Goal: Transaction & Acquisition: Purchase product/service

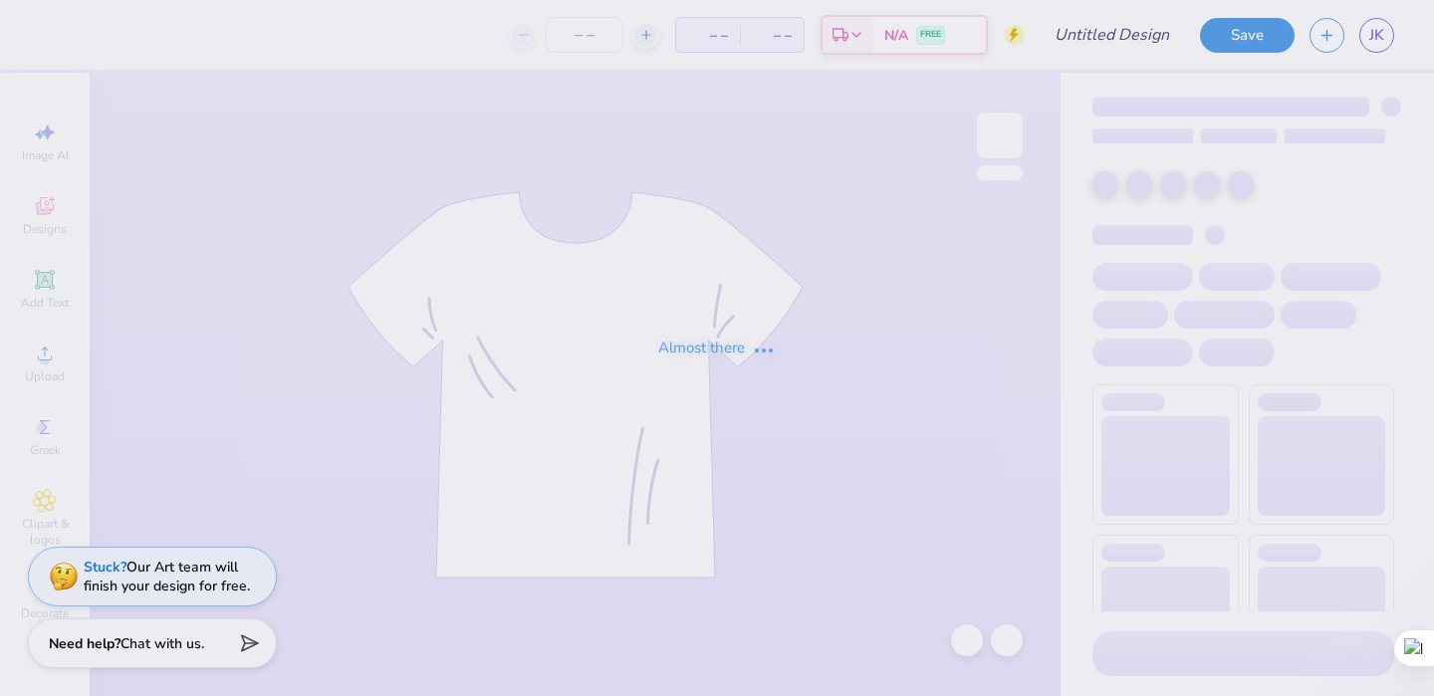
type input "Senior Night 2"
type input "30"
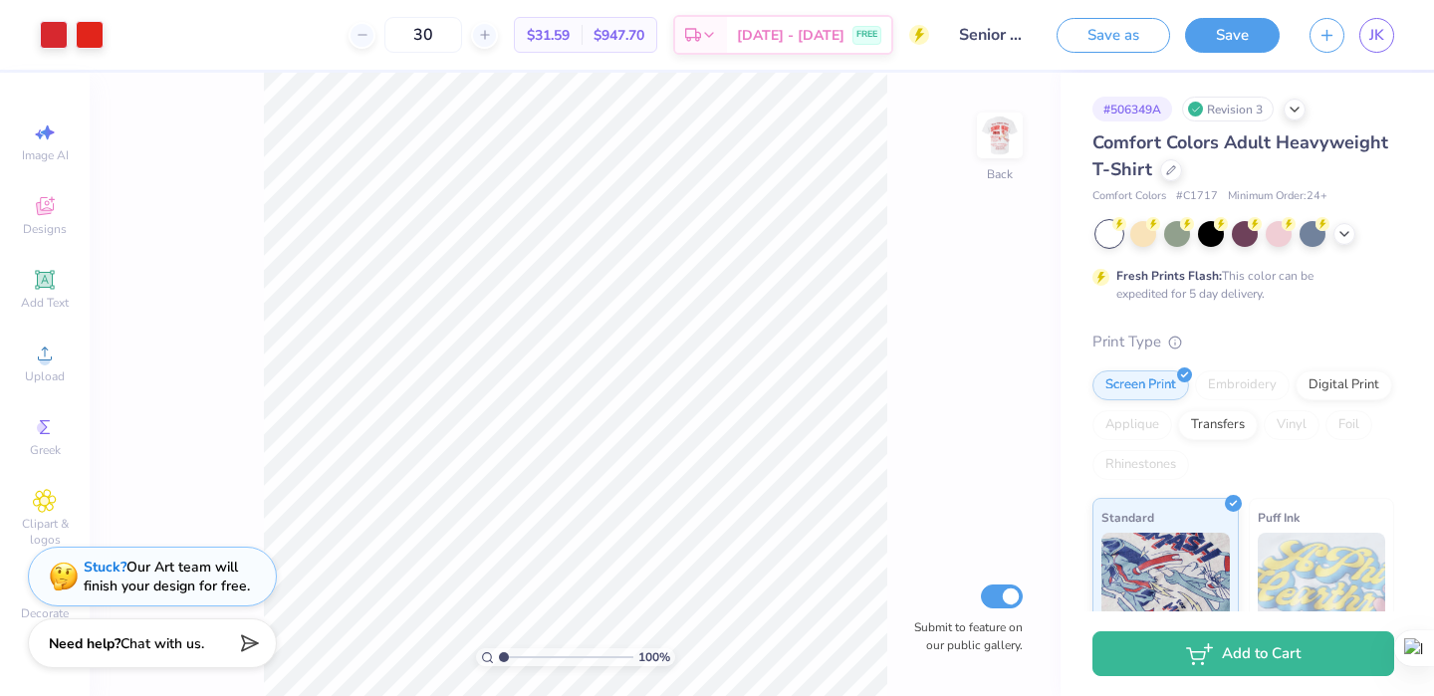
click at [1003, 131] on img at bounding box center [1000, 136] width 40 height 40
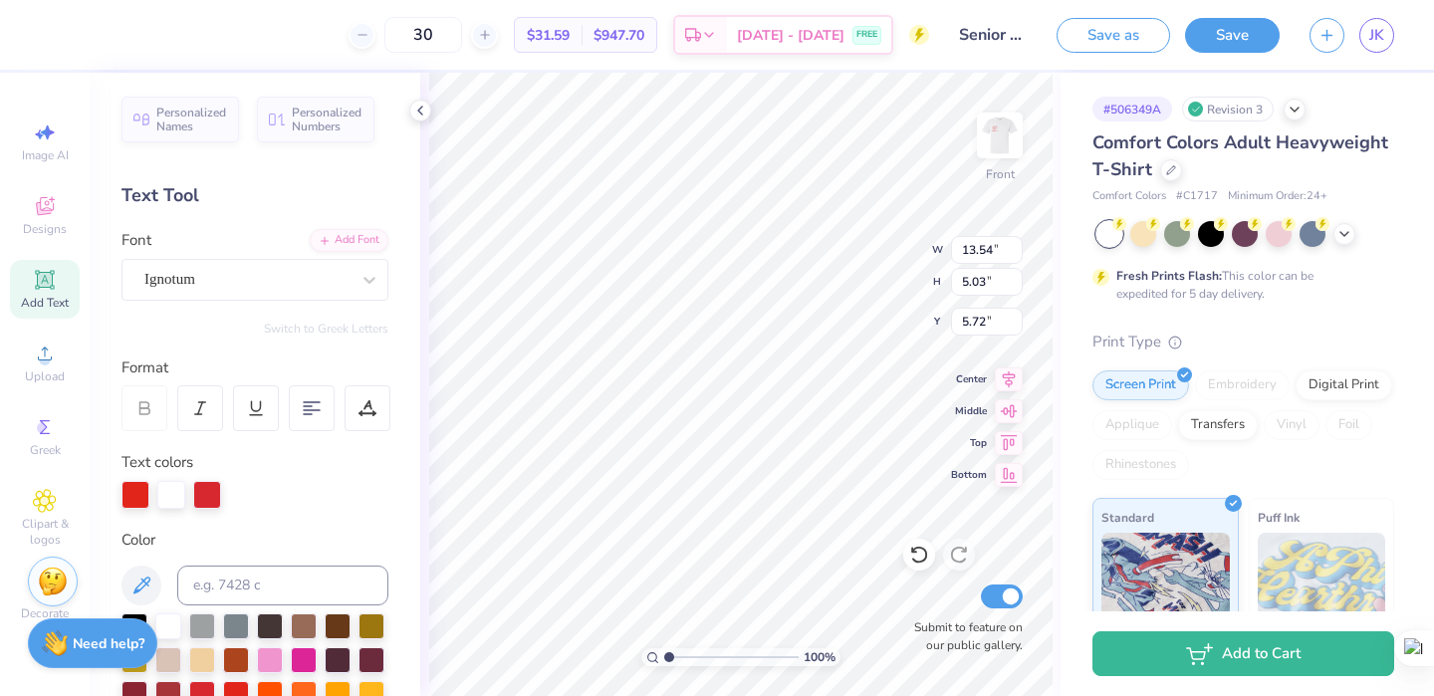
type input "13.54"
type input "5.03"
type input "5.72"
click at [221, 489] on div at bounding box center [207, 495] width 28 height 28
click at [211, 489] on div at bounding box center [207, 495] width 28 height 28
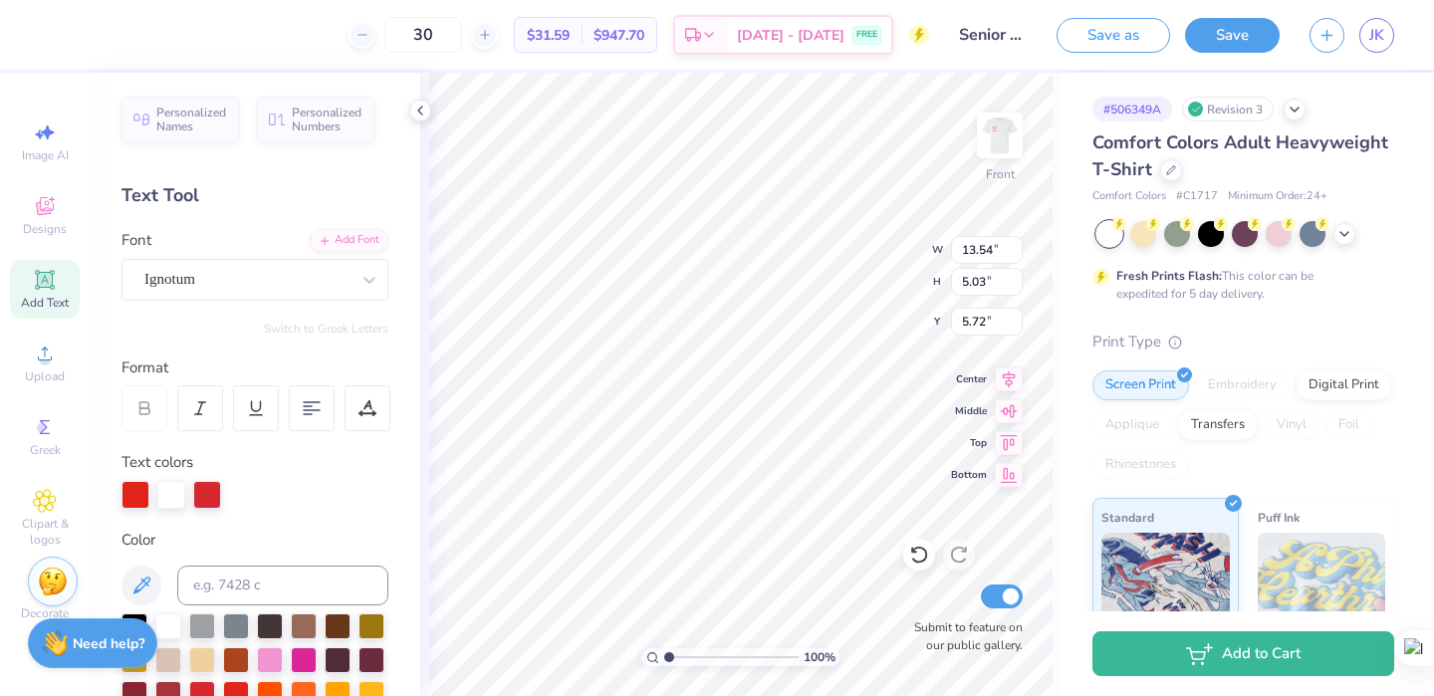
click at [135, 498] on div at bounding box center [135, 495] width 28 height 28
click at [139, 495] on div at bounding box center [135, 495] width 28 height 28
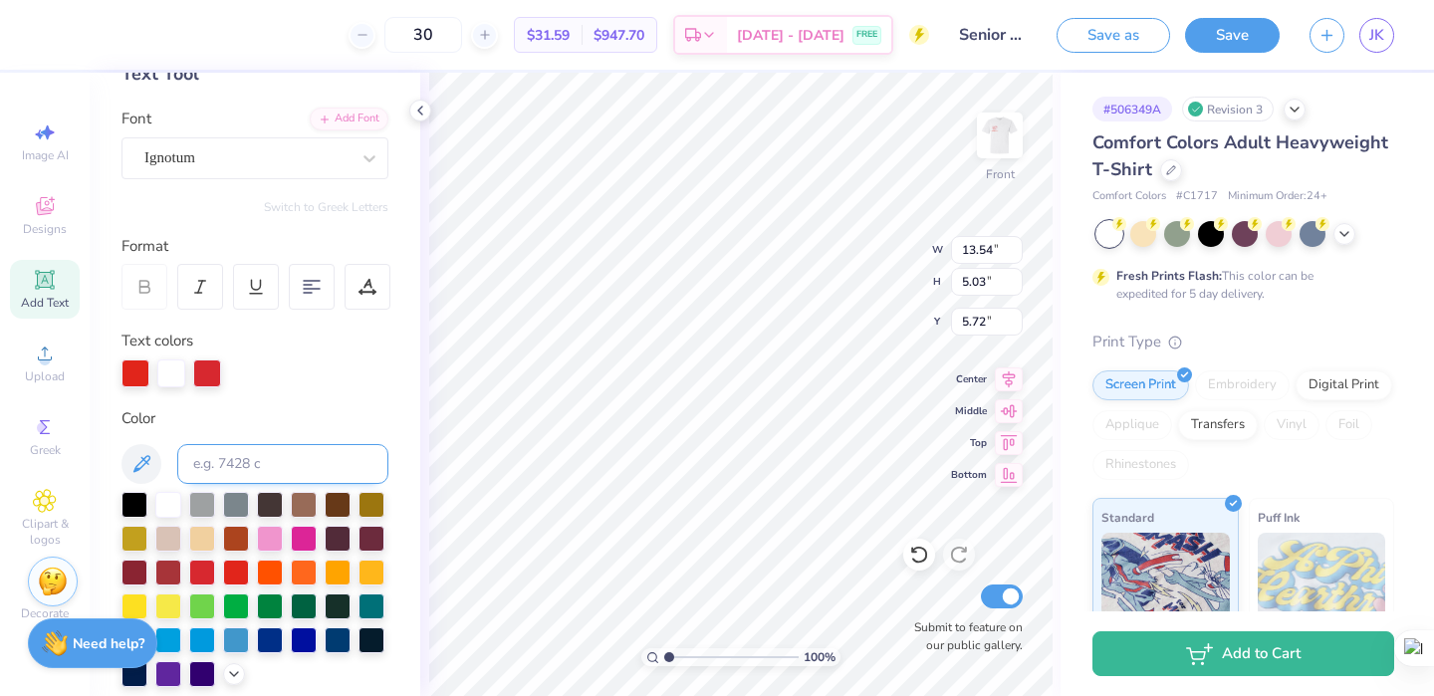
scroll to position [0, 3]
click at [172, 378] on div at bounding box center [171, 373] width 28 height 28
click at [196, 544] on div at bounding box center [202, 537] width 26 height 26
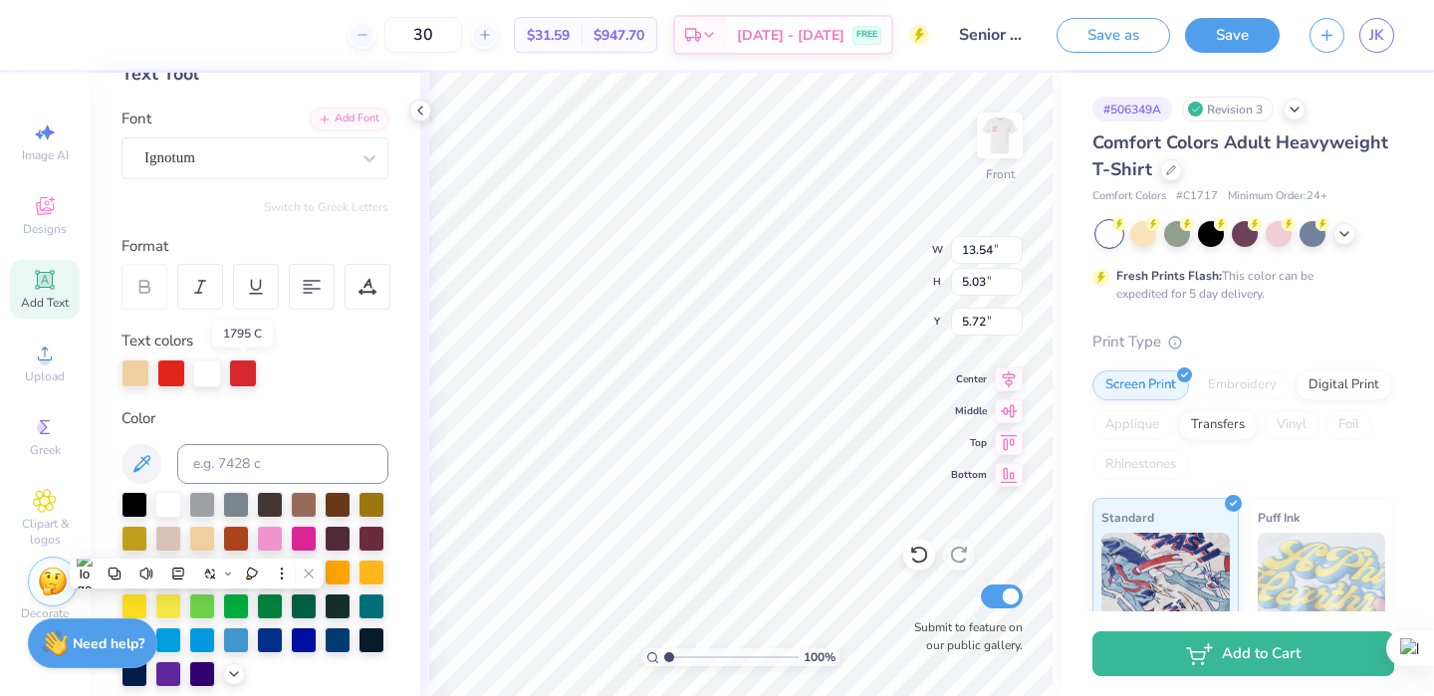
click at [242, 372] on div at bounding box center [243, 373] width 28 height 28
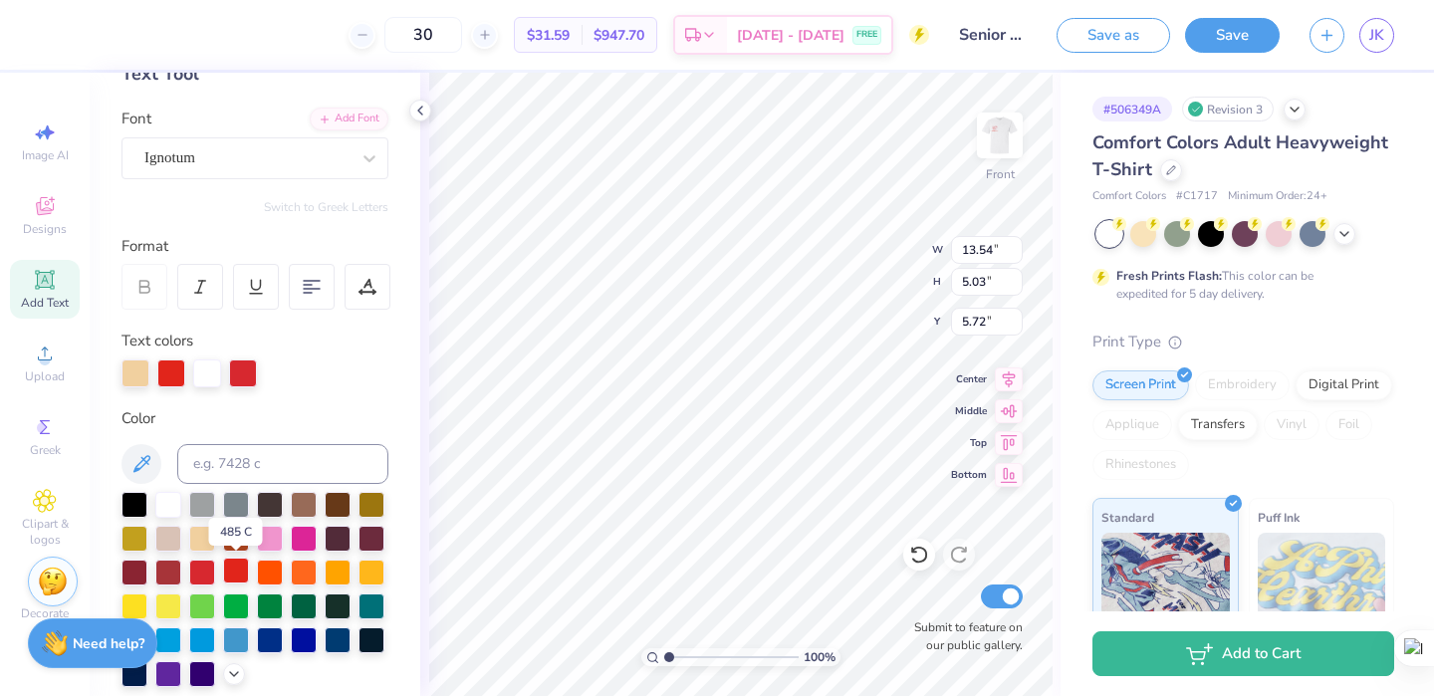
click at [234, 575] on div at bounding box center [236, 571] width 26 height 26
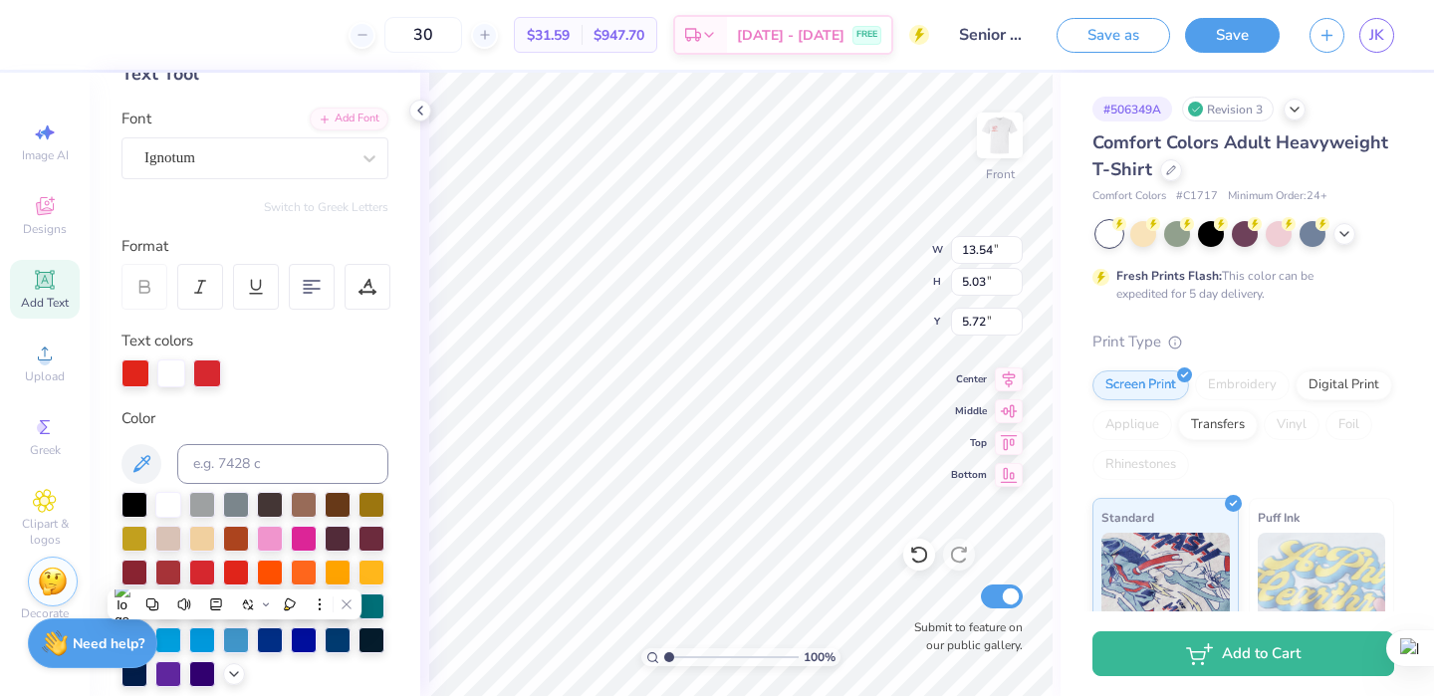
click at [333, 372] on div at bounding box center [254, 373] width 267 height 28
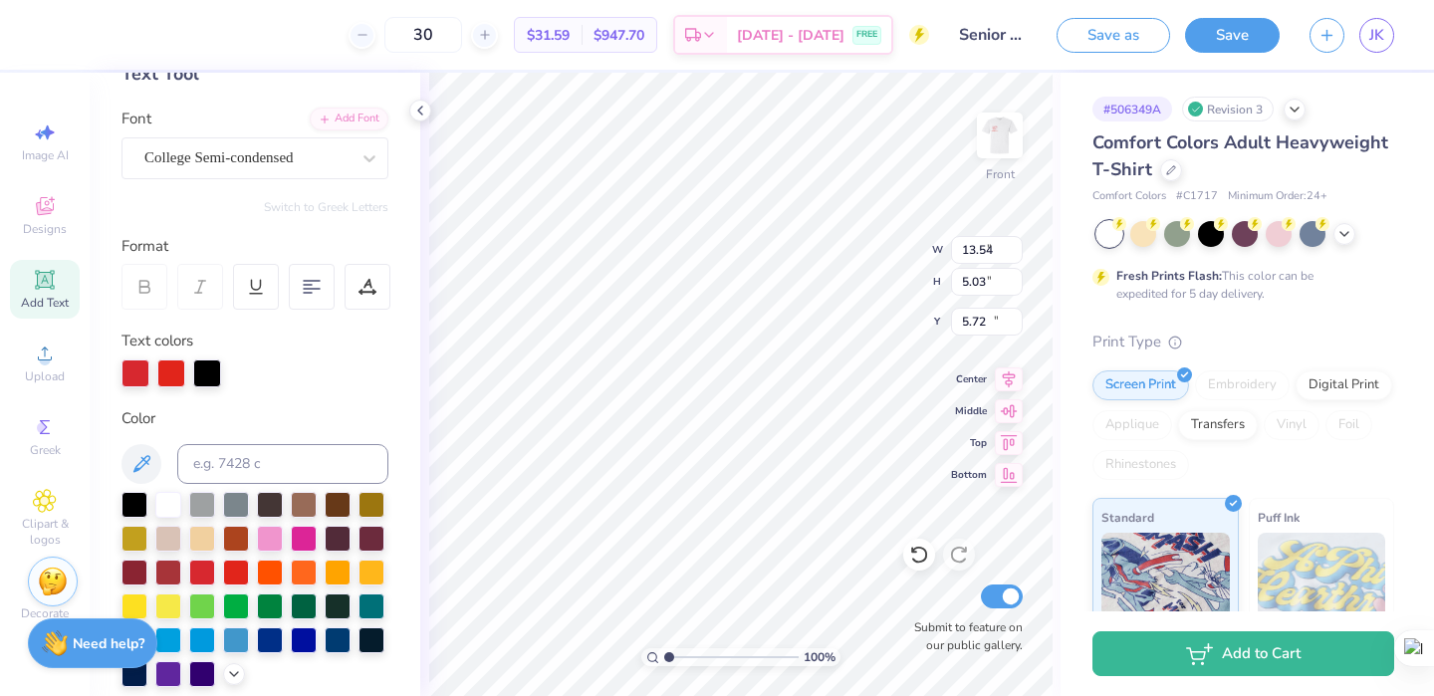
type input "5.23"
type input "2.22"
type input "10.76"
type input "13.54"
type input "5.03"
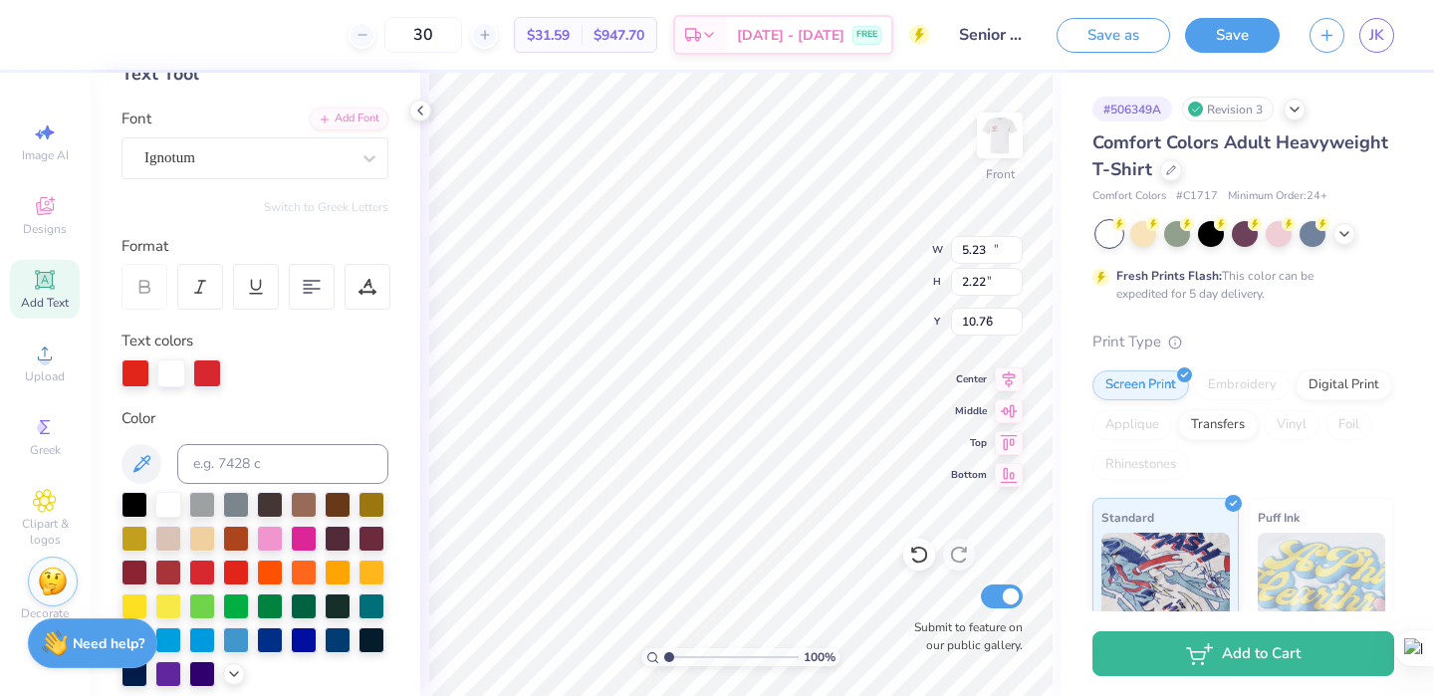
type input "5.72"
type input "5.23"
type input "2.22"
type input "10.76"
click at [240, 574] on div at bounding box center [236, 571] width 26 height 26
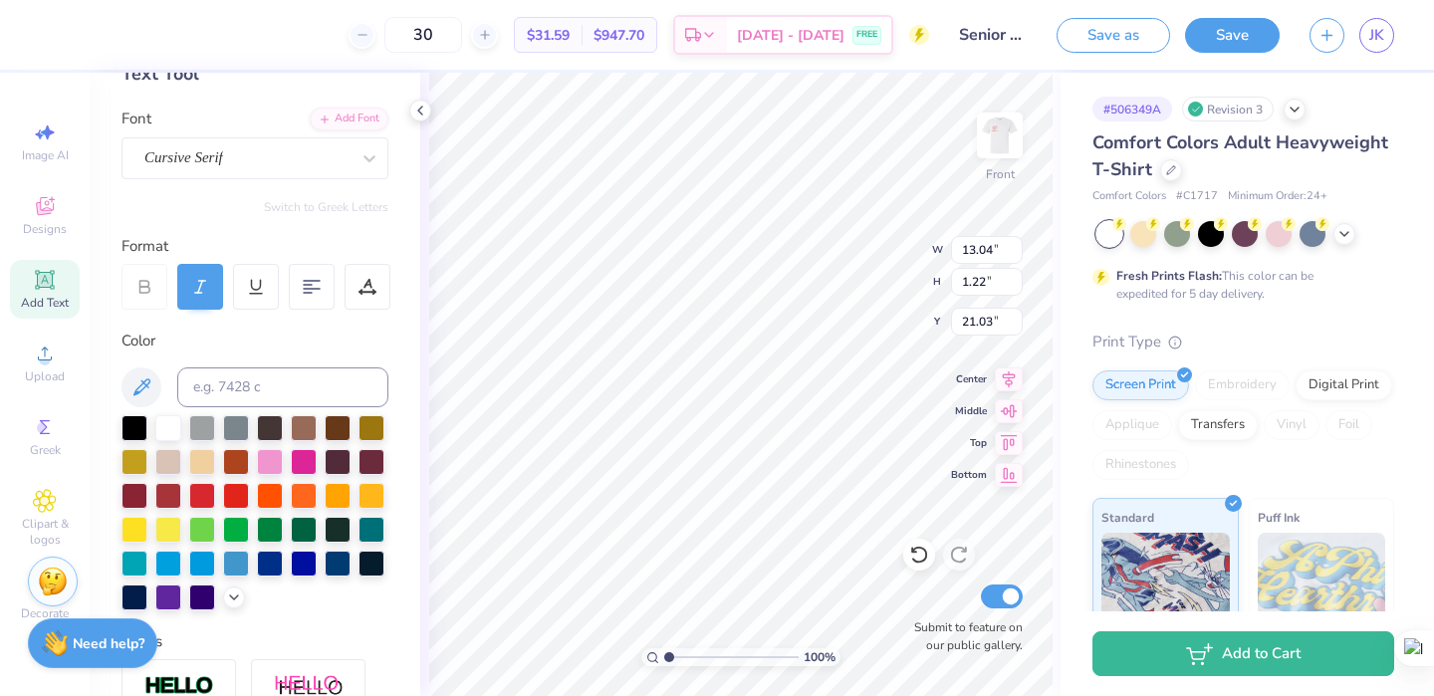
type input "21.03"
type input "5.23"
type input "2.22"
type input "10.76"
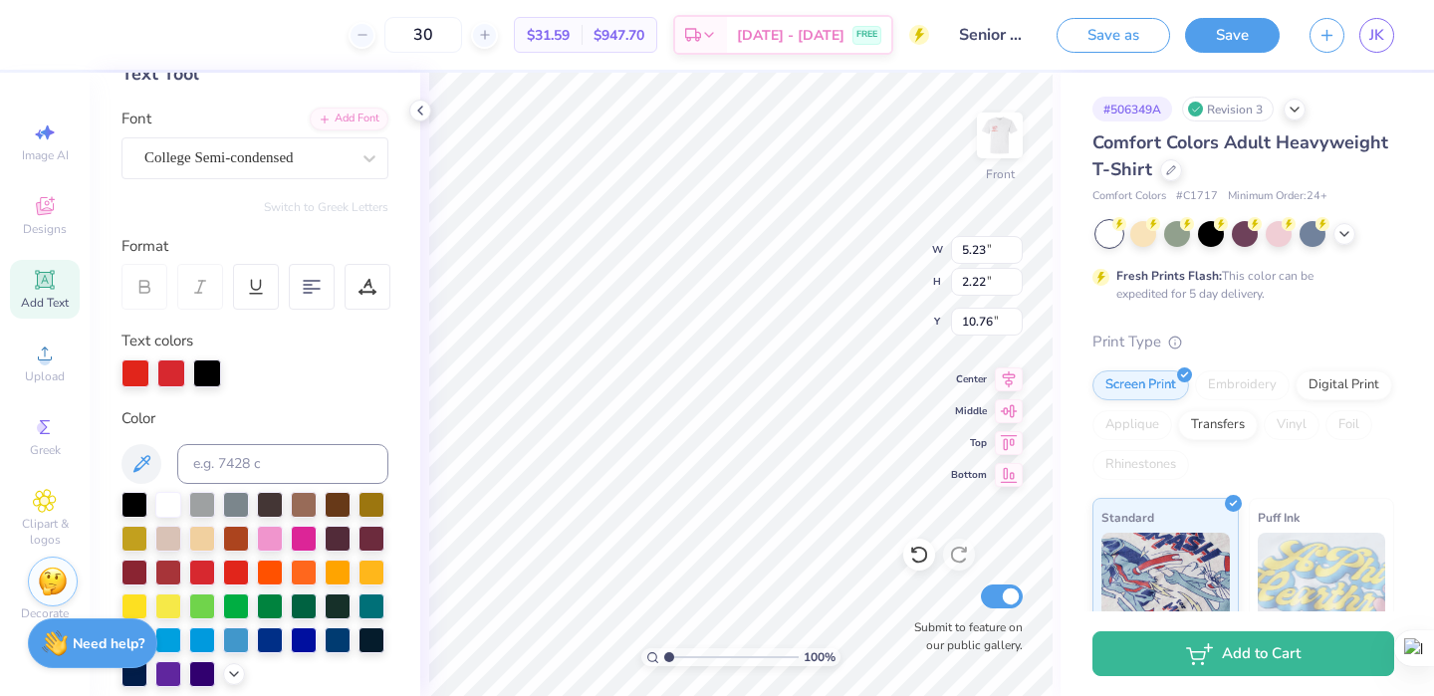
type input "4.07"
type input "1.73"
type input "6.24"
type input "0.77"
type input "14.32"
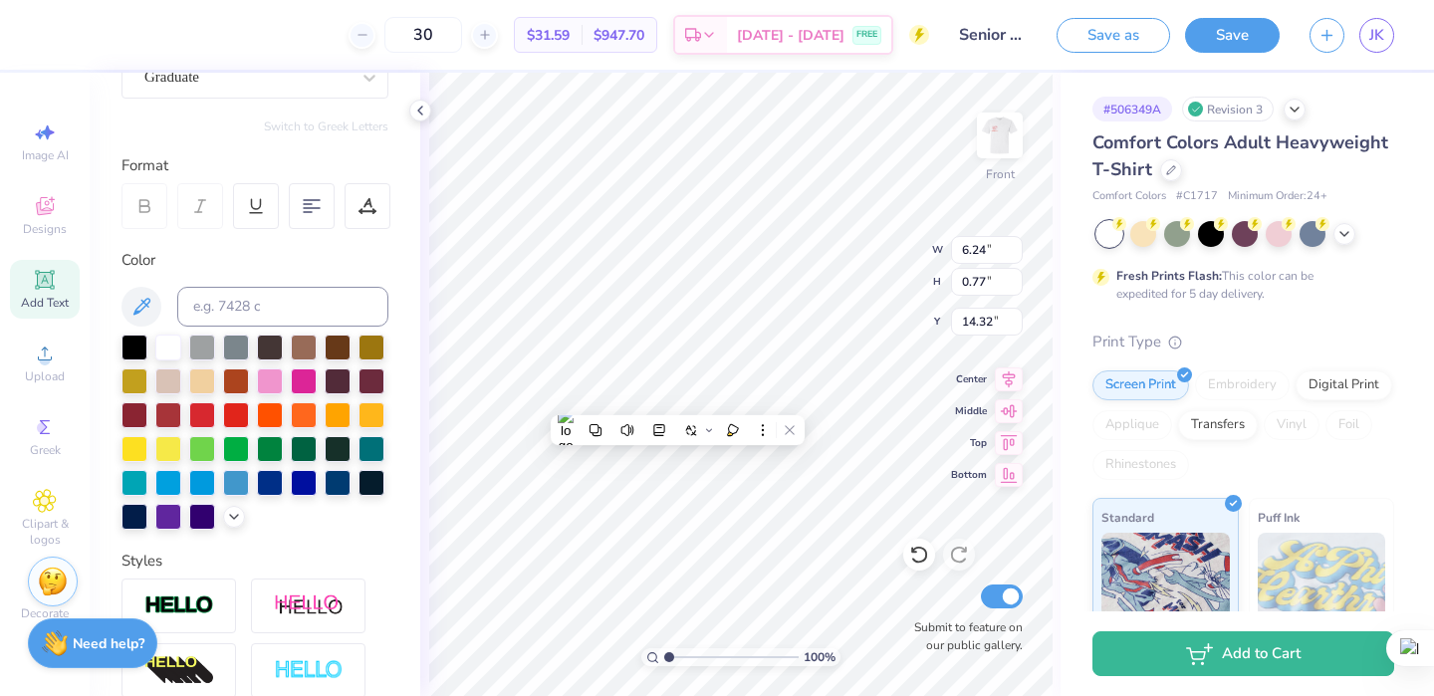
scroll to position [0, 0]
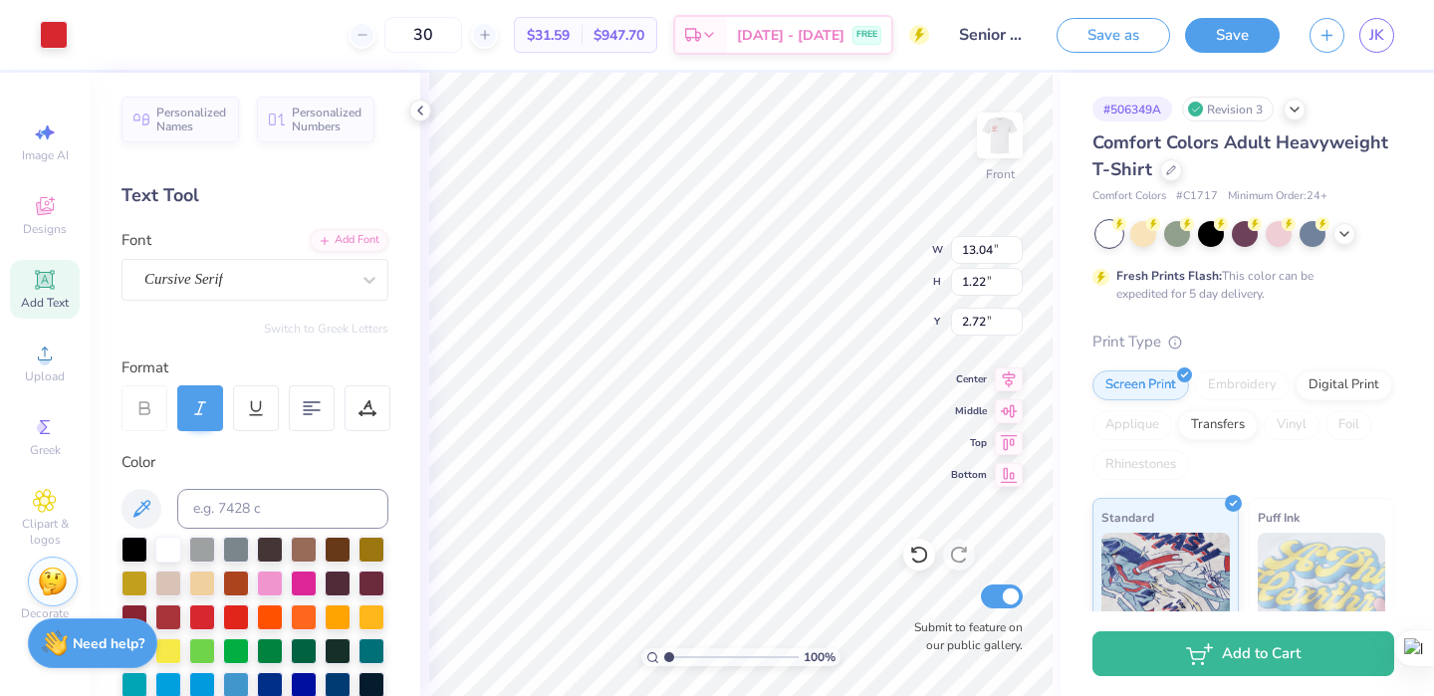
type input "2.72"
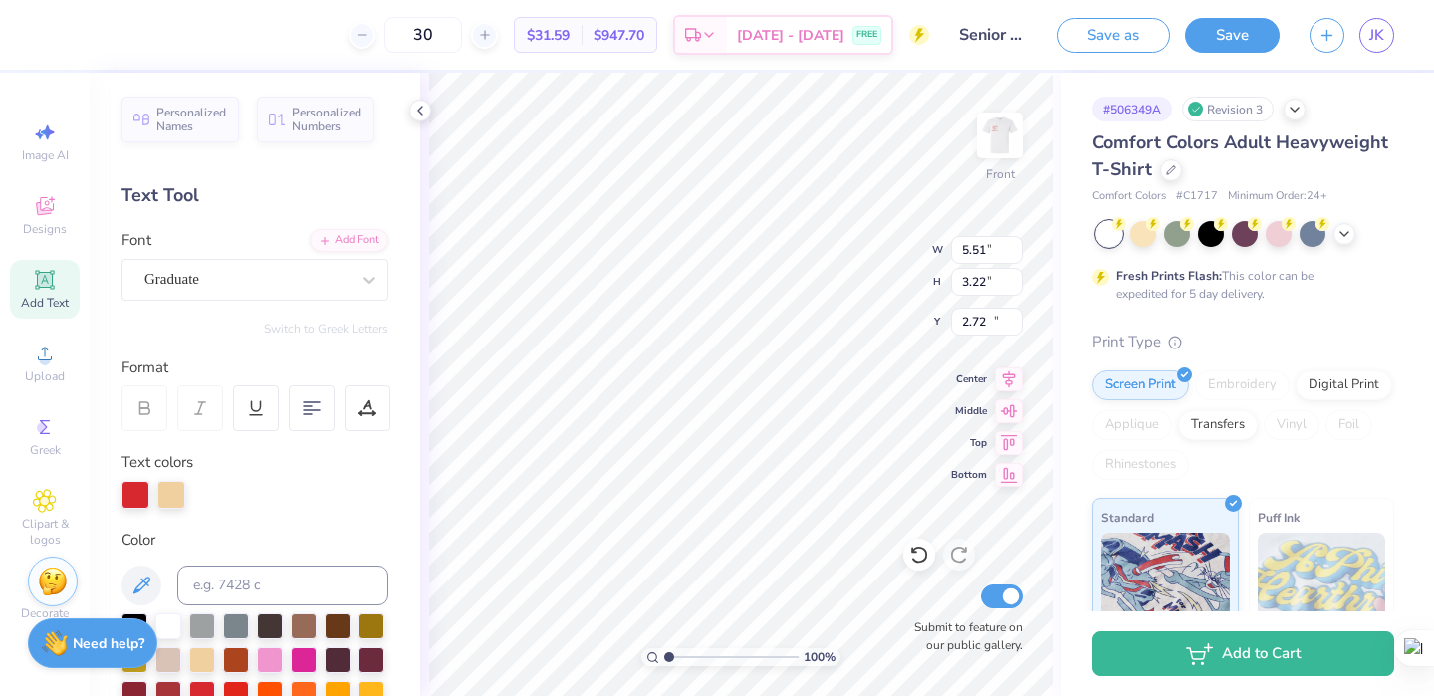
type input "5.51"
type input "3.22"
type input "15.49"
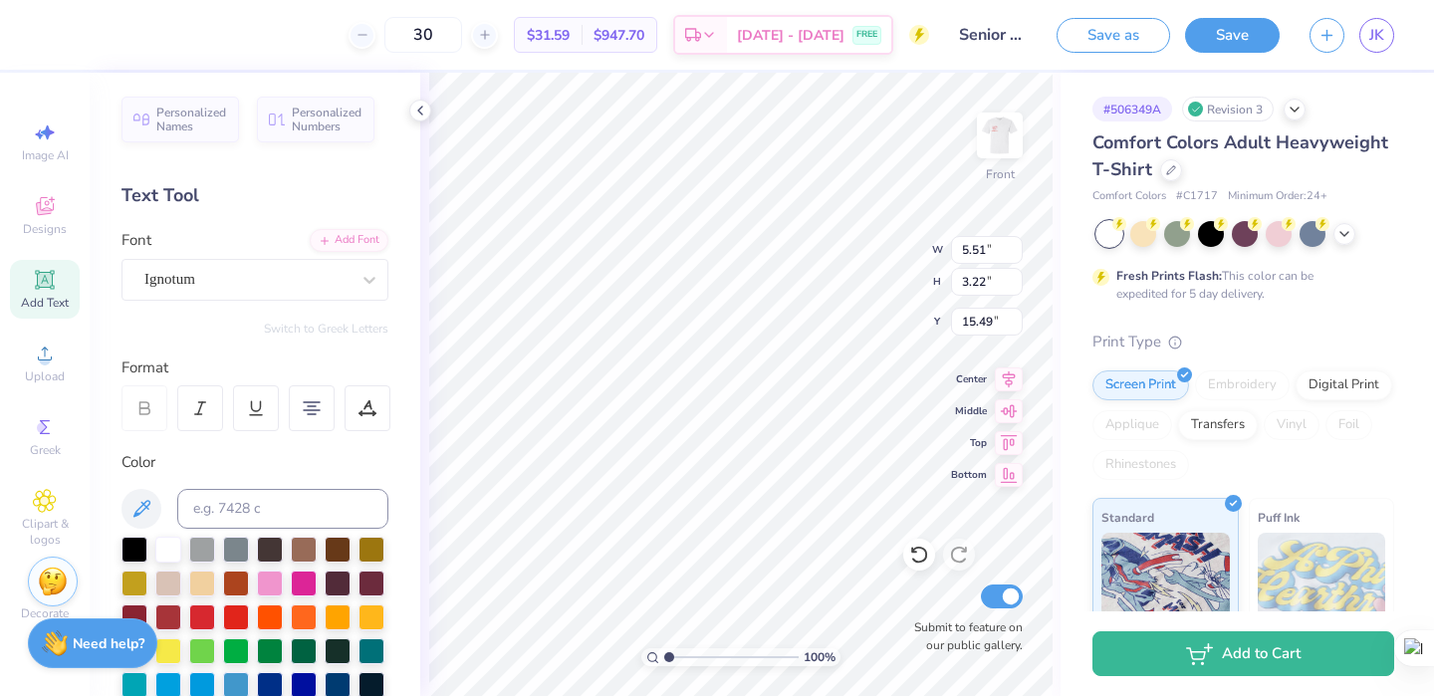
type input "7.69"
type input "2.21"
type input "0.50"
type input "6.24"
type input "0.77"
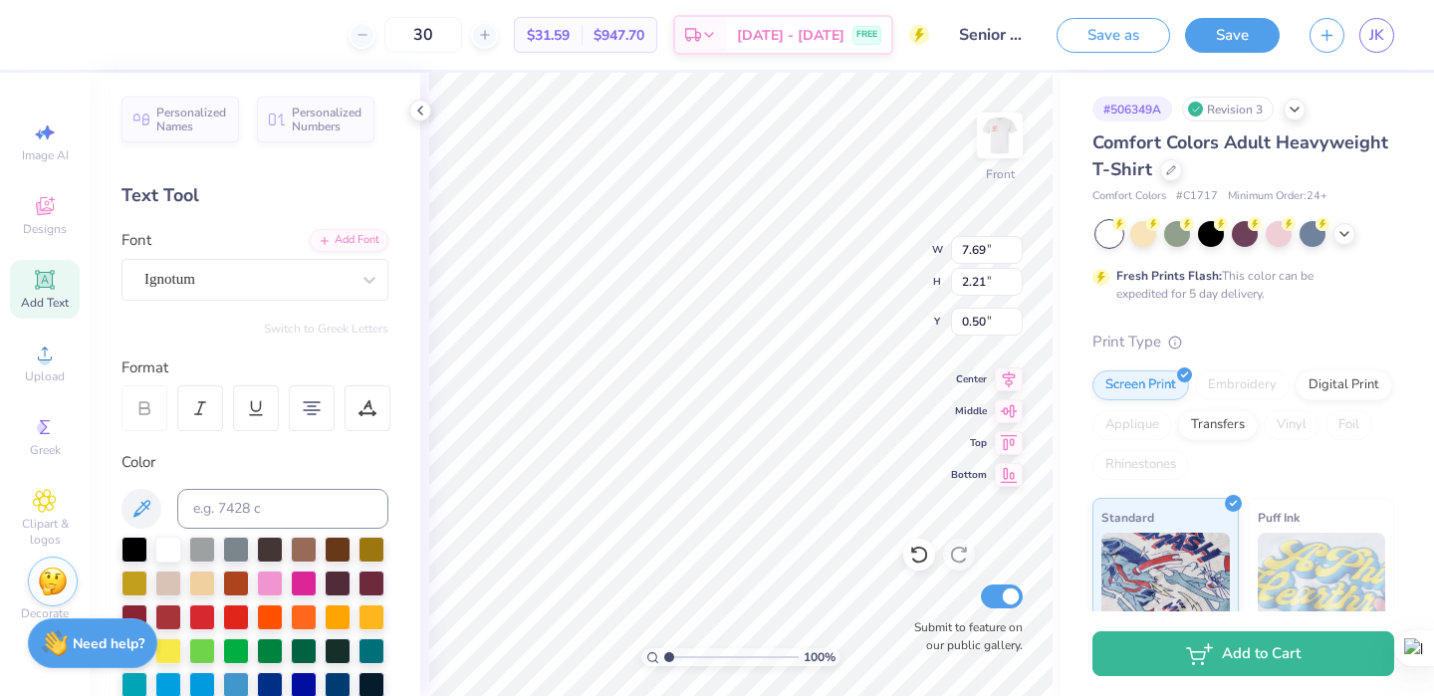
type input "14.32"
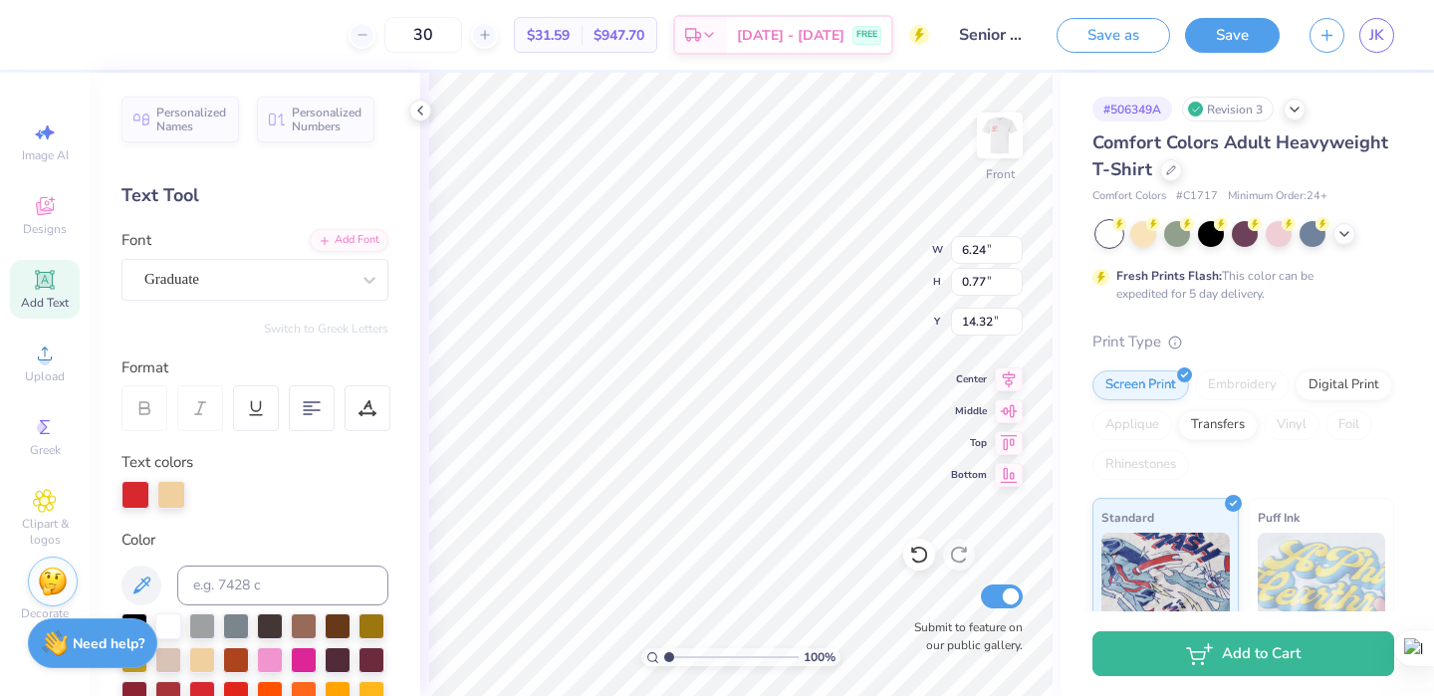
type input "5.51"
type input "3.22"
type input "20.63"
type input "9.16"
type input "5.35"
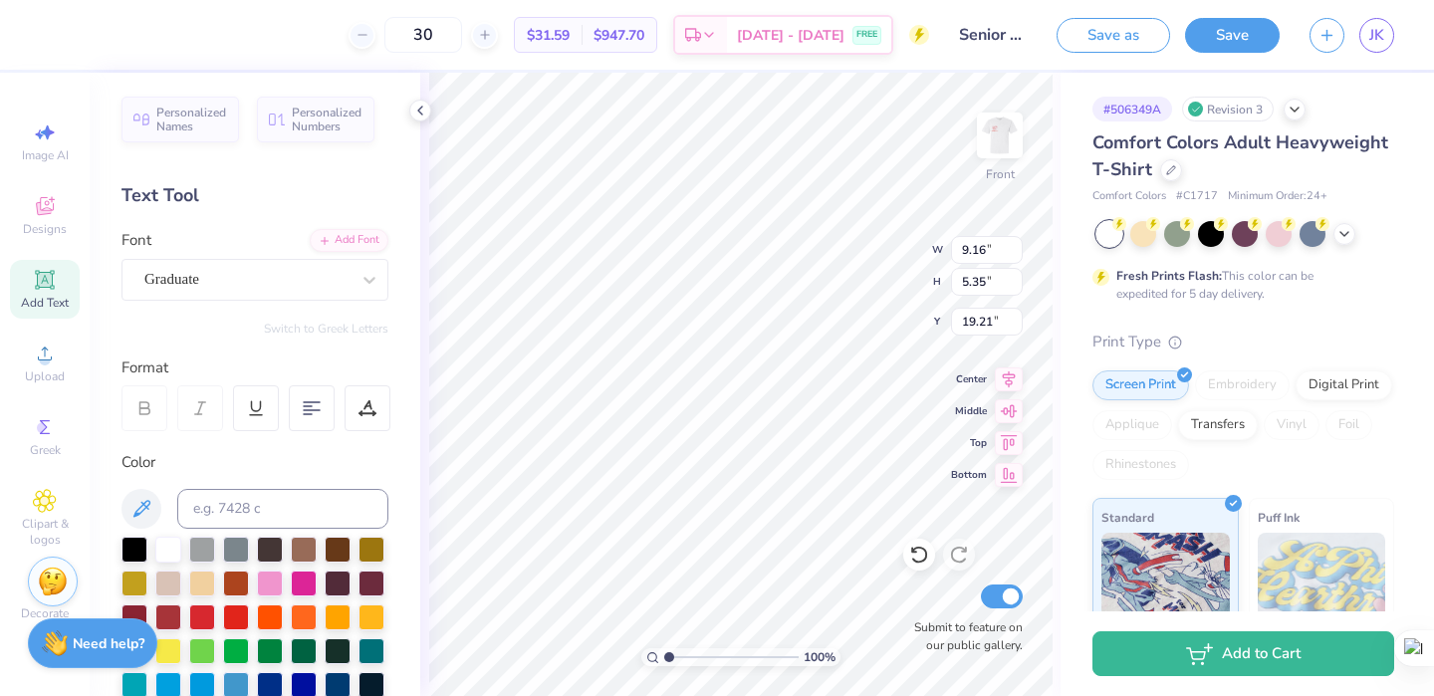
type input "6.24"
type input "0.77"
type input "19.21"
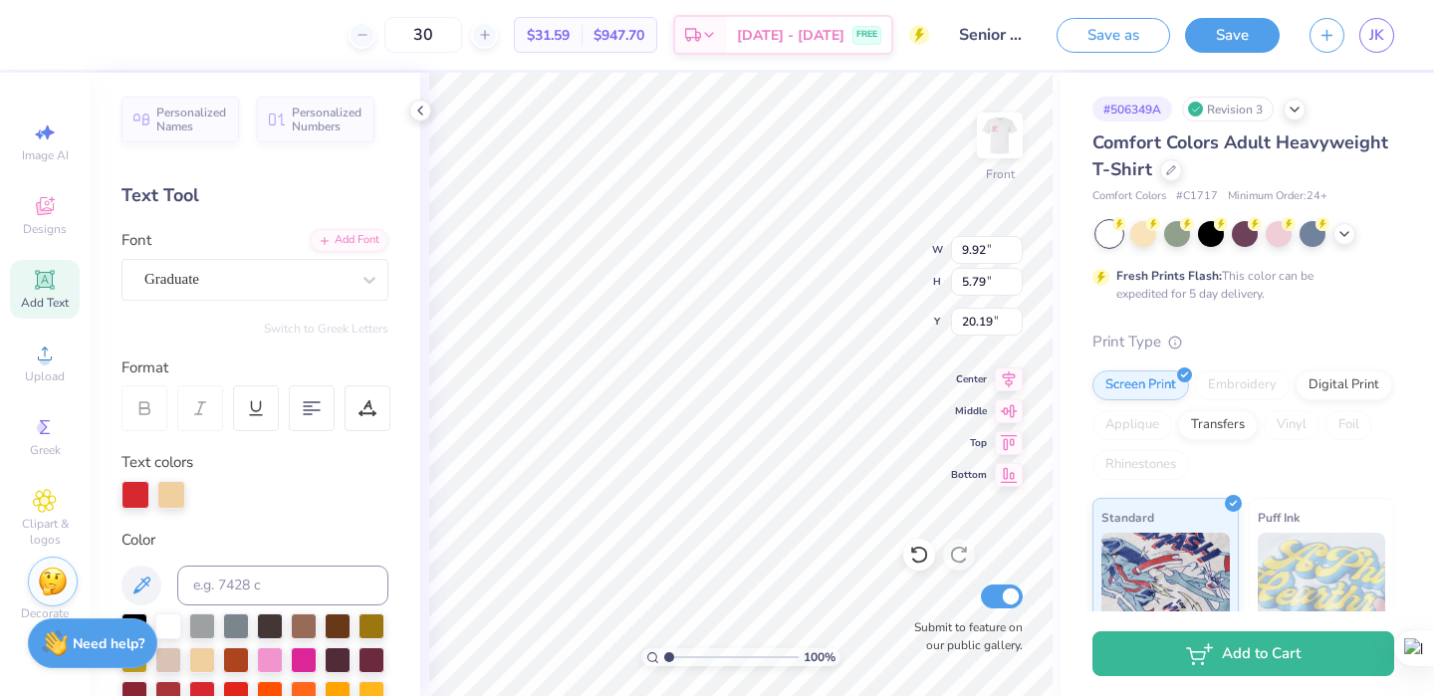
type input "9.92"
type input "5.79"
type input "20.04"
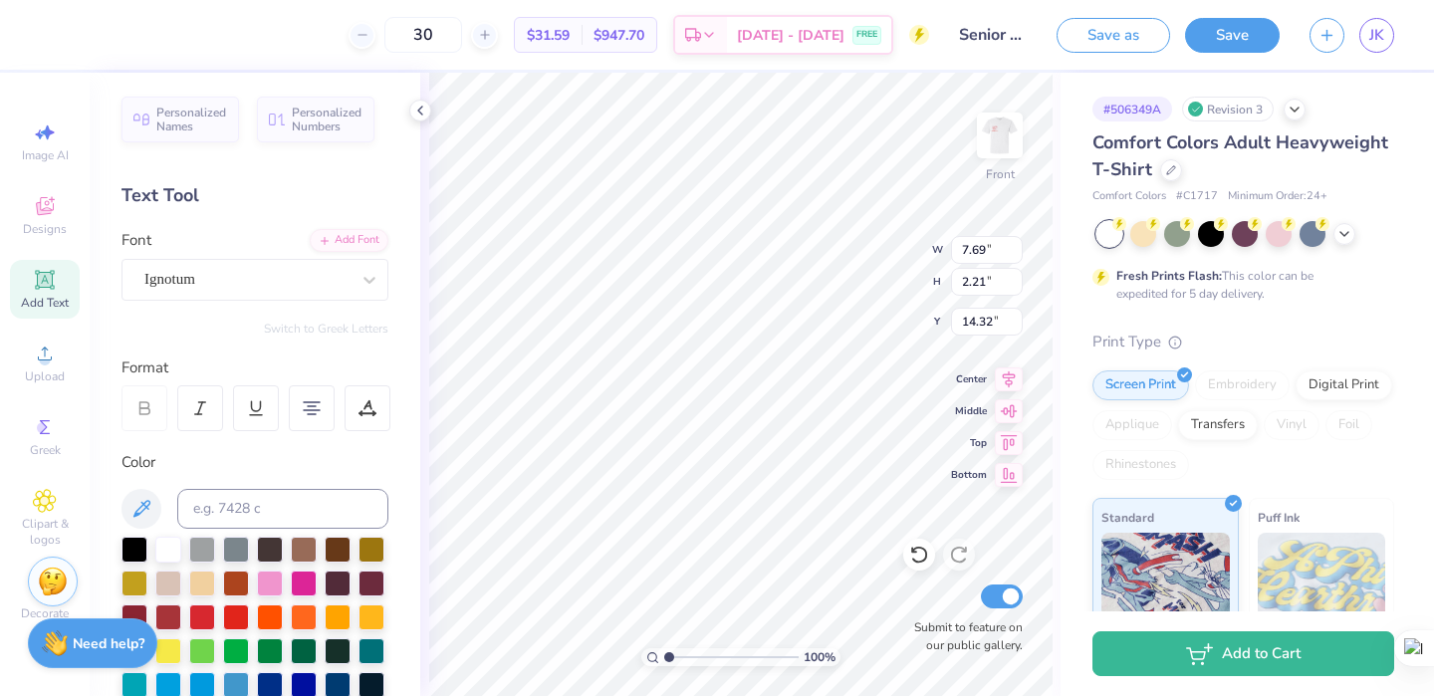
type input "14.32"
type input "4.86"
type input "1.40"
type input "13.04"
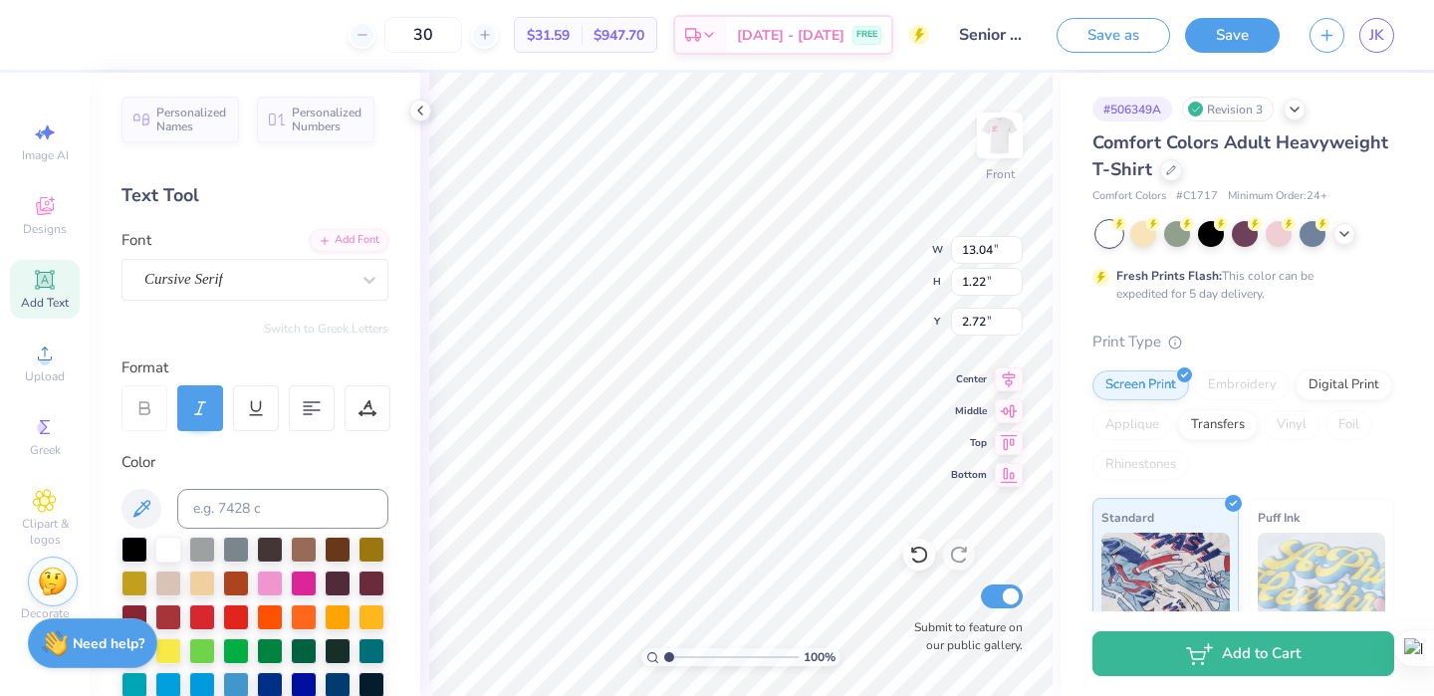
type input "1.22"
type input "2.72"
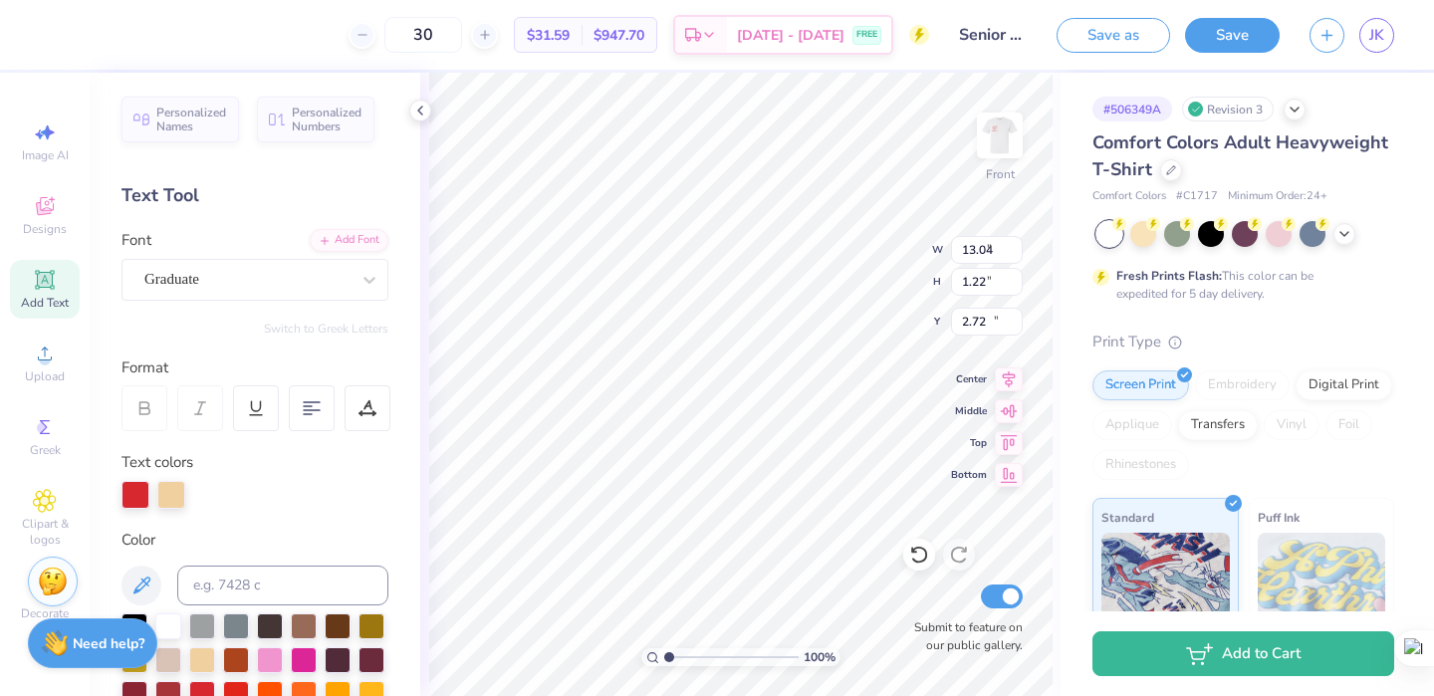
type input "9.92"
type input "5.79"
type input "20.05"
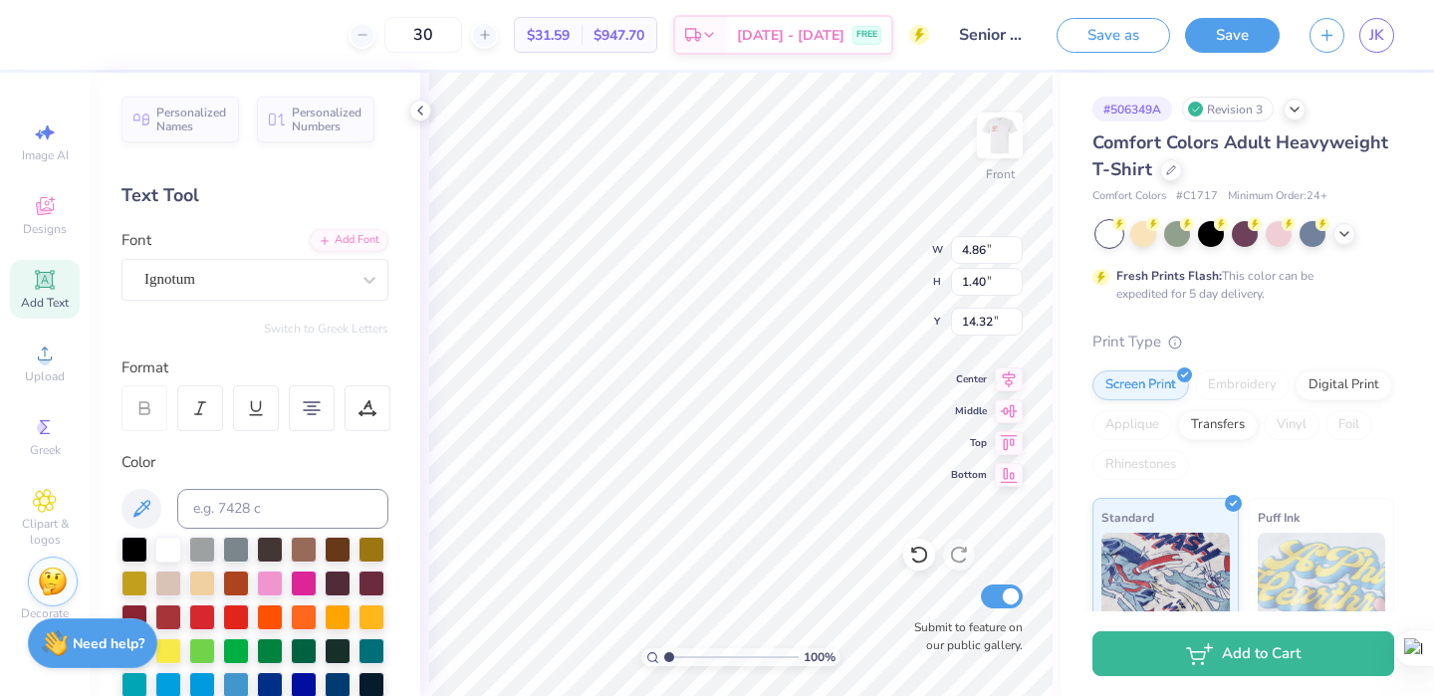
type input "9.92"
type input "5.79"
type input "20.05"
type input "4.86"
type input "1.40"
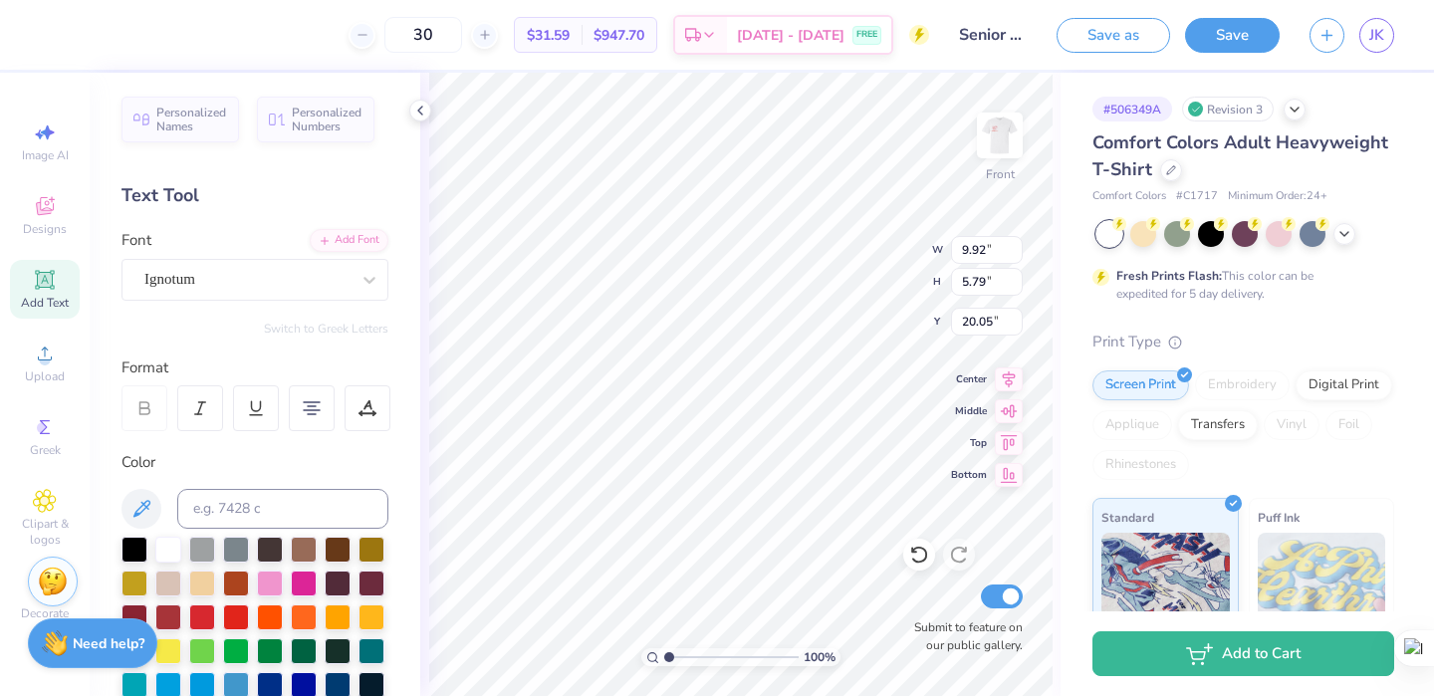
type input "14.32"
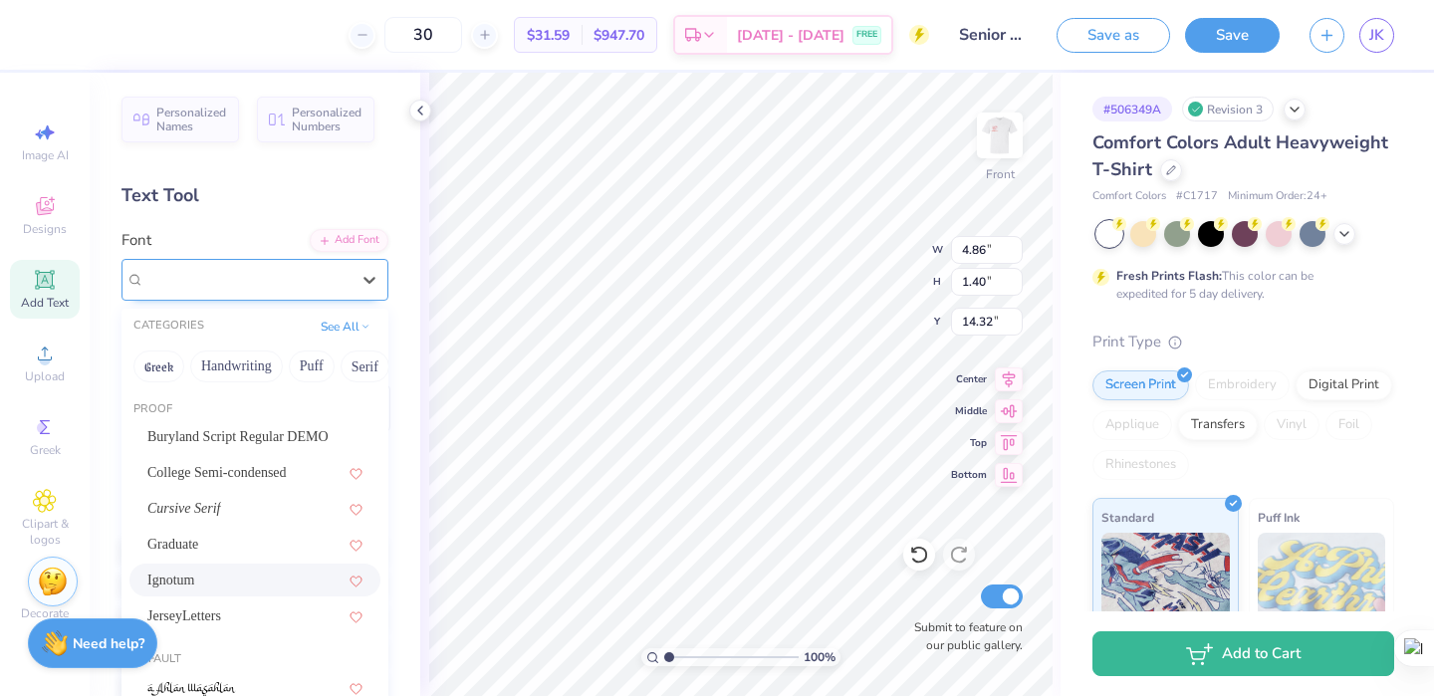
click at [334, 269] on div "Ignotum" at bounding box center [246, 279] width 209 height 31
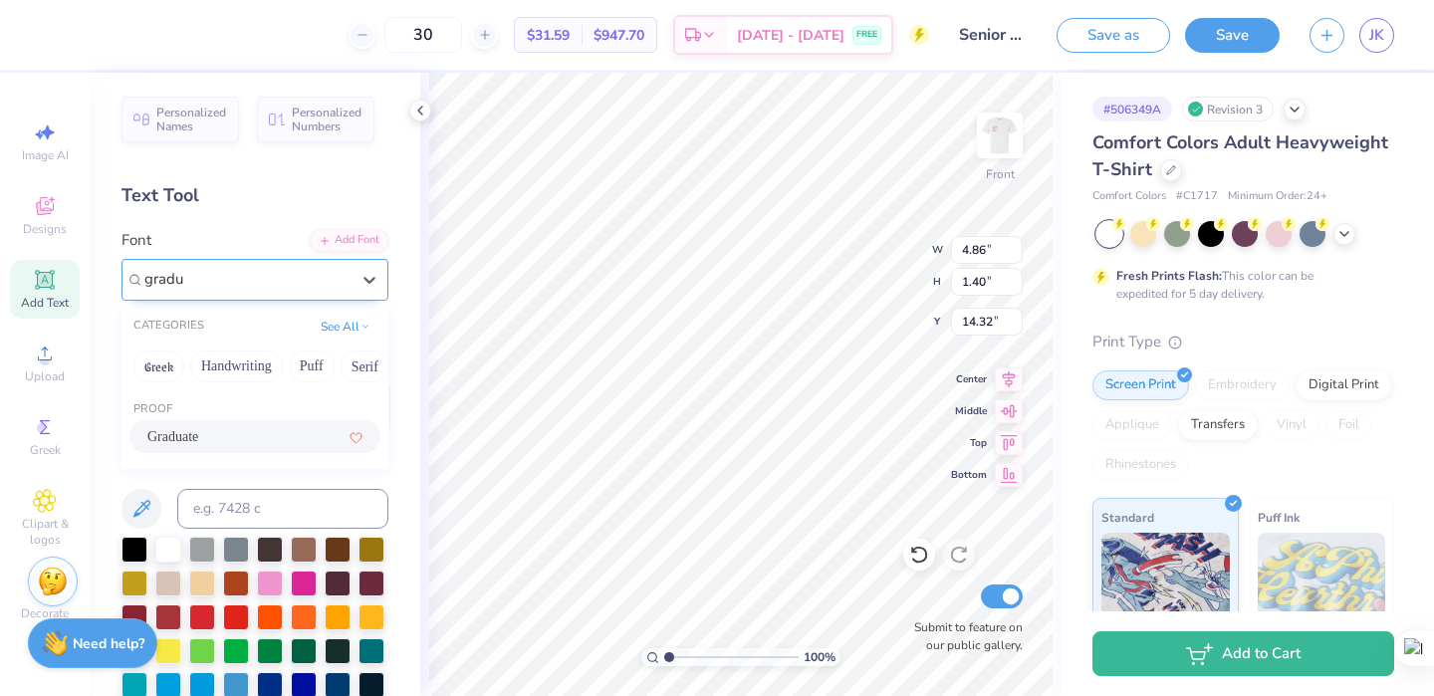
click at [239, 428] on div "Graduate" at bounding box center [254, 436] width 215 height 21
type input "gradu"
type textarea "[DATE] 1pm [PERSON_NAME][GEOGRAPHIC_DATA]"
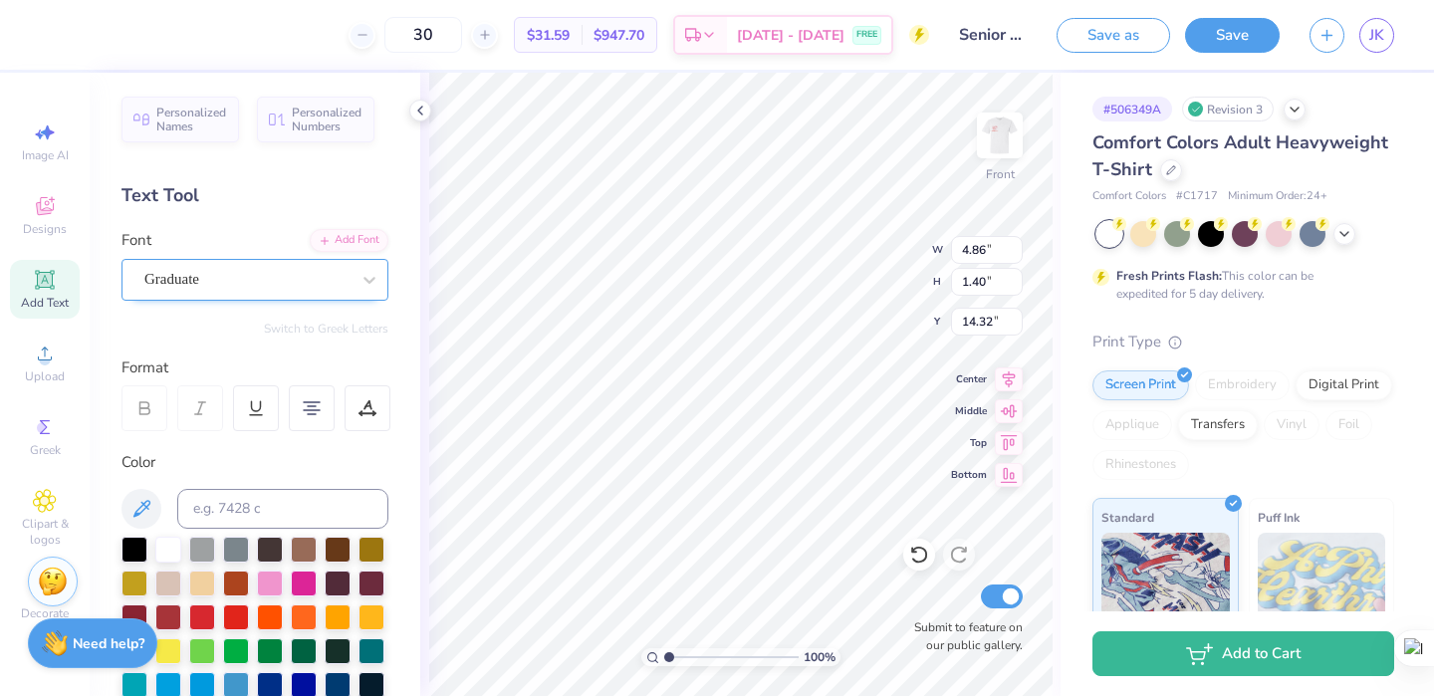
type input "7.09"
type input "2.09"
type input "13.97"
type textarea "[DATE] 1pm [PERSON_NAME][GEOGRAPHIC_DATA]"
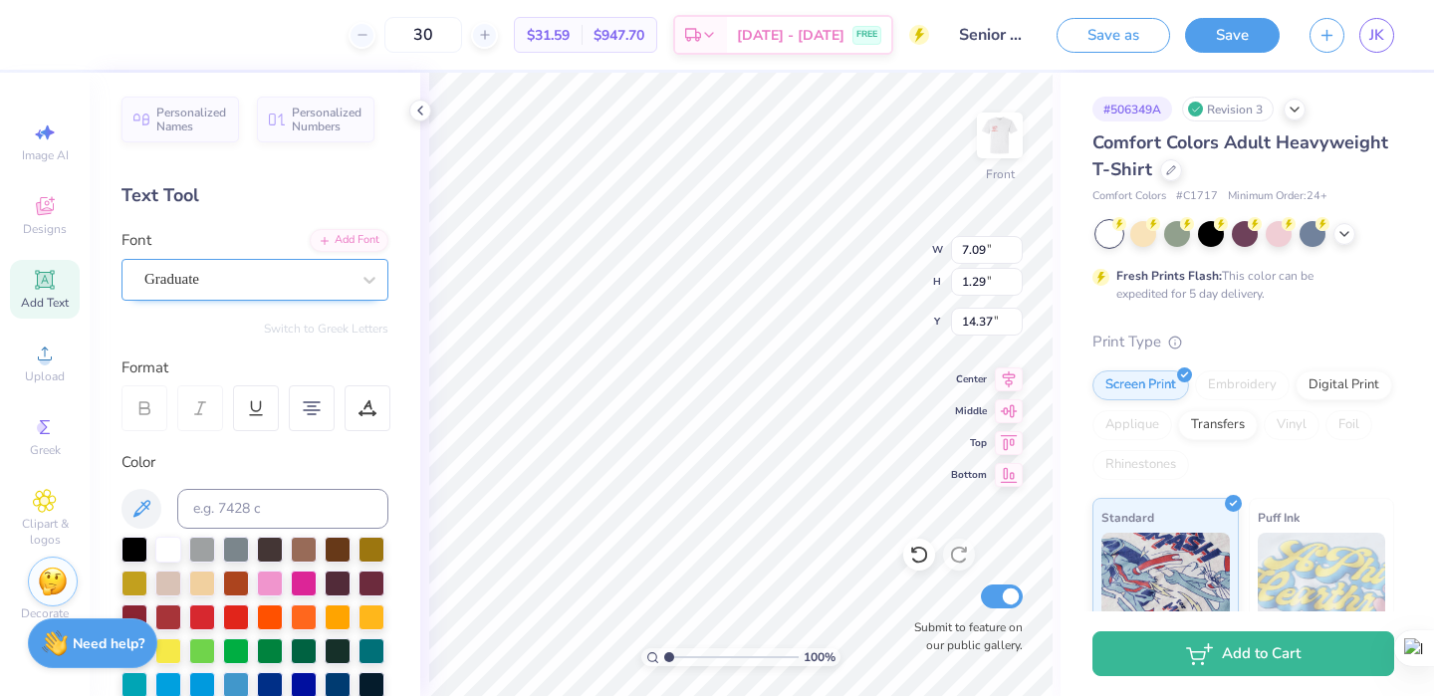
type input "7.09"
type input "1.29"
type input "12.04"
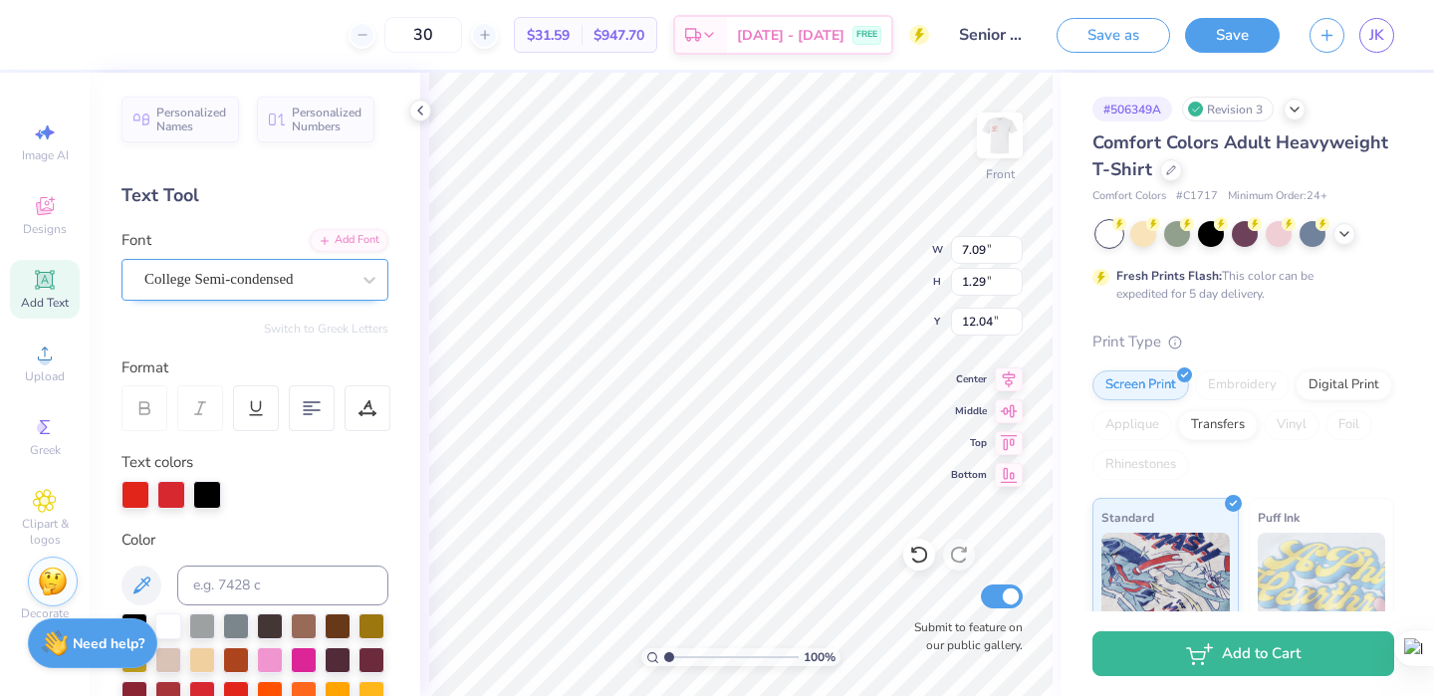
type input "4.07"
type input "1.73"
type input "15.66"
type input "4.07"
type input "1.73"
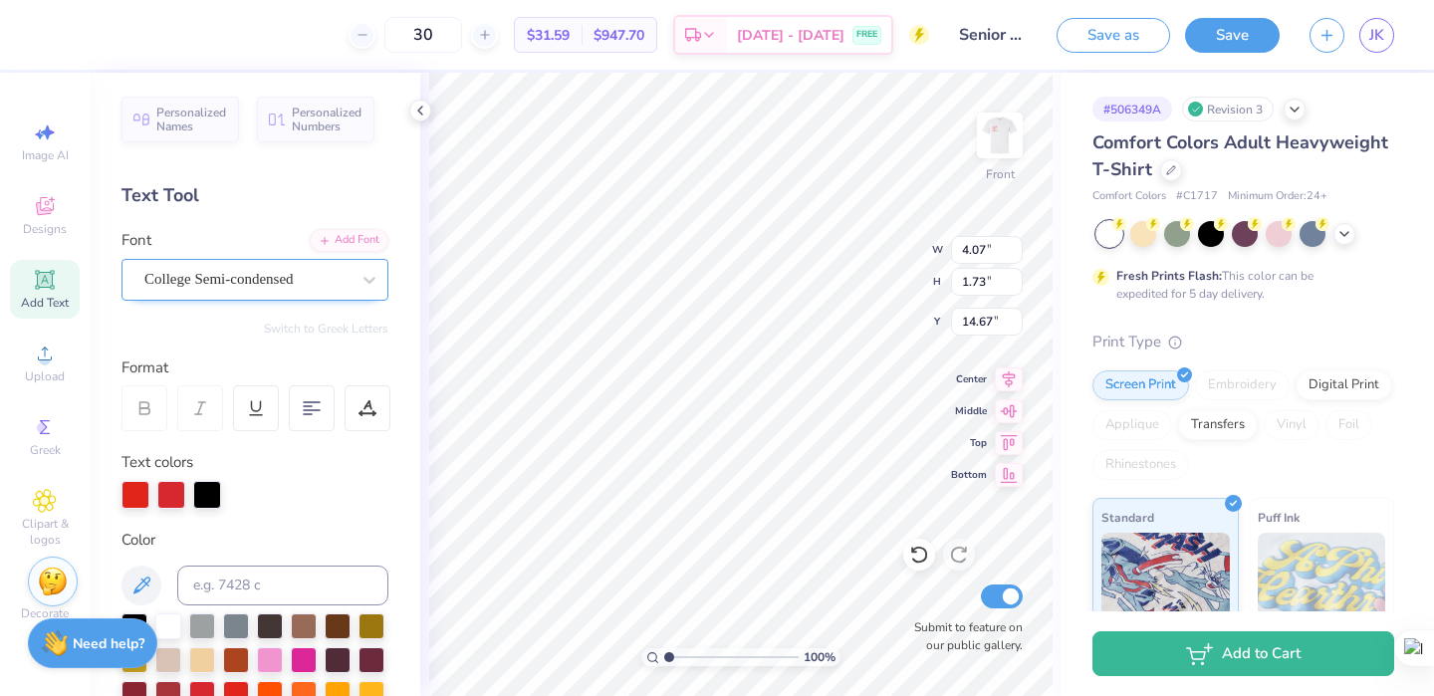
type input "14.67"
type input "13.54"
type input "5.03"
type input "5.72"
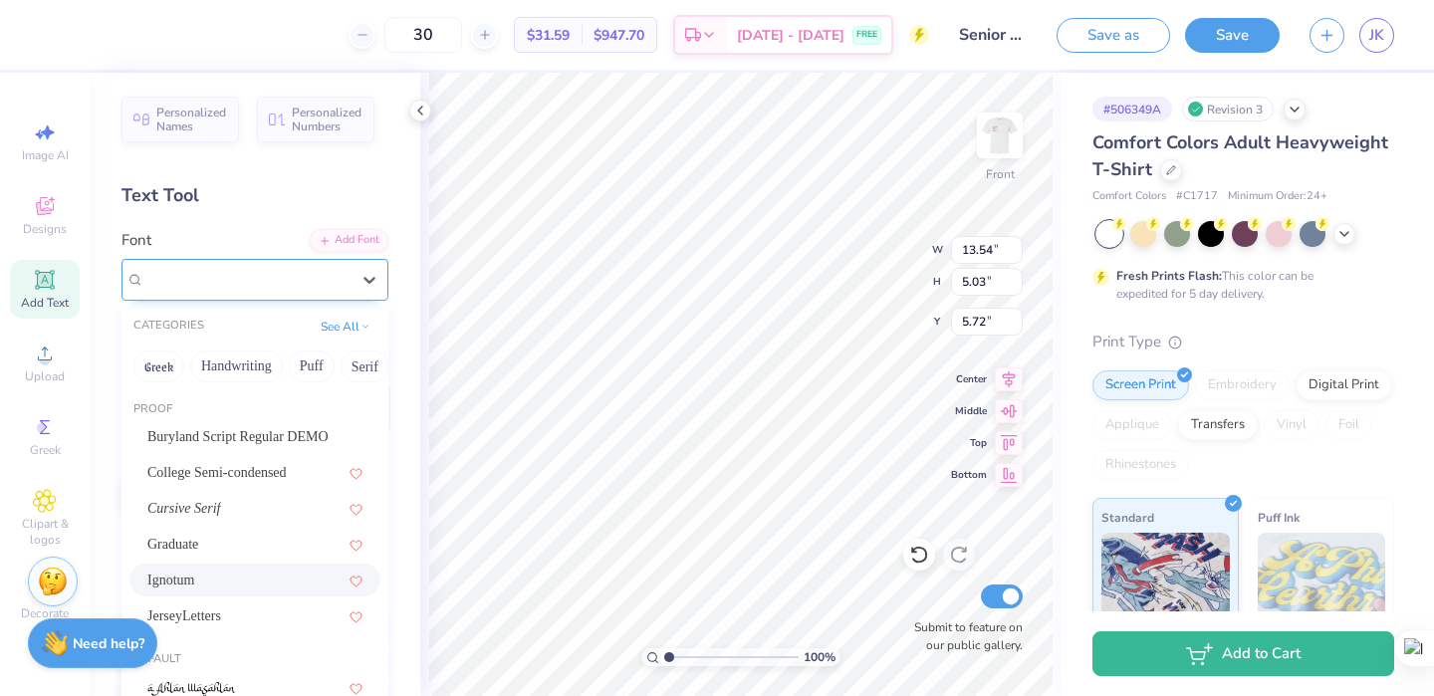
click at [297, 275] on div "Ignotum" at bounding box center [246, 279] width 209 height 31
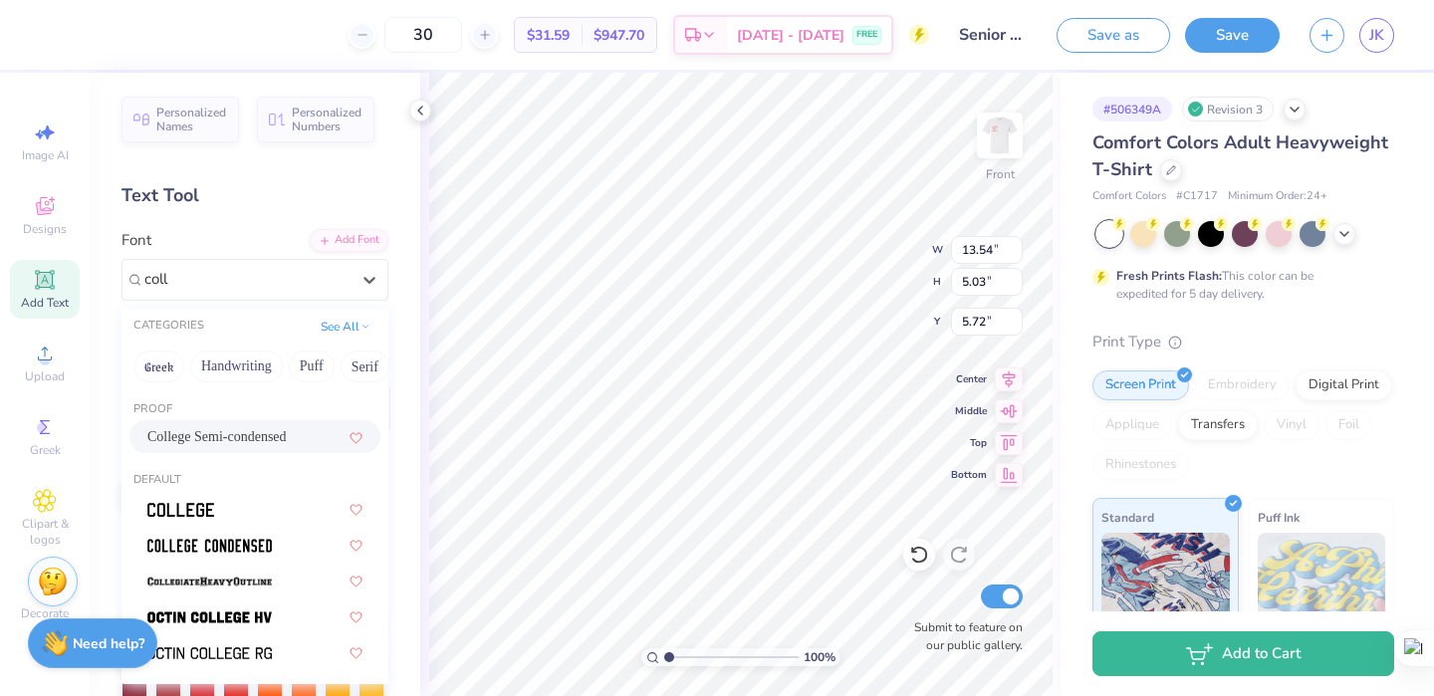
click at [240, 439] on span "College Semi-condensed" at bounding box center [216, 436] width 139 height 21
type input "coll"
type input "14.53"
type input "4.08"
type input "6.20"
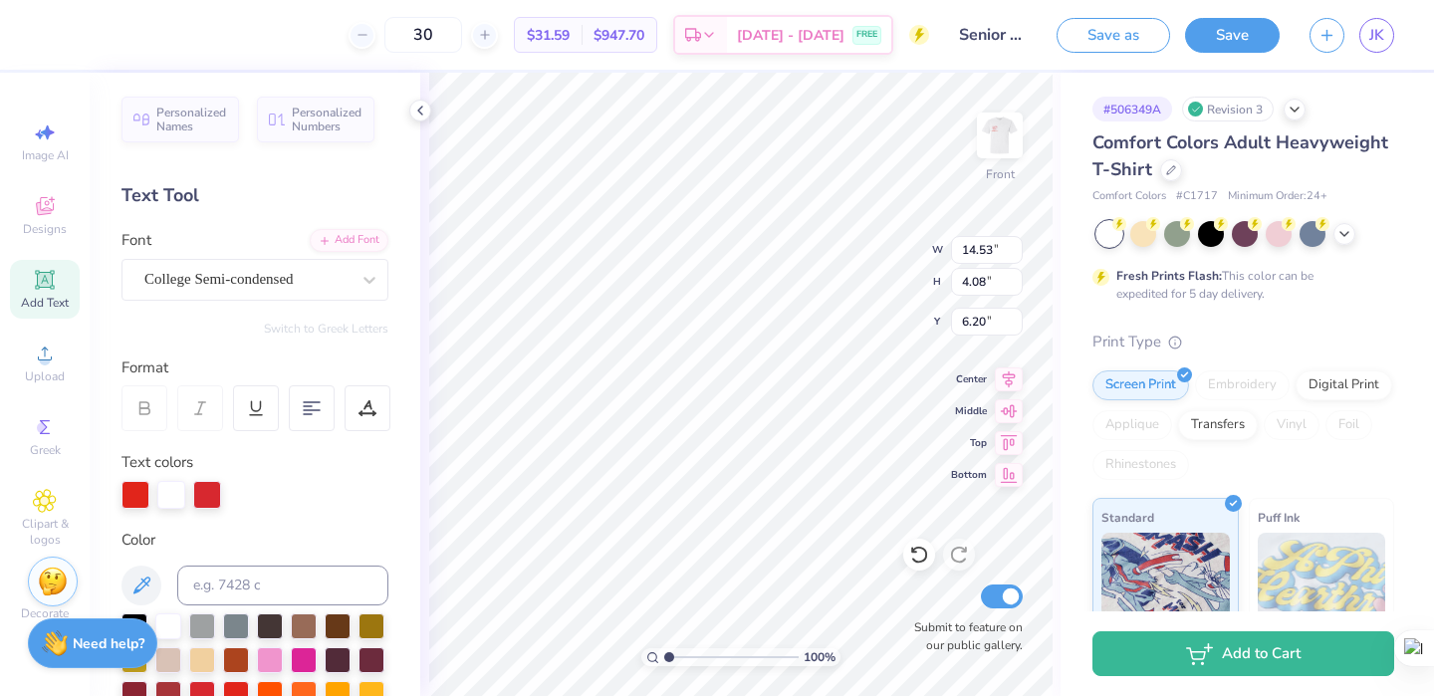
type input "13.63"
type input "3.82"
type input "6.48"
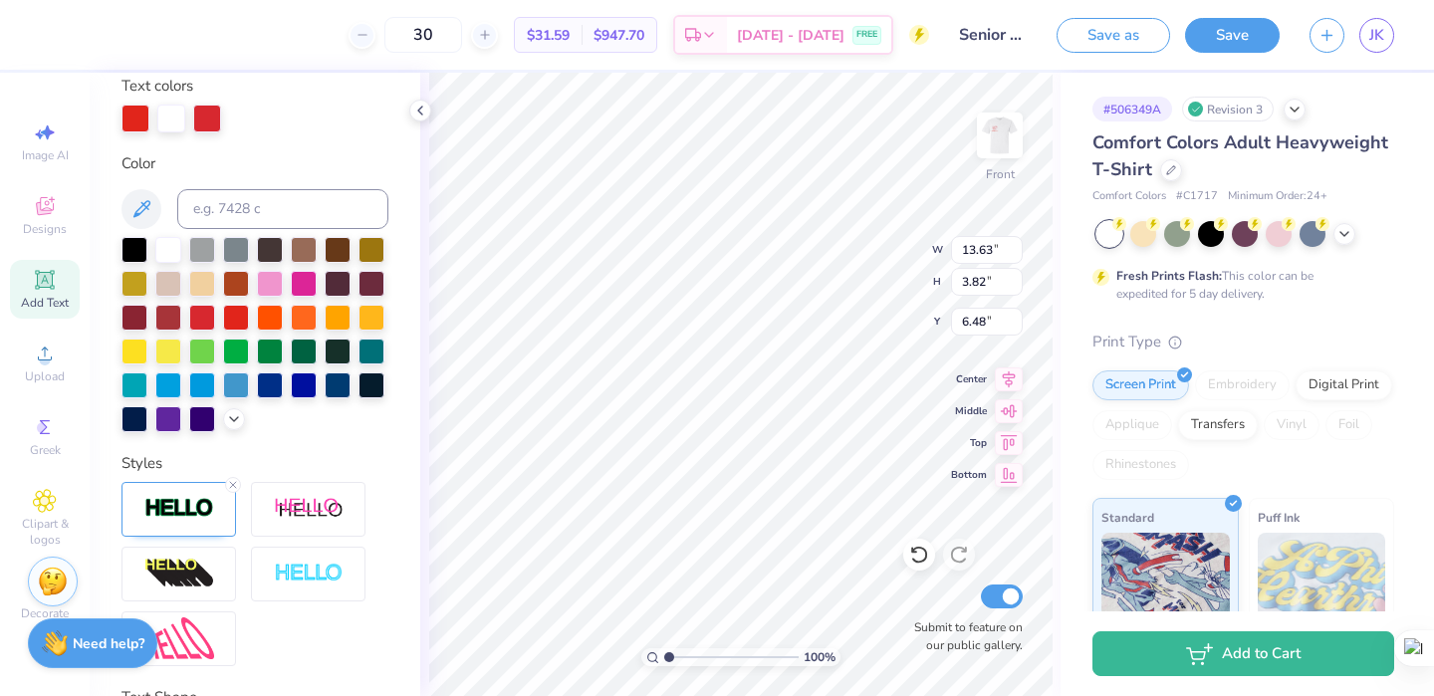
scroll to position [539, 0]
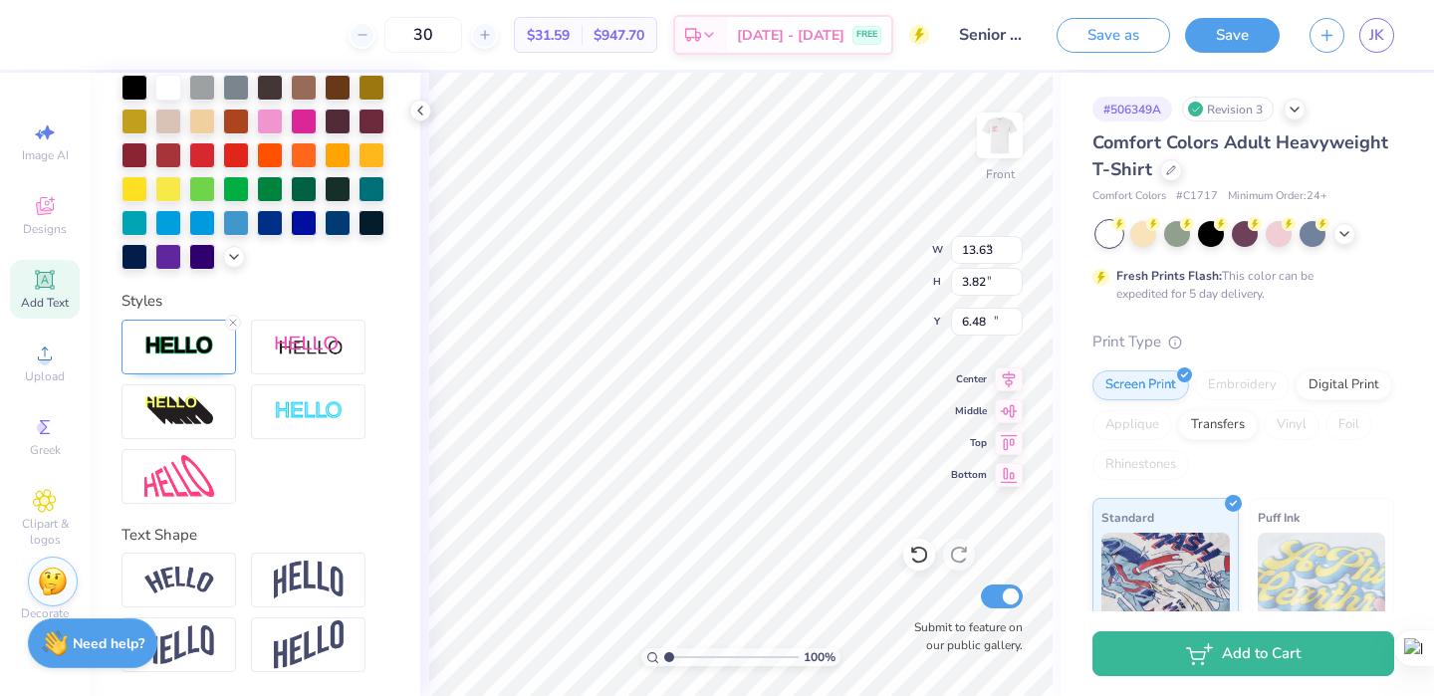
type input "4.07"
type input "1.73"
type input "14.67"
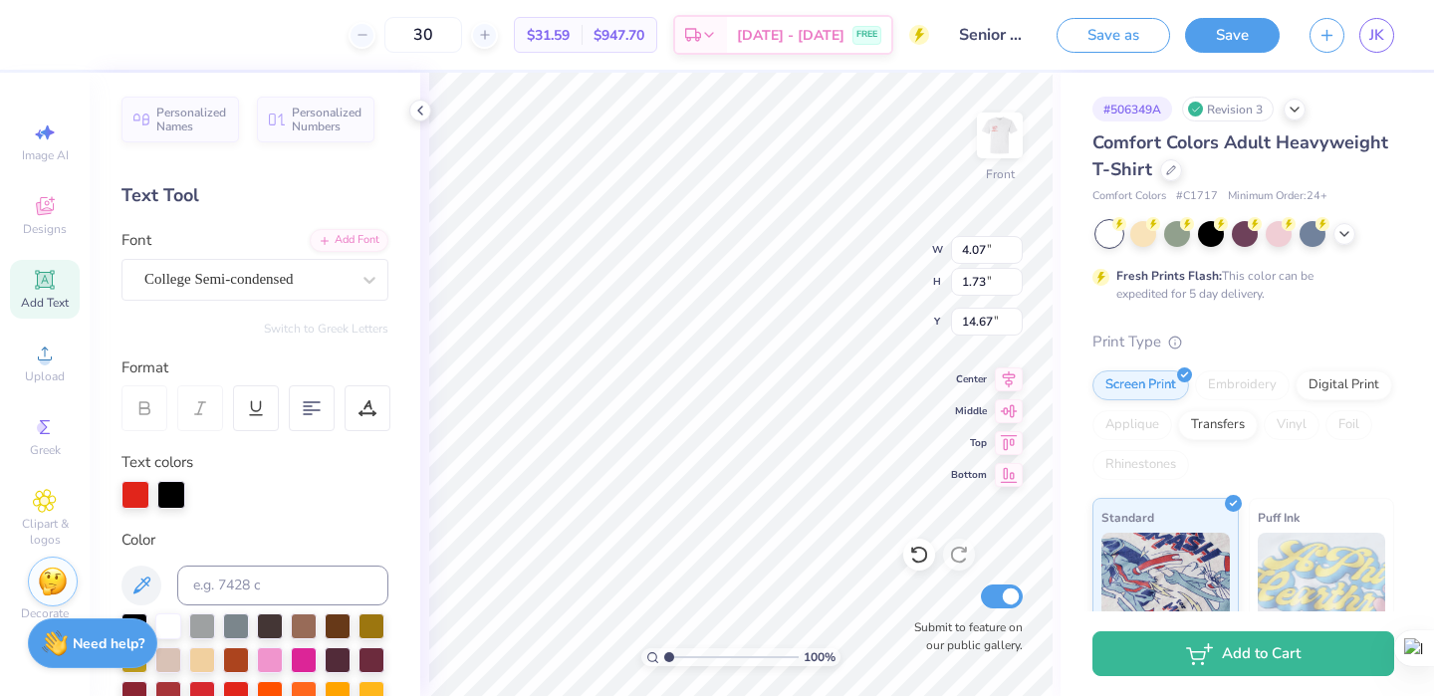
scroll to position [0, 4]
type textarea "SENIOR NIGHT"
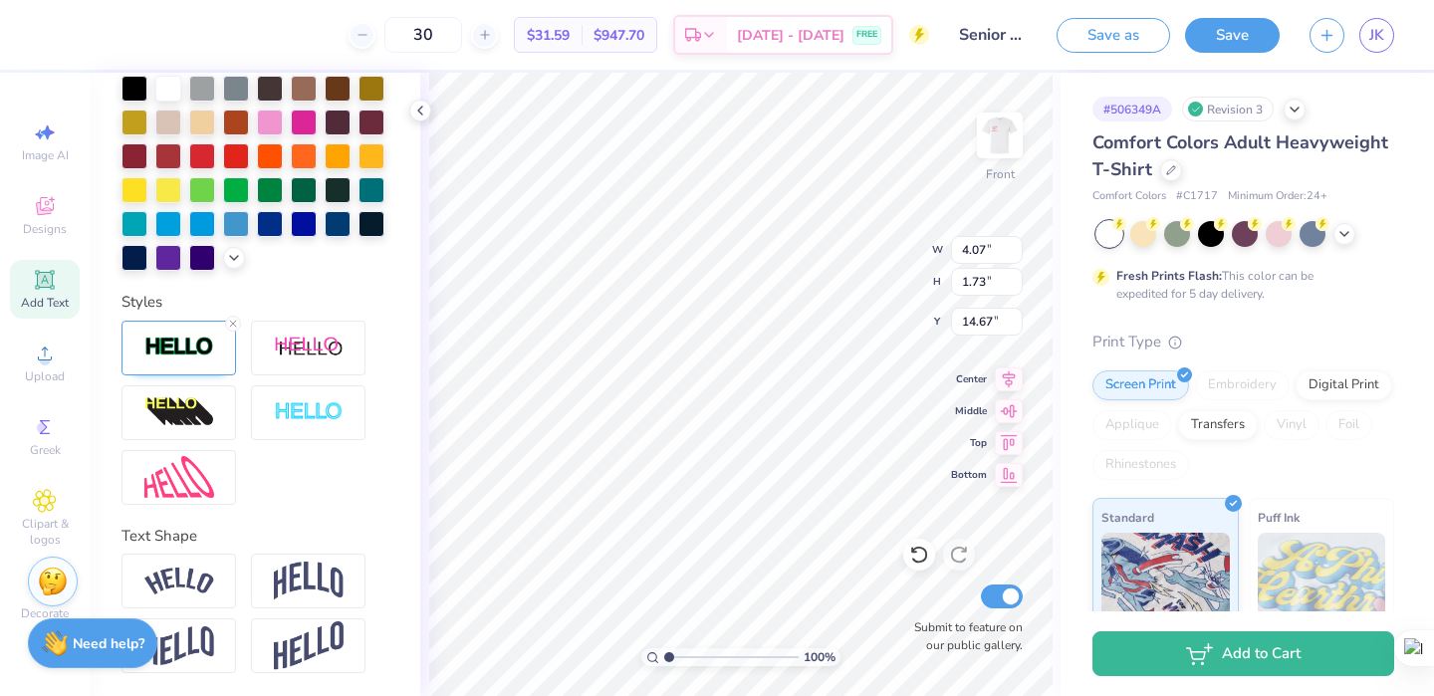
scroll to position [539, 0]
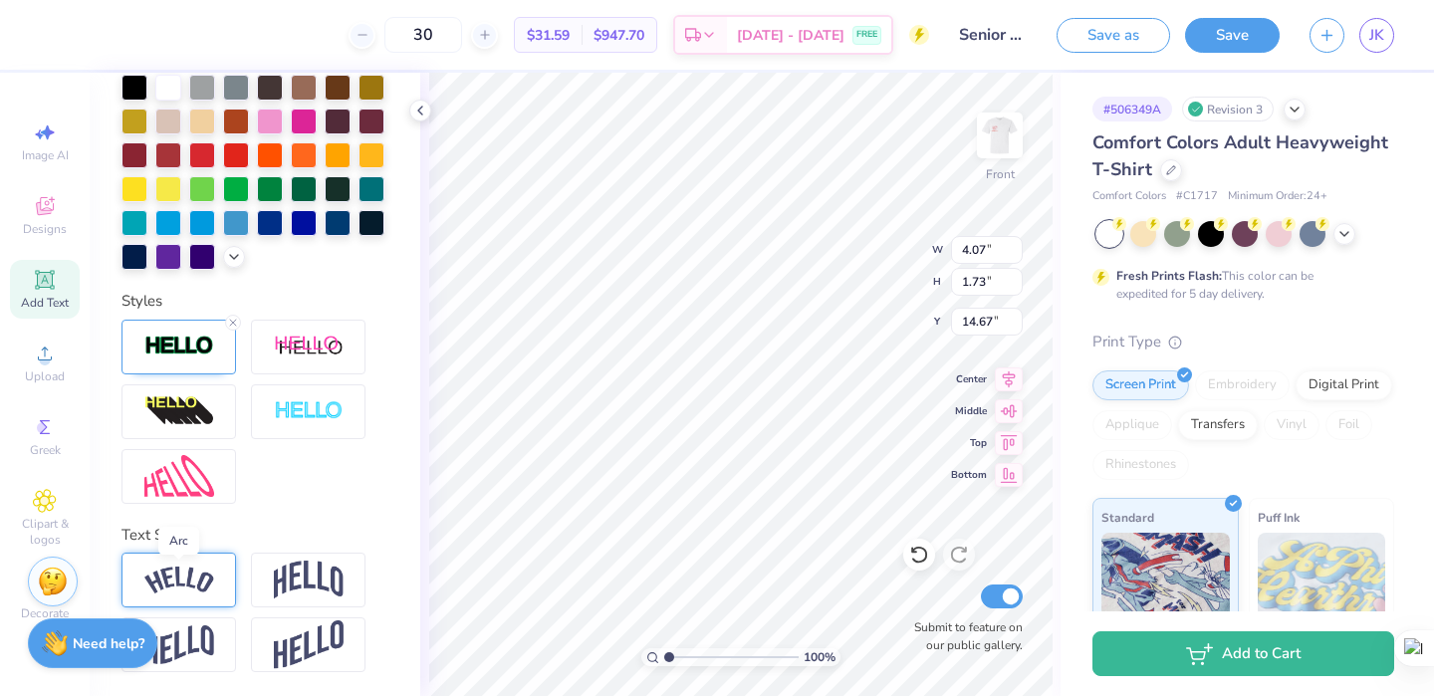
click at [179, 585] on img at bounding box center [179, 580] width 70 height 27
type input "14.53"
type input "3.35"
type input "13.86"
type input "13.63"
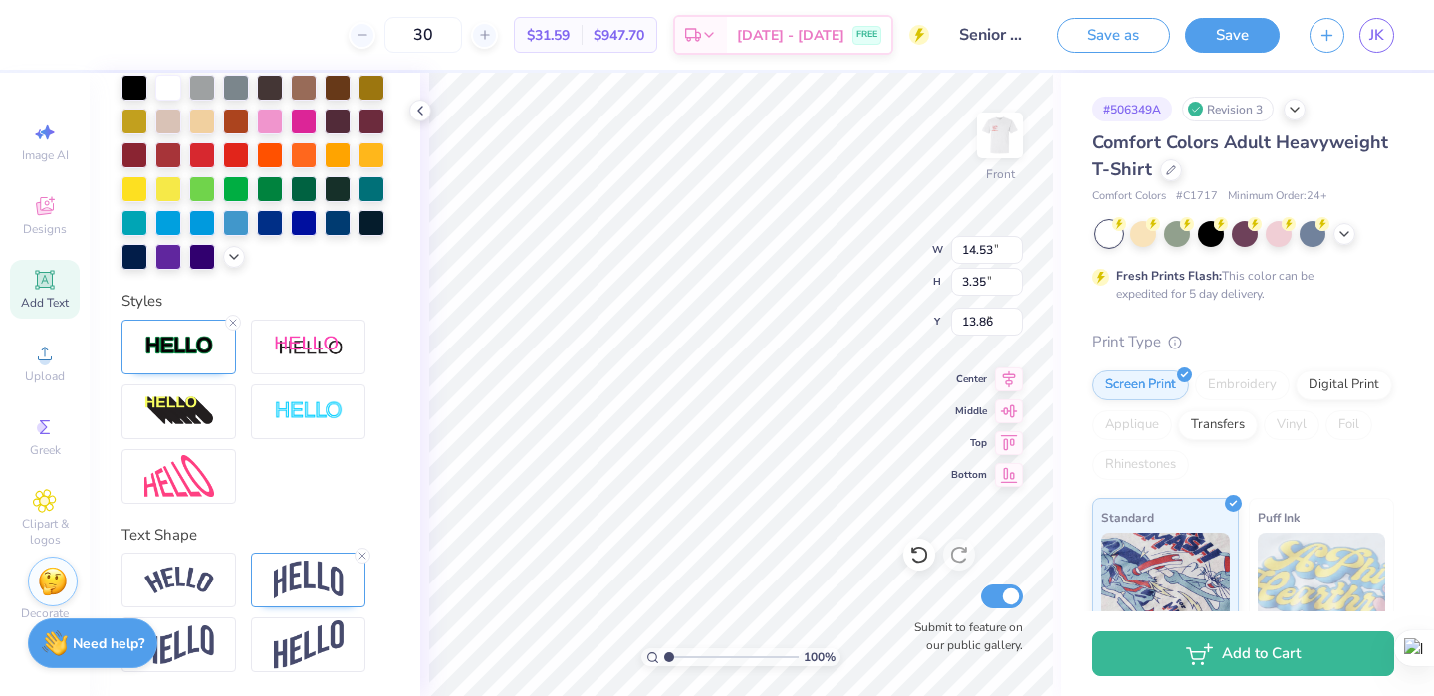
type input "3.82"
type input "6.48"
type input "6.57"
click at [318, 567] on img at bounding box center [309, 580] width 70 height 38
type input "12.45"
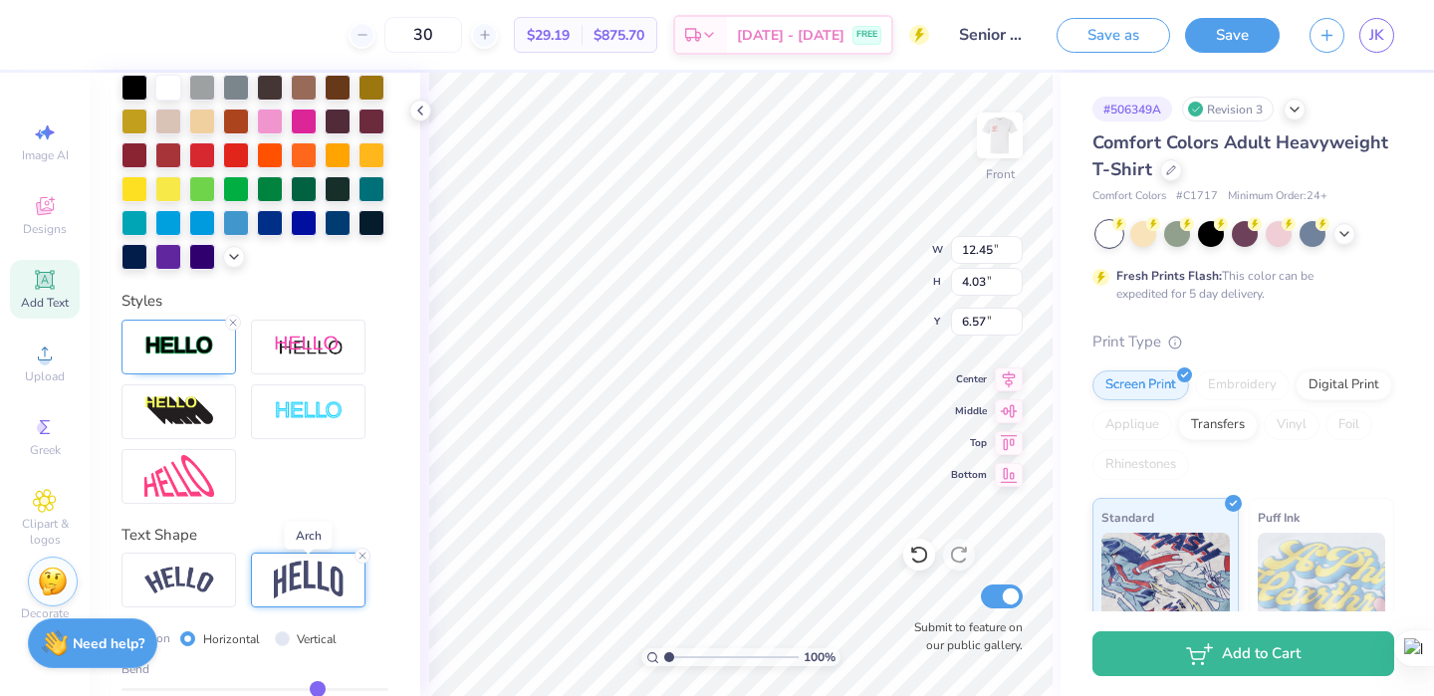
type input "4.03"
type input "6.23"
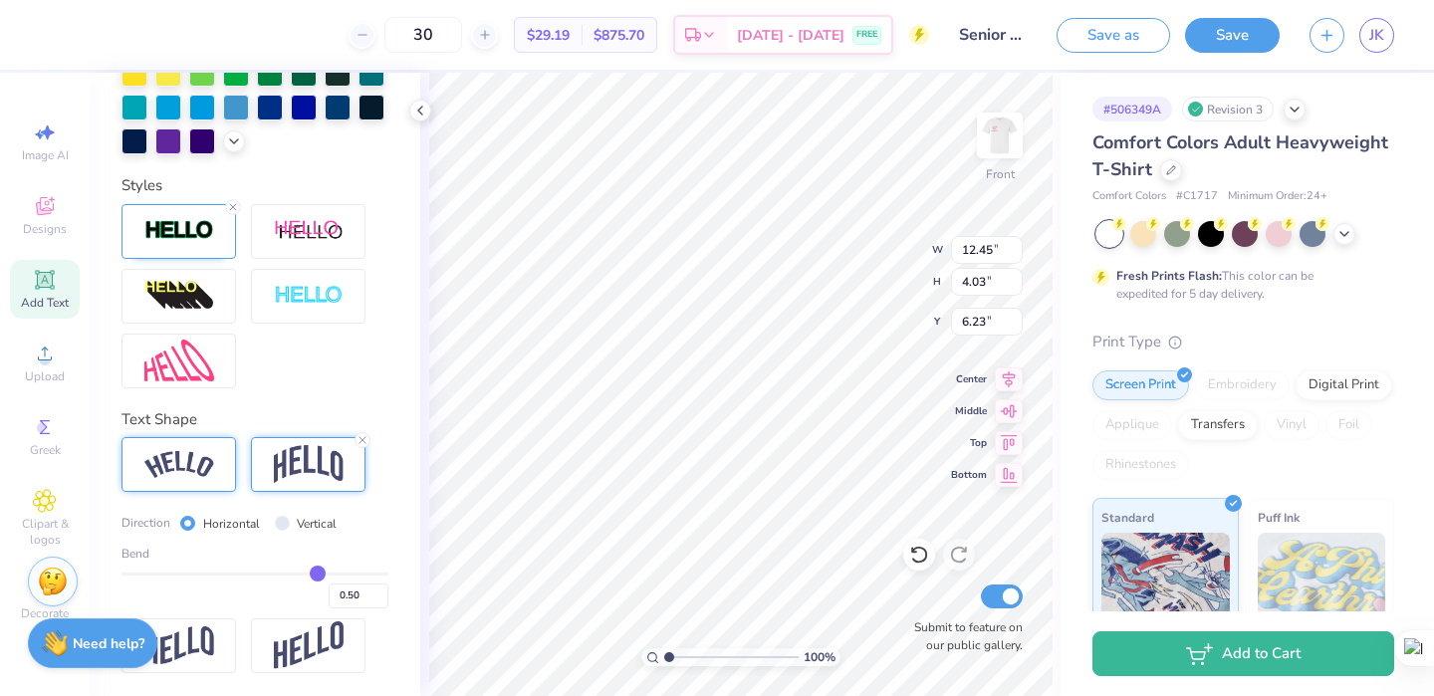
click at [196, 475] on img at bounding box center [179, 464] width 70 height 27
type input "14.53"
type input "3.35"
type input "6.57"
type input "0.46"
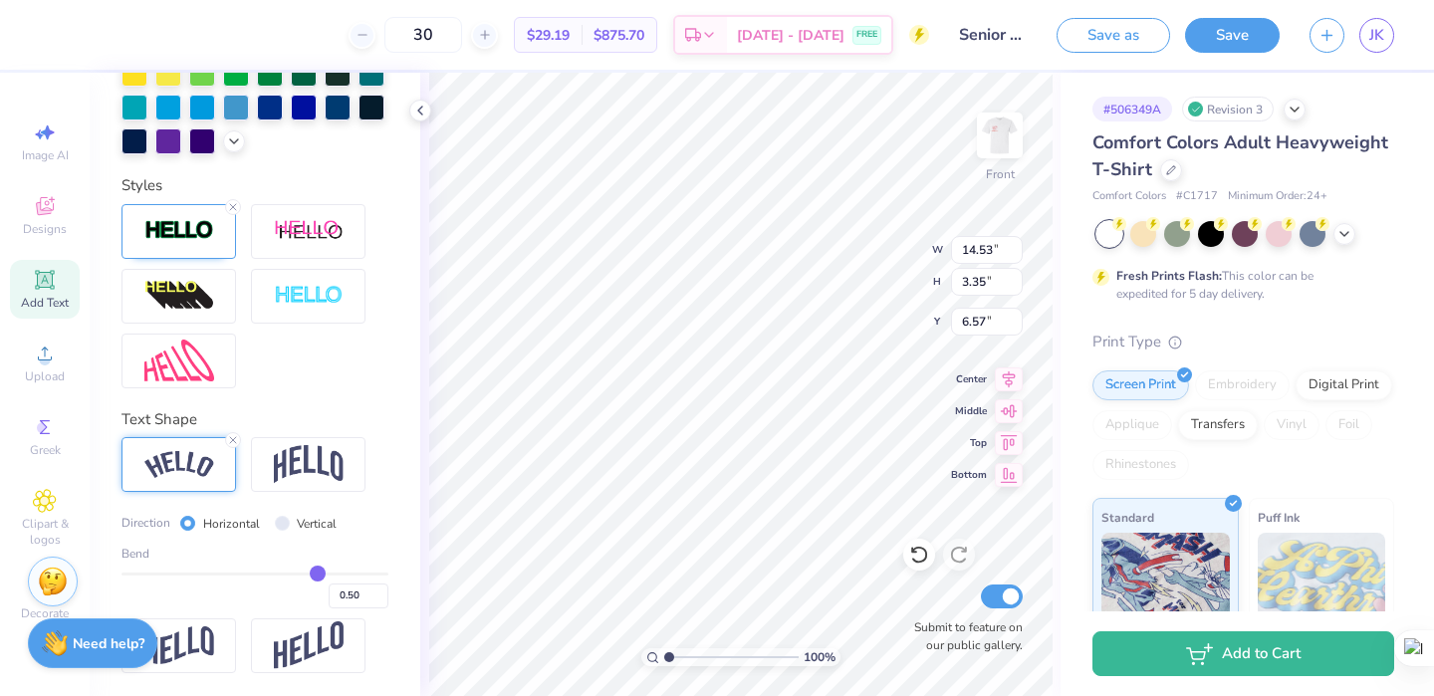
type input "0.46"
type input "0.45"
type input "0.44"
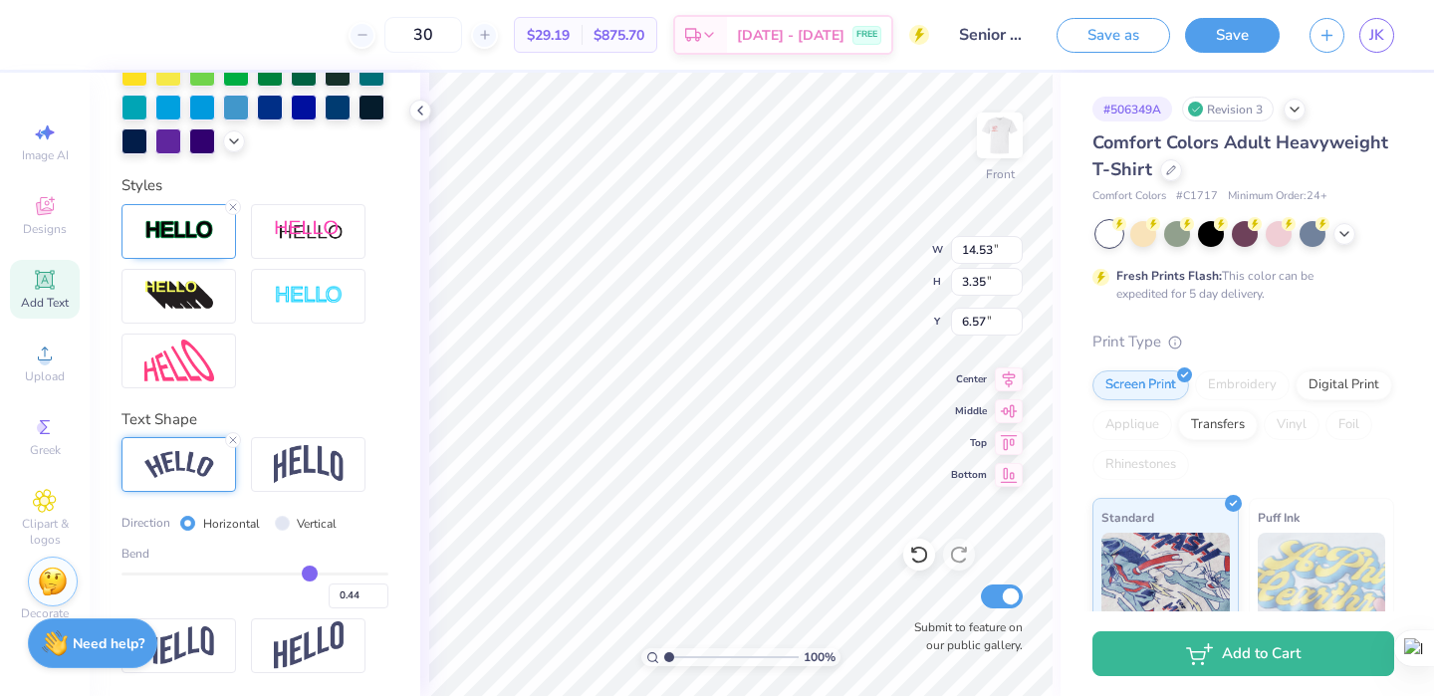
type input "0.43"
type input "0.42"
type input "0.41"
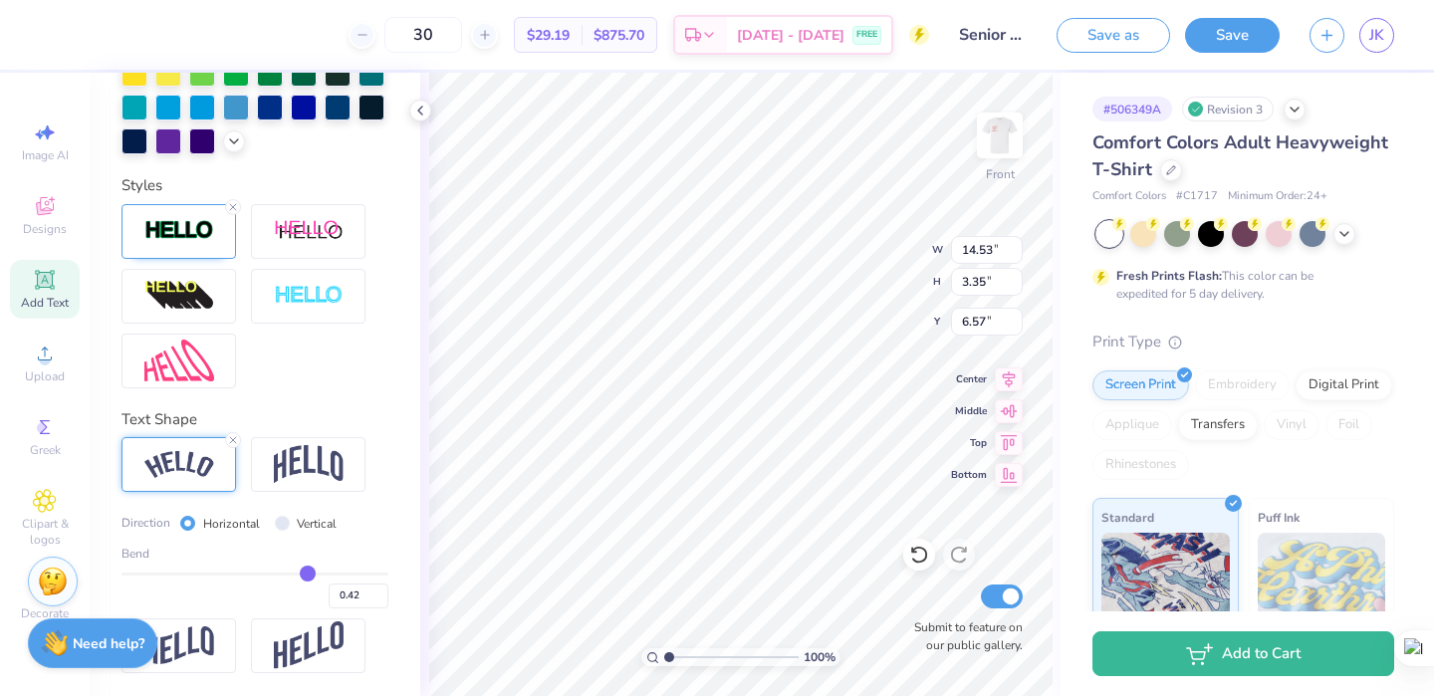
type input "0.41"
type input "0.4"
type input "0.40"
type input "0.39"
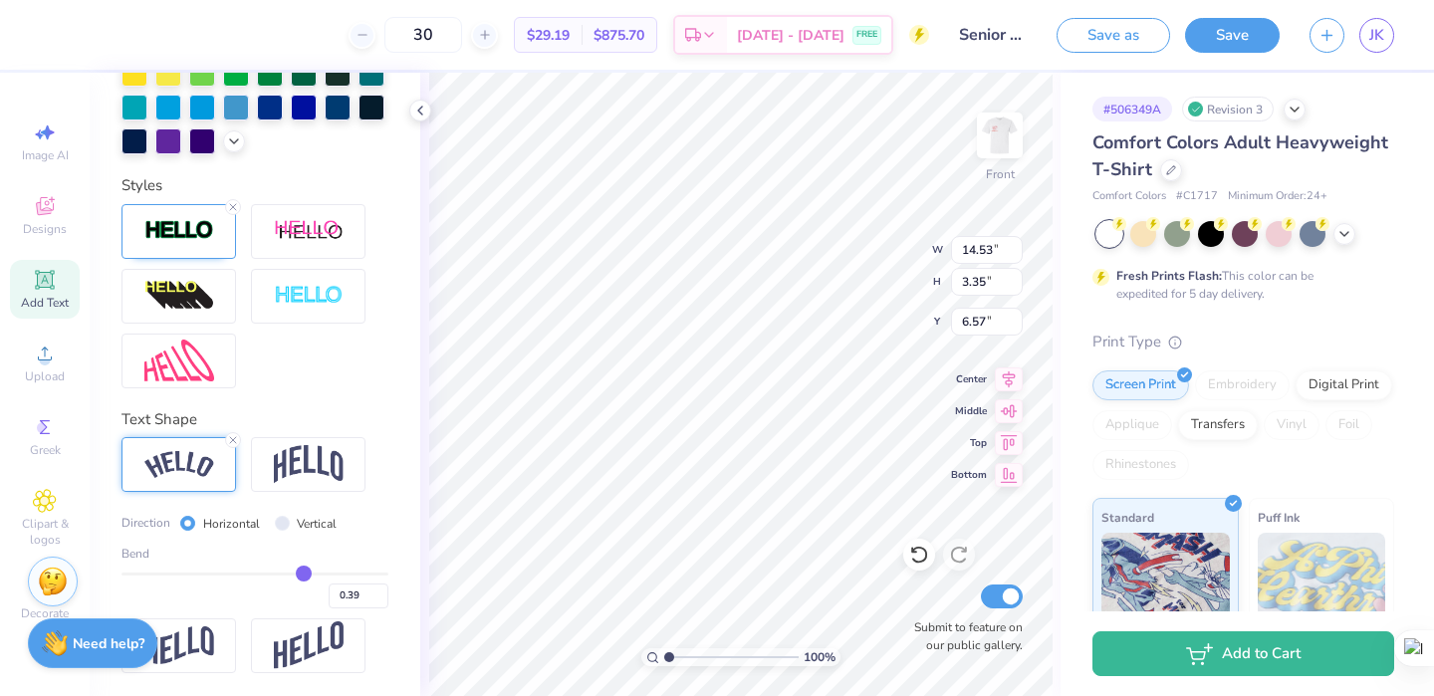
type input "0.38"
type input "0.37"
type input "0.36"
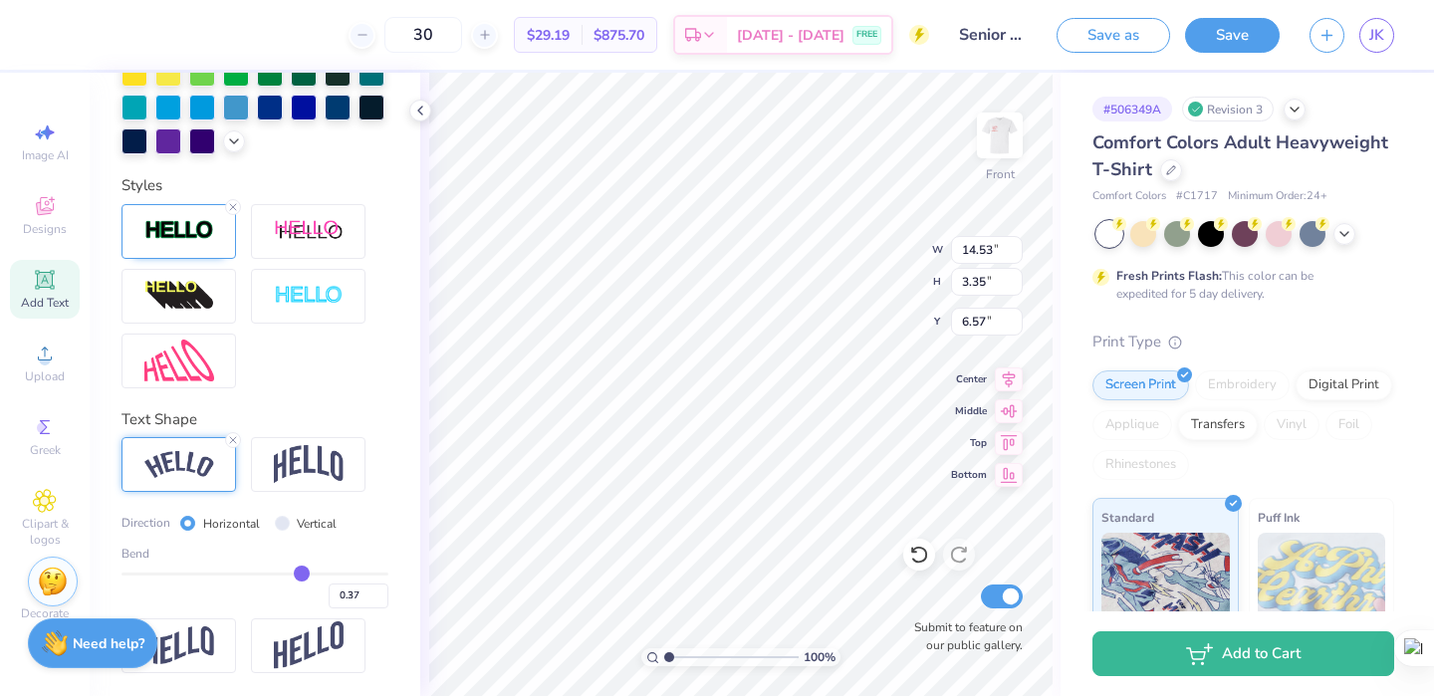
type input "0.36"
type input "0.35"
type input "0.34"
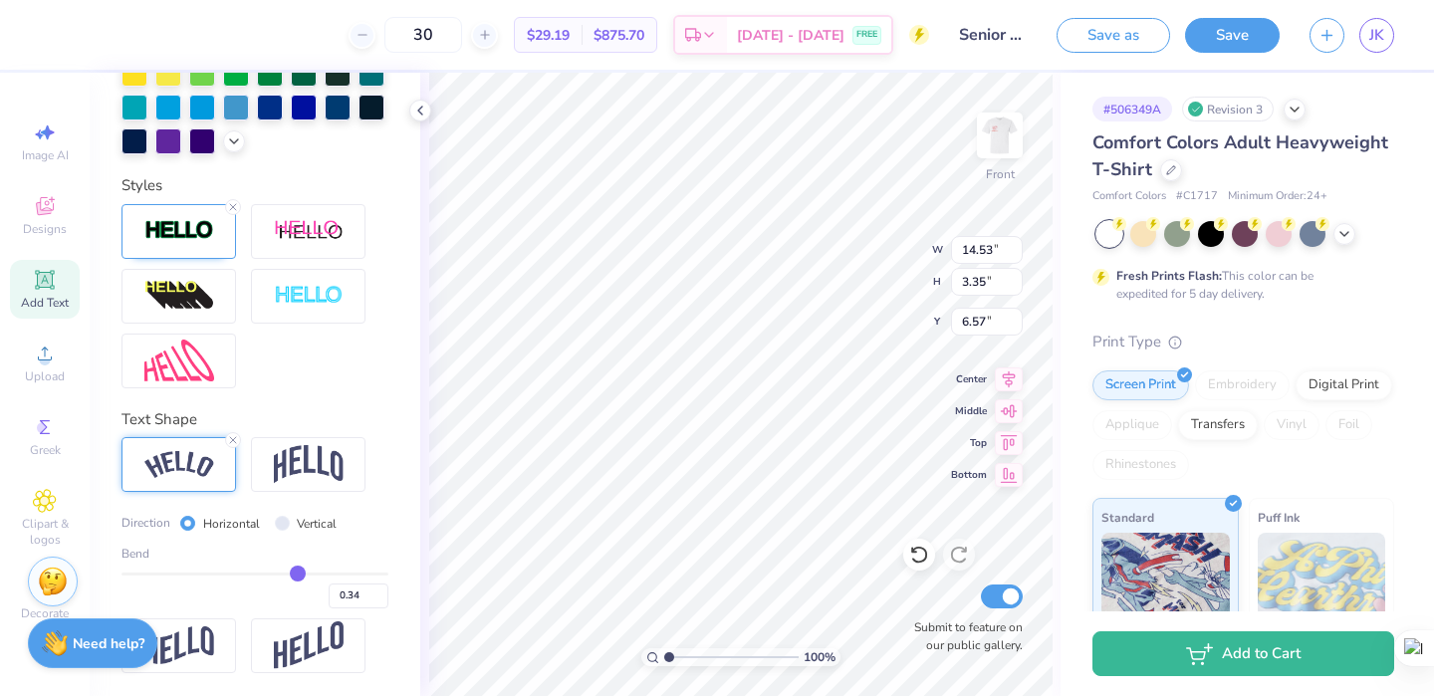
type input "0.33"
type input "0.32"
drag, startPoint x: 312, startPoint y: 576, endPoint x: 294, endPoint y: 575, distance: 18.0
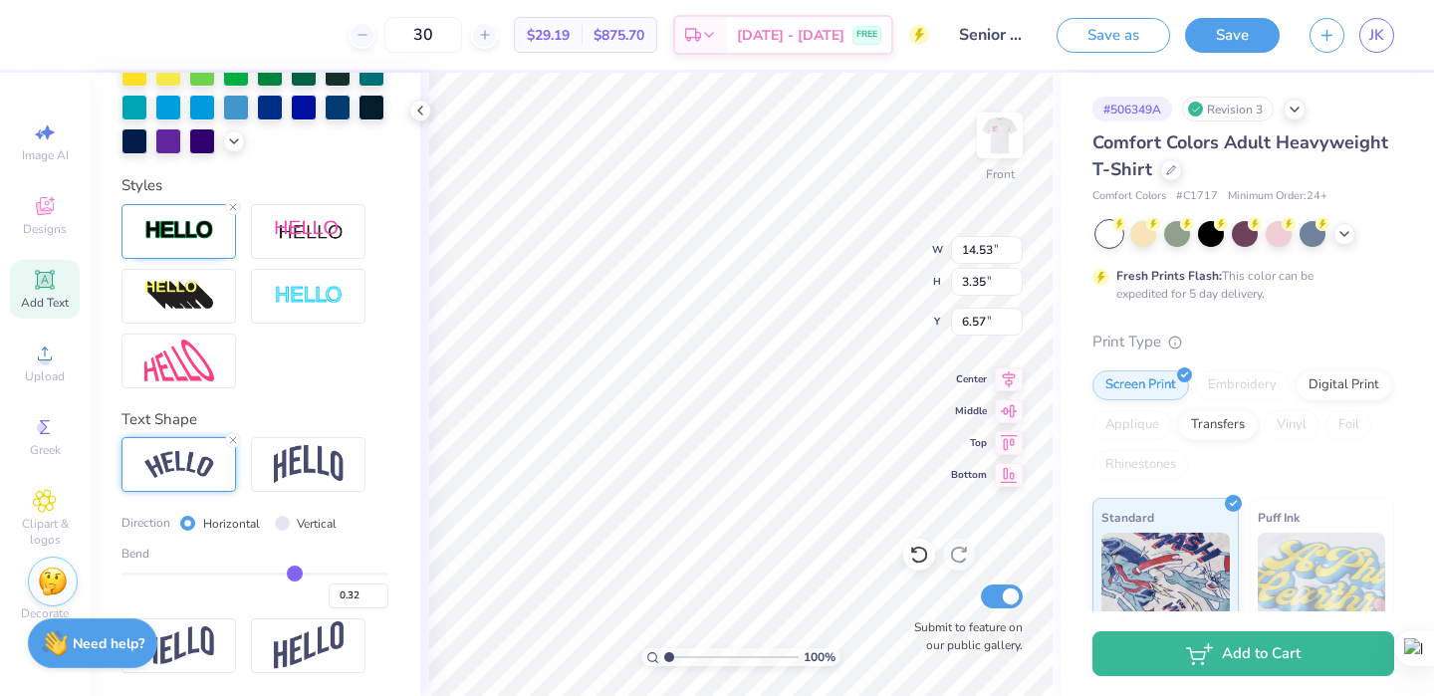
type input "0.32"
click at [294, 575] on input "range" at bounding box center [254, 574] width 267 height 3
type input "13.87"
type input "2.37"
type input "7.06"
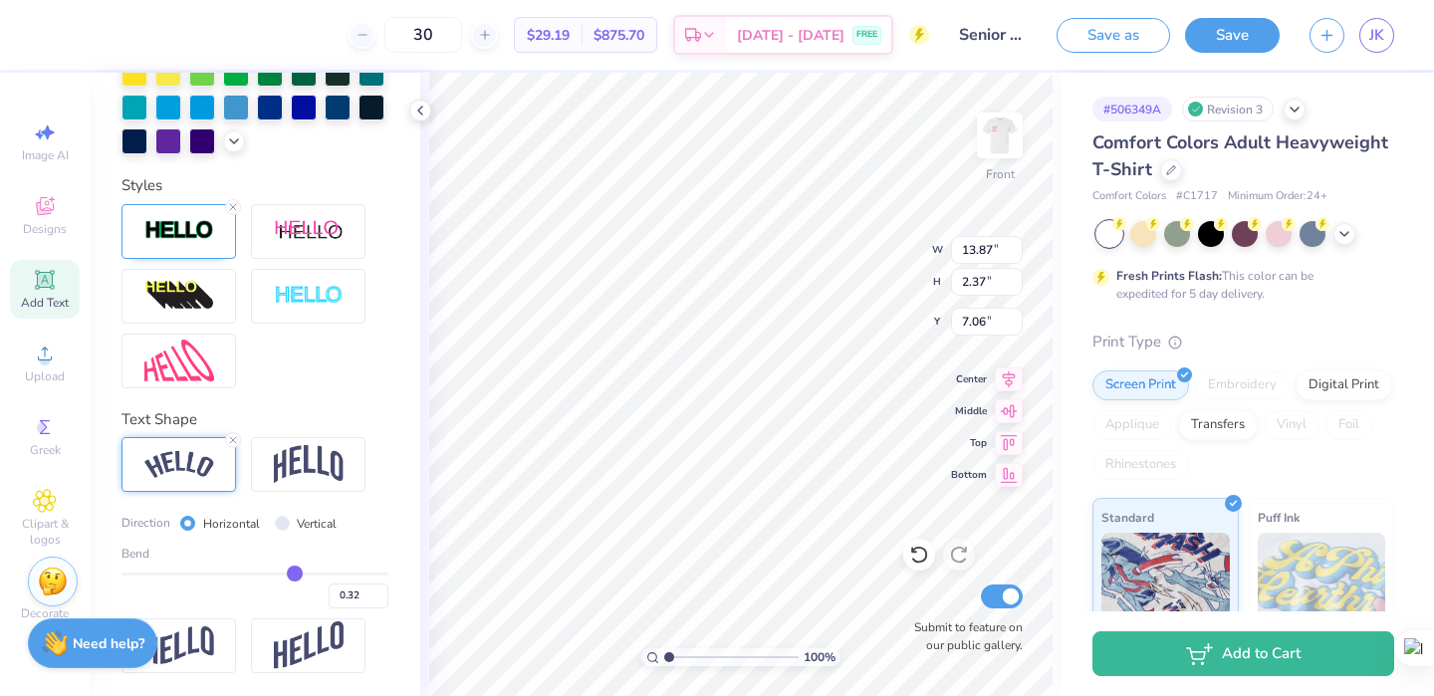
type input "0.3"
type input "0.30"
type input "0.32"
type input "0.34"
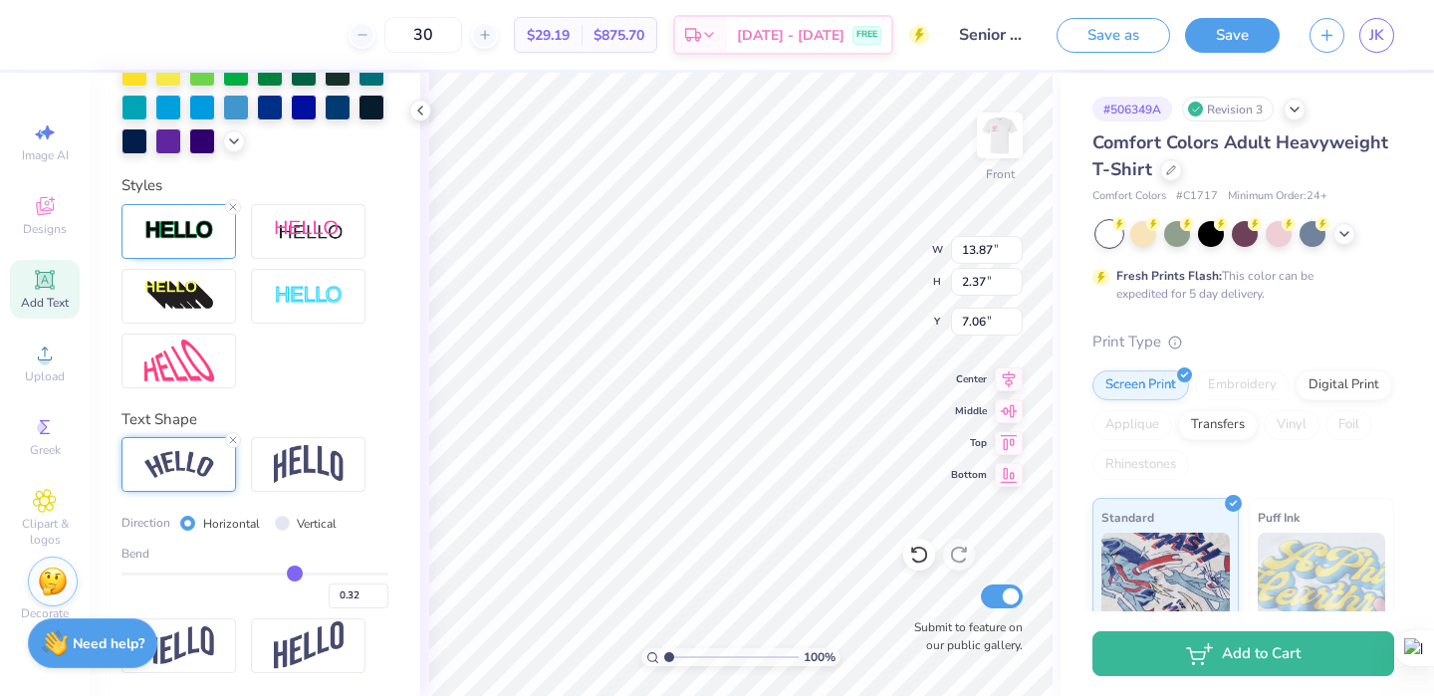
type input "0.34"
type input "0.37"
type input "0.39"
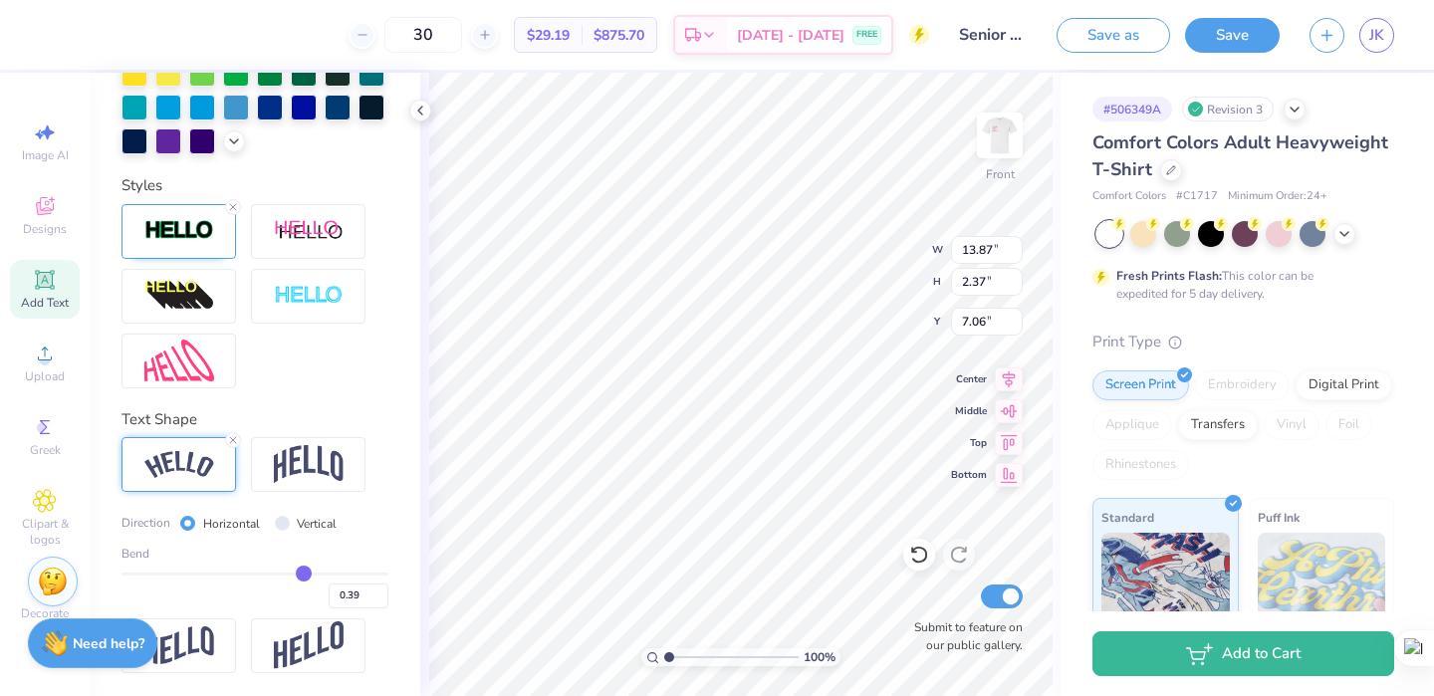
type input "0.41"
type input "0.42"
type input "0.43"
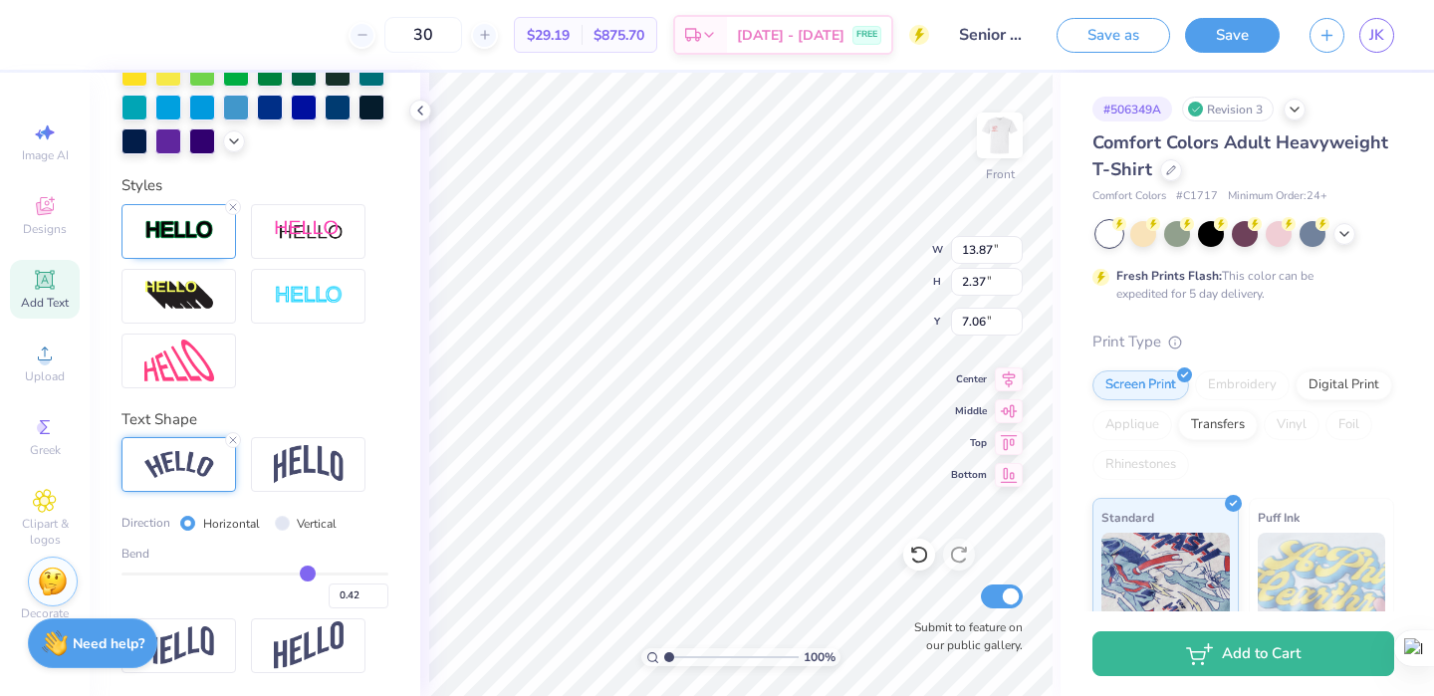
type input "0.43"
type input "0.44"
type input "0.45"
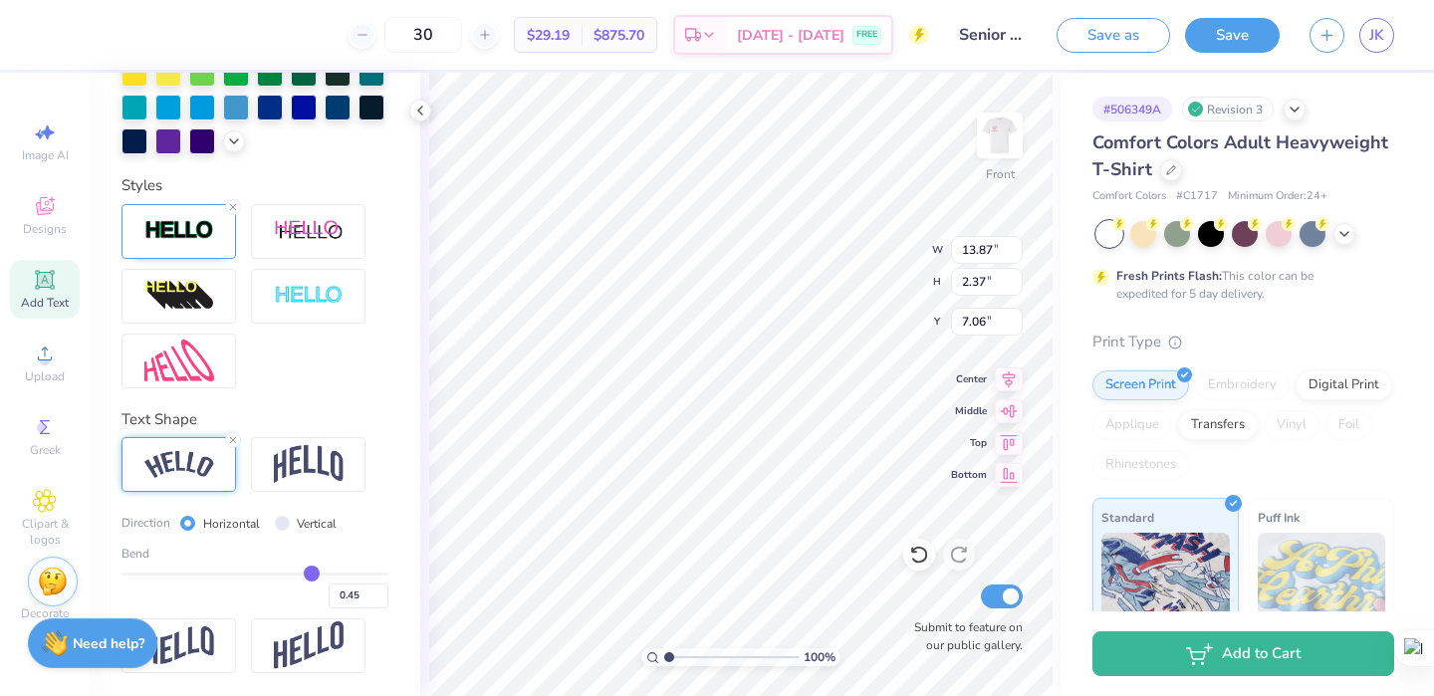
type input "0.46"
type input "0.47"
type input "0.48"
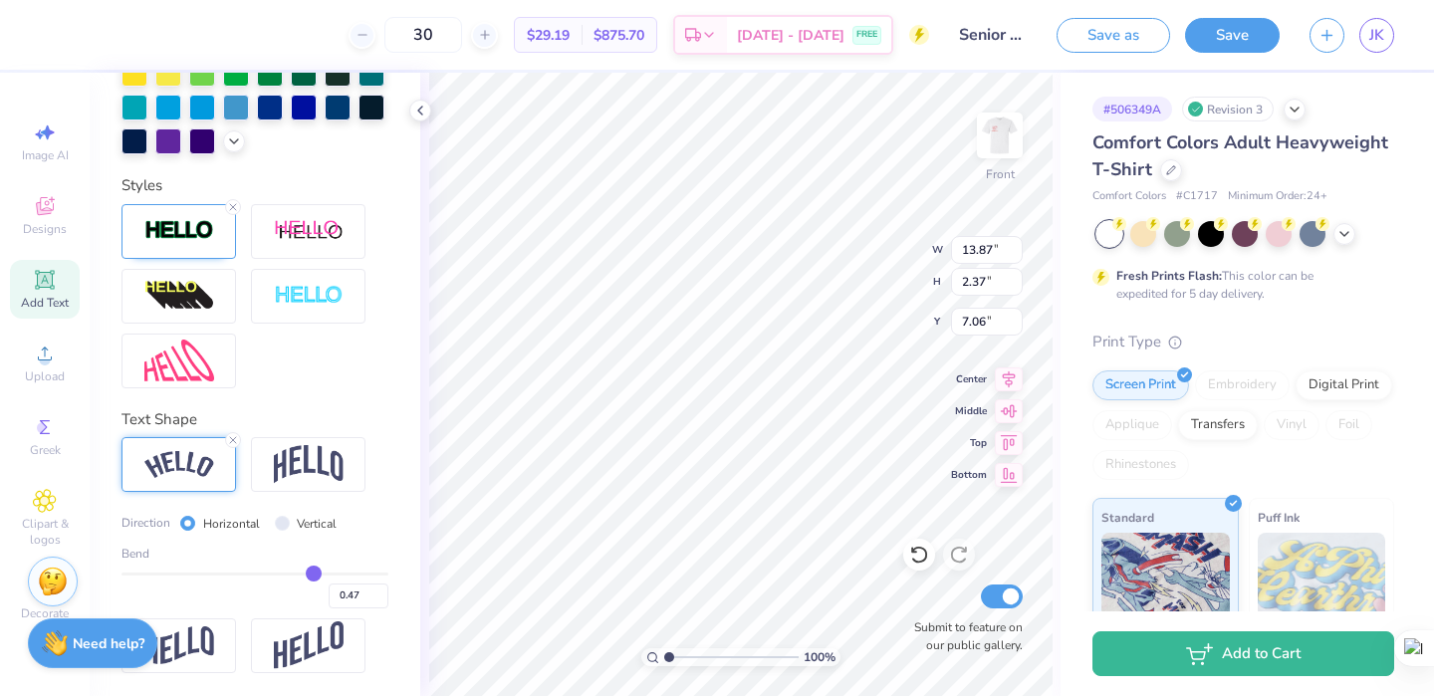
type input "0.48"
drag, startPoint x: 292, startPoint y: 580, endPoint x: 315, endPoint y: 579, distance: 22.9
type input "0.48"
click at [315, 576] on input "range" at bounding box center [254, 574] width 267 height 3
type input "14.47"
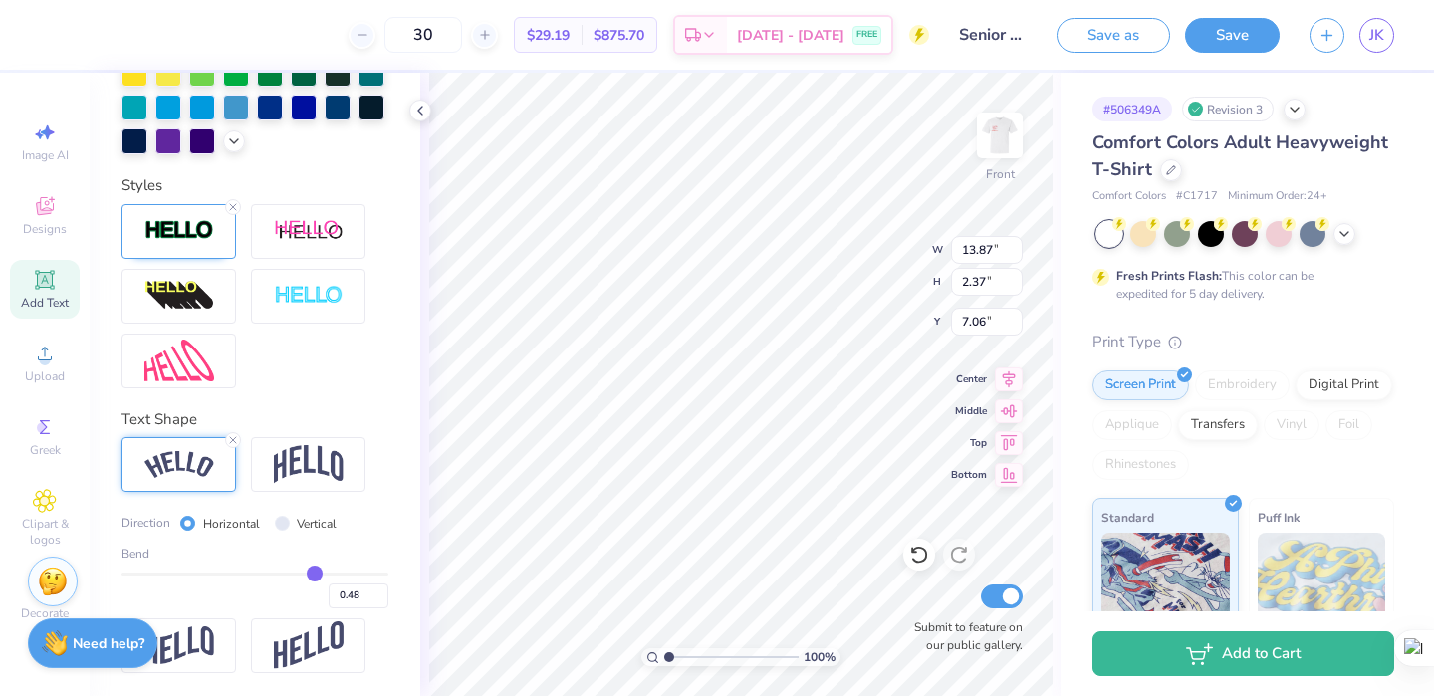
type input "3.23"
type input "6.63"
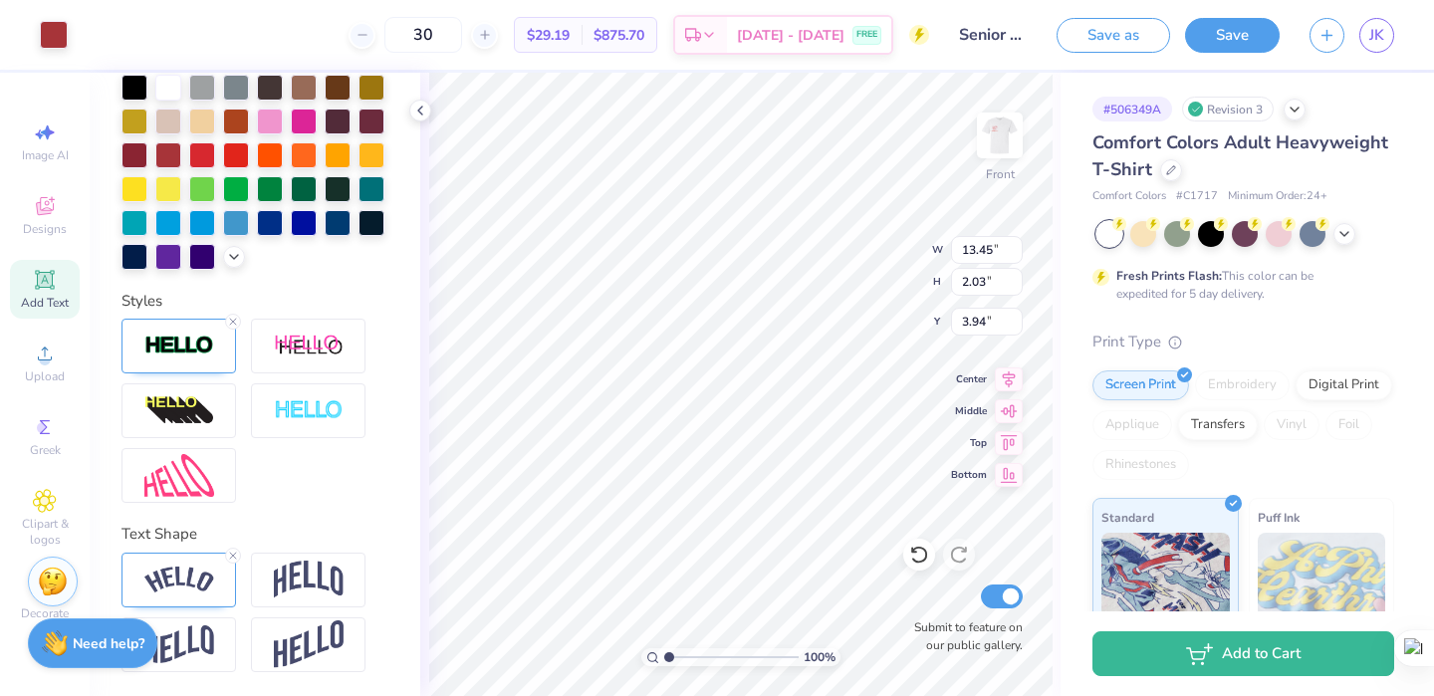
scroll to position [461, 0]
type input "4.86"
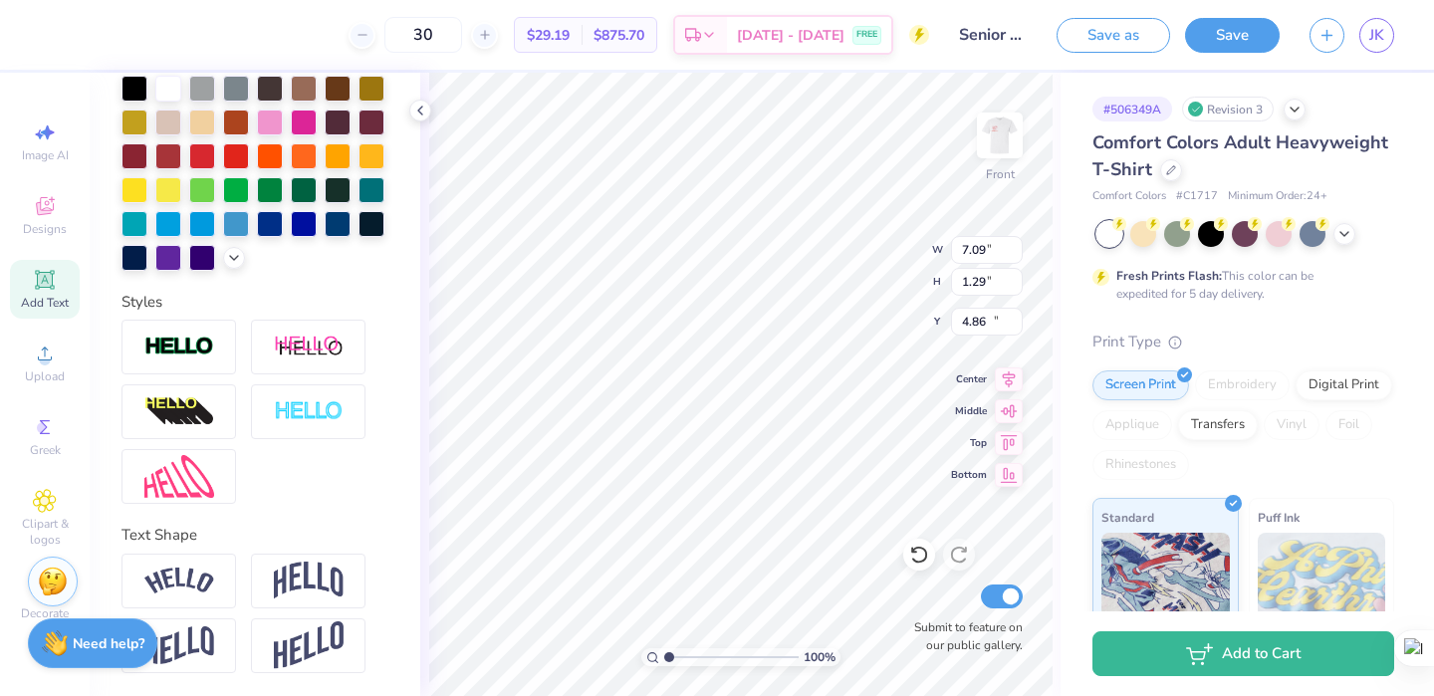
type input "7.09"
type input "1.29"
type input "12.04"
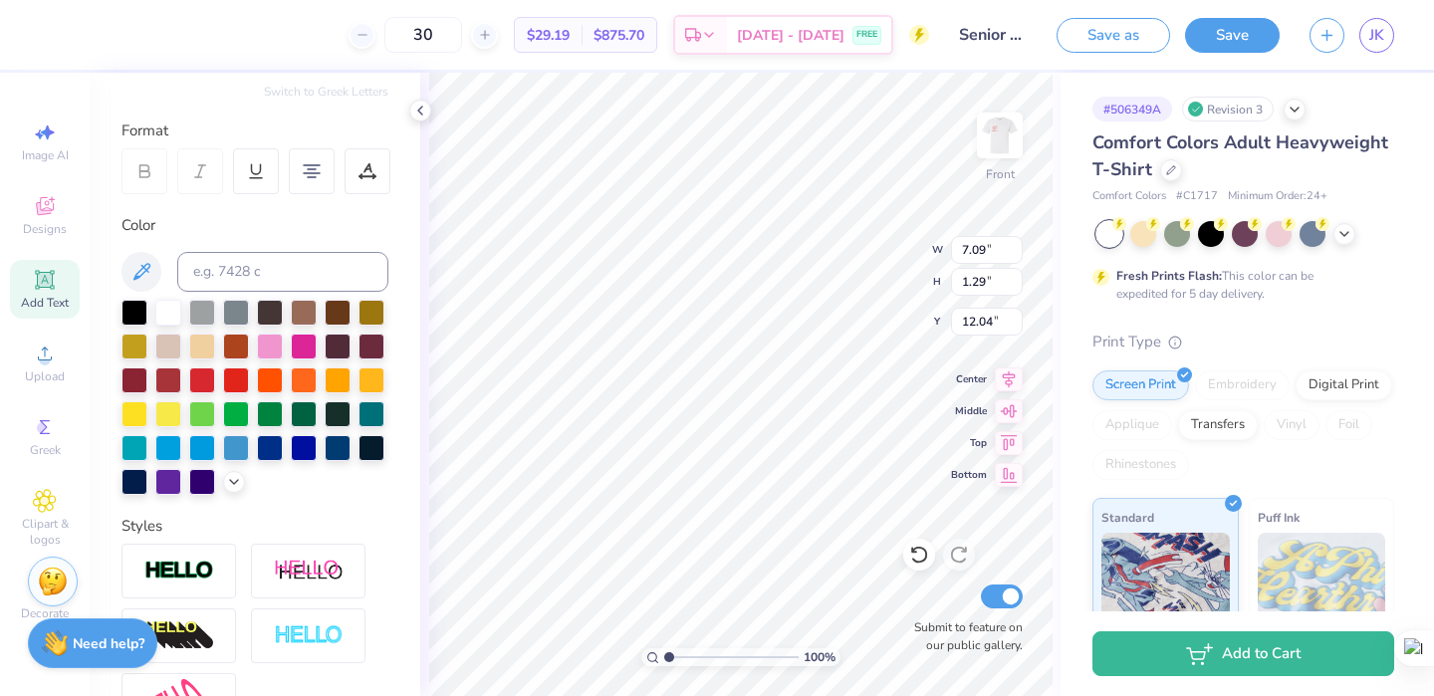
scroll to position [1, 1]
click at [236, 380] on div at bounding box center [236, 378] width 26 height 26
click at [998, 140] on img at bounding box center [1000, 136] width 80 height 80
click at [1011, 145] on img at bounding box center [1000, 136] width 80 height 80
click at [1012, 124] on img at bounding box center [1000, 136] width 80 height 80
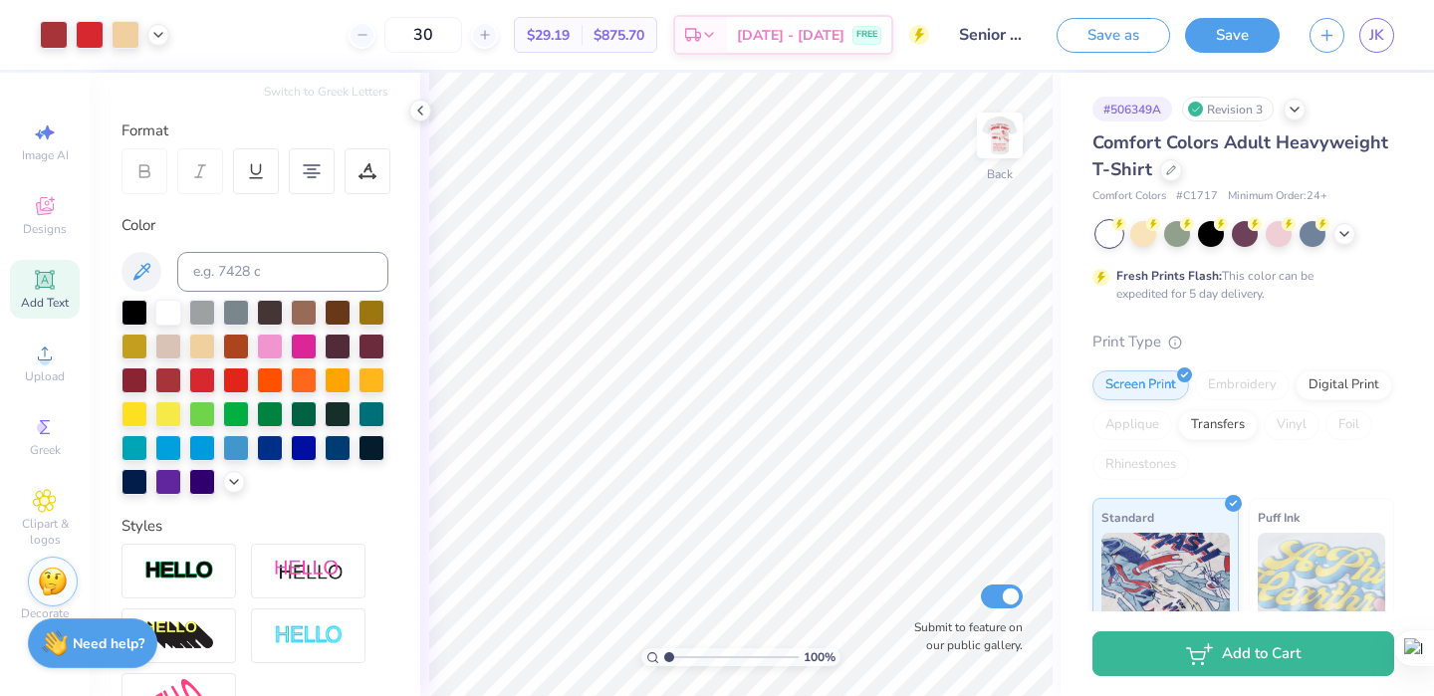
click at [1006, 141] on img at bounding box center [1000, 136] width 40 height 40
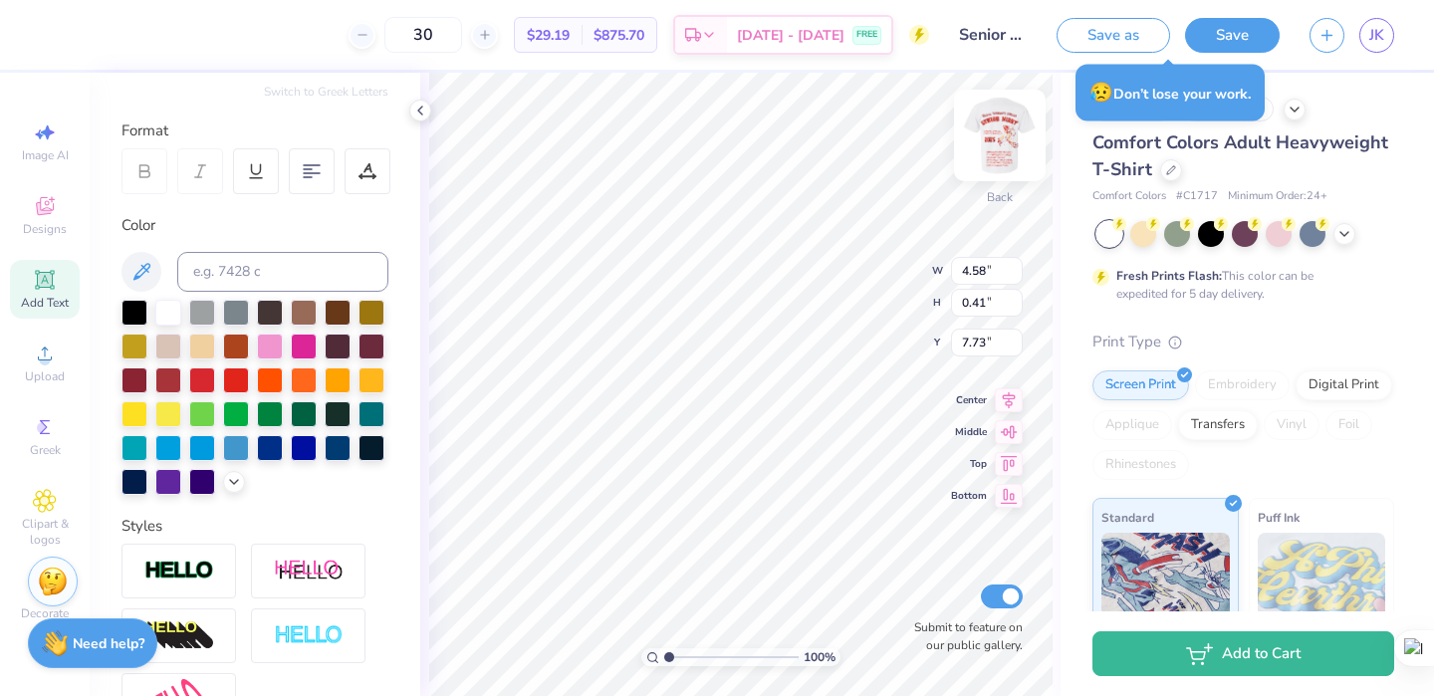
scroll to position [0, 5]
type textarea "Miami Soccer"
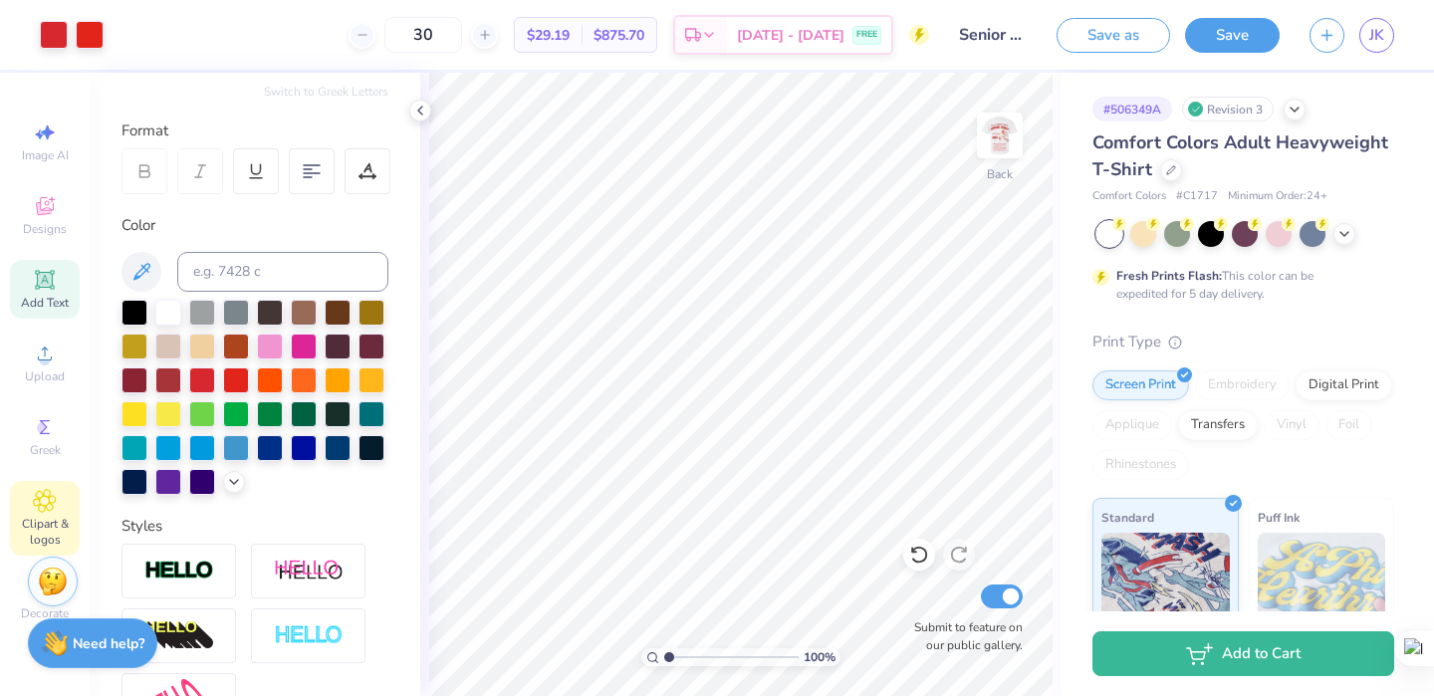
click at [50, 495] on icon at bounding box center [45, 501] width 22 height 22
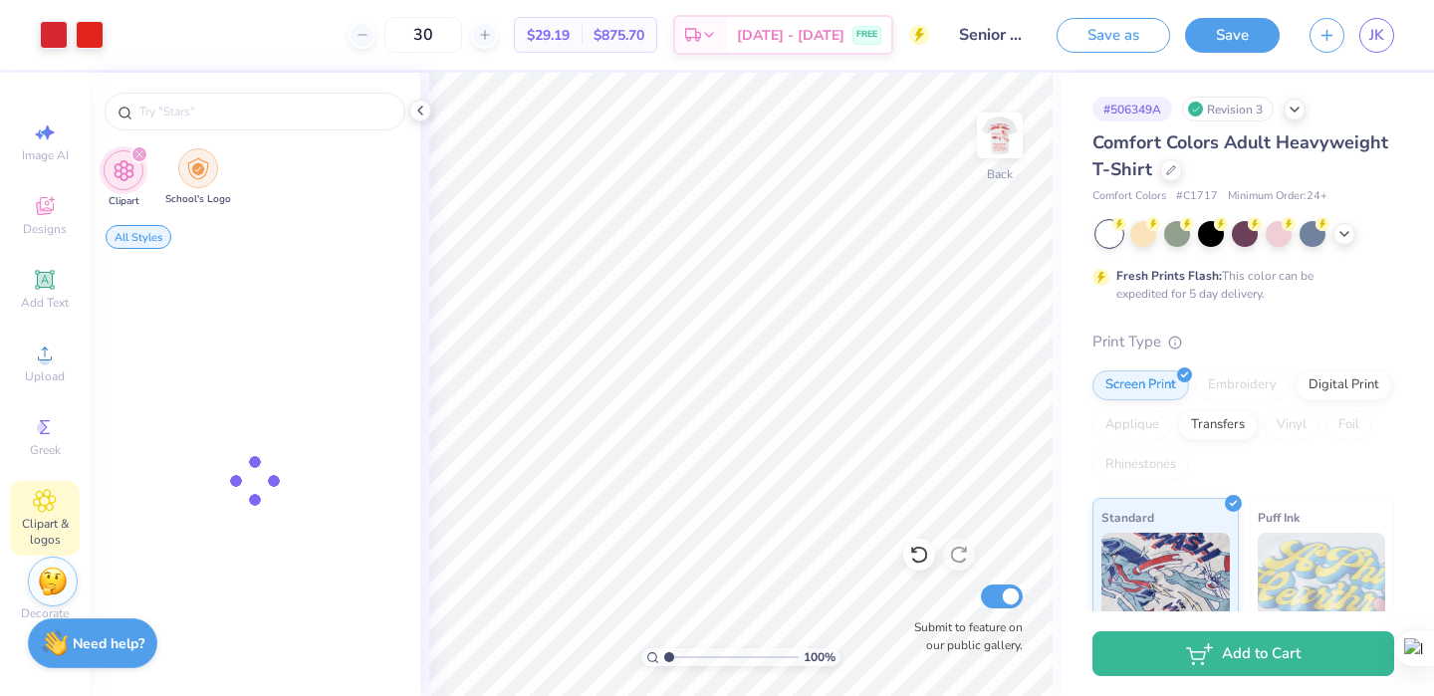
click at [202, 169] on img "filter for School's Logo" at bounding box center [198, 168] width 22 height 23
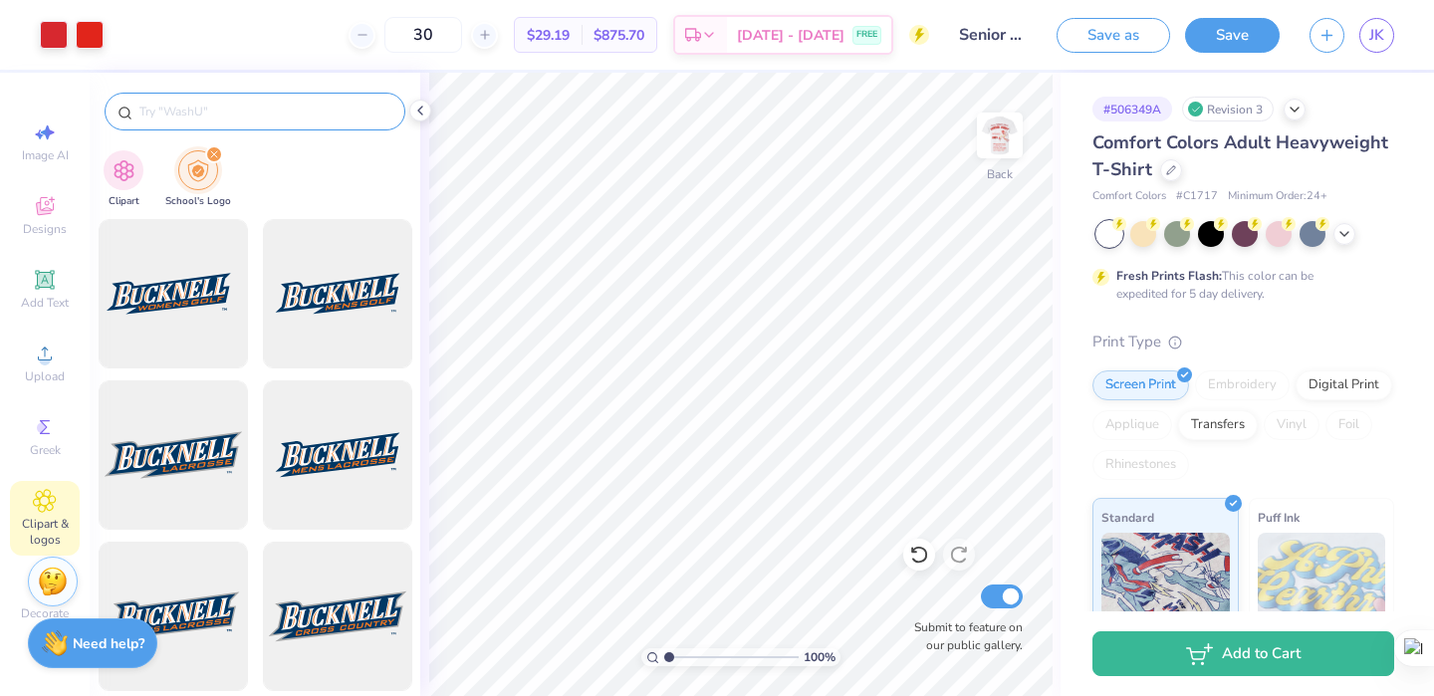
click at [247, 100] on div at bounding box center [255, 112] width 301 height 38
click at [253, 105] on input "text" at bounding box center [264, 112] width 255 height 20
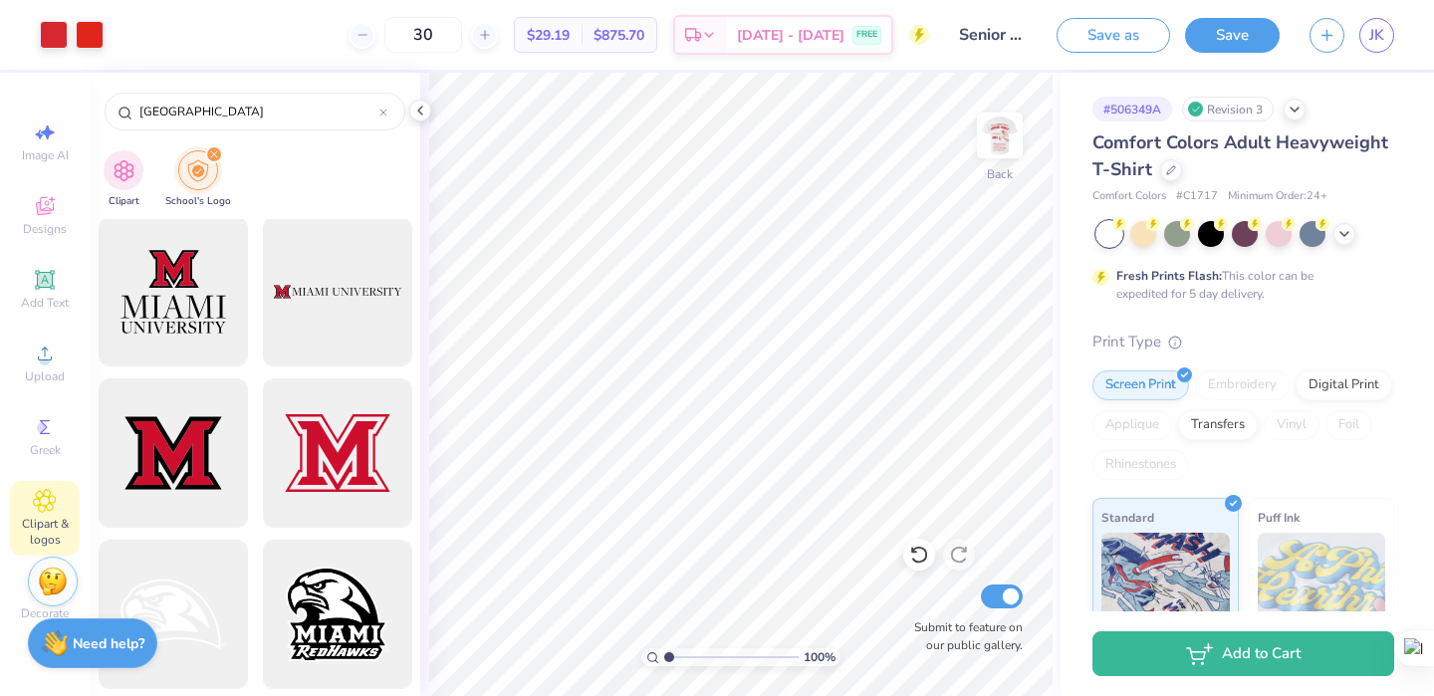
scroll to position [1136, 0]
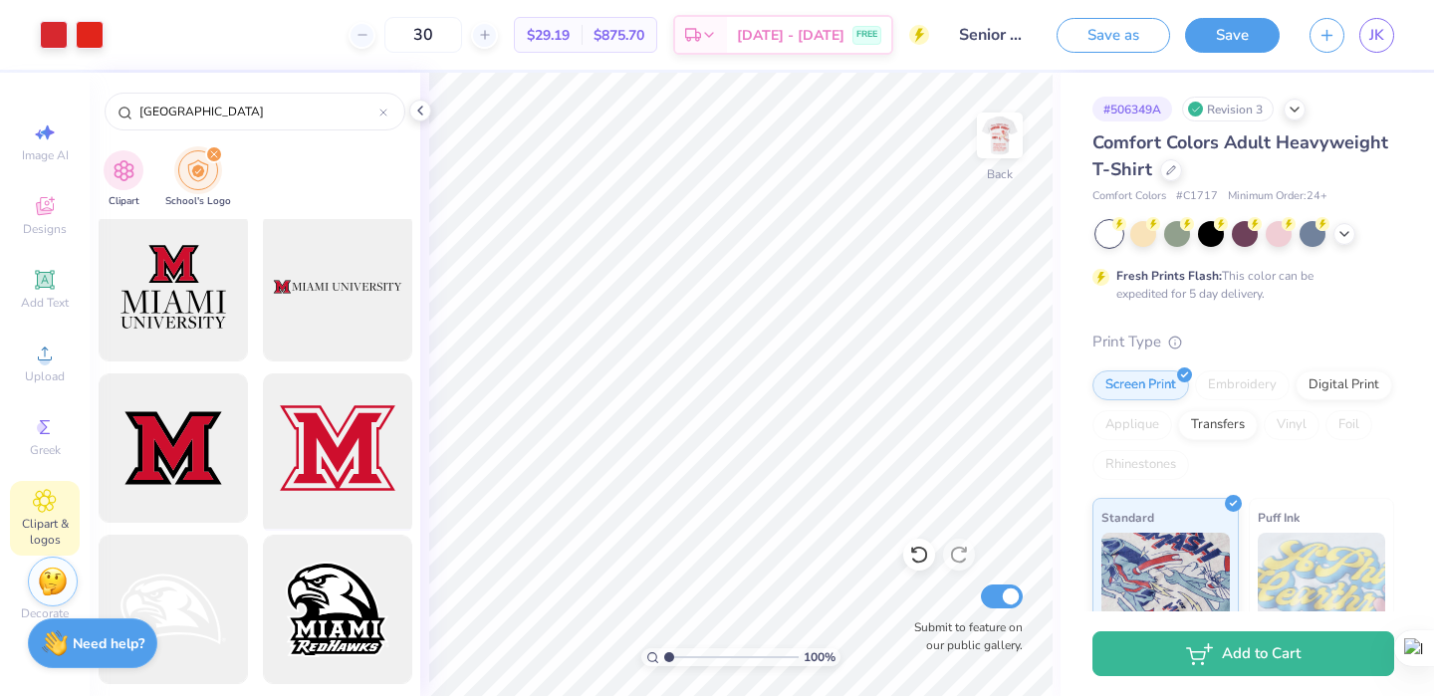
type input "[GEOGRAPHIC_DATA]"
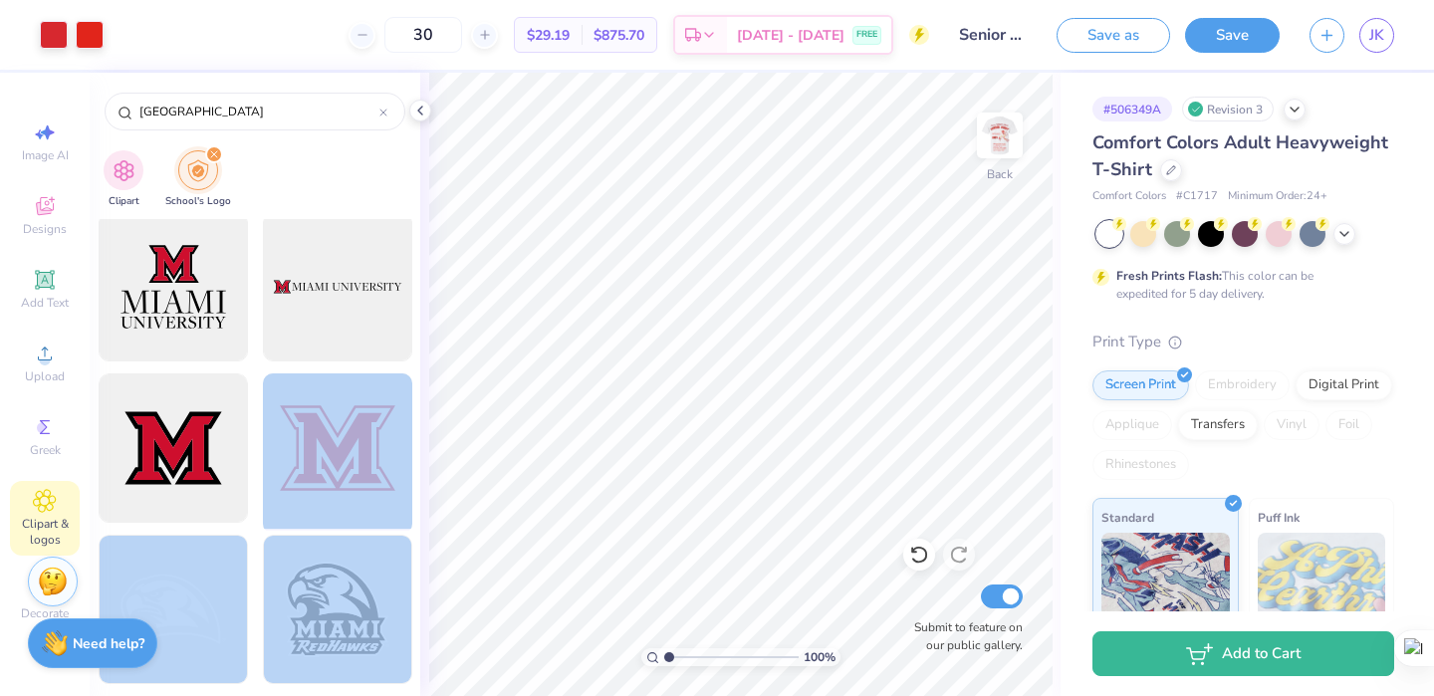
click at [702, 271] on div "Art colors 30 $29.19 Per Item $875.70 Total Est. Delivery [DATE] - [DATE] FREE …" at bounding box center [717, 348] width 1434 height 696
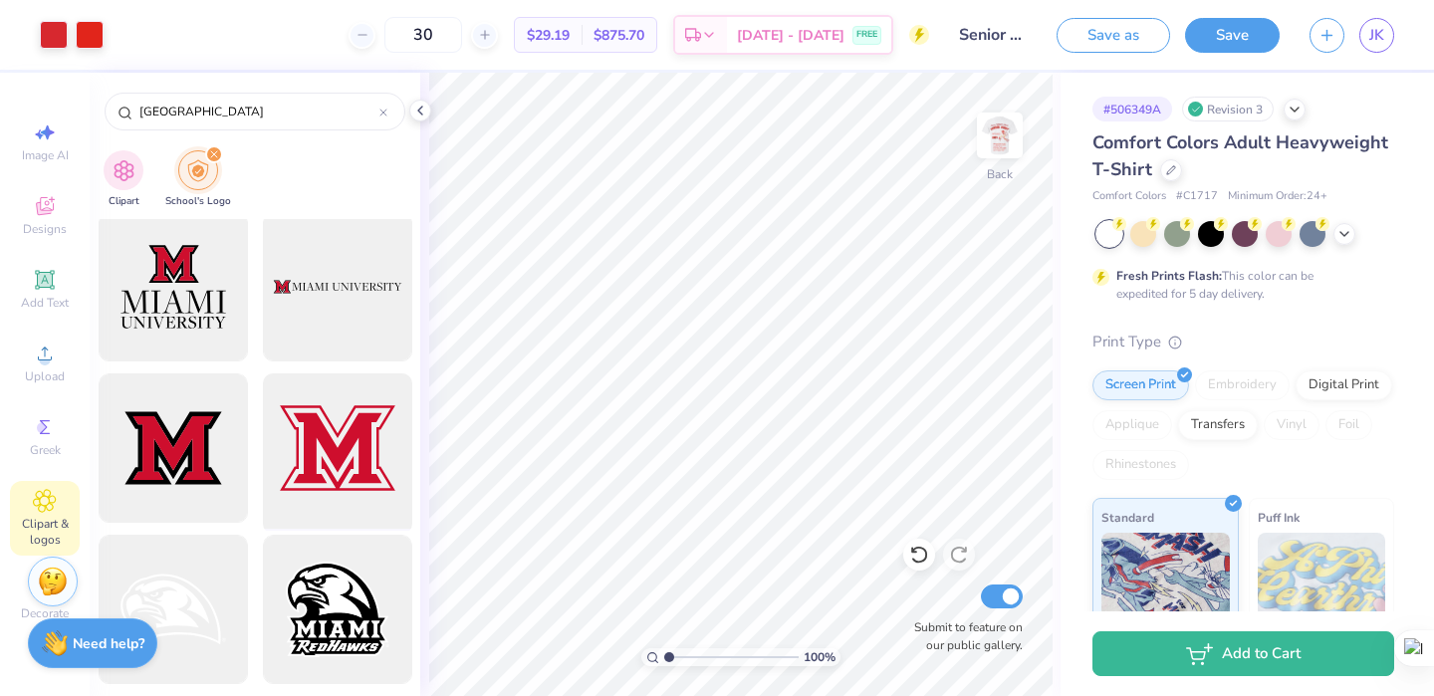
click at [321, 440] on div at bounding box center [337, 448] width 164 height 164
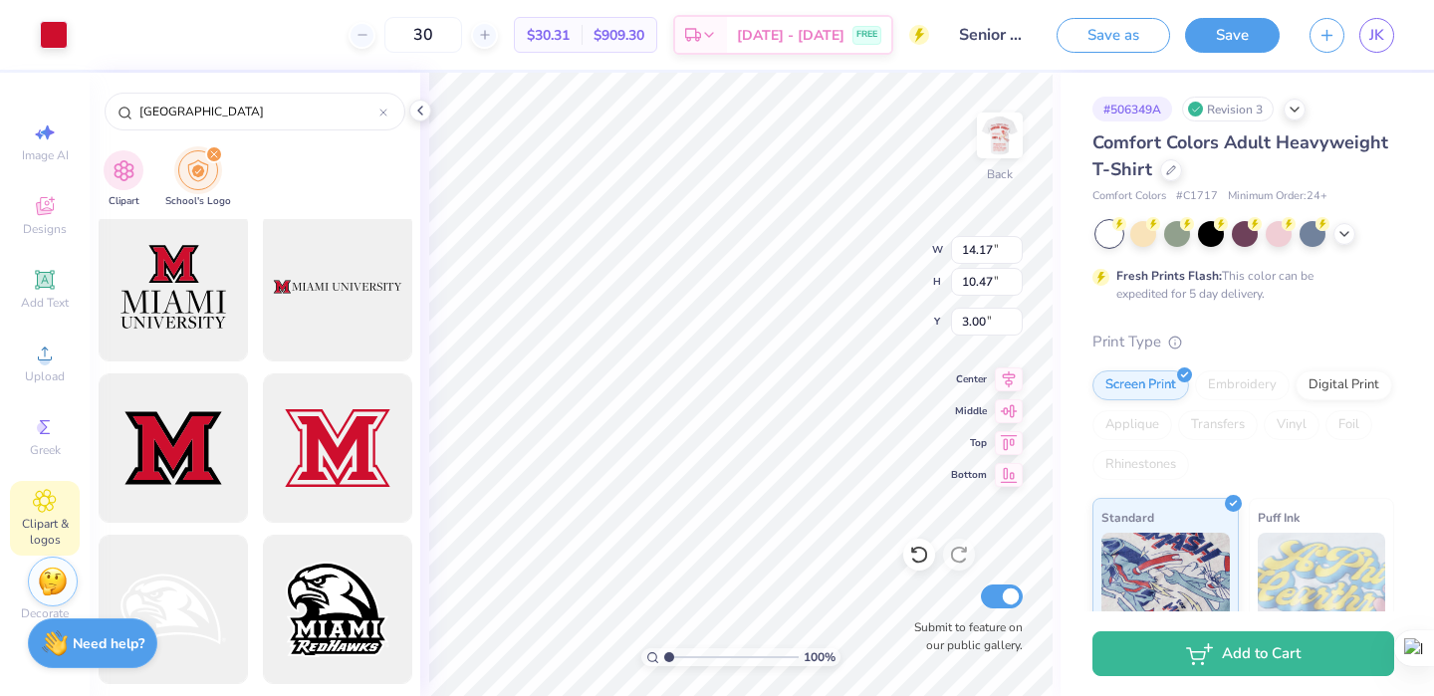
type input "3.80"
type input "2.81"
type input "3.81"
type input "3.25"
type input "18.03"
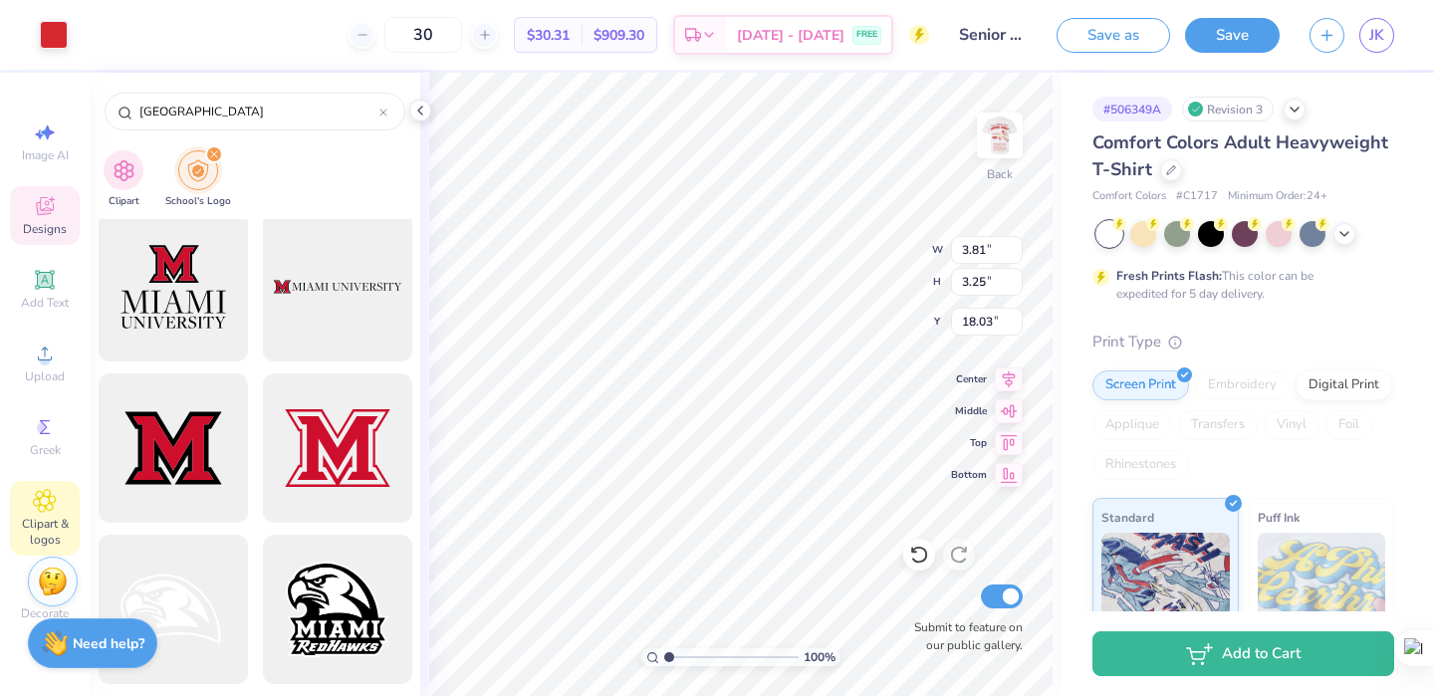
type input "3.80"
type input "2.81"
type input "4.35"
type input "2.12"
type input "1.56"
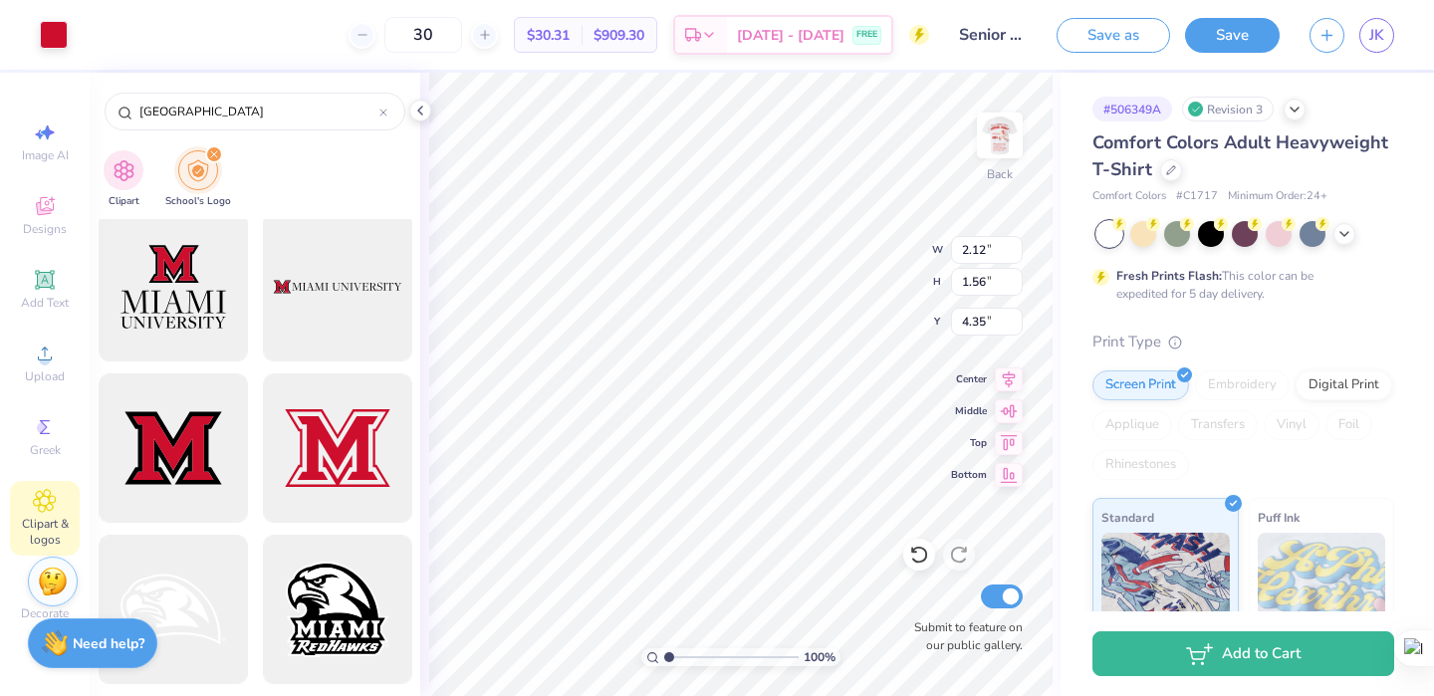
type input "5.24"
type input "2.83"
type input "2.09"
type input "5.03"
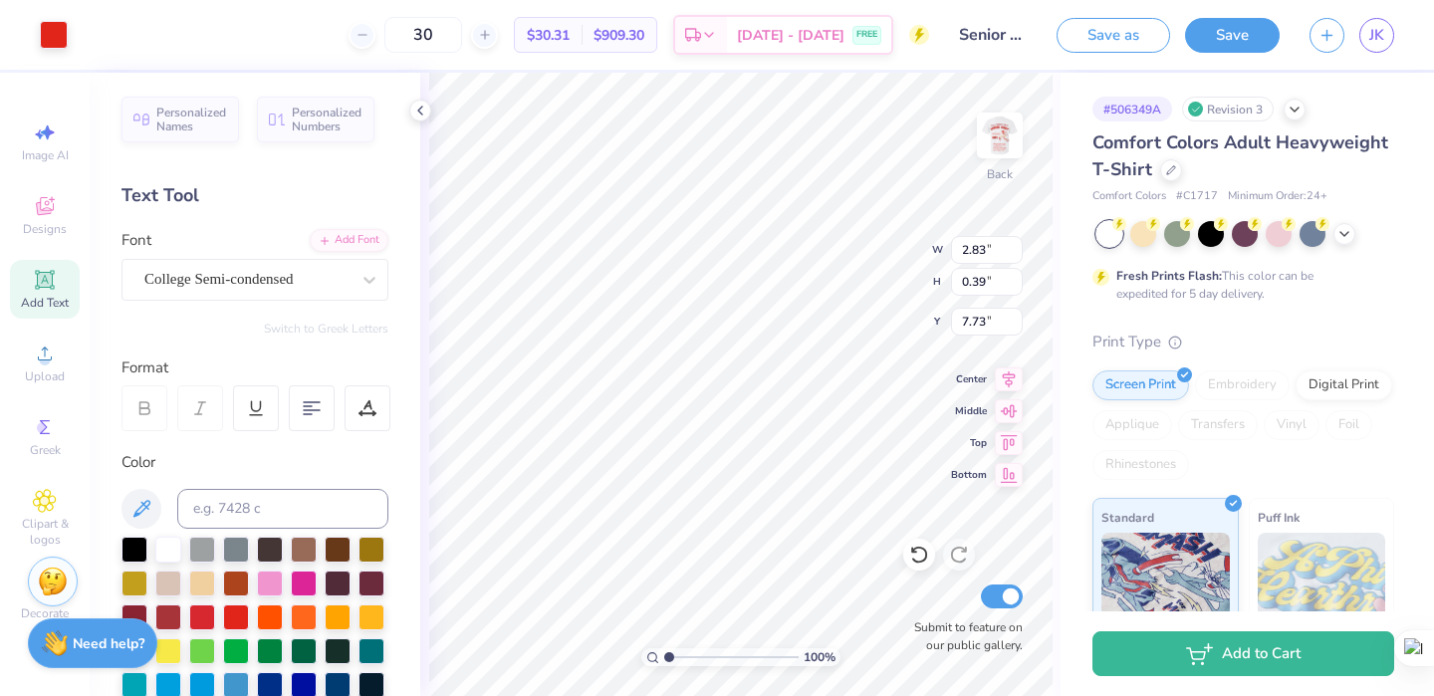
type input "7.73"
type textarea "Miami Soccer"
type input "3.41"
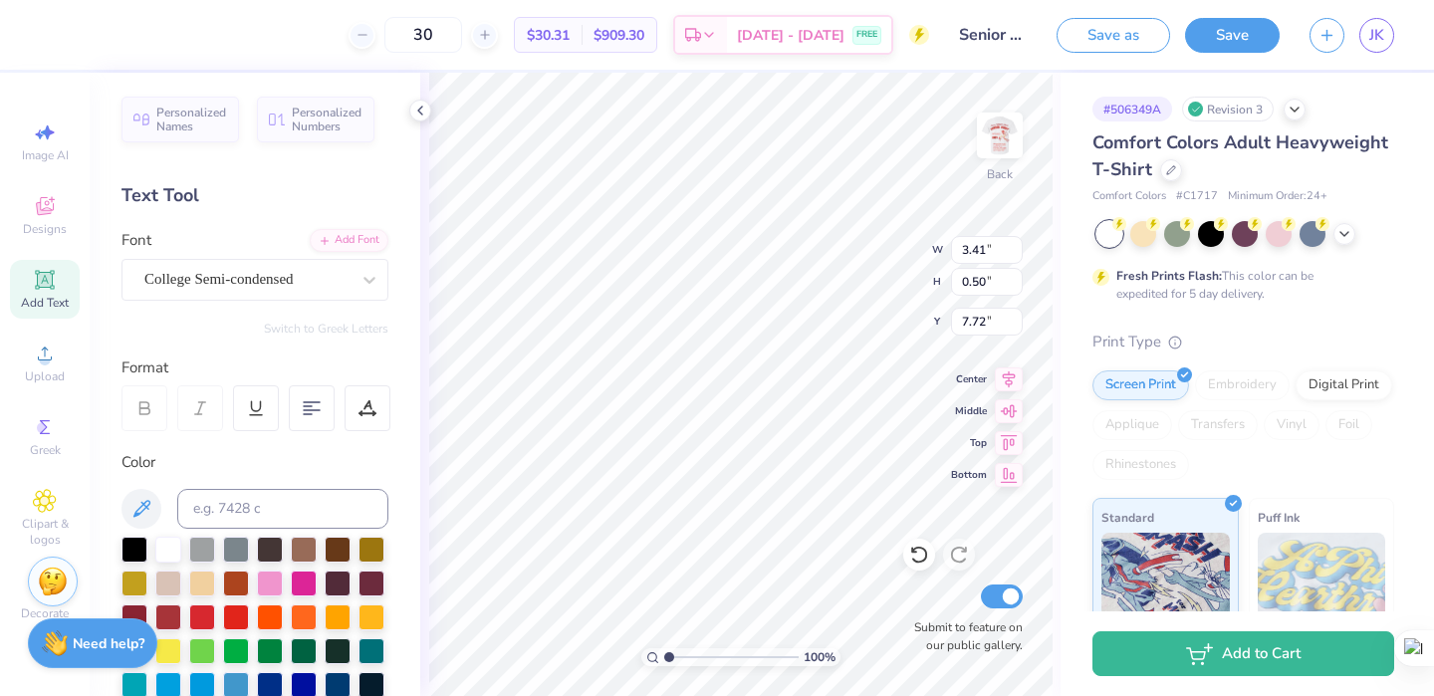
type input "0.50"
type input "7.56"
click at [38, 296] on span "Add Text" at bounding box center [45, 303] width 48 height 16
type textarea "CLASS OF '25"
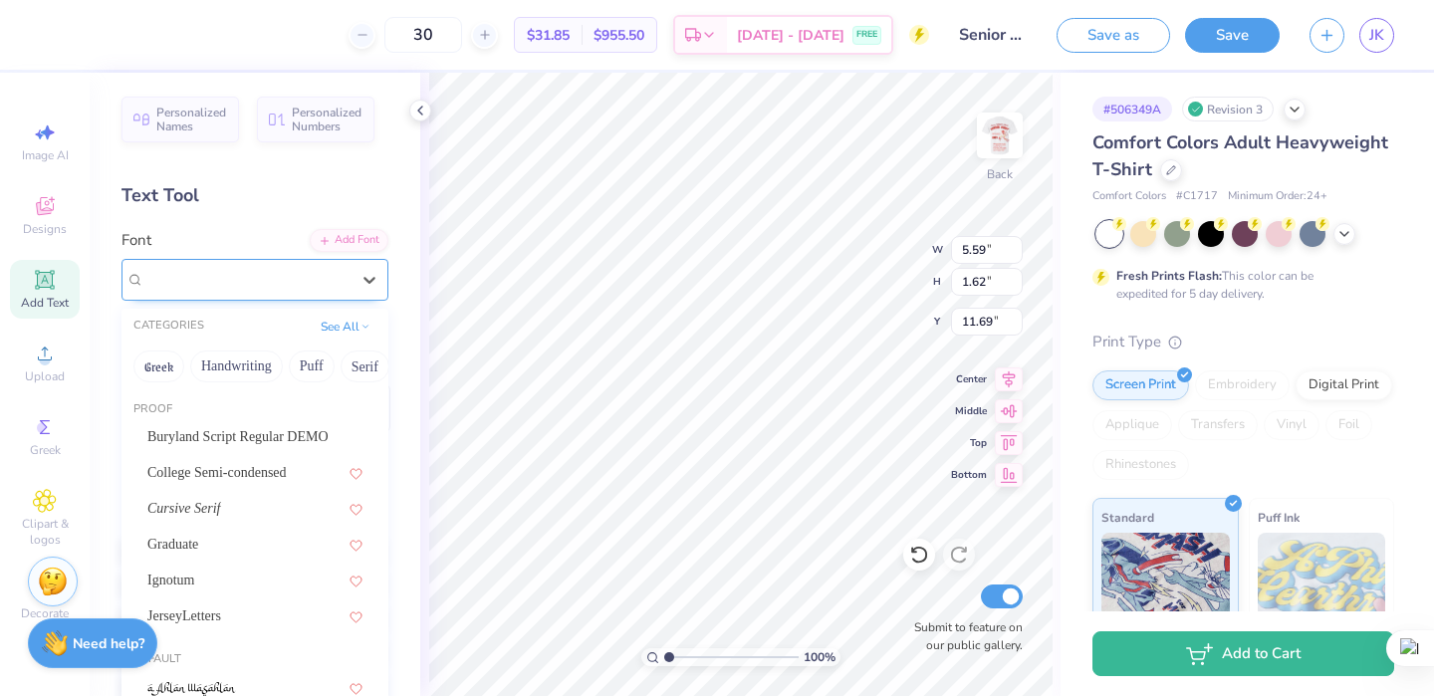
click at [294, 280] on div "Super Dream" at bounding box center [246, 279] width 209 height 31
click at [259, 465] on span "College Semi-condensed" at bounding box center [216, 472] width 139 height 21
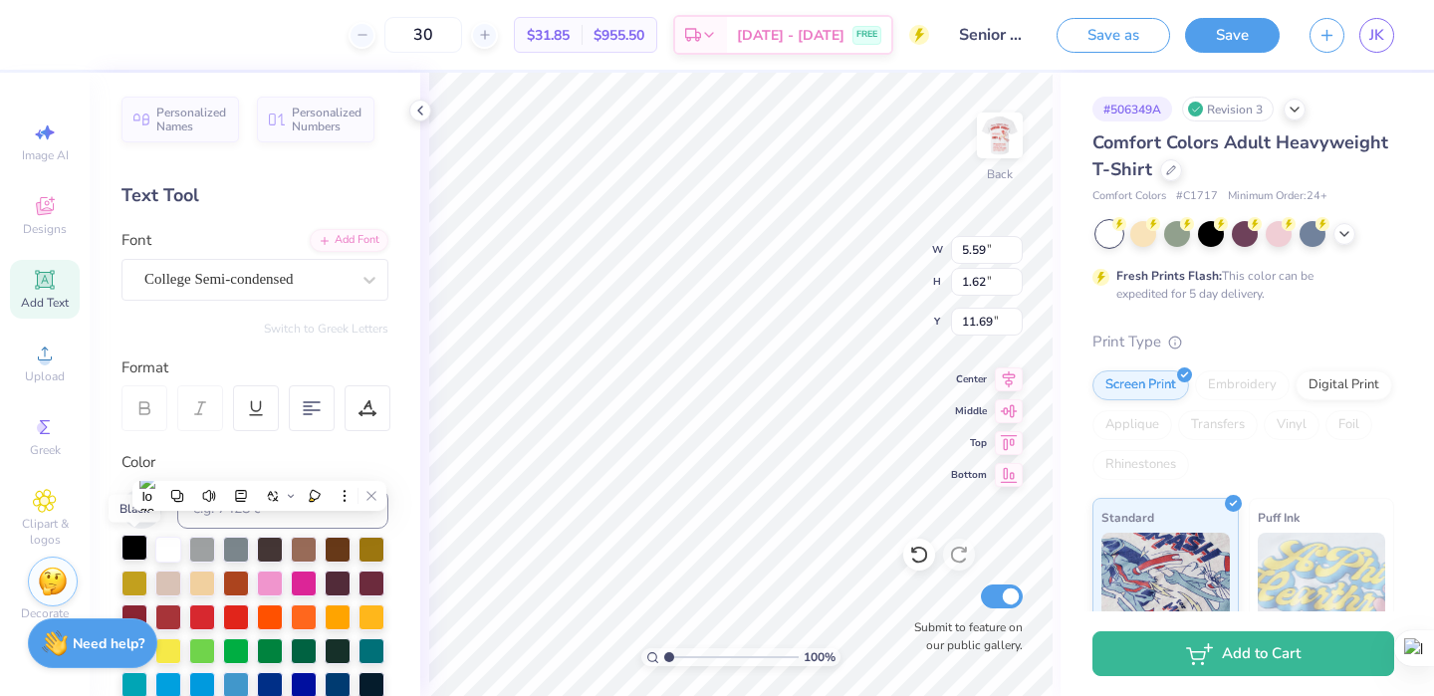
click at [137, 543] on div at bounding box center [134, 548] width 26 height 26
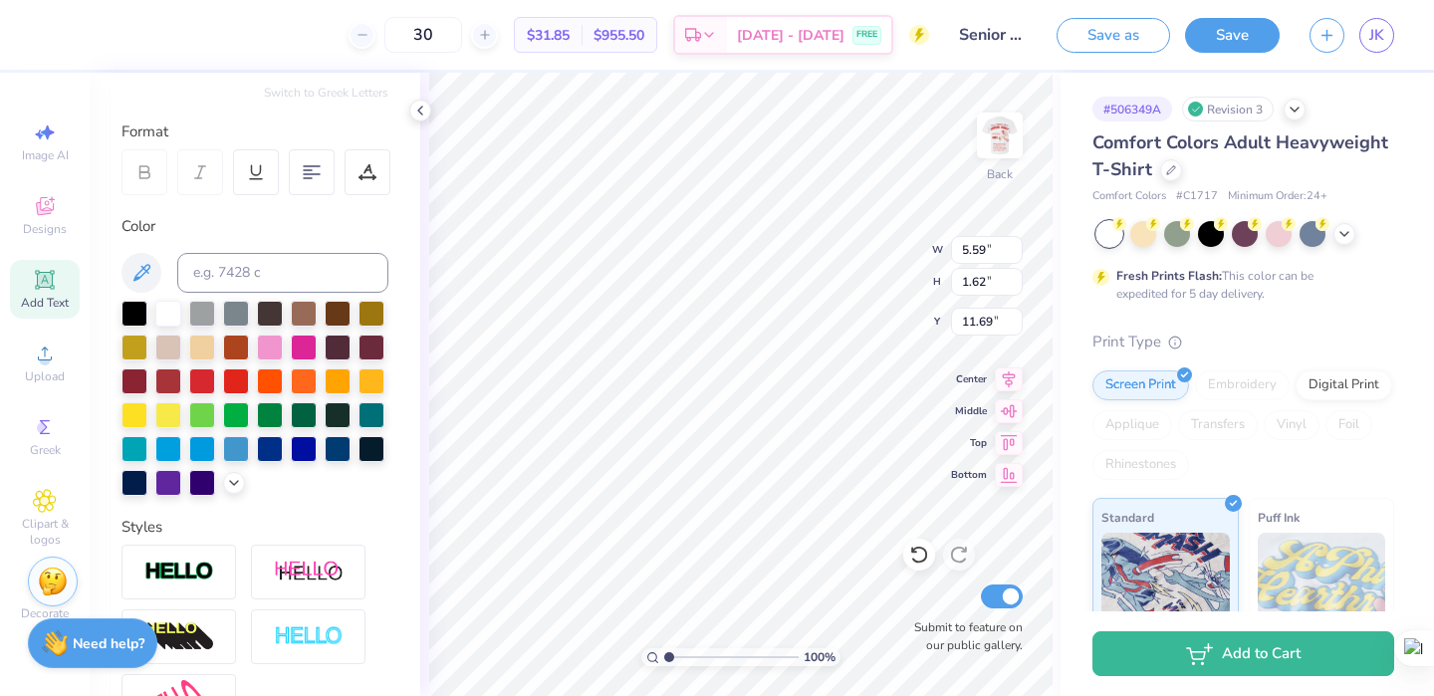
scroll to position [461, 0]
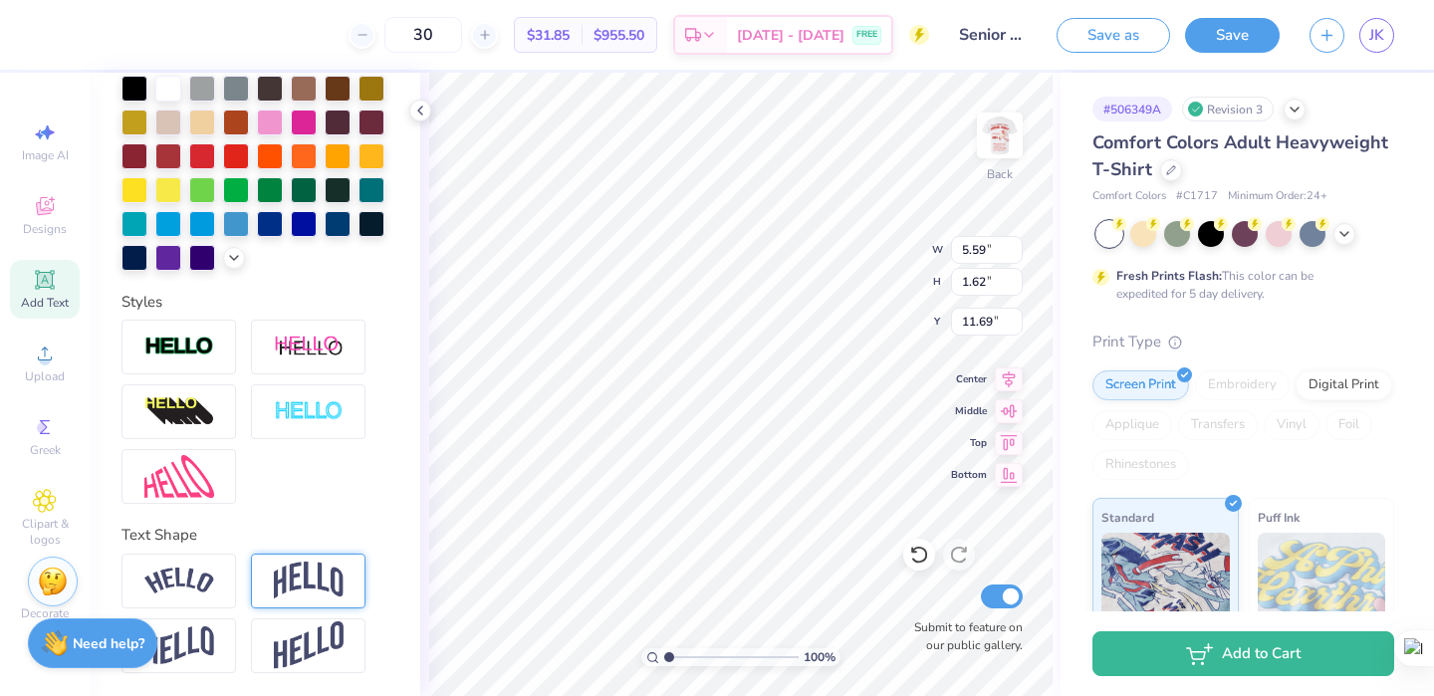
click at [297, 573] on img at bounding box center [309, 581] width 70 height 38
type input "4.56"
type input "1.49"
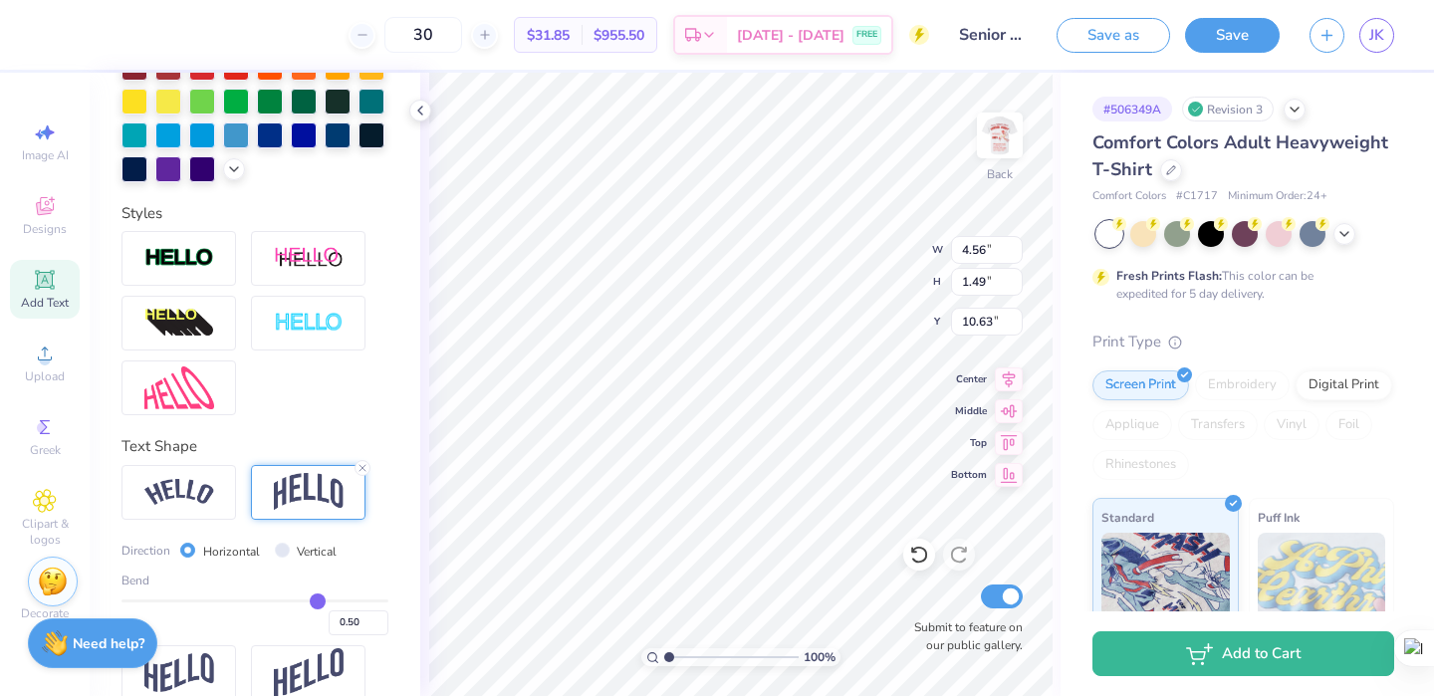
scroll to position [559, 0]
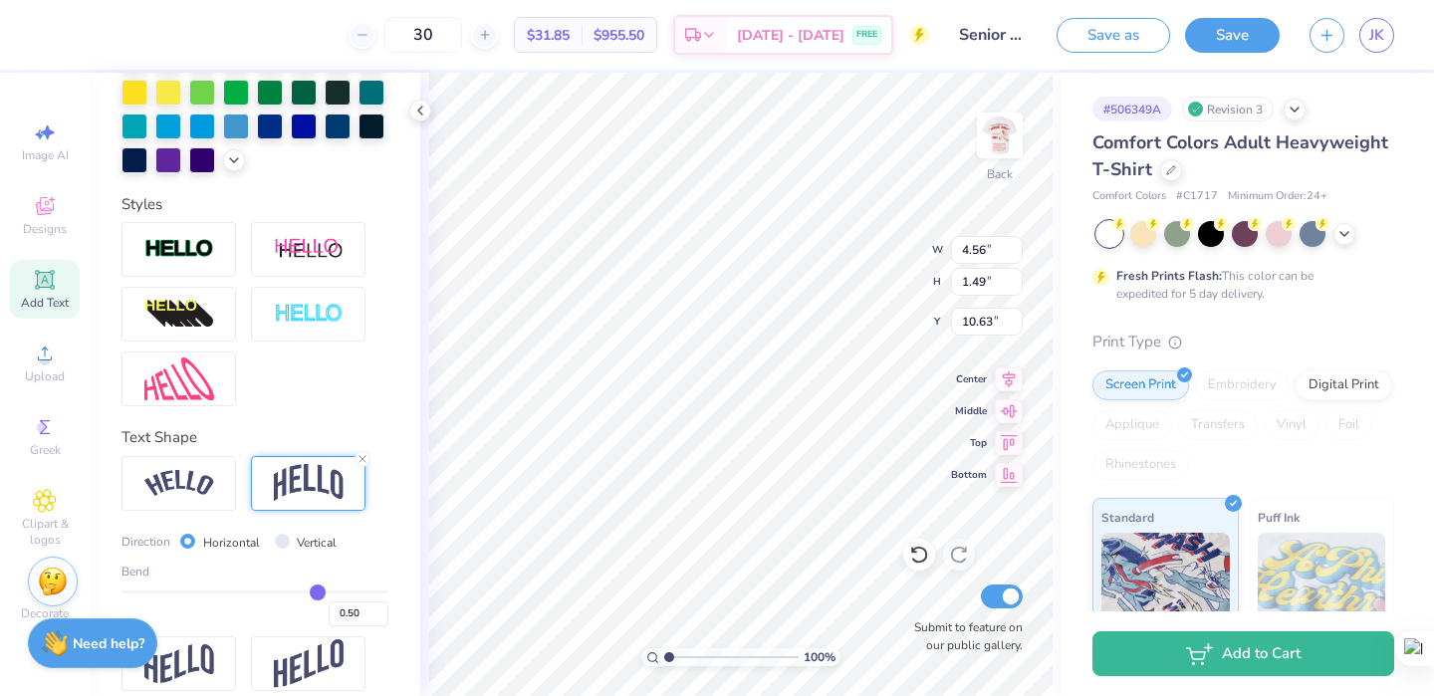
type input "0.52"
type input "0.51"
type input "0.5"
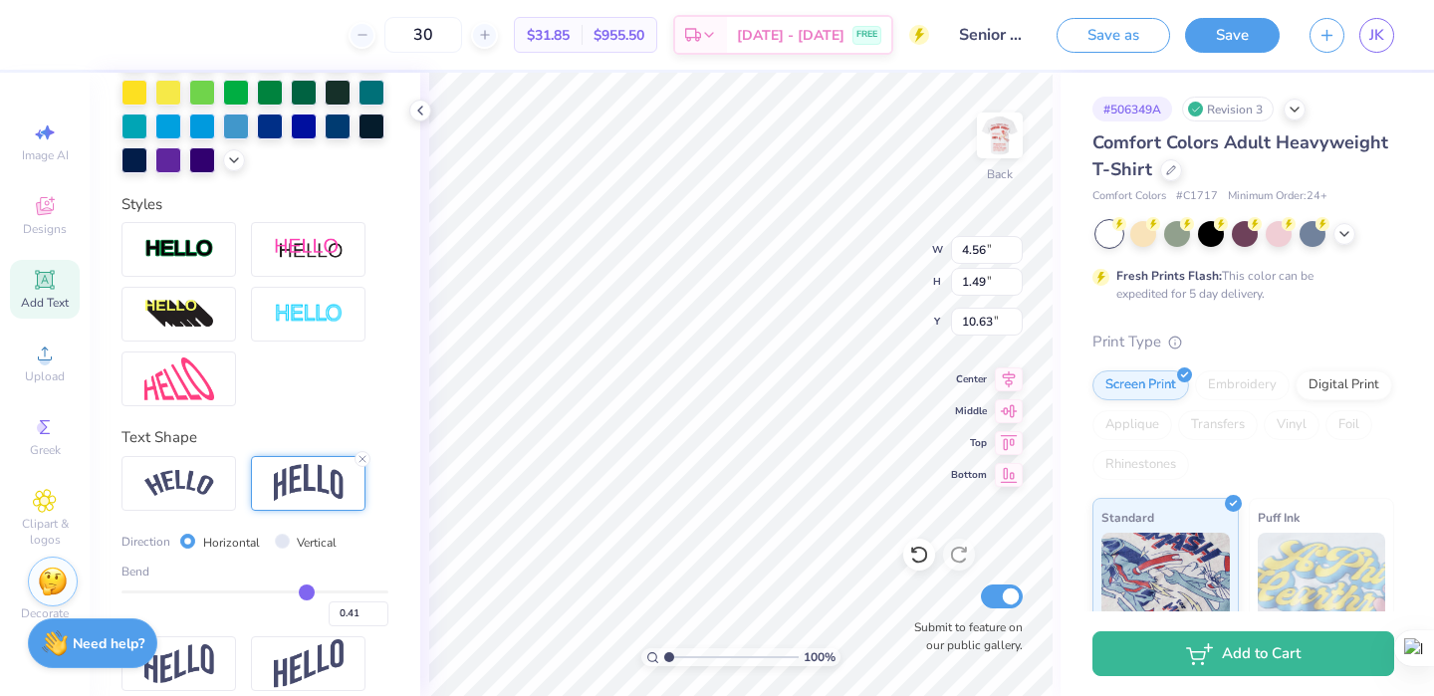
drag, startPoint x: 320, startPoint y: 585, endPoint x: 307, endPoint y: 587, distance: 13.1
click at [307, 591] on input "range" at bounding box center [254, 592] width 267 height 3
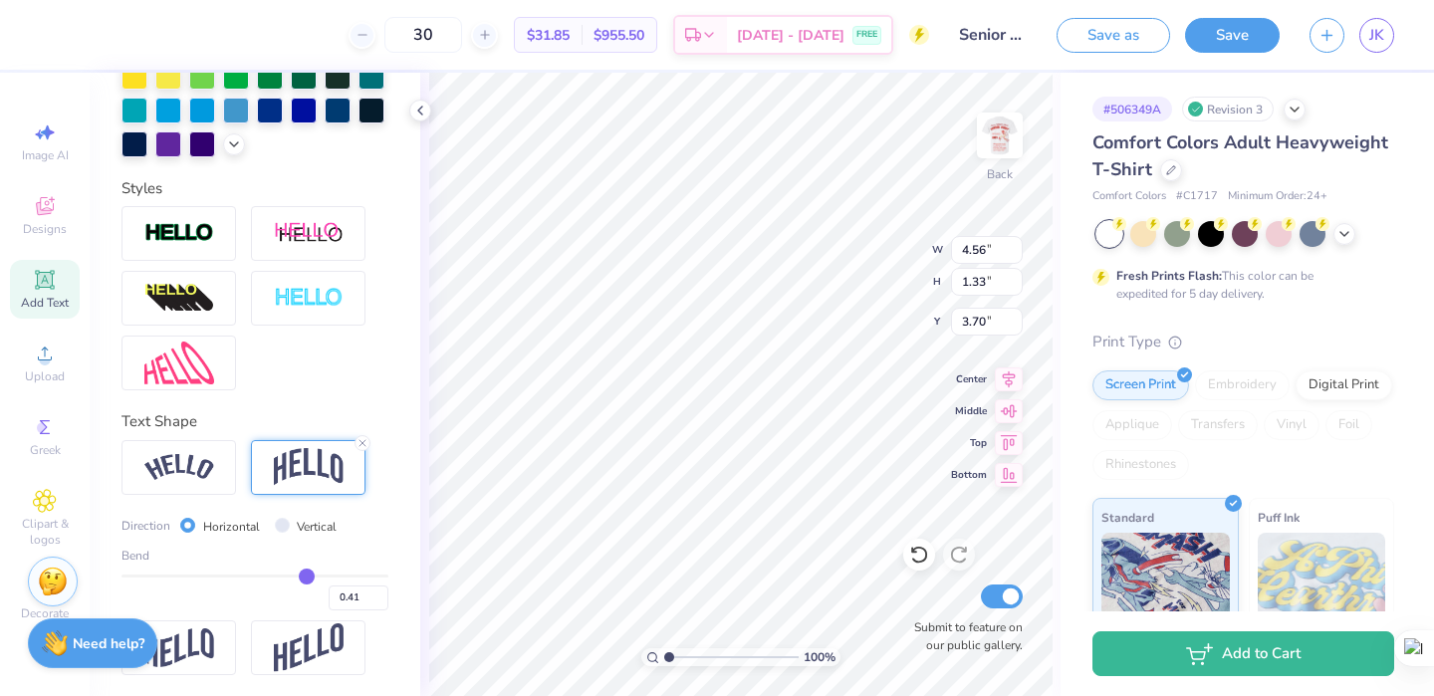
scroll to position [578, 0]
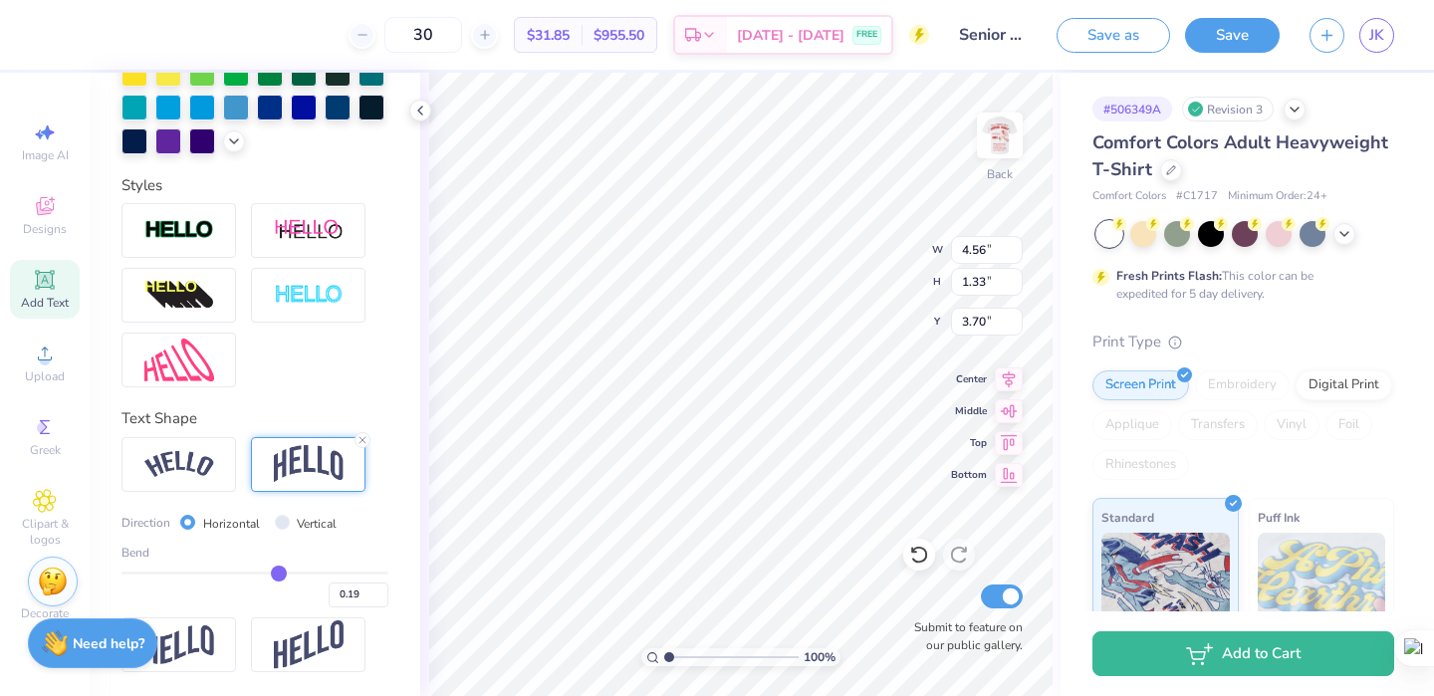
drag, startPoint x: 309, startPoint y: 571, endPoint x: 278, endPoint y: 571, distance: 30.9
click at [278, 572] on input "range" at bounding box center [254, 573] width 267 height 3
click at [367, 437] on icon at bounding box center [363, 440] width 12 height 12
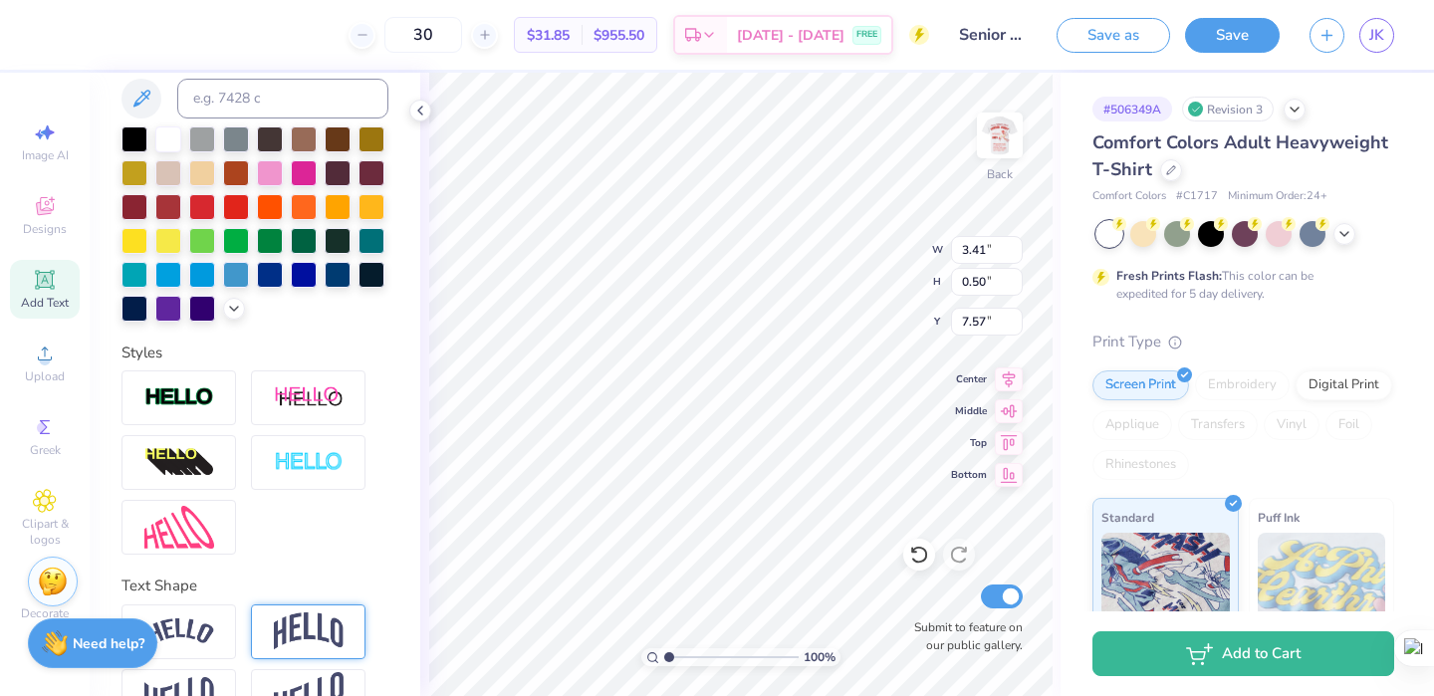
scroll to position [374, 0]
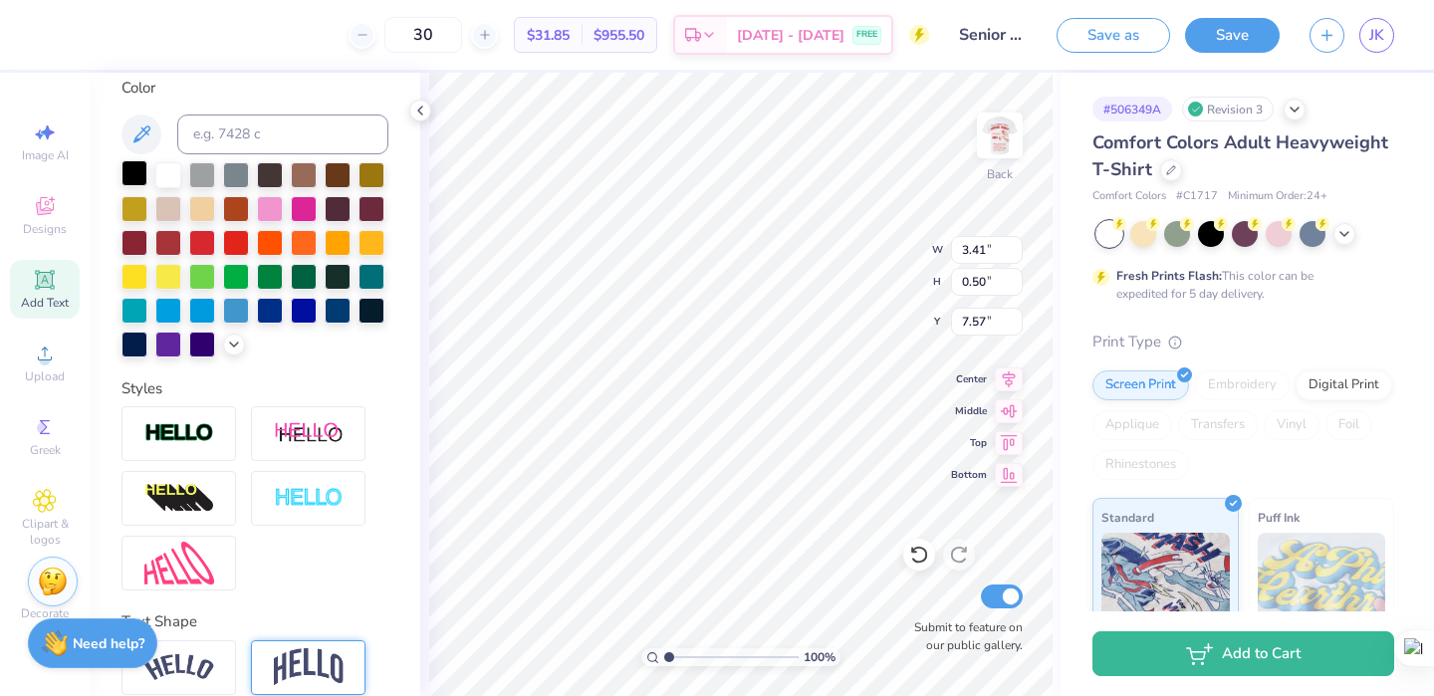
click at [140, 171] on div at bounding box center [134, 173] width 26 height 26
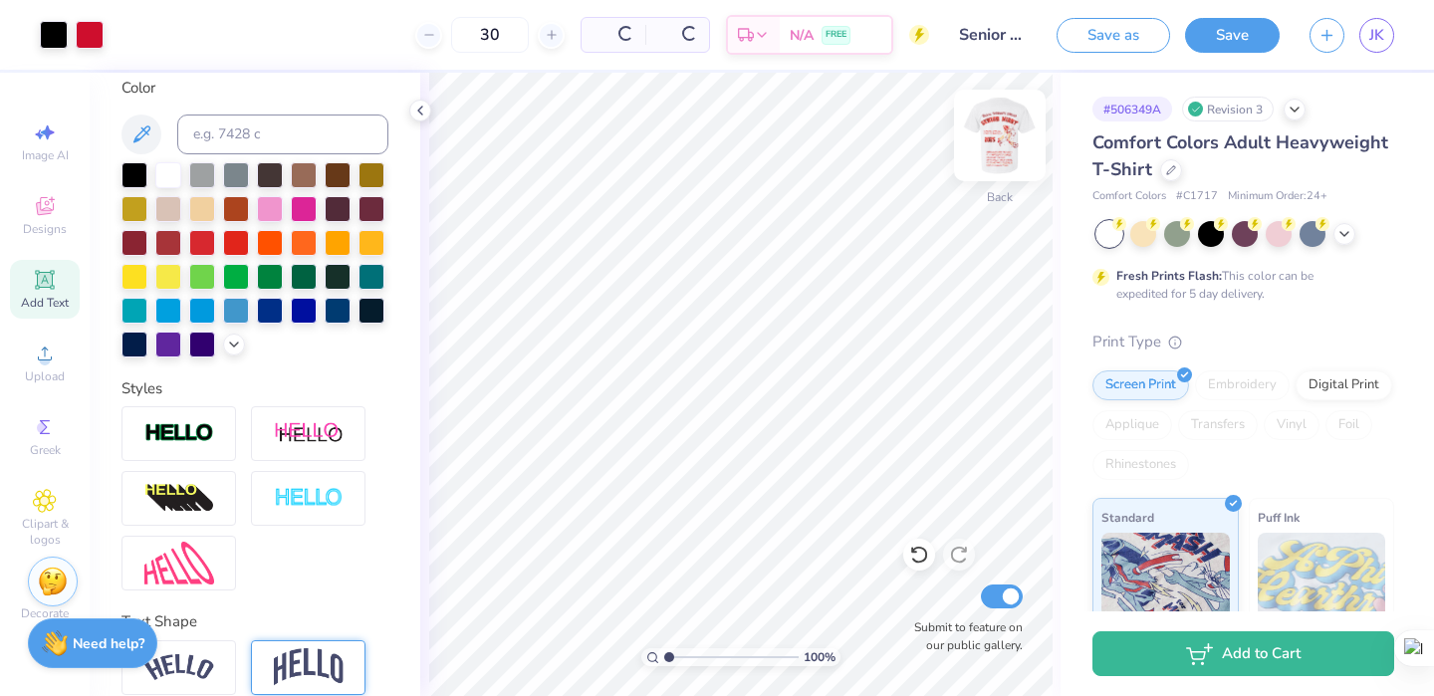
click at [988, 137] on img at bounding box center [1000, 136] width 80 height 80
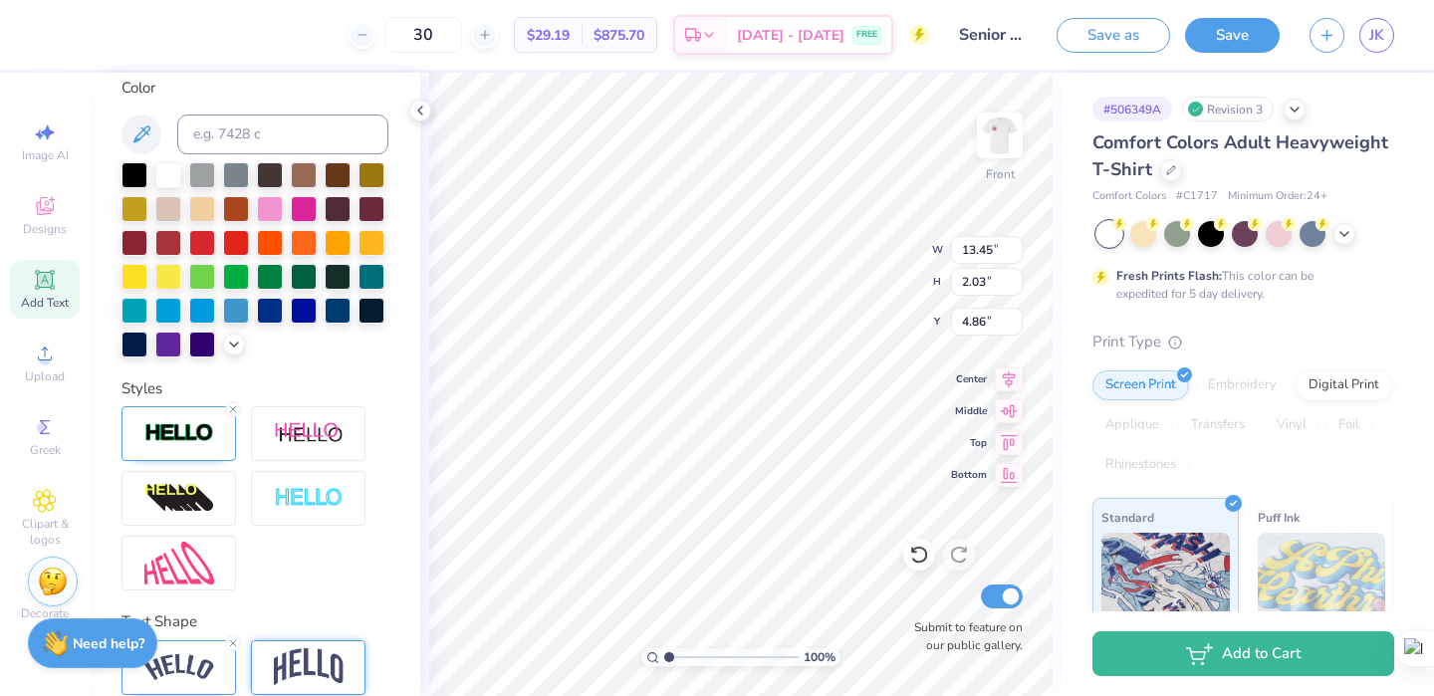
scroll to position [0, 0]
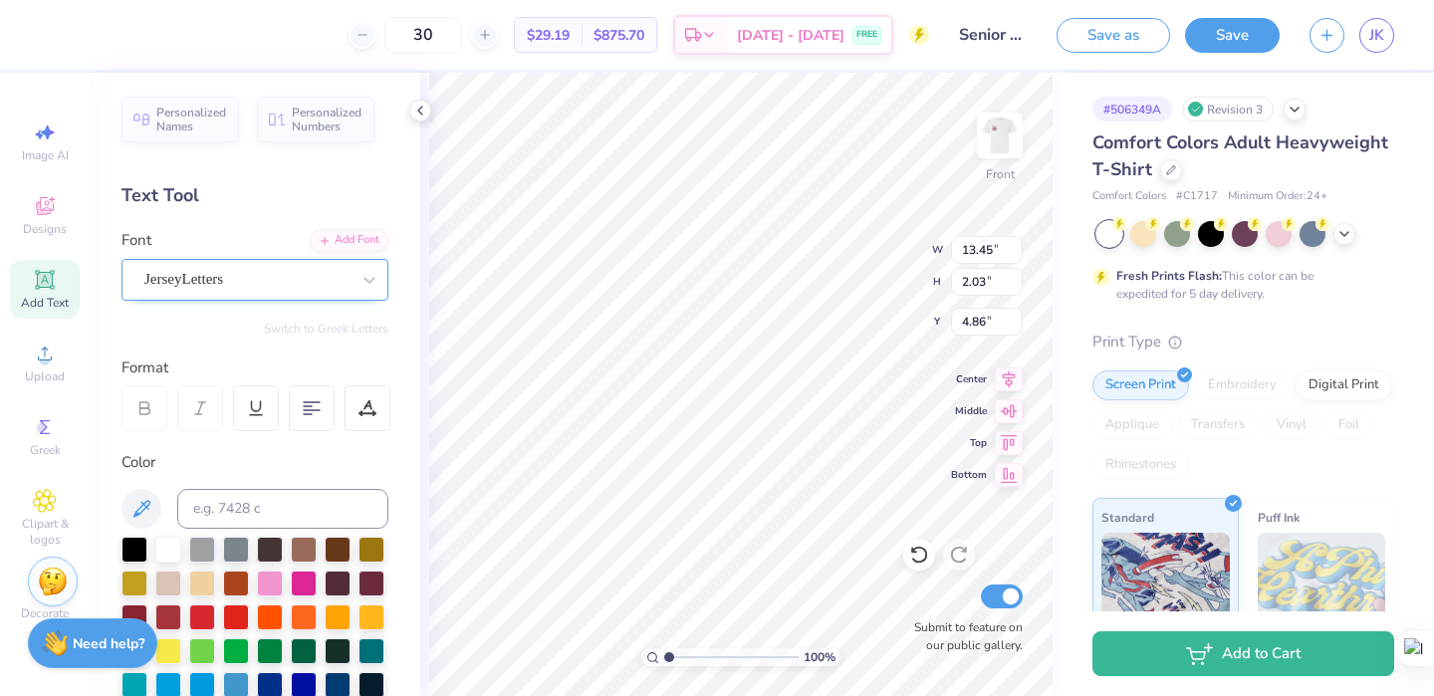
click at [259, 278] on div "JerseyLetters" at bounding box center [246, 279] width 209 height 31
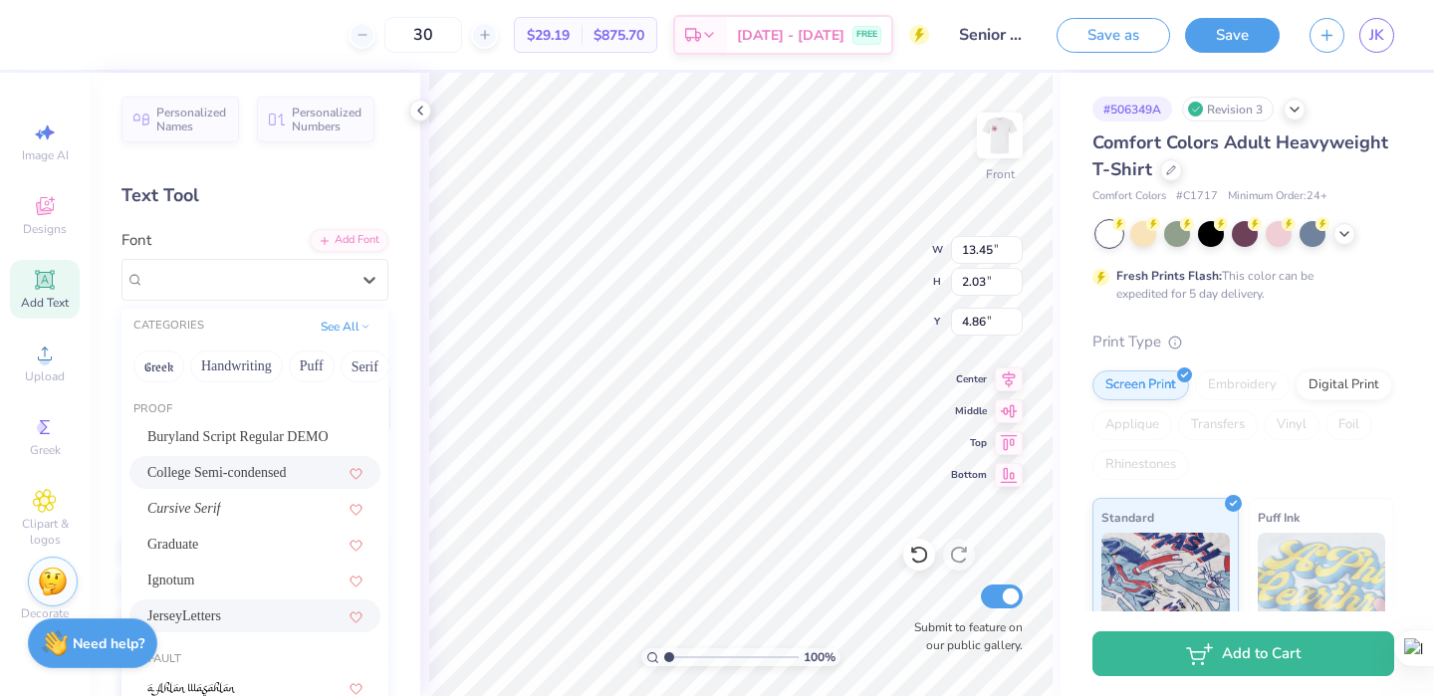
click at [223, 459] on div "College Semi-condensed" at bounding box center [254, 472] width 251 height 33
click at [333, 280] on div "College Semi-condensed" at bounding box center [246, 279] width 209 height 31
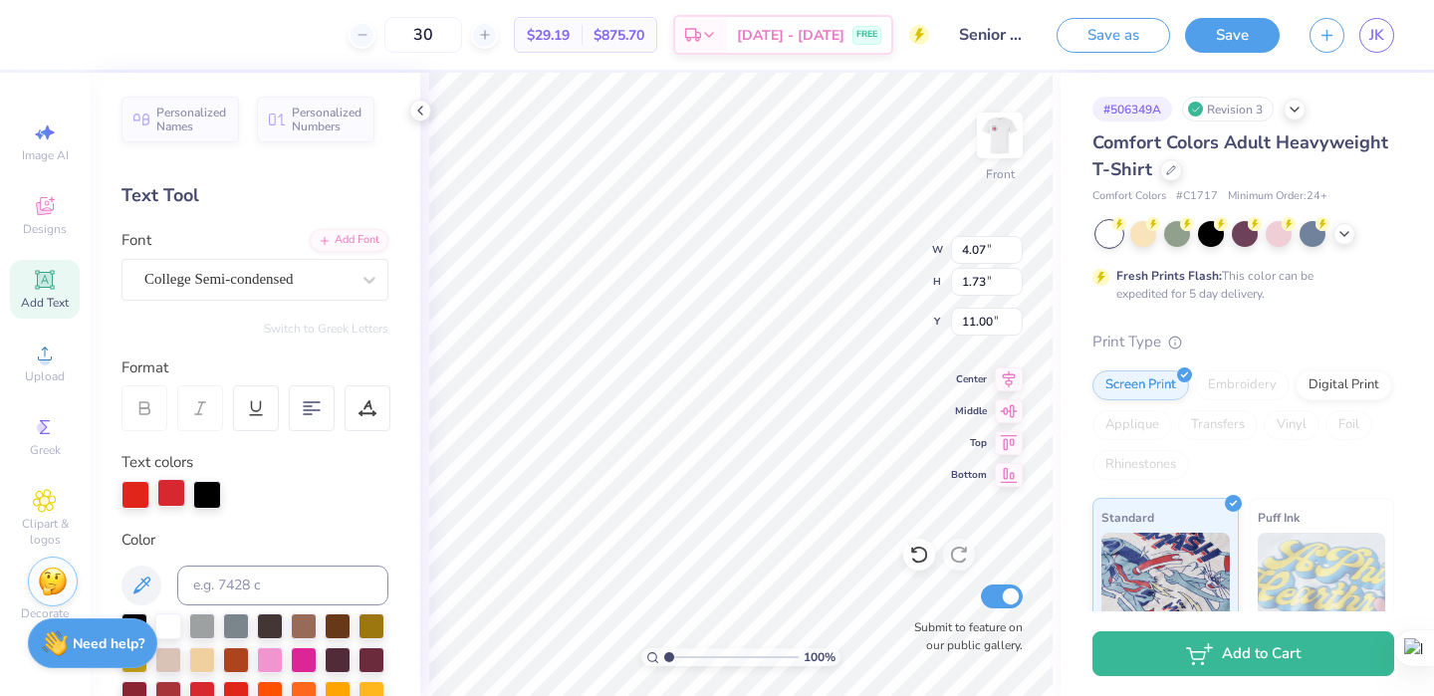
click at [173, 494] on div at bounding box center [171, 493] width 28 height 28
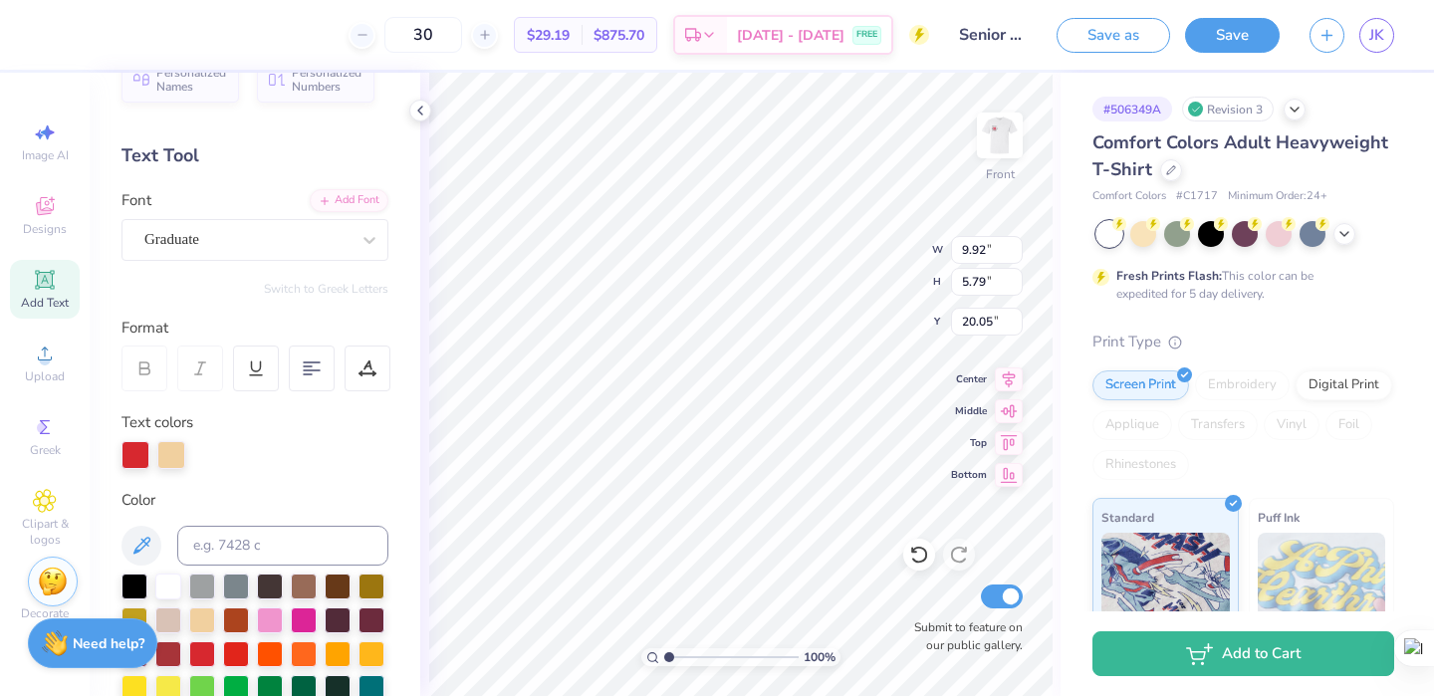
scroll to position [46, 0]
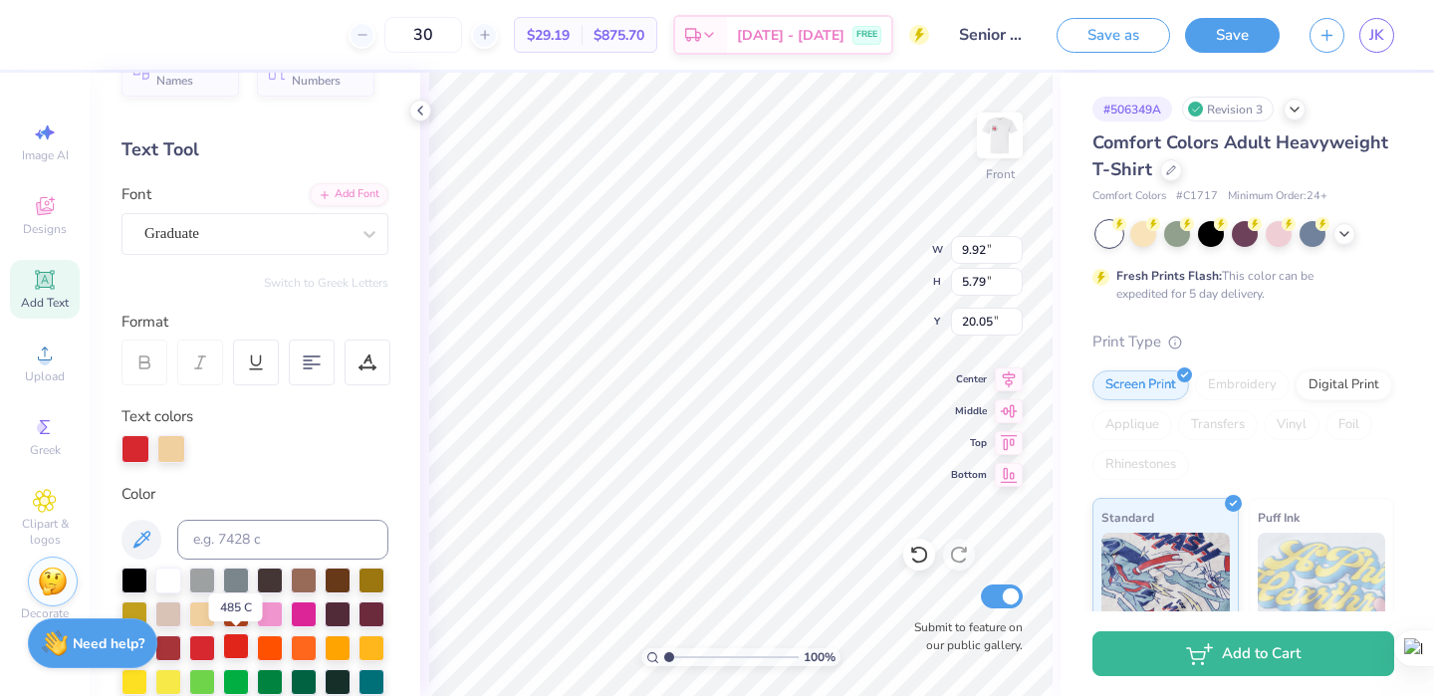
click at [231, 641] on div at bounding box center [236, 646] width 26 height 26
click at [174, 658] on div at bounding box center [168, 646] width 26 height 26
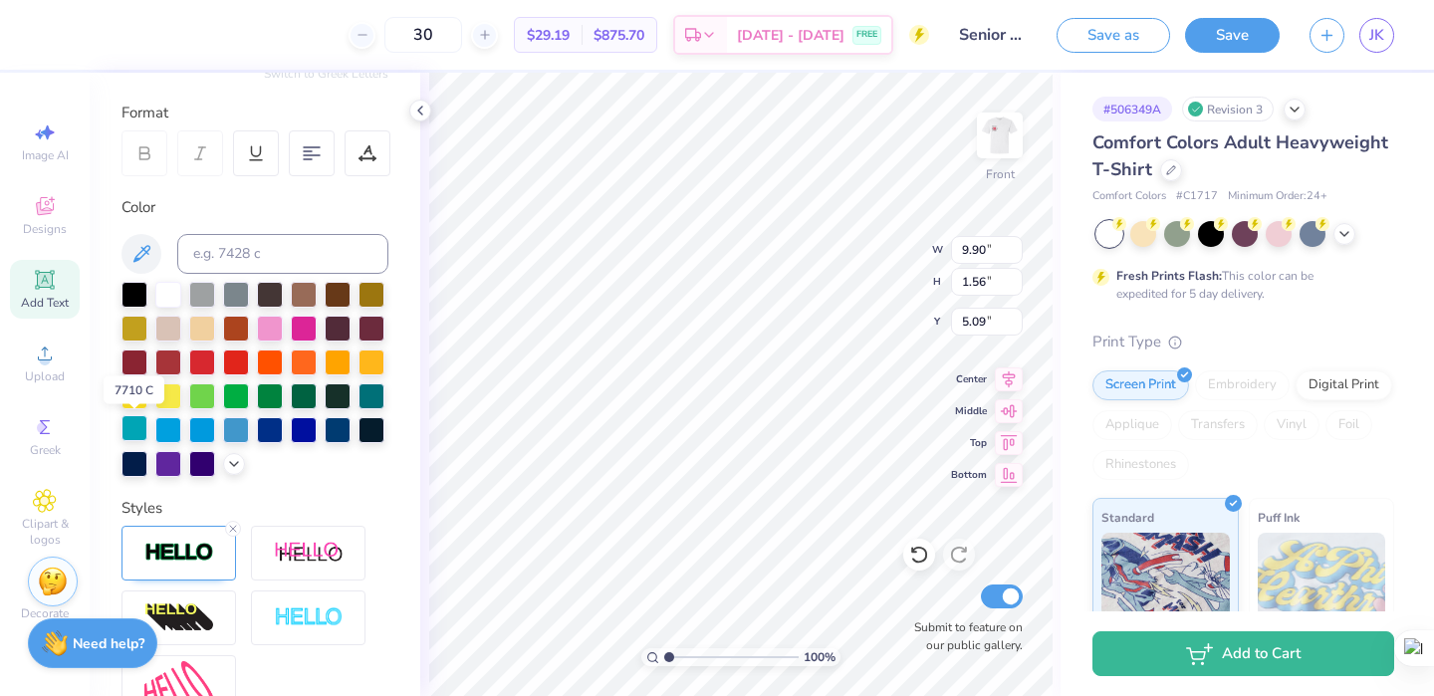
scroll to position [252, 0]
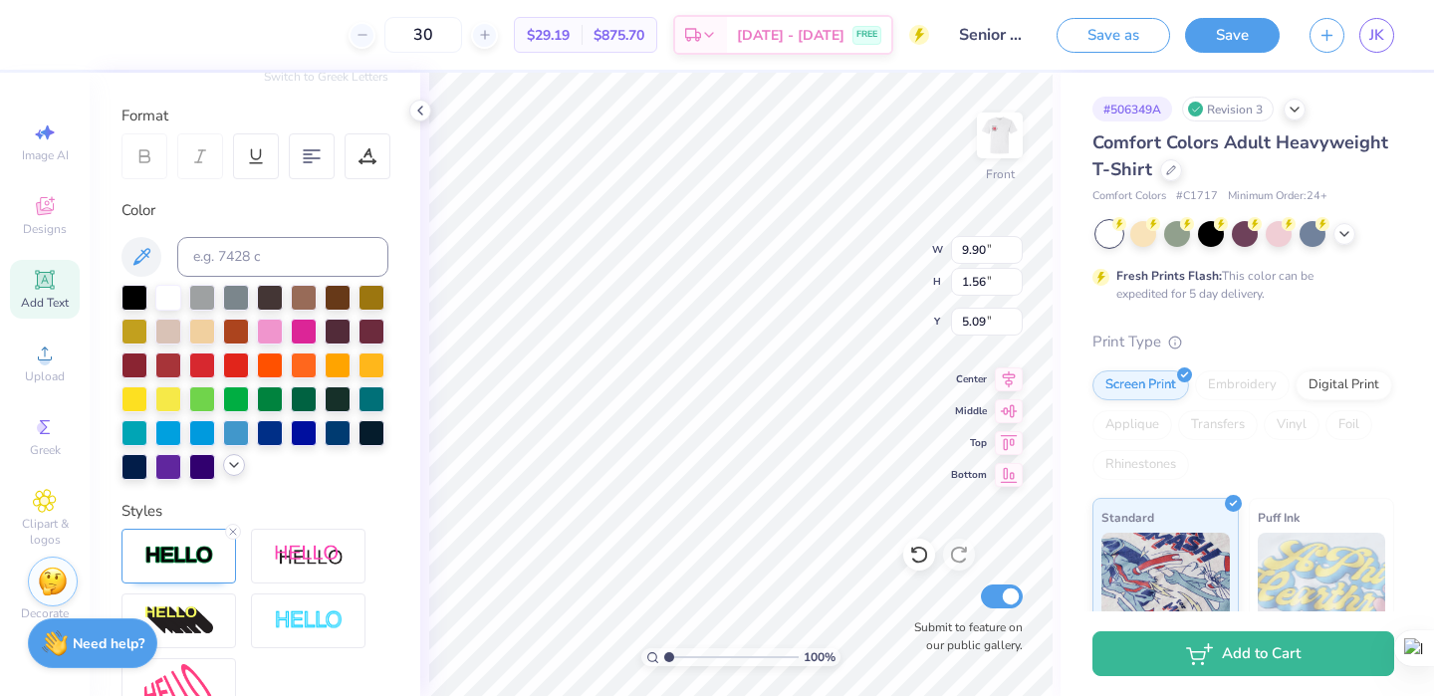
click at [237, 473] on div at bounding box center [234, 465] width 22 height 22
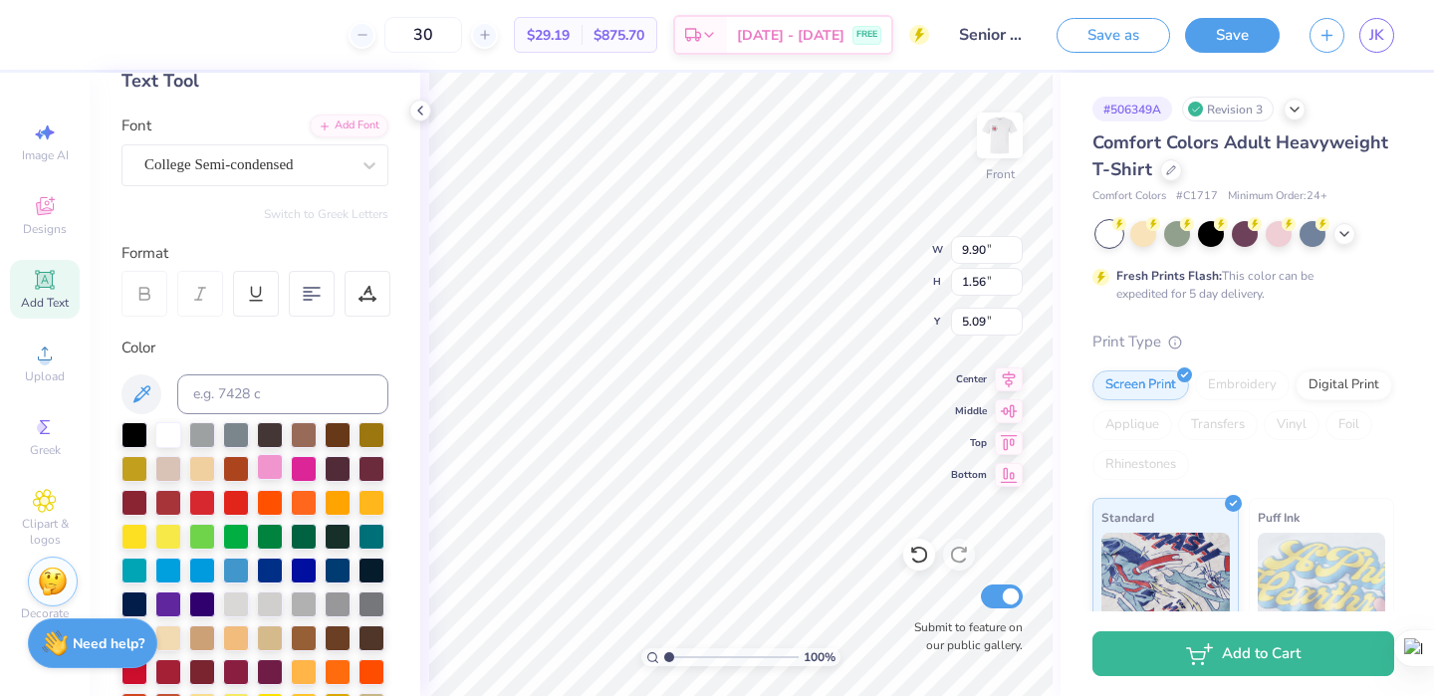
scroll to position [117, 0]
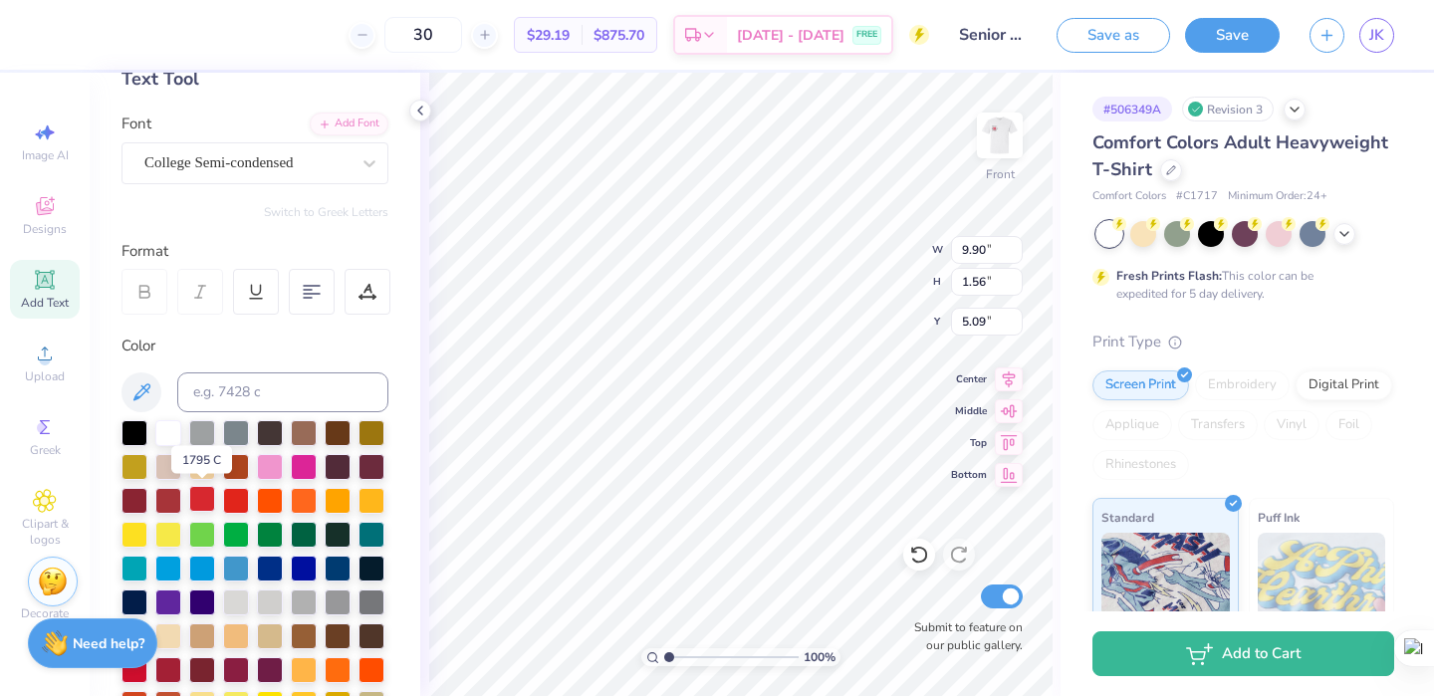
click at [210, 503] on div at bounding box center [202, 499] width 26 height 26
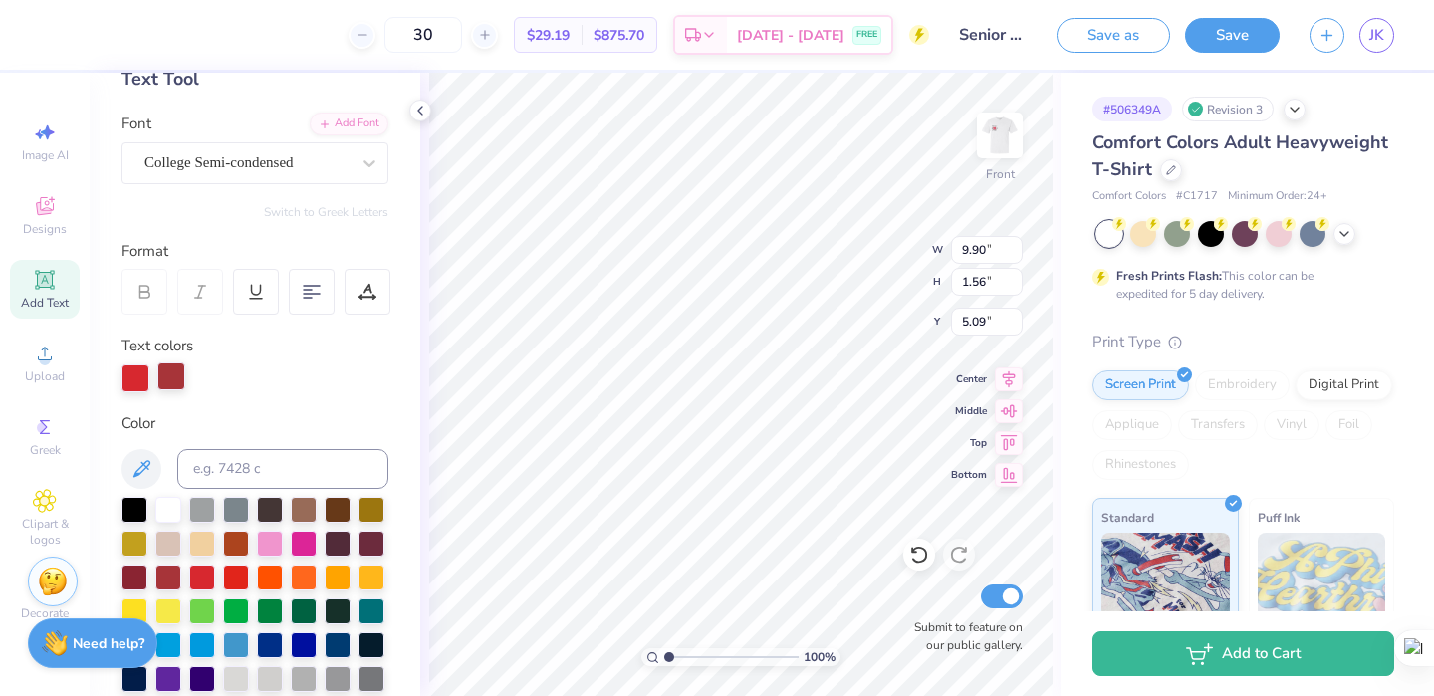
click at [177, 367] on div at bounding box center [171, 376] width 28 height 28
click at [173, 576] on div at bounding box center [168, 576] width 26 height 26
click at [169, 575] on div at bounding box center [168, 576] width 26 height 26
click at [172, 580] on div at bounding box center [168, 576] width 26 height 26
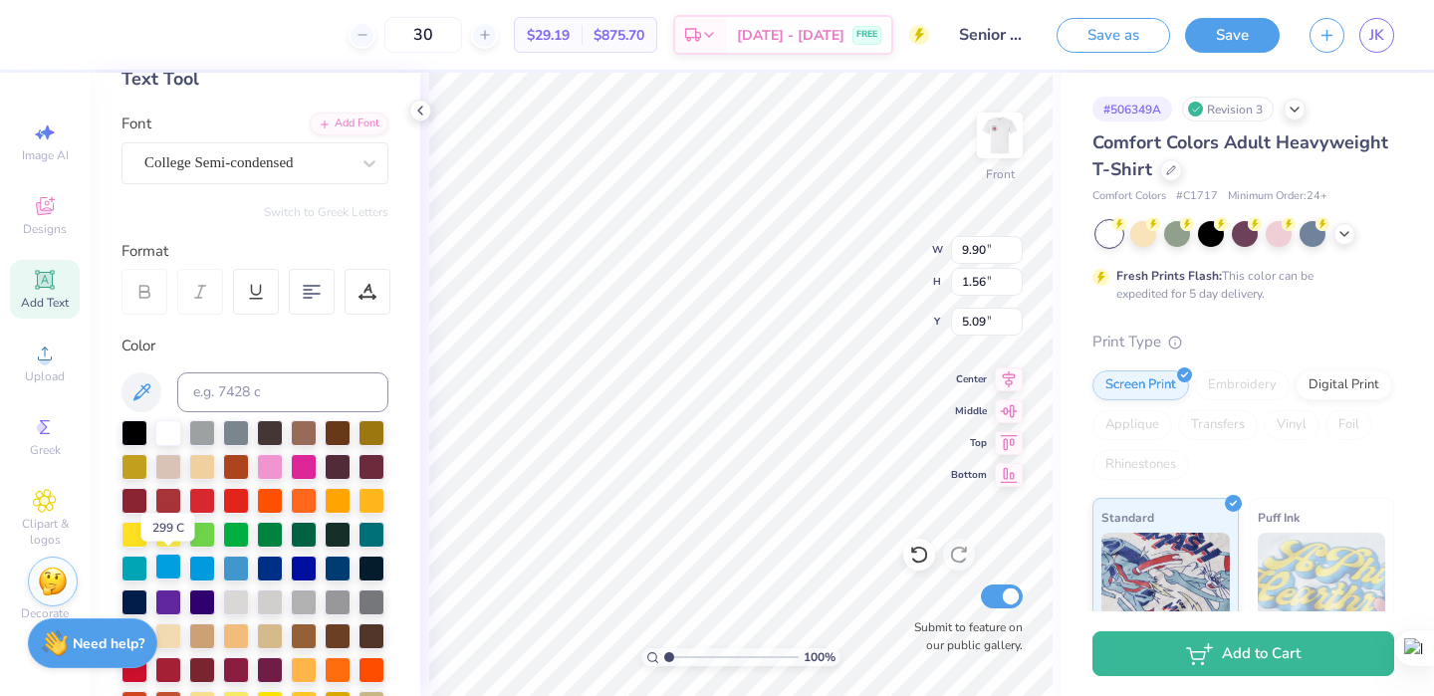
click at [171, 580] on div at bounding box center [168, 567] width 26 height 26
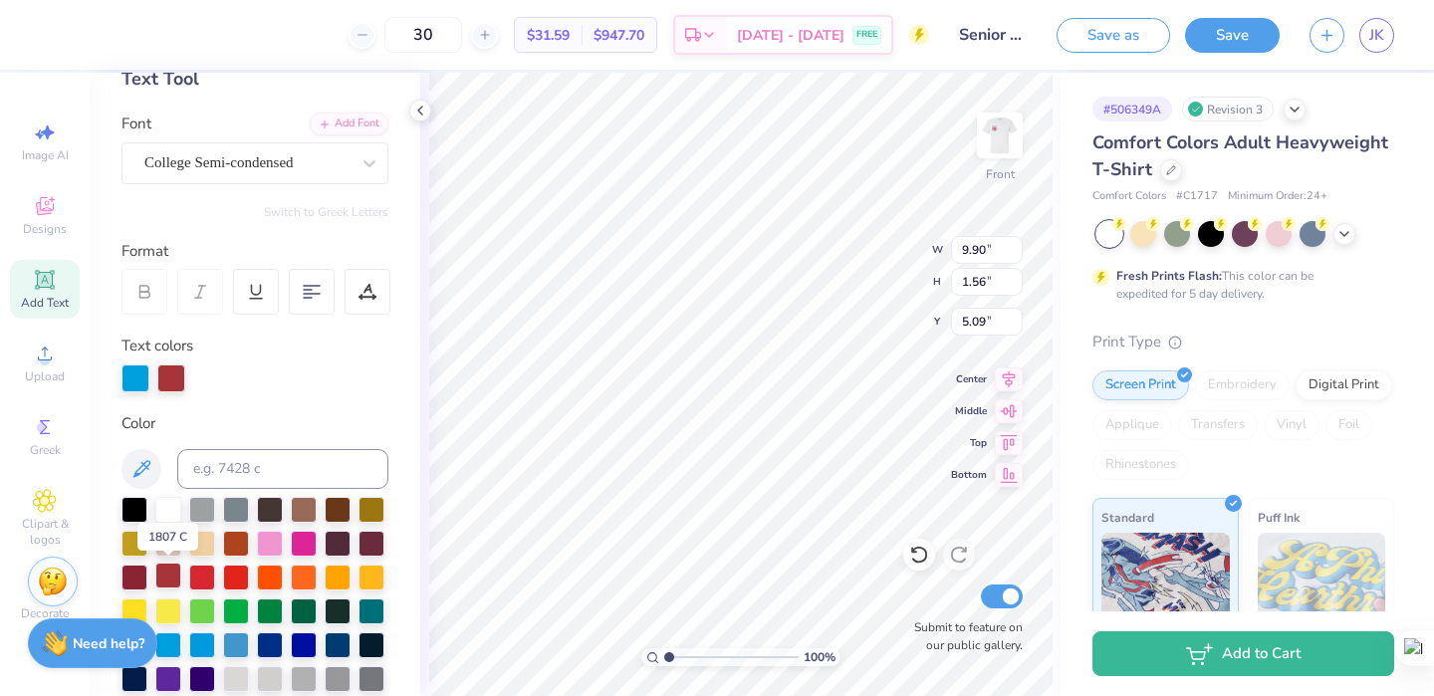
click at [171, 573] on div at bounding box center [168, 576] width 26 height 26
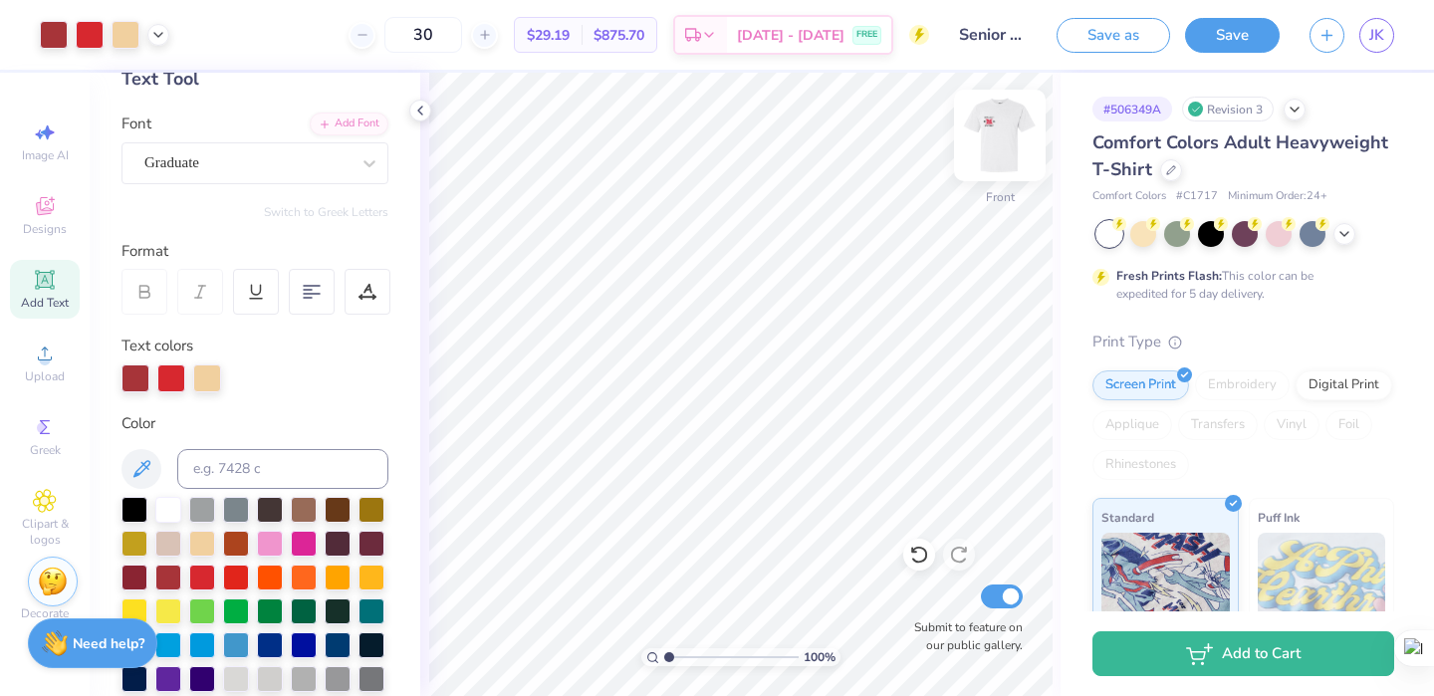
click at [999, 120] on img at bounding box center [1000, 136] width 80 height 80
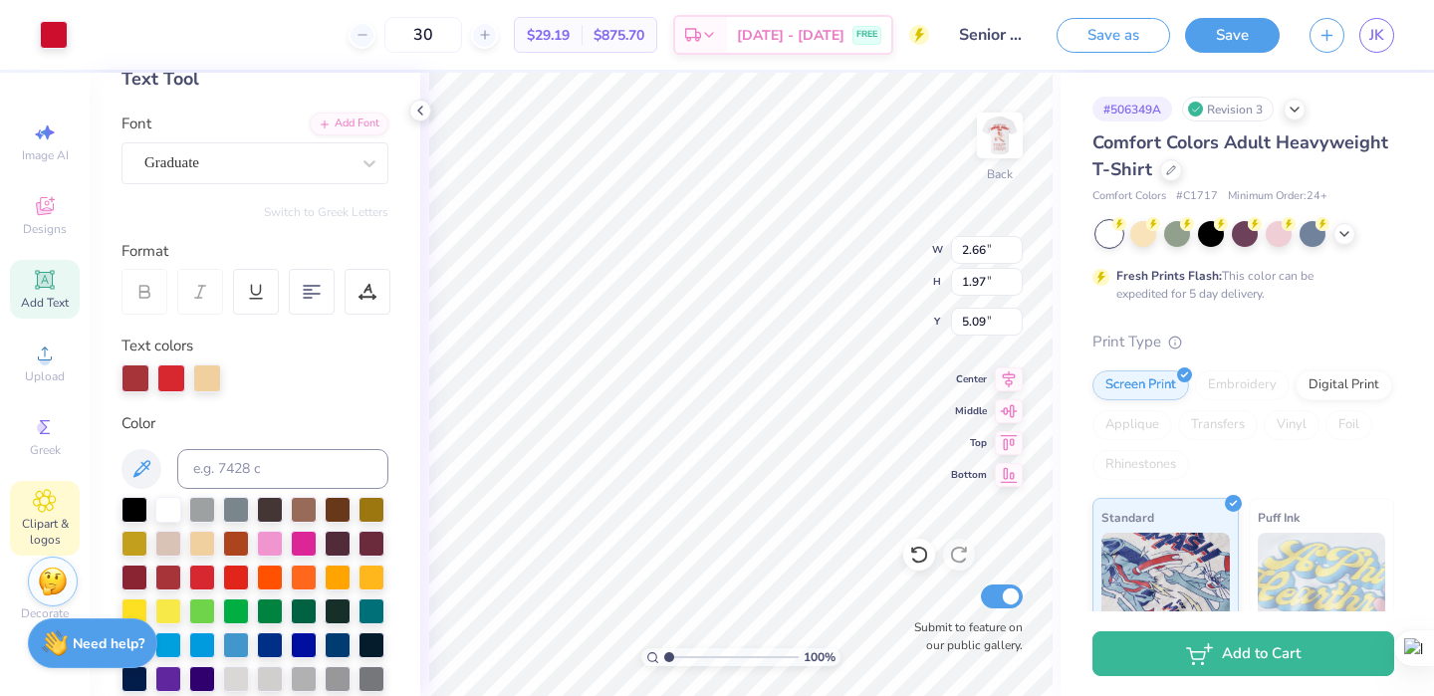
click at [32, 516] on span "Clipart & logos" at bounding box center [45, 532] width 70 height 32
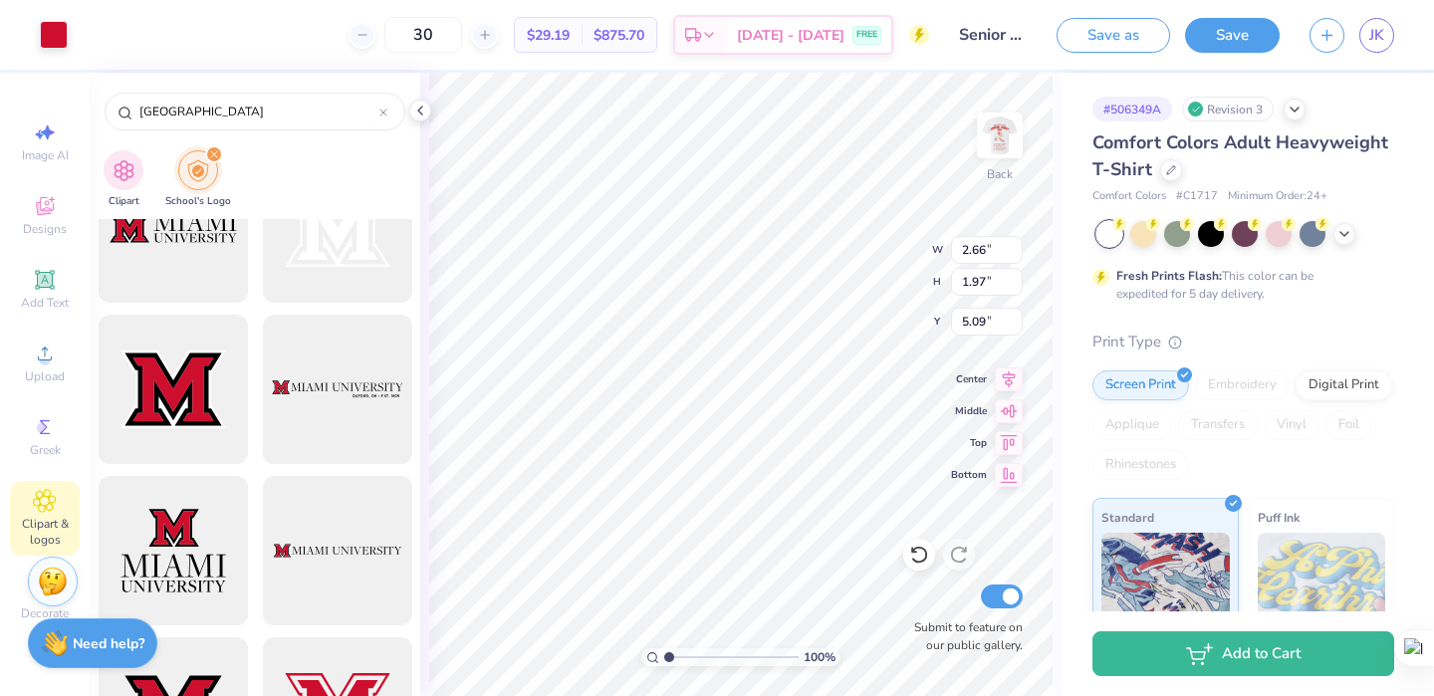
scroll to position [906, 0]
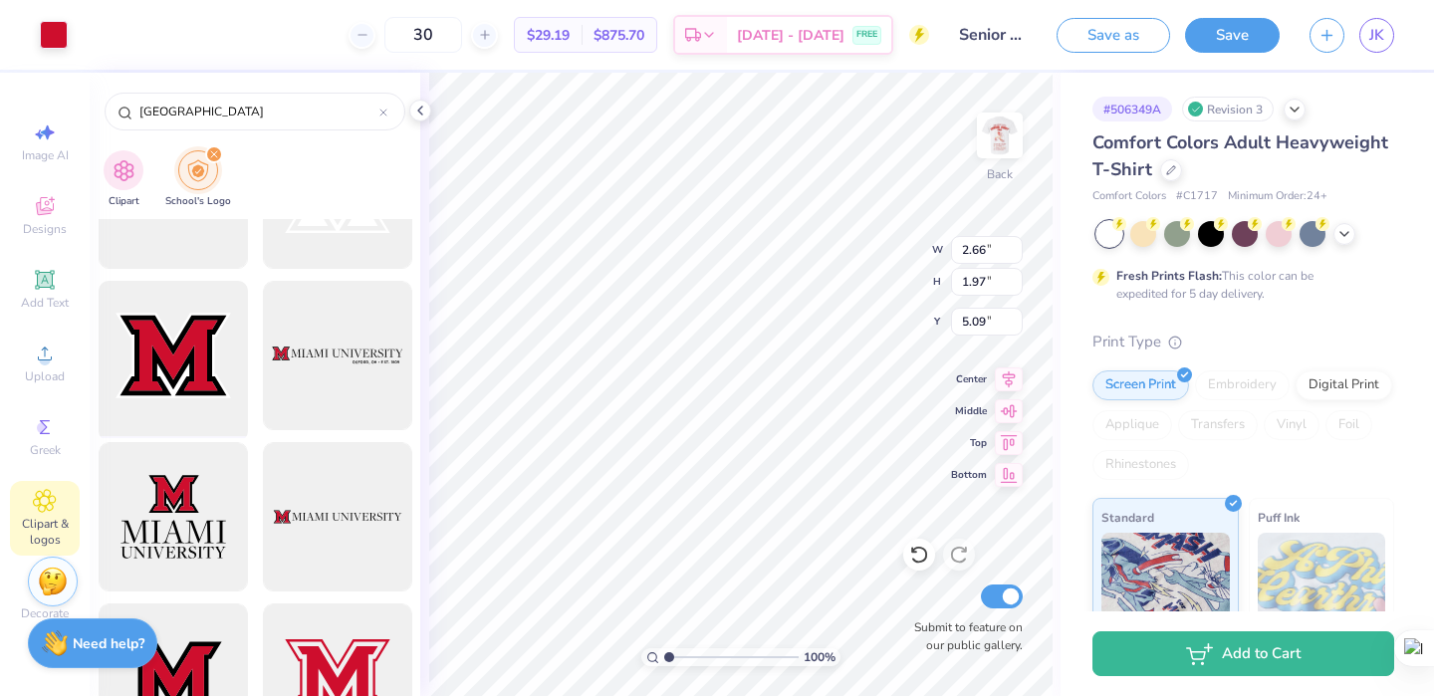
click at [213, 344] on div at bounding box center [173, 356] width 164 height 164
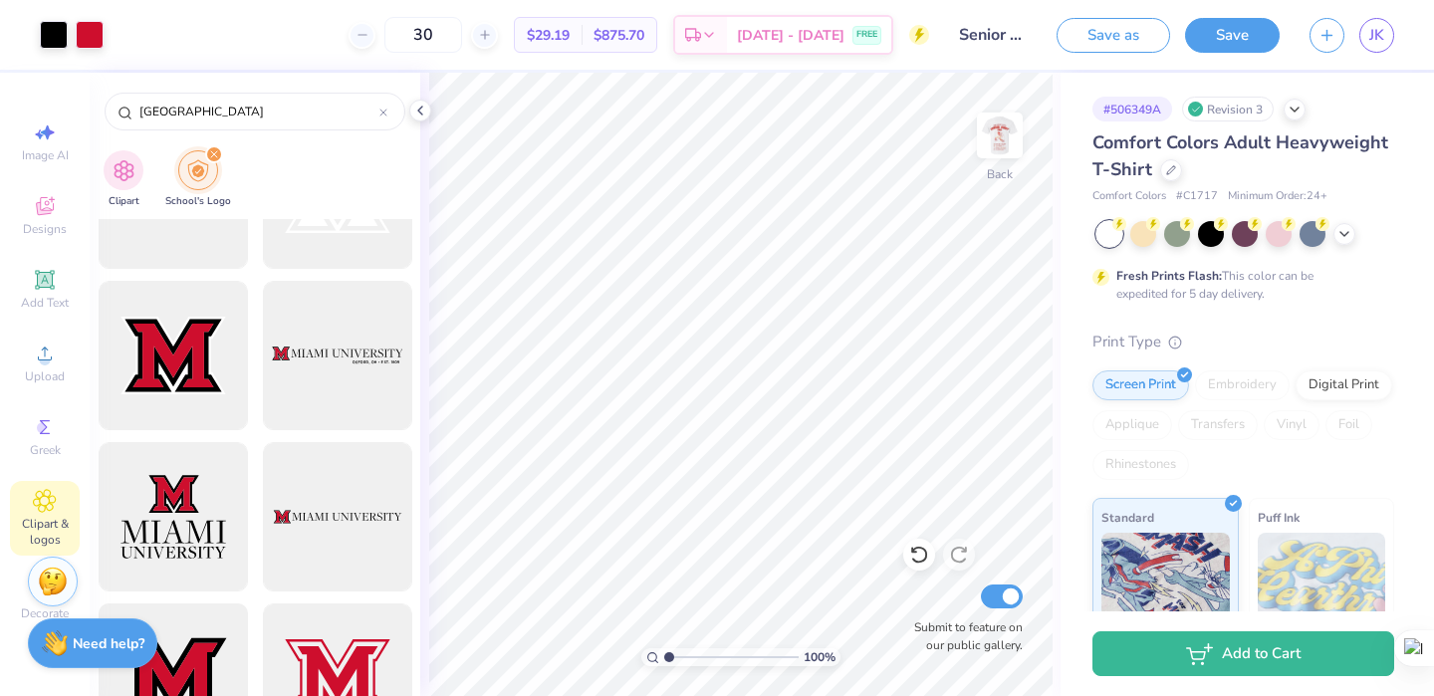
click at [227, 631] on div at bounding box center [173, 679] width 164 height 164
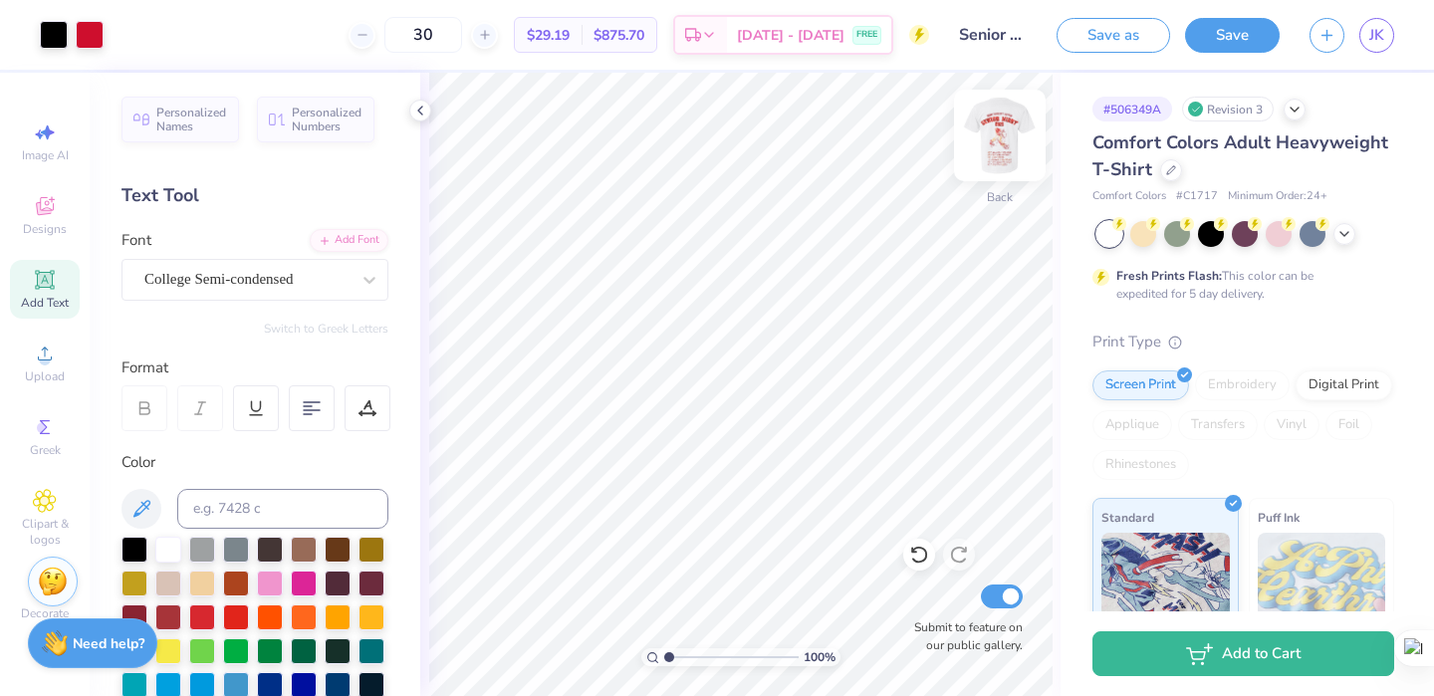
click at [1002, 128] on img at bounding box center [1000, 136] width 80 height 80
click at [1007, 147] on img at bounding box center [1000, 136] width 80 height 80
click at [1007, 147] on img at bounding box center [1000, 136] width 40 height 40
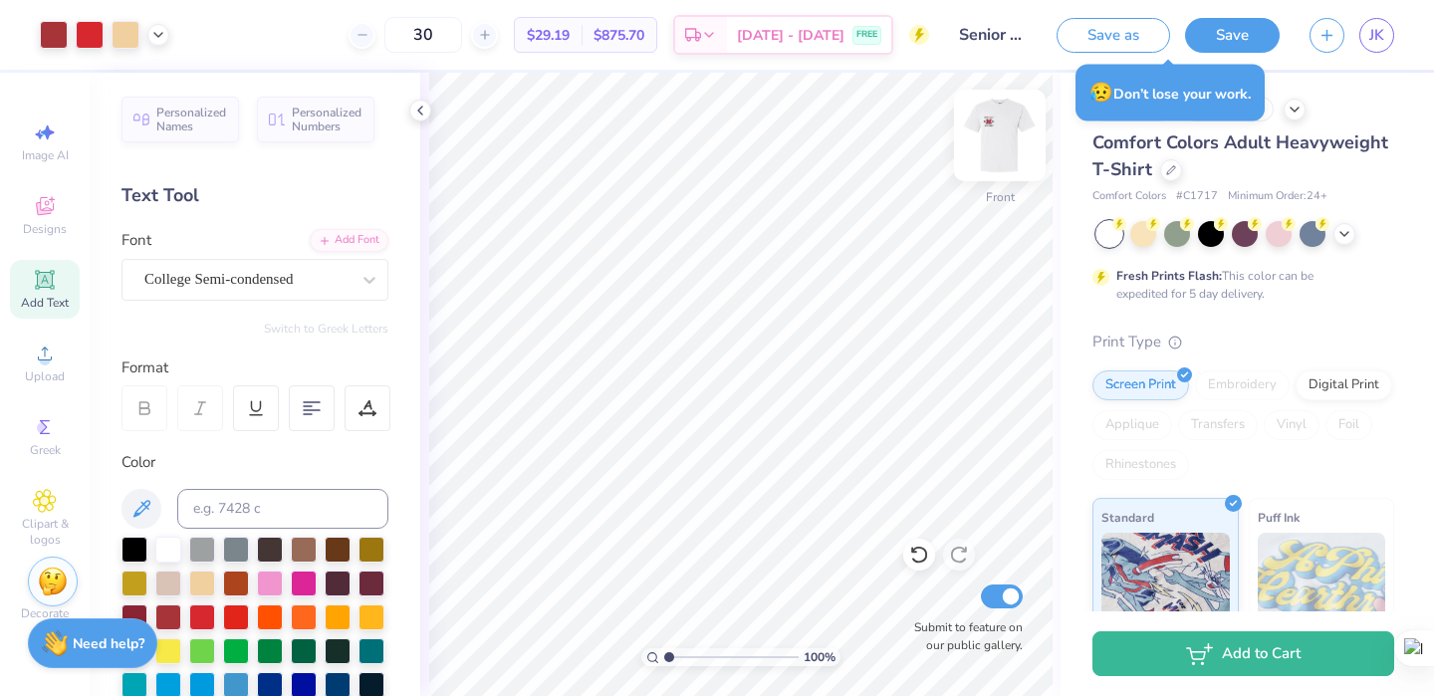
click at [1012, 137] on img at bounding box center [1000, 136] width 80 height 80
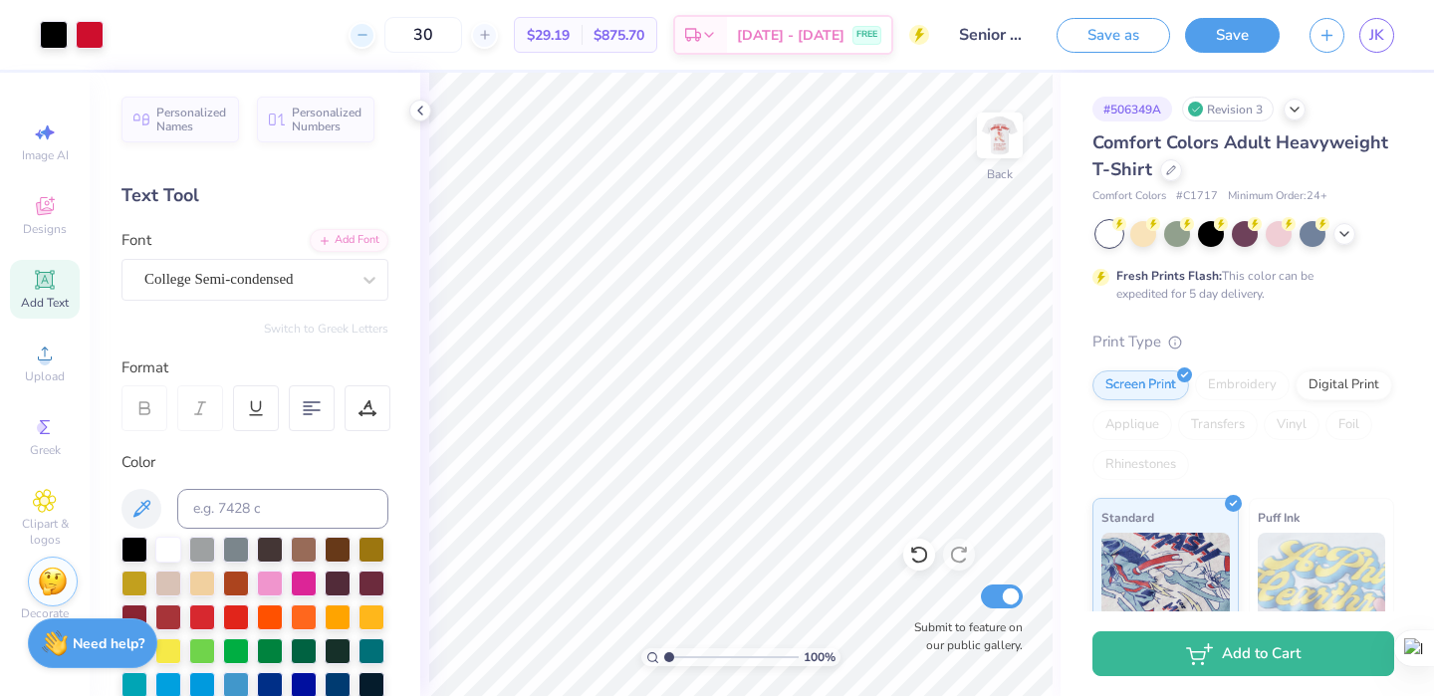
click at [375, 36] on div at bounding box center [362, 35] width 27 height 27
click at [395, 36] on div "29 Per Item Total Est. Delivery N/A FREE" at bounding box center [524, 35] width 811 height 70
click at [375, 38] on div at bounding box center [362, 35] width 27 height 27
click at [1001, 136] on img at bounding box center [1000, 136] width 80 height 80
click at [1009, 137] on img at bounding box center [1000, 136] width 80 height 80
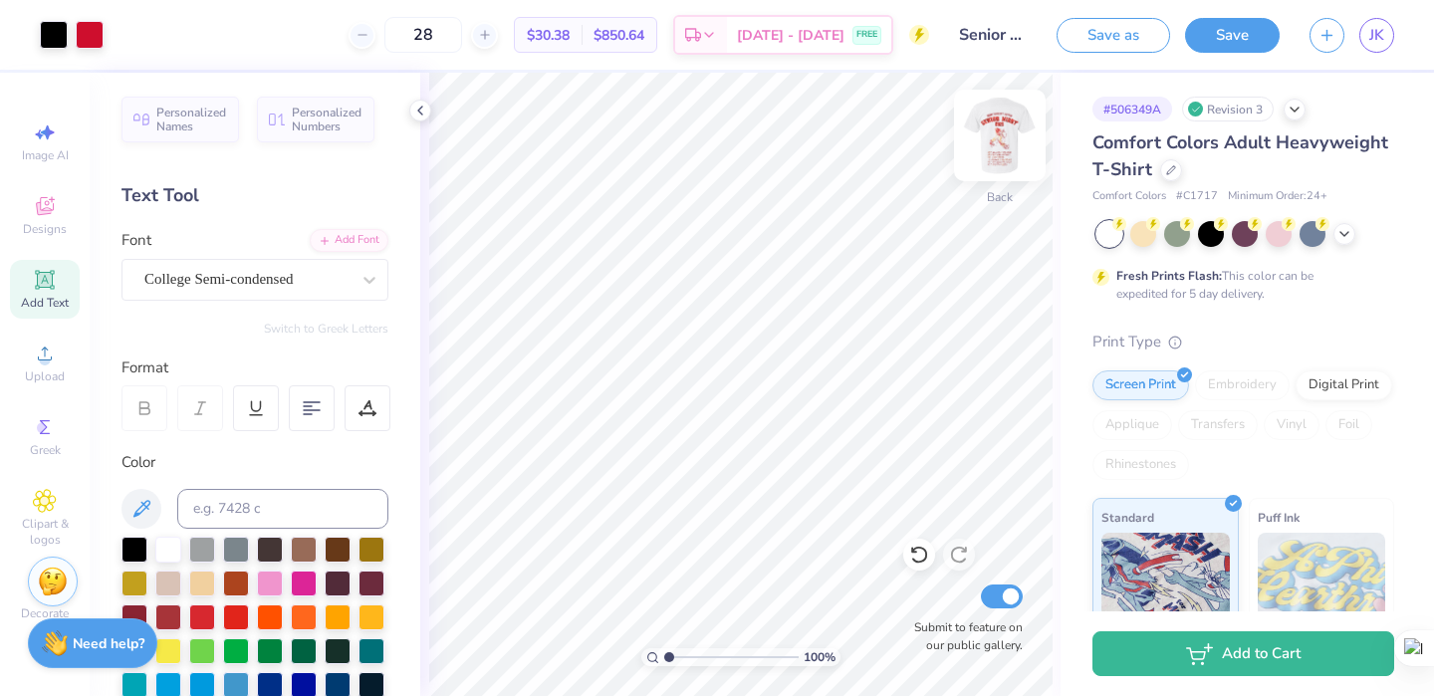
click at [1007, 134] on img at bounding box center [1000, 136] width 80 height 80
click at [1005, 147] on img at bounding box center [1000, 136] width 80 height 80
click at [1003, 144] on img at bounding box center [1000, 136] width 80 height 80
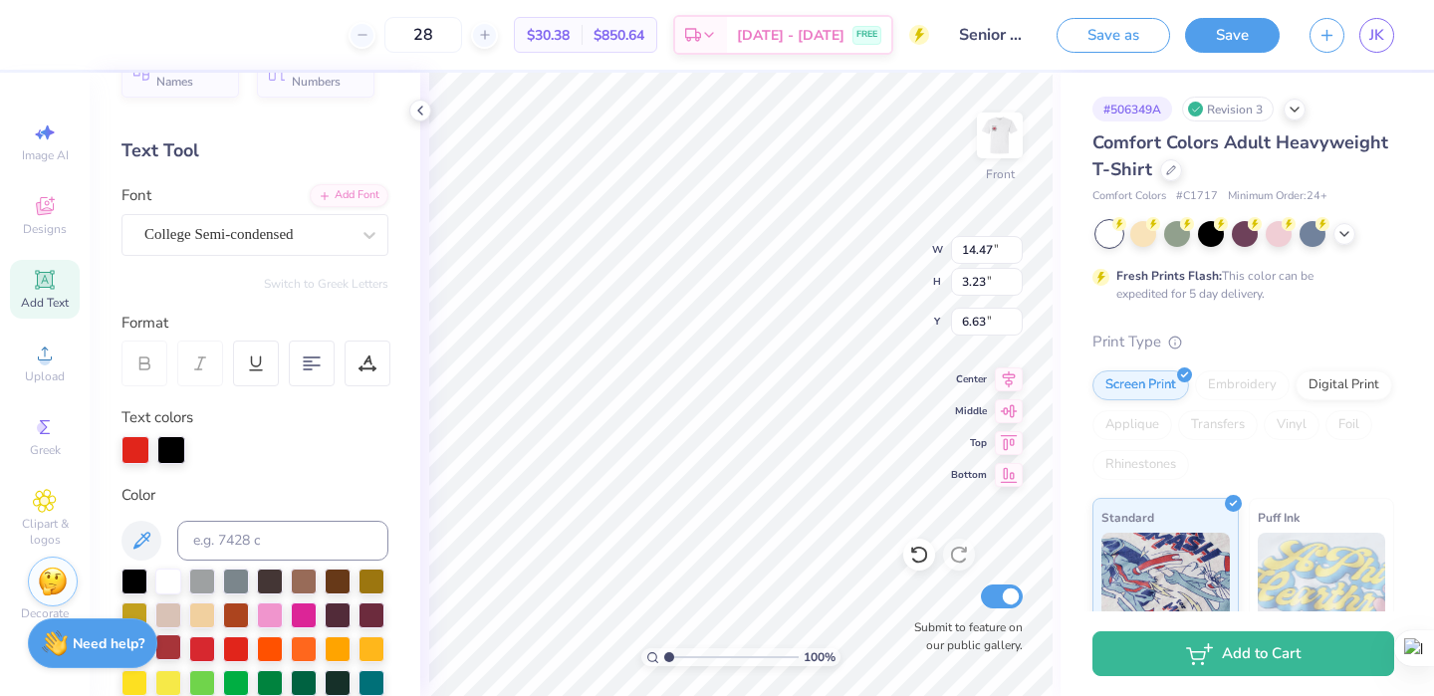
scroll to position [43, 0]
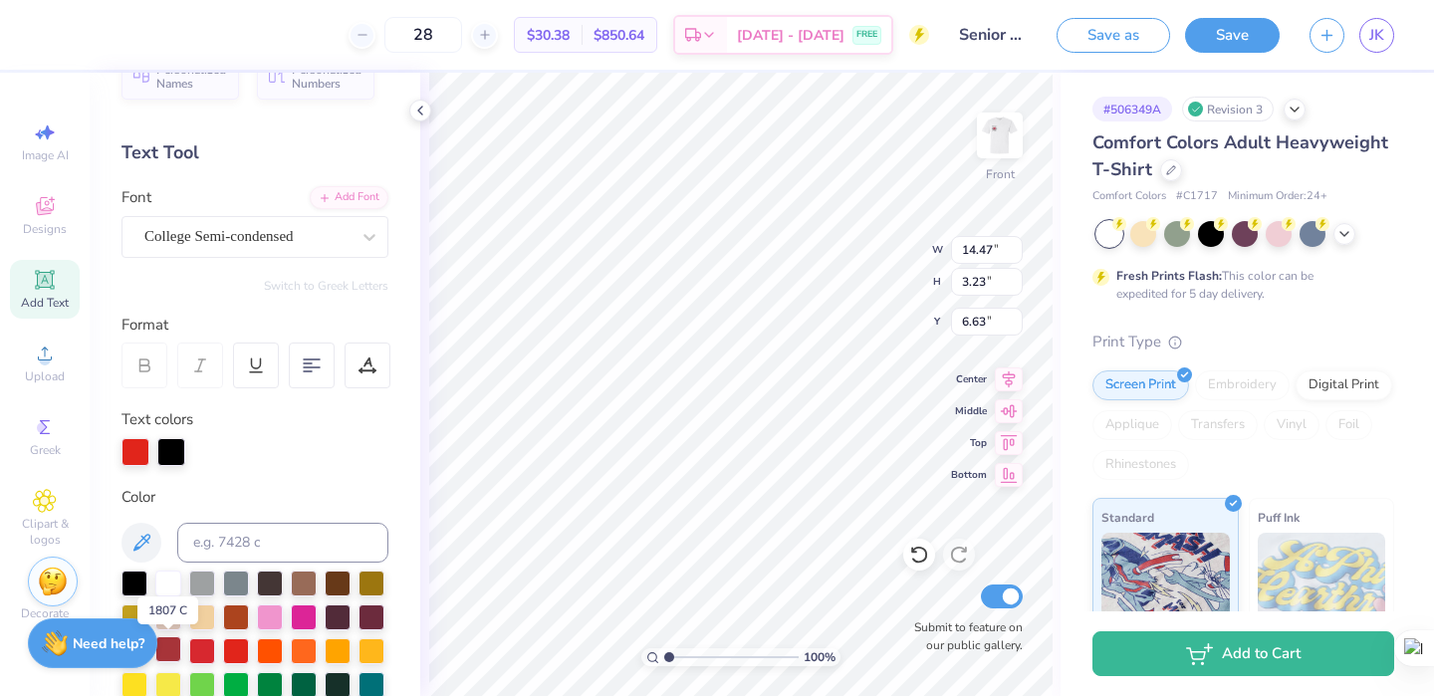
click at [165, 661] on div at bounding box center [168, 649] width 26 height 26
click at [173, 654] on div at bounding box center [168, 649] width 26 height 26
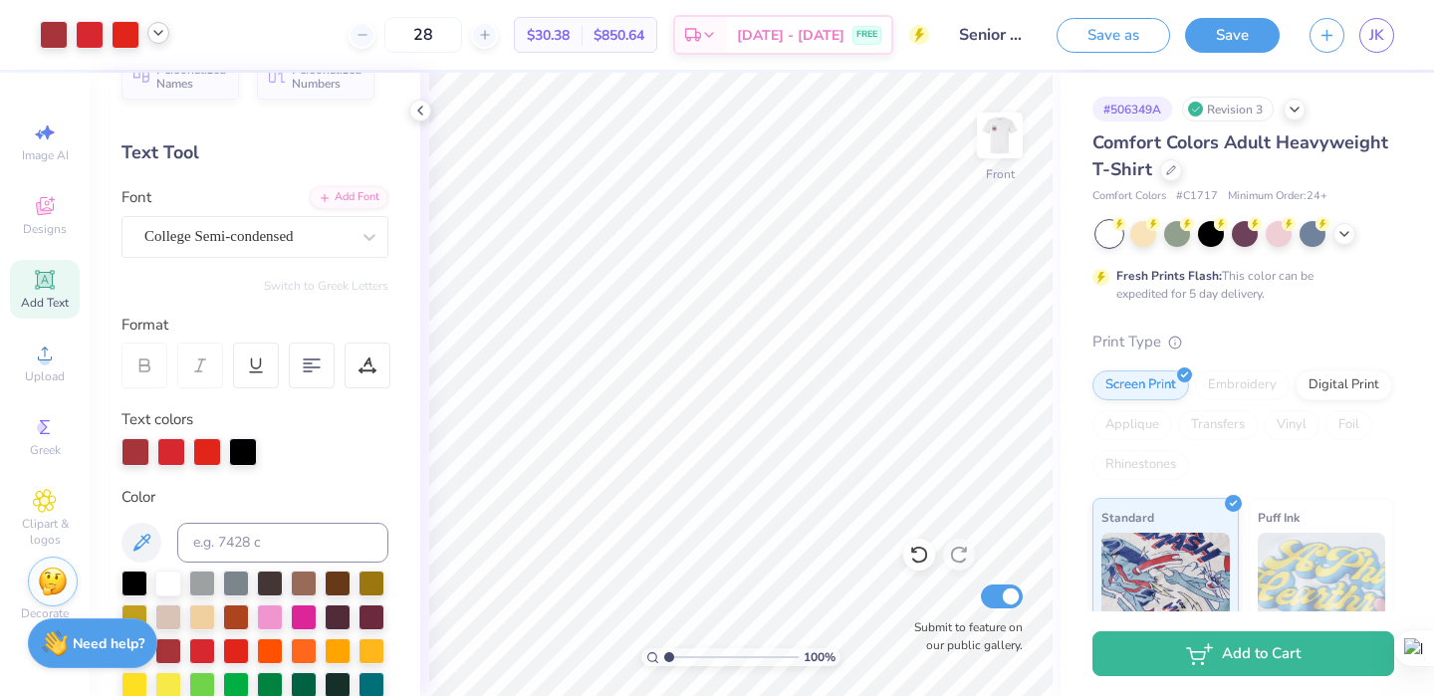
click at [158, 28] on icon at bounding box center [158, 33] width 16 height 16
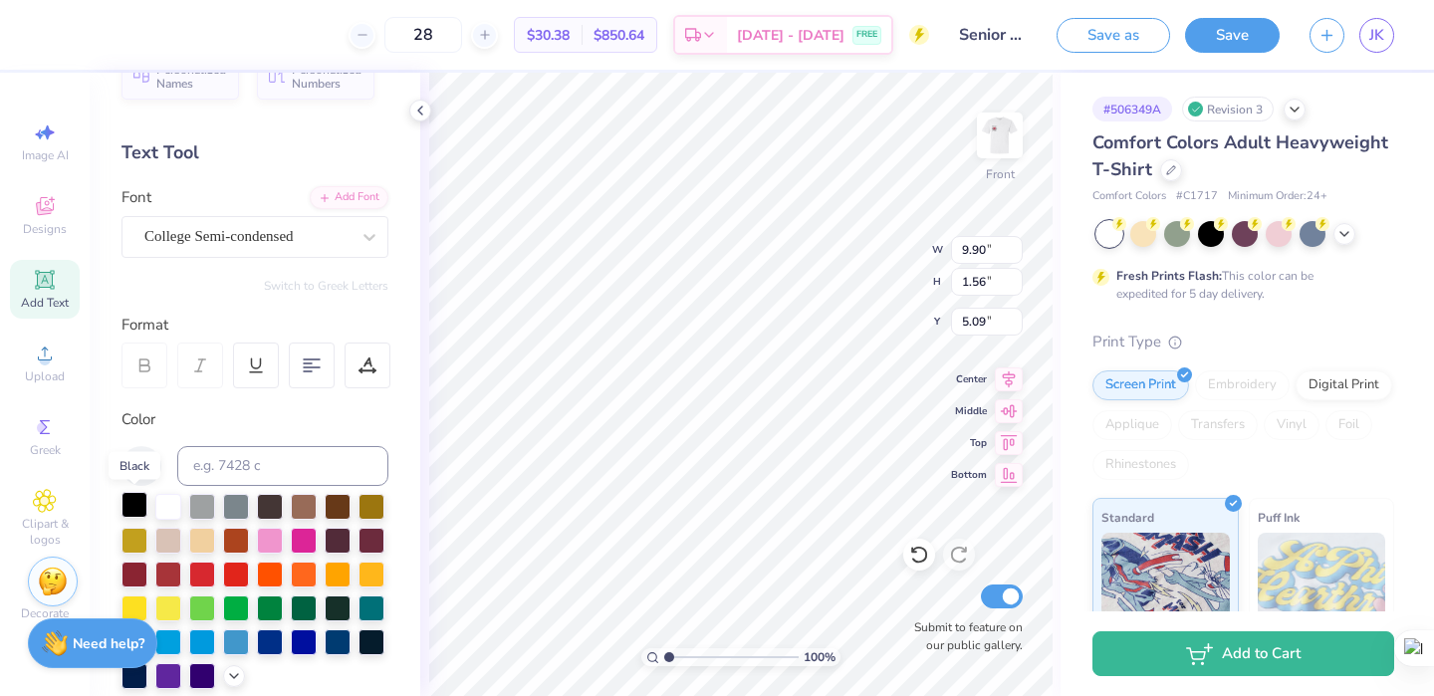
click at [134, 506] on div at bounding box center [134, 505] width 26 height 26
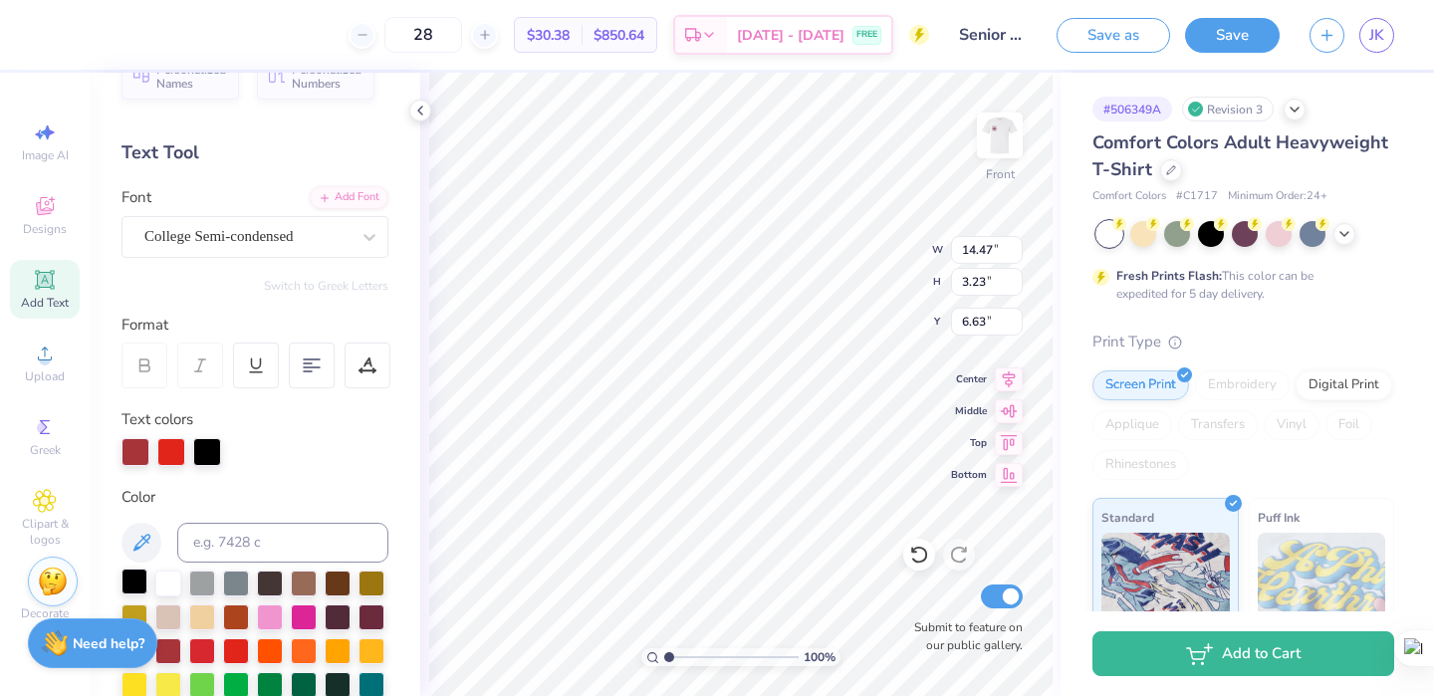
click at [141, 577] on div at bounding box center [134, 582] width 26 height 26
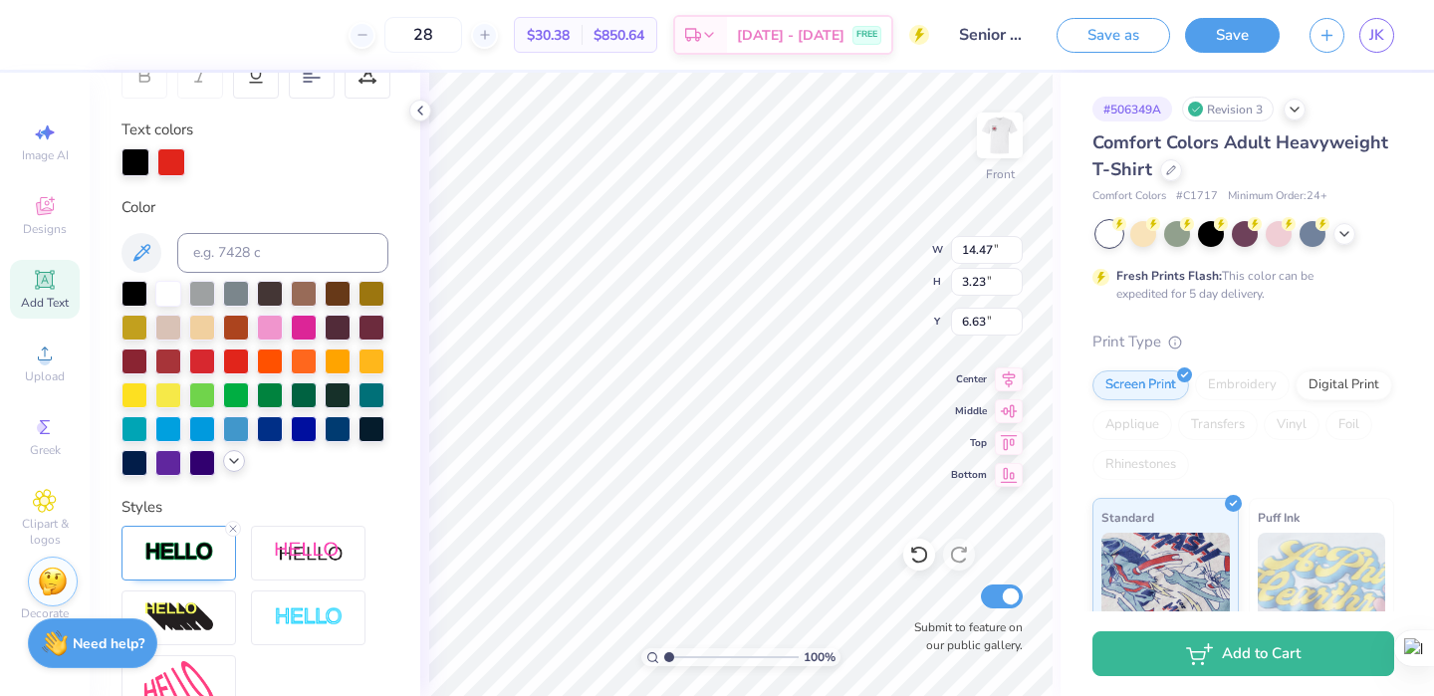
scroll to position [382, 0]
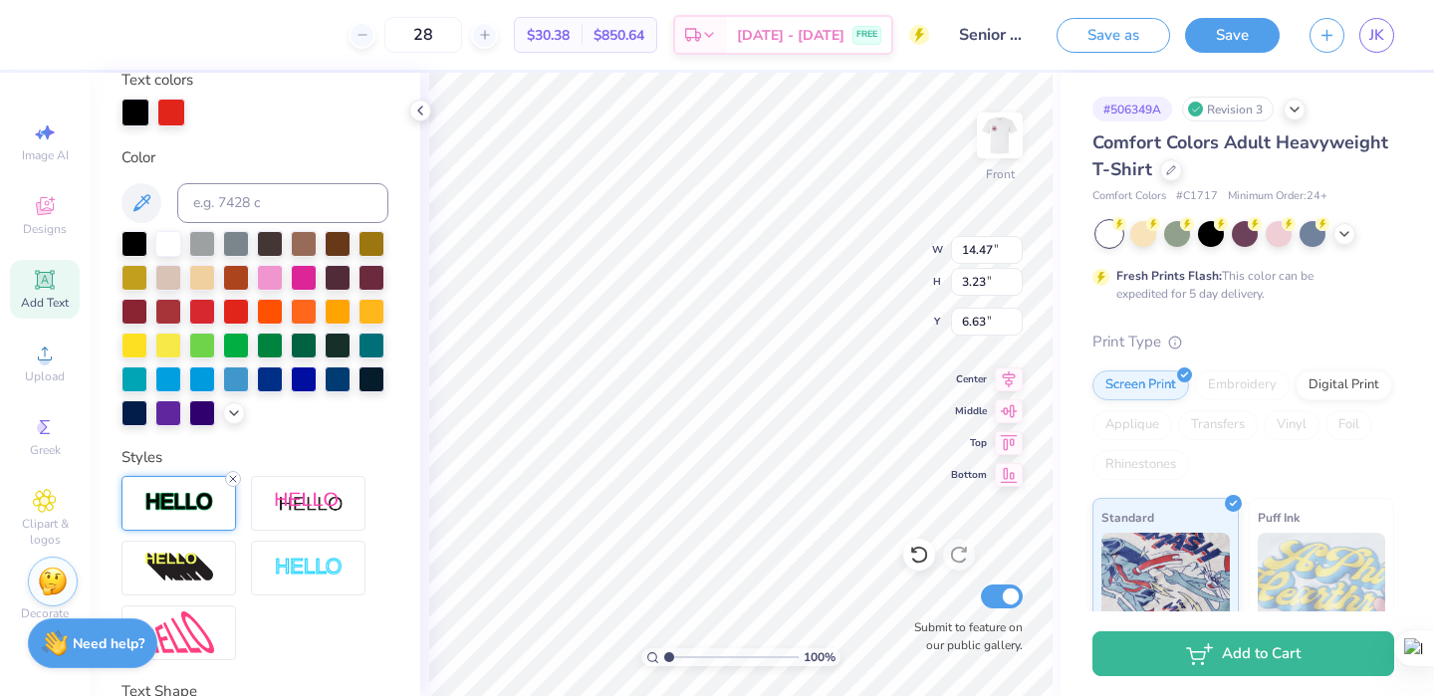
click at [232, 482] on icon at bounding box center [233, 479] width 12 height 12
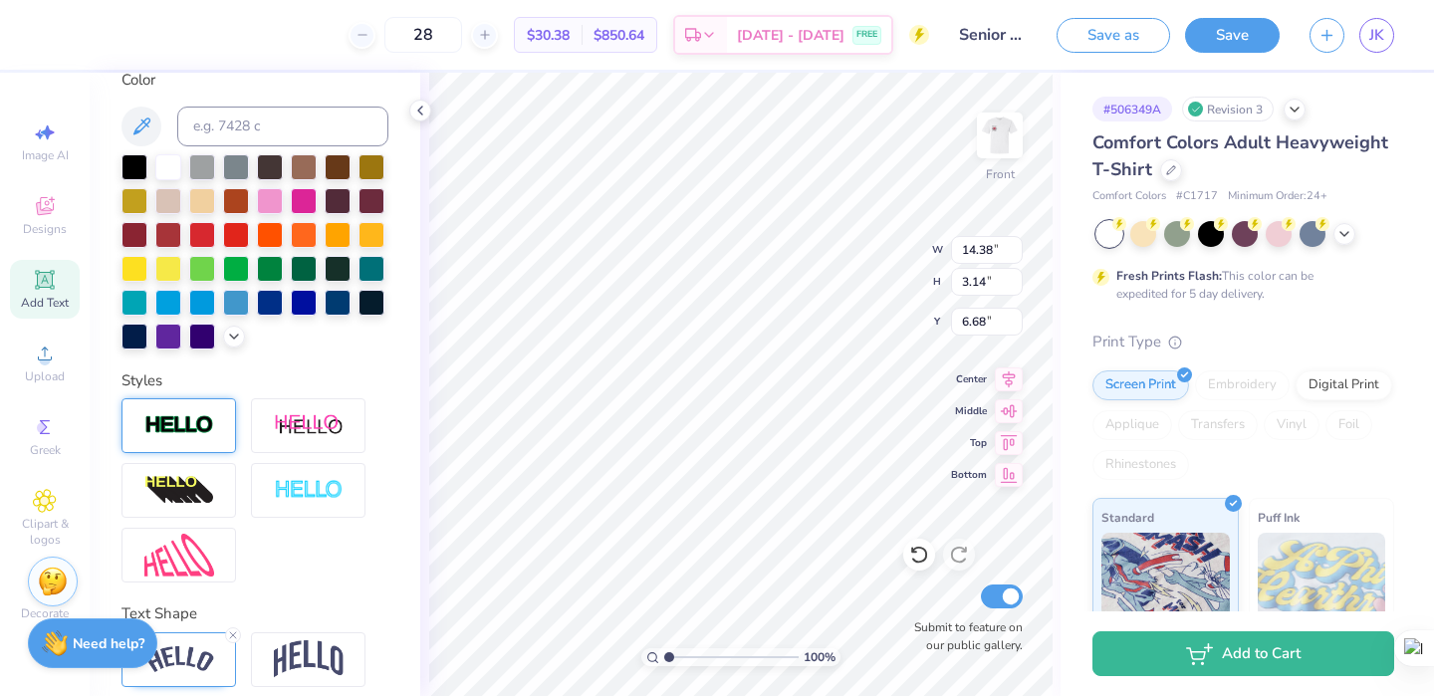
scroll to position [305, 0]
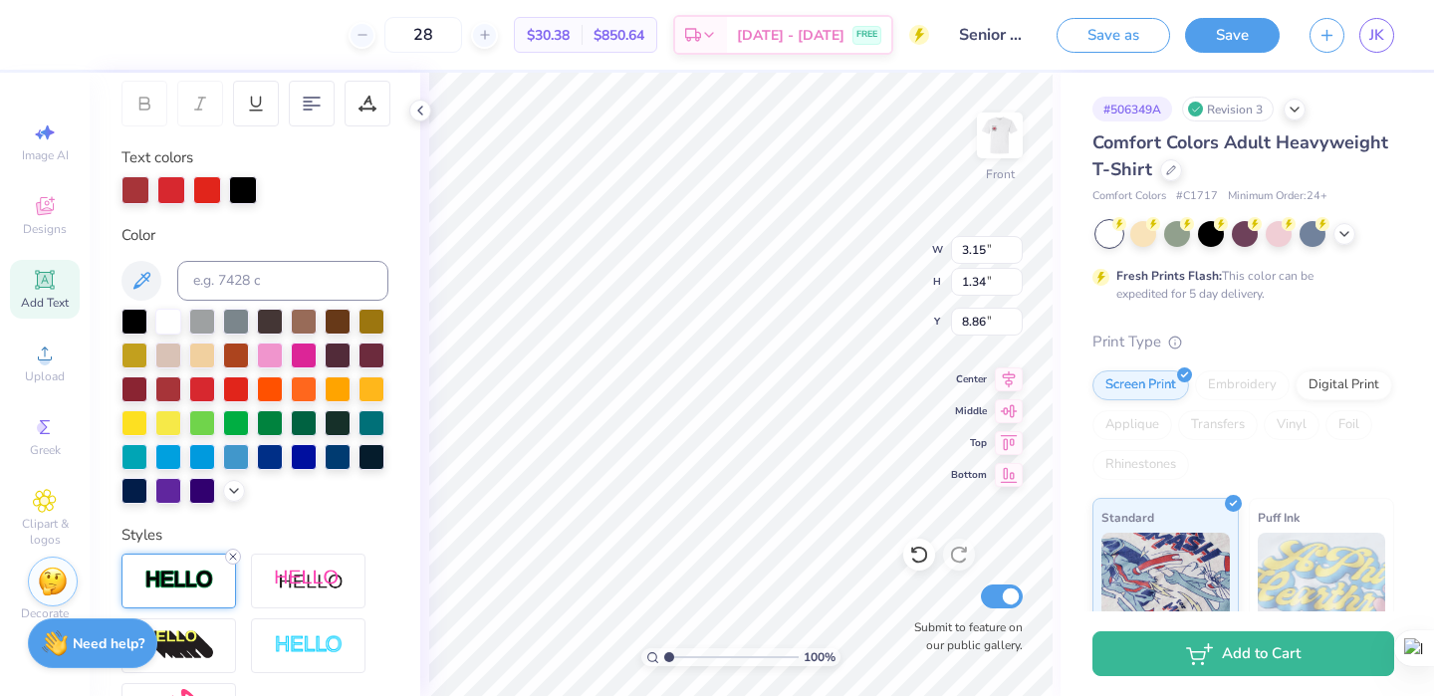
click at [236, 559] on line at bounding box center [233, 557] width 6 height 6
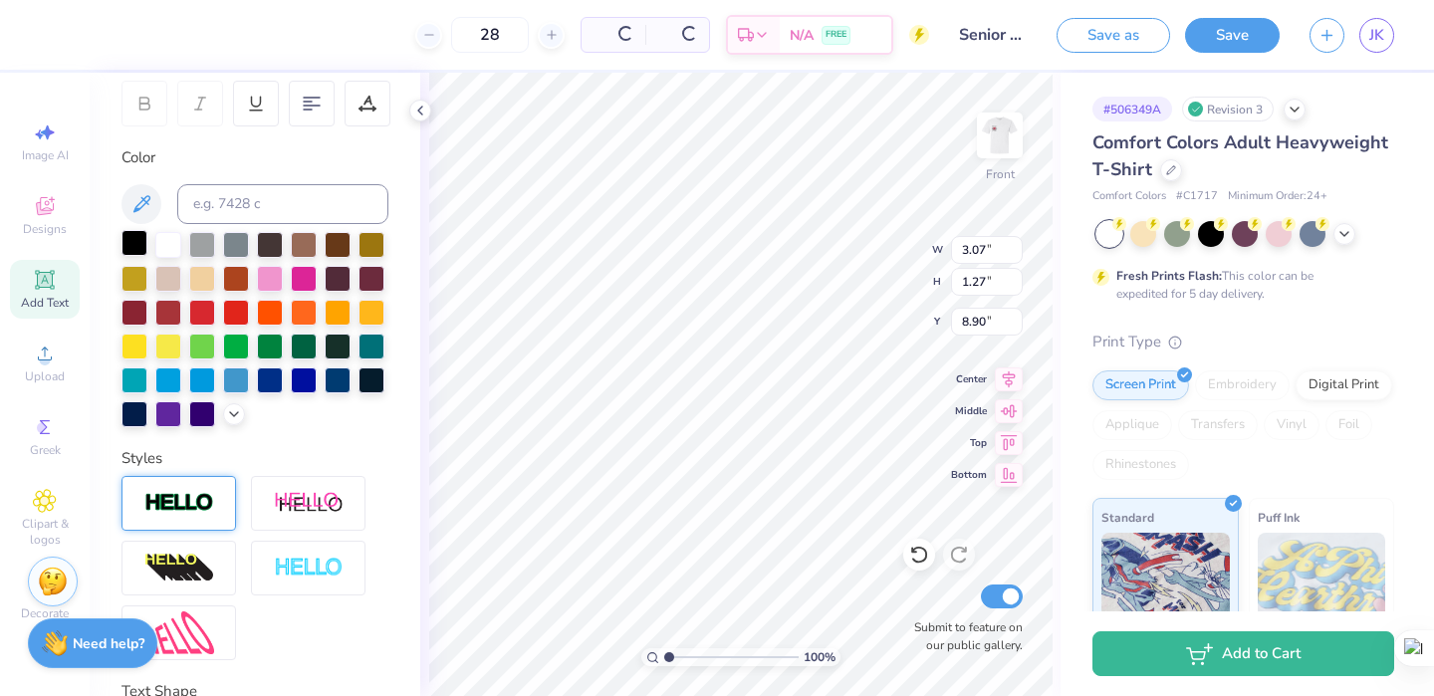
click at [135, 245] on div at bounding box center [134, 243] width 26 height 26
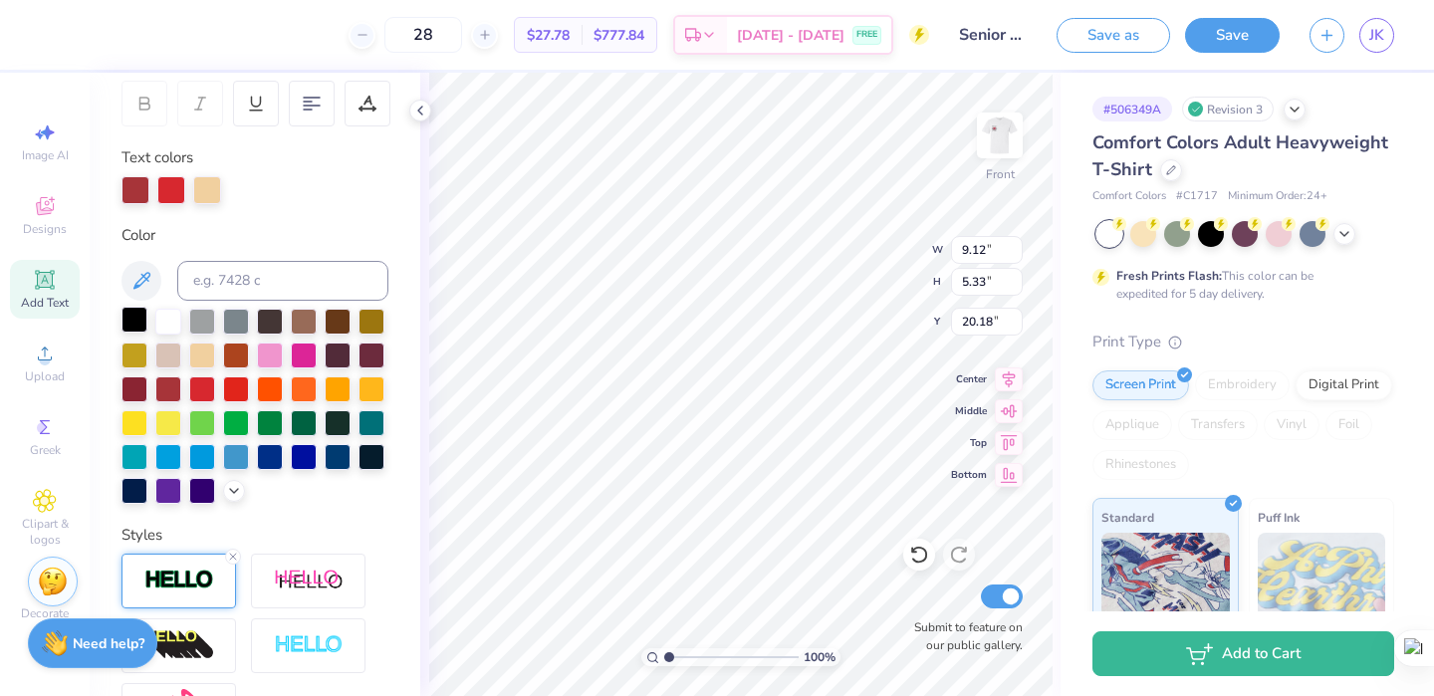
click at [141, 321] on div at bounding box center [134, 320] width 26 height 26
click at [177, 393] on div at bounding box center [168, 387] width 26 height 26
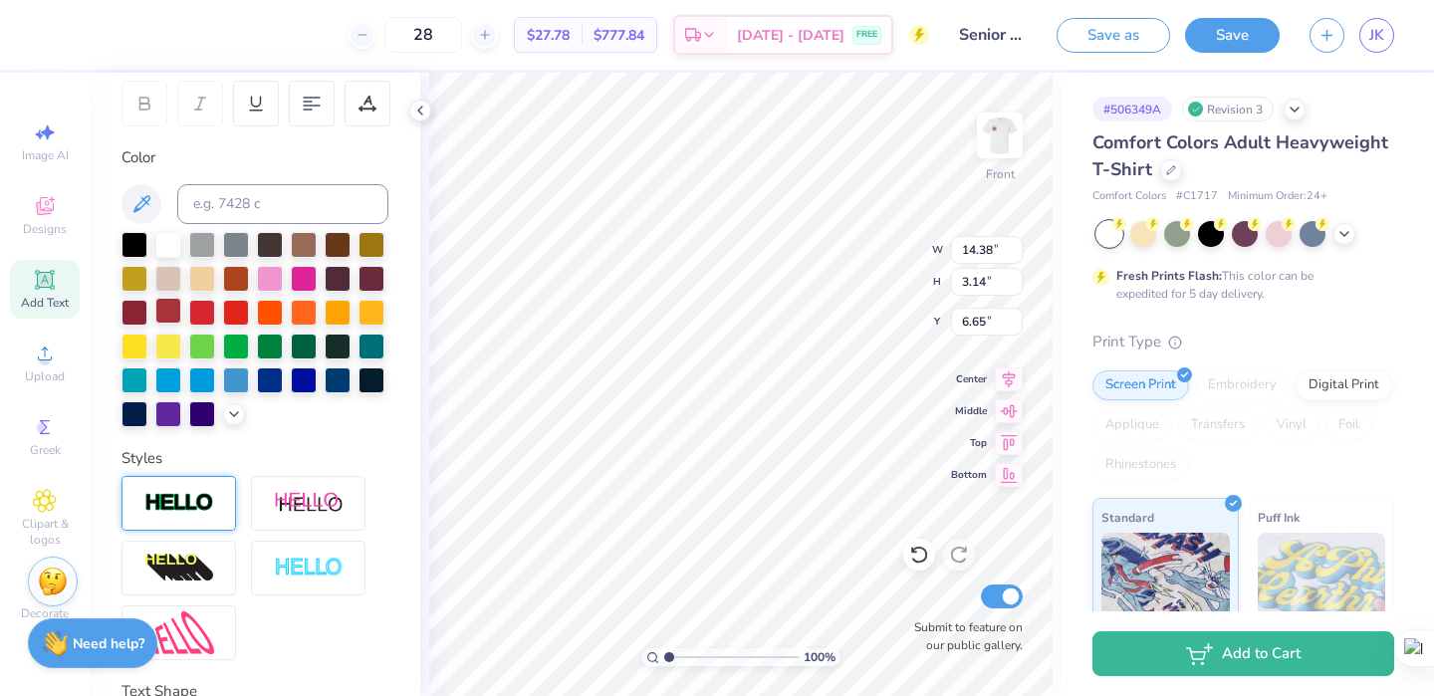
click at [160, 316] on div at bounding box center [168, 311] width 26 height 26
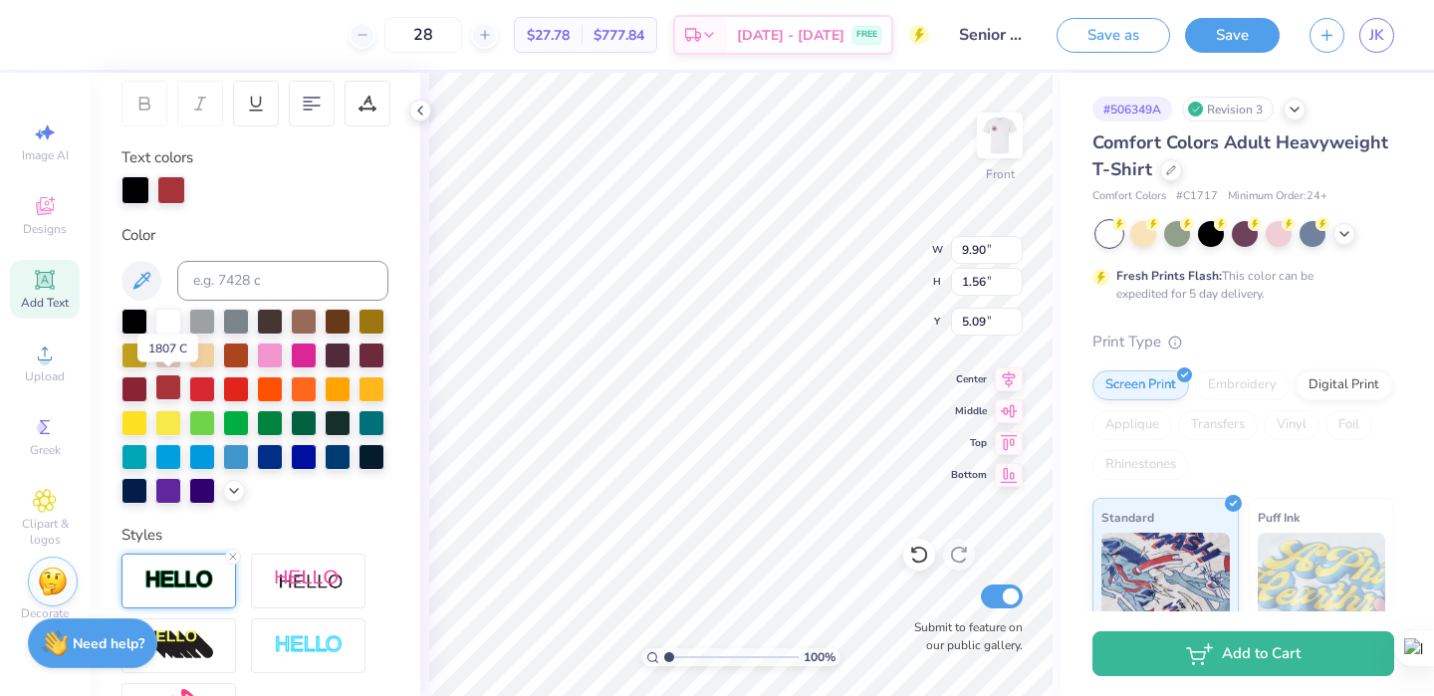
click at [163, 390] on div at bounding box center [168, 387] width 26 height 26
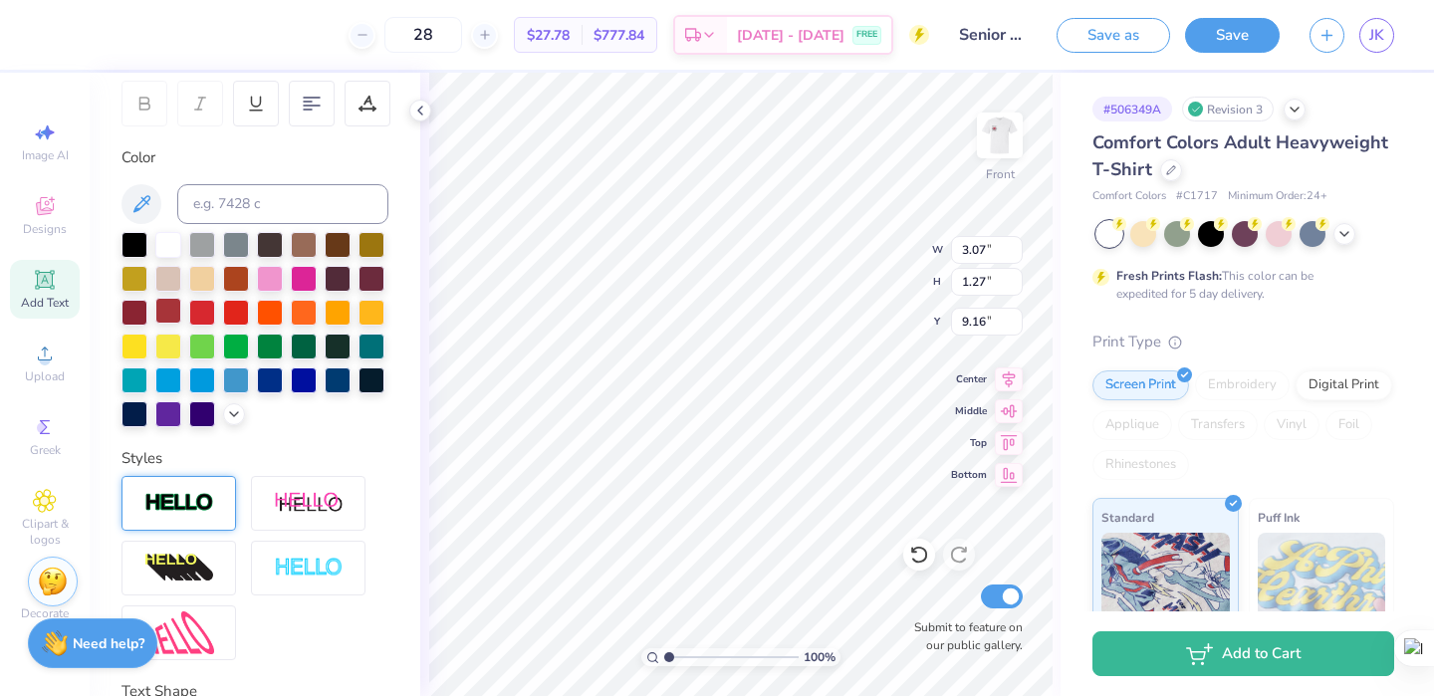
click at [173, 316] on div at bounding box center [168, 311] width 26 height 26
click at [993, 143] on img at bounding box center [1000, 136] width 80 height 80
click at [136, 201] on icon at bounding box center [141, 204] width 24 height 24
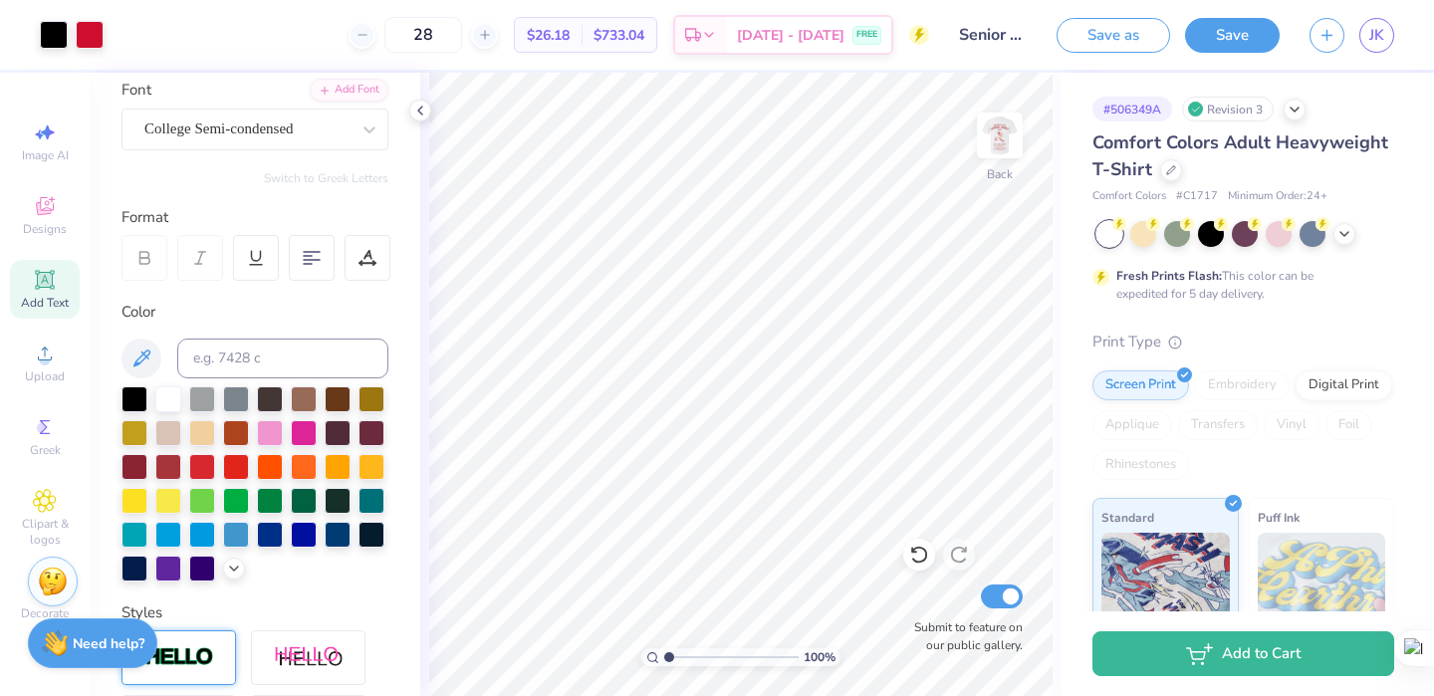
scroll to position [149, 0]
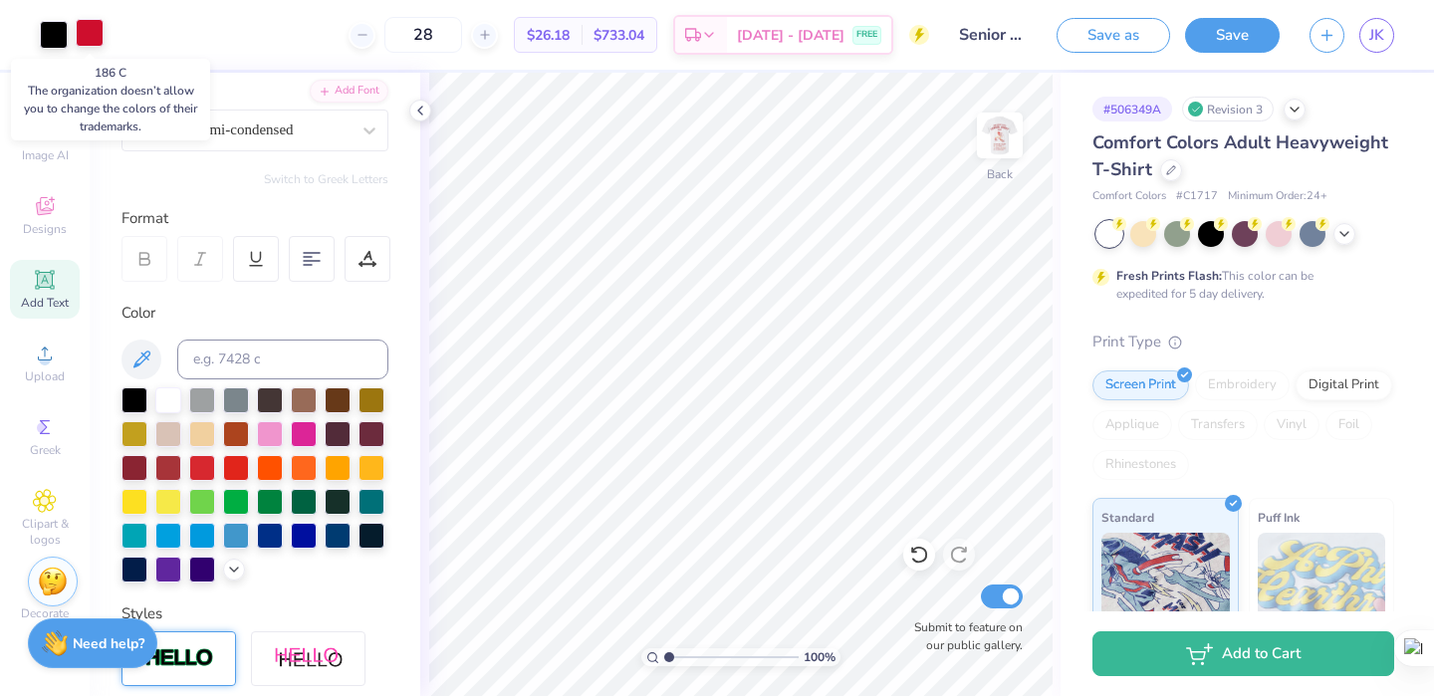
click at [93, 35] on div at bounding box center [90, 33] width 28 height 28
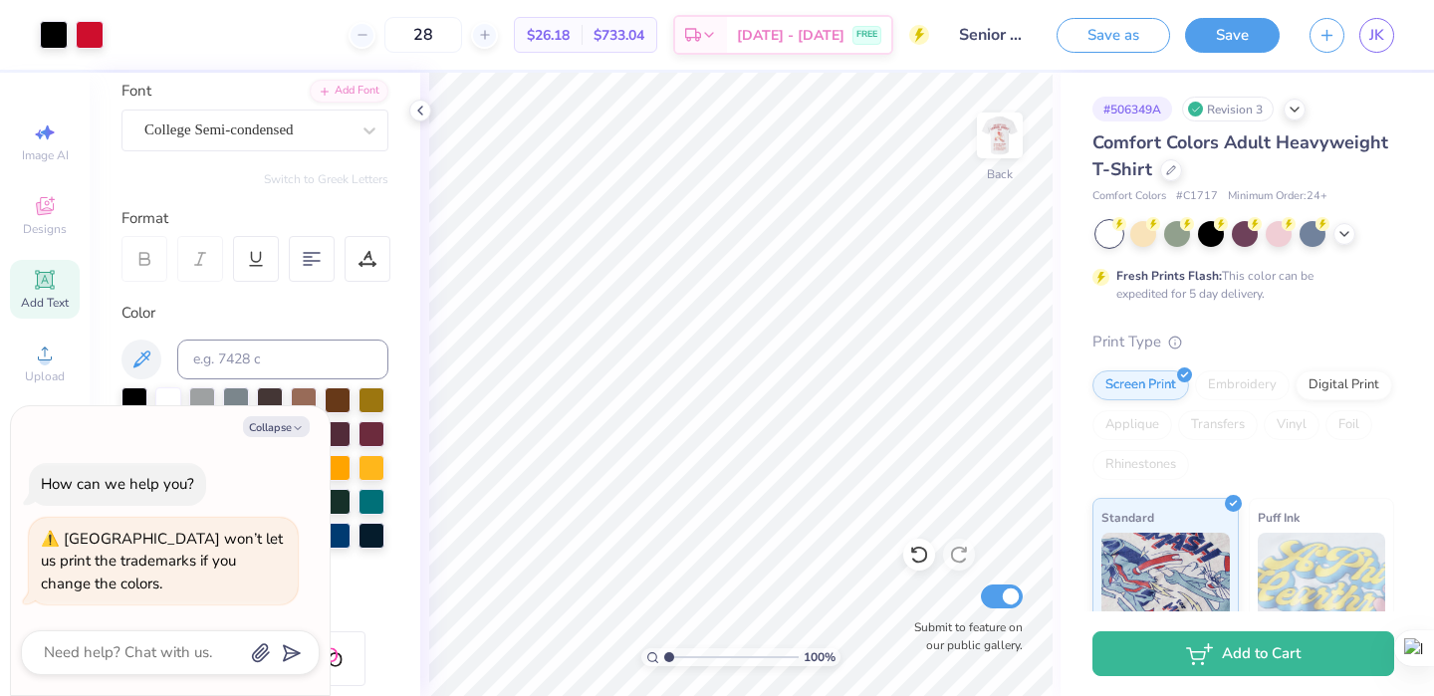
click at [164, 52] on div "28 $26.18 Per Item $733.04 Total Est. Delivery [DATE] - [DATE] FREE" at bounding box center [524, 35] width 811 height 70
click at [283, 324] on div "Color" at bounding box center [254, 313] width 267 height 23
click at [78, 35] on div at bounding box center [90, 33] width 28 height 28
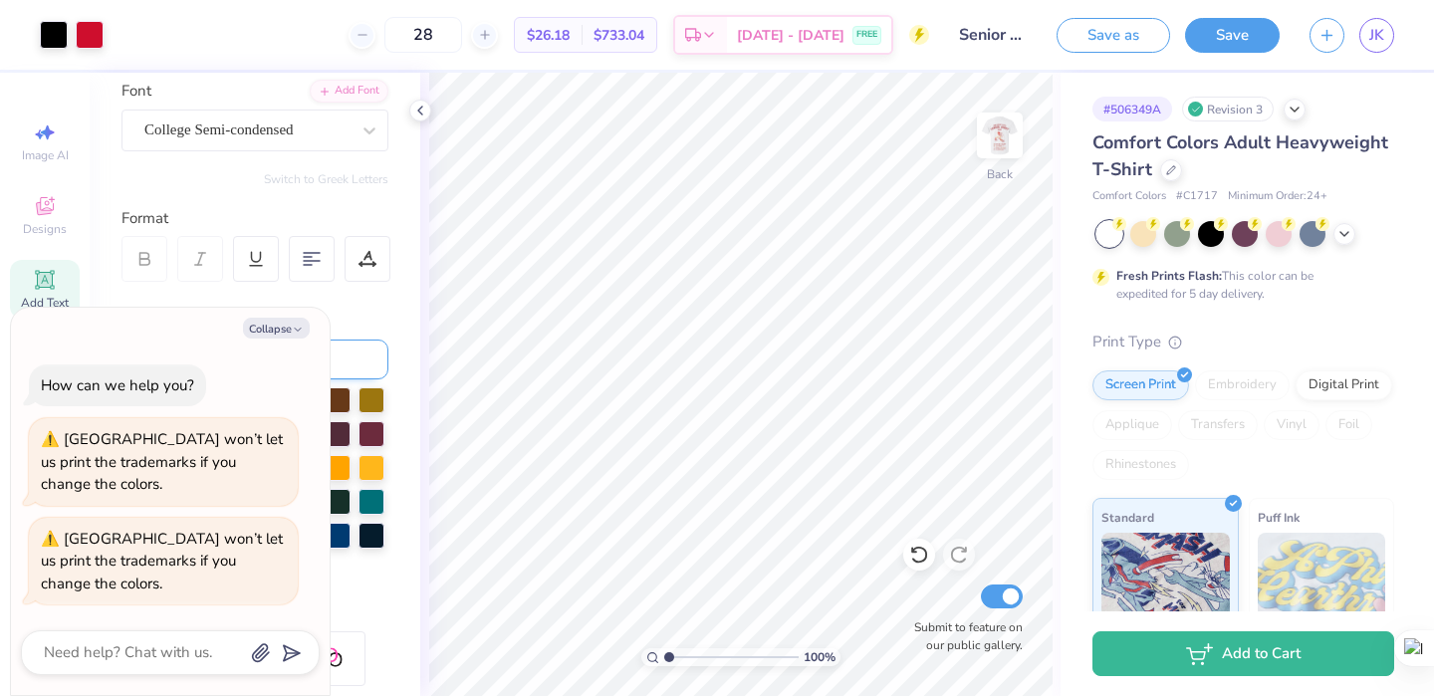
click at [366, 354] on input at bounding box center [282, 360] width 211 height 40
click at [277, 333] on button "Collapse" at bounding box center [276, 328] width 67 height 21
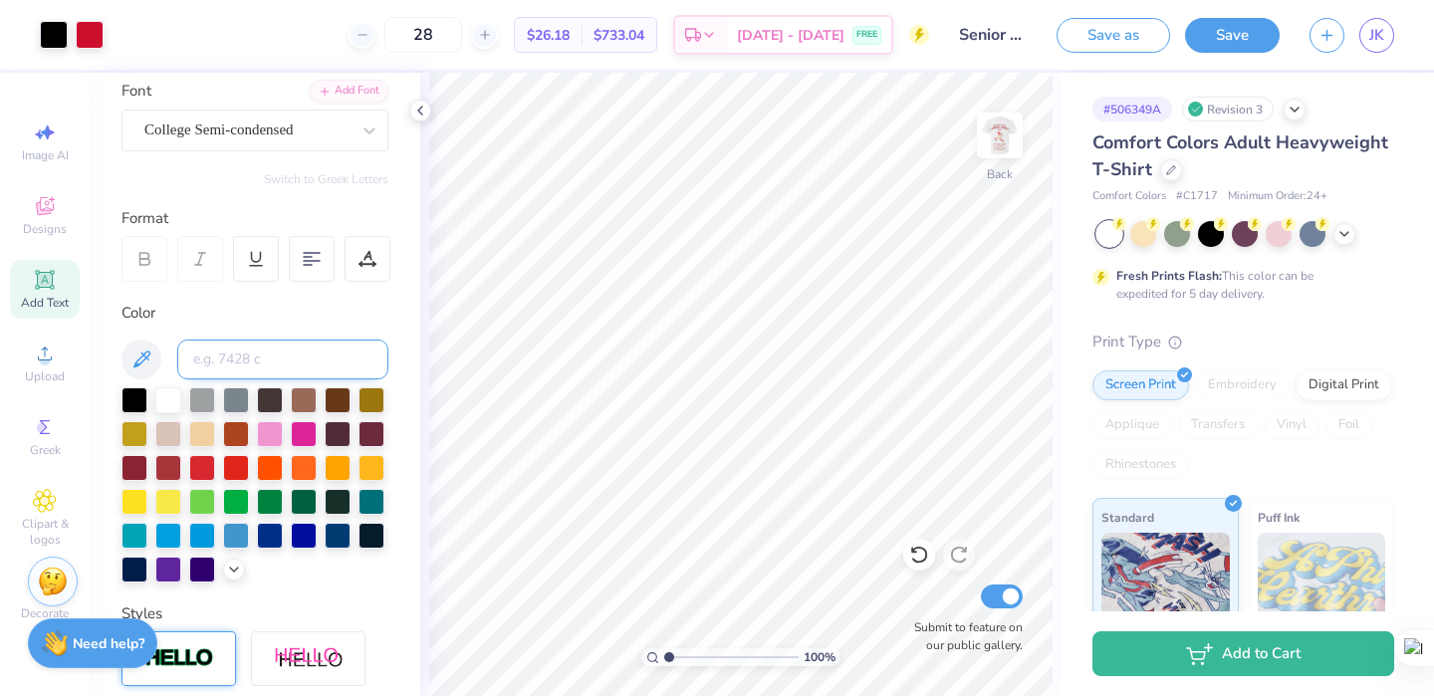
click at [289, 359] on input at bounding box center [282, 360] width 211 height 40
click at [310, 361] on input at bounding box center [282, 360] width 211 height 40
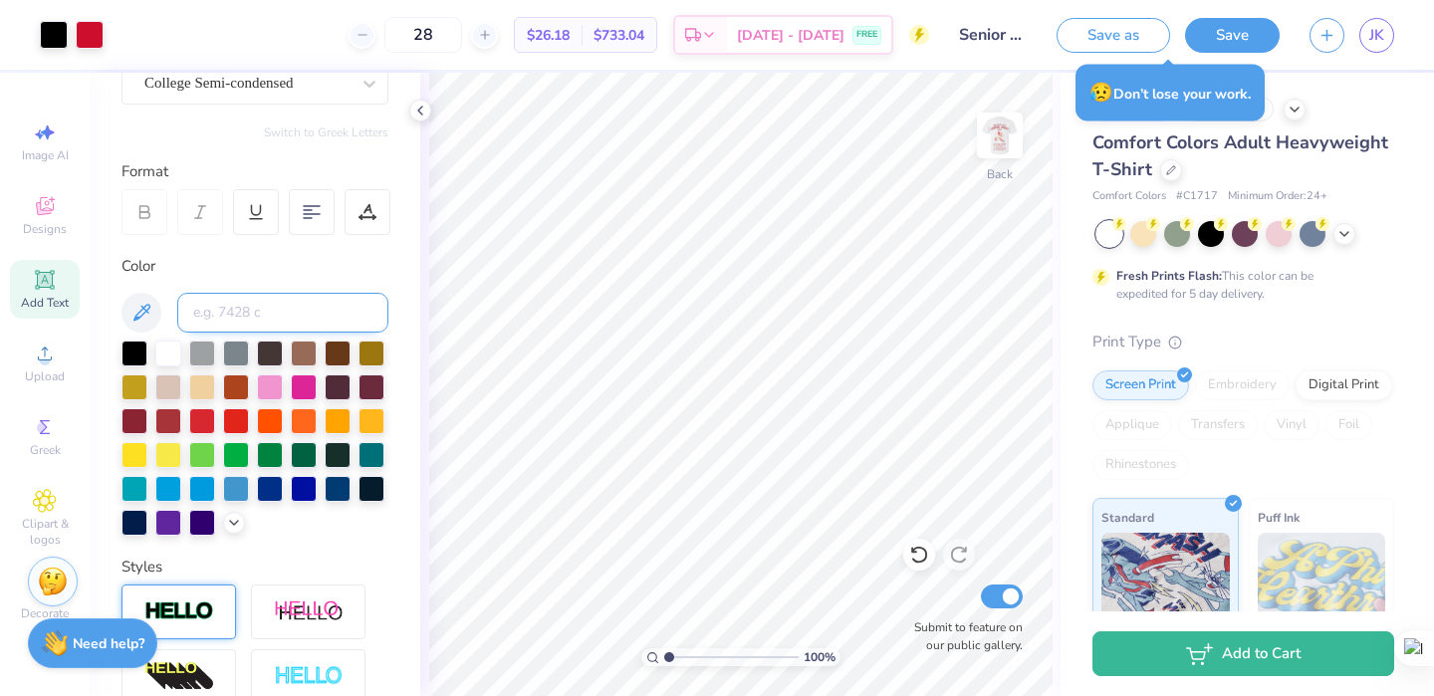
scroll to position [209, 0]
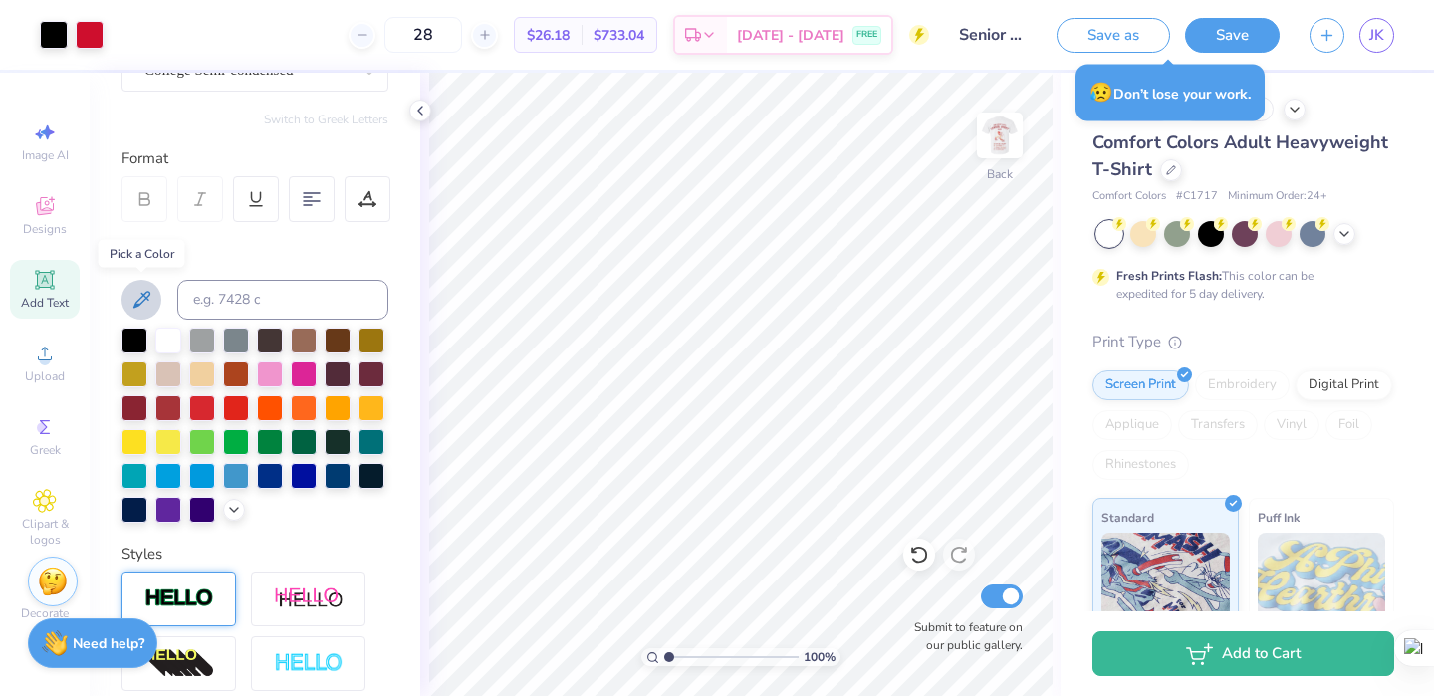
click at [152, 296] on icon at bounding box center [141, 300] width 24 height 24
click at [238, 502] on icon at bounding box center [234, 508] width 16 height 16
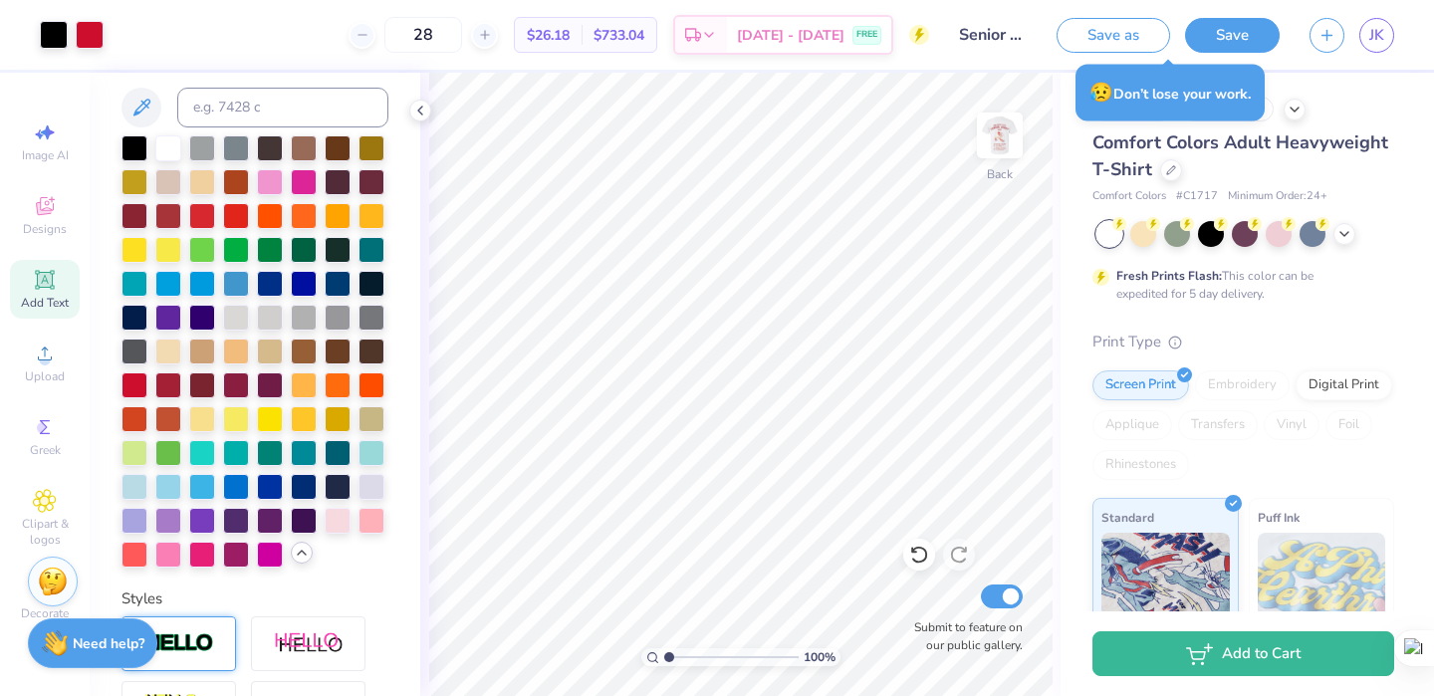
scroll to position [394, 0]
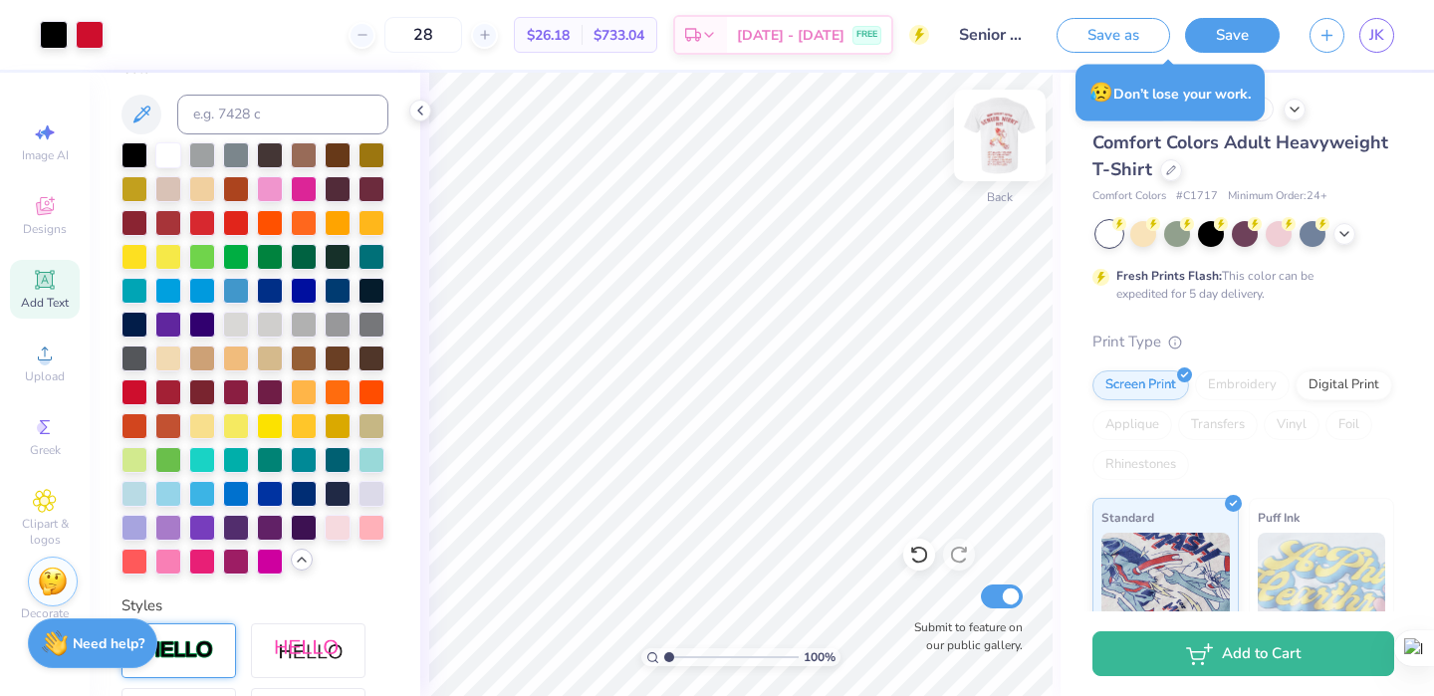
click at [1006, 129] on img at bounding box center [1000, 136] width 80 height 80
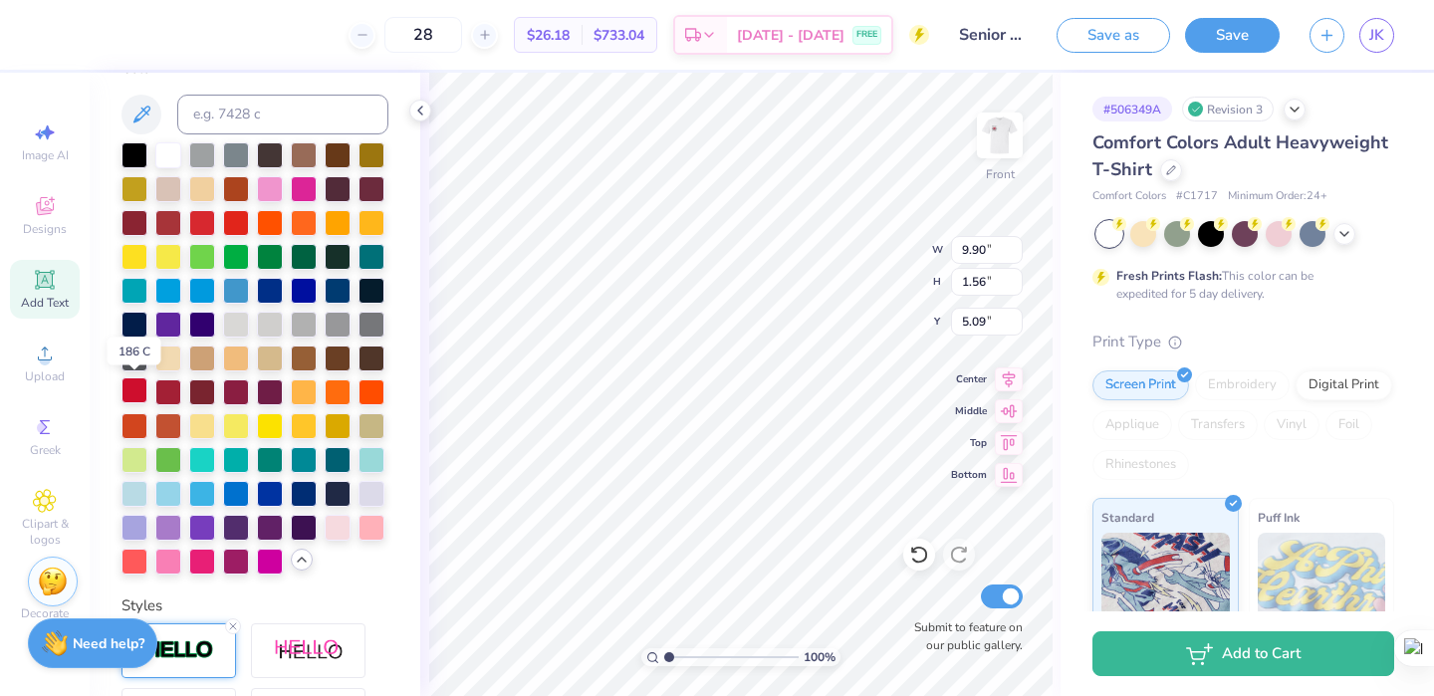
click at [132, 389] on div at bounding box center [134, 390] width 26 height 26
click at [134, 385] on div at bounding box center [134, 390] width 26 height 26
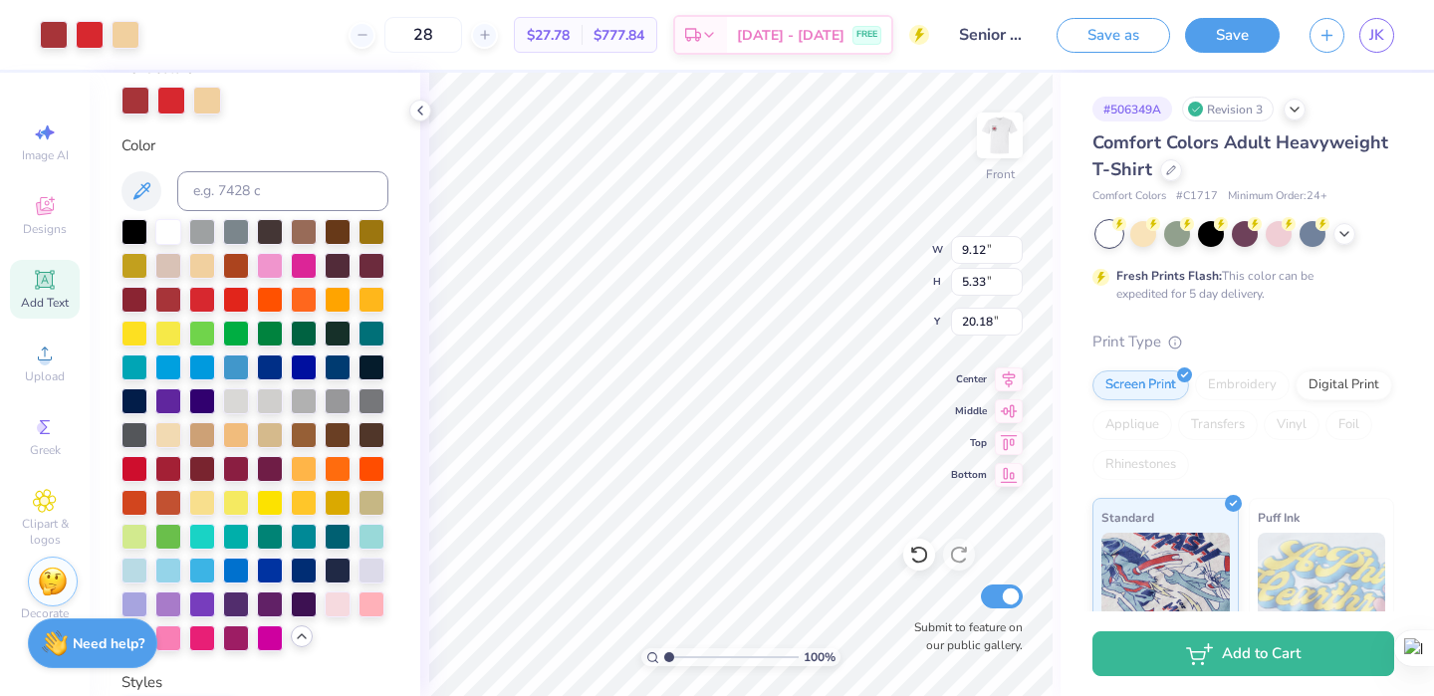
scroll to position [471, 0]
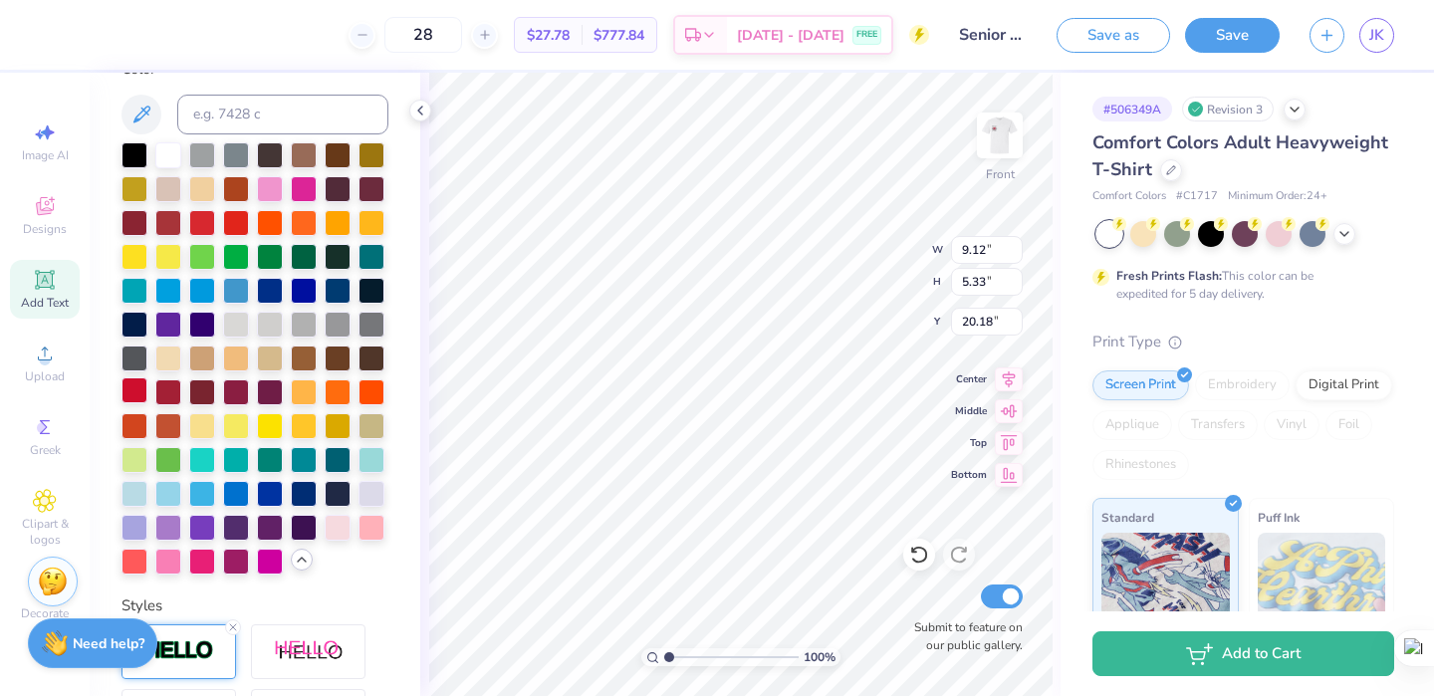
click at [132, 381] on div at bounding box center [134, 390] width 26 height 26
click at [133, 394] on div at bounding box center [134, 390] width 26 height 26
click at [131, 394] on div at bounding box center [134, 390] width 26 height 26
click at [129, 392] on div at bounding box center [134, 390] width 26 height 26
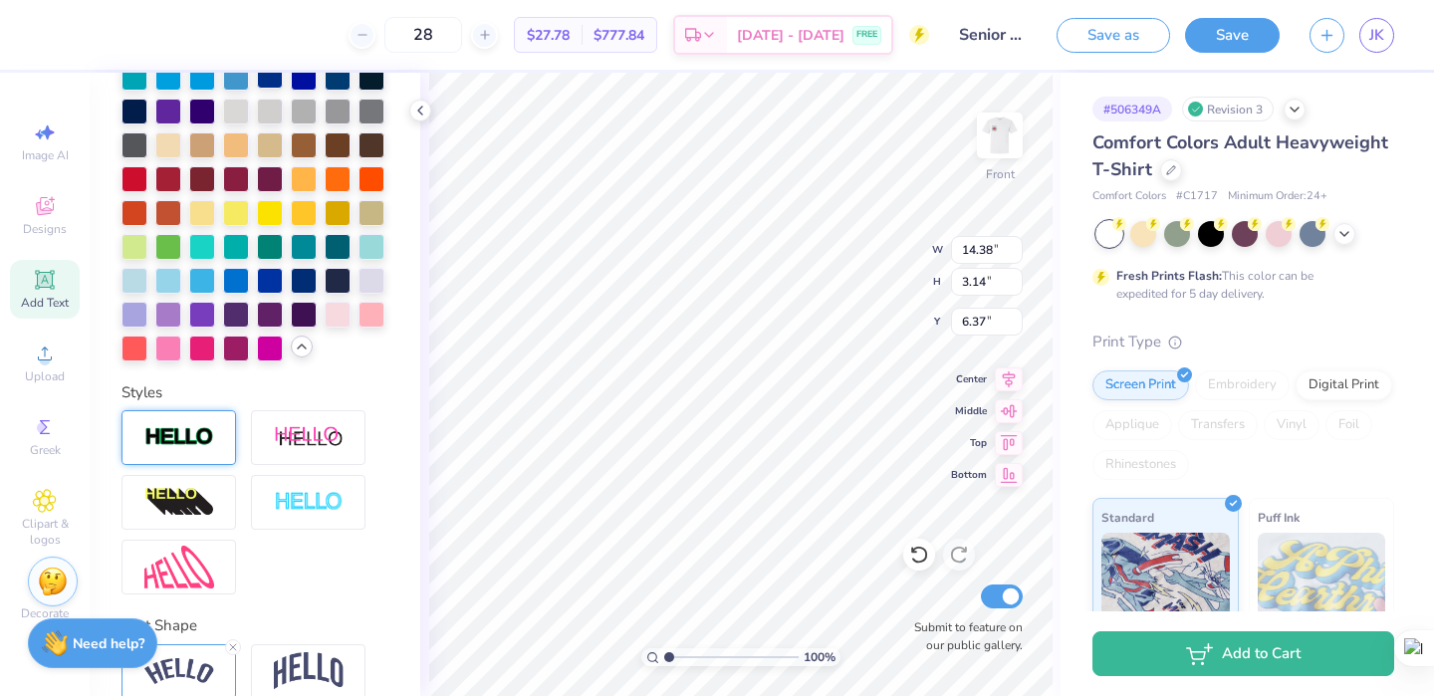
scroll to position [698, 0]
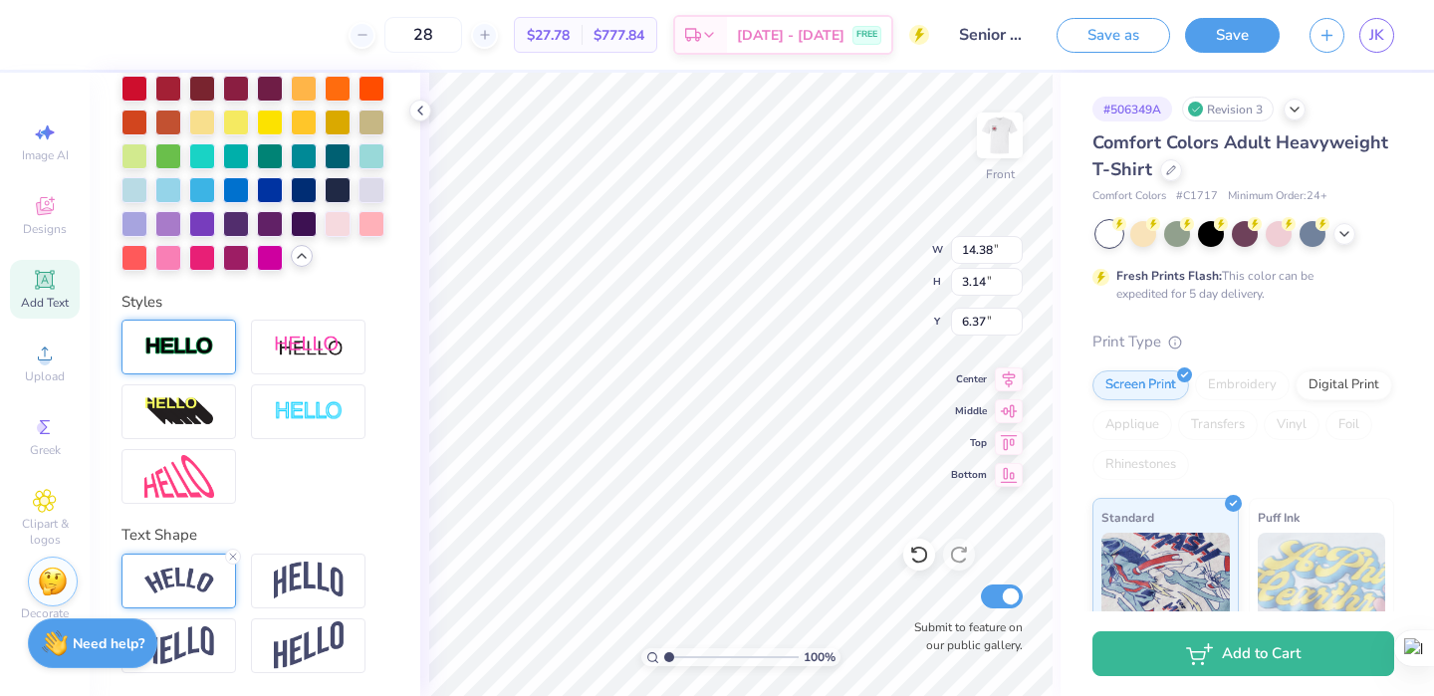
click at [206, 571] on img at bounding box center [179, 581] width 70 height 27
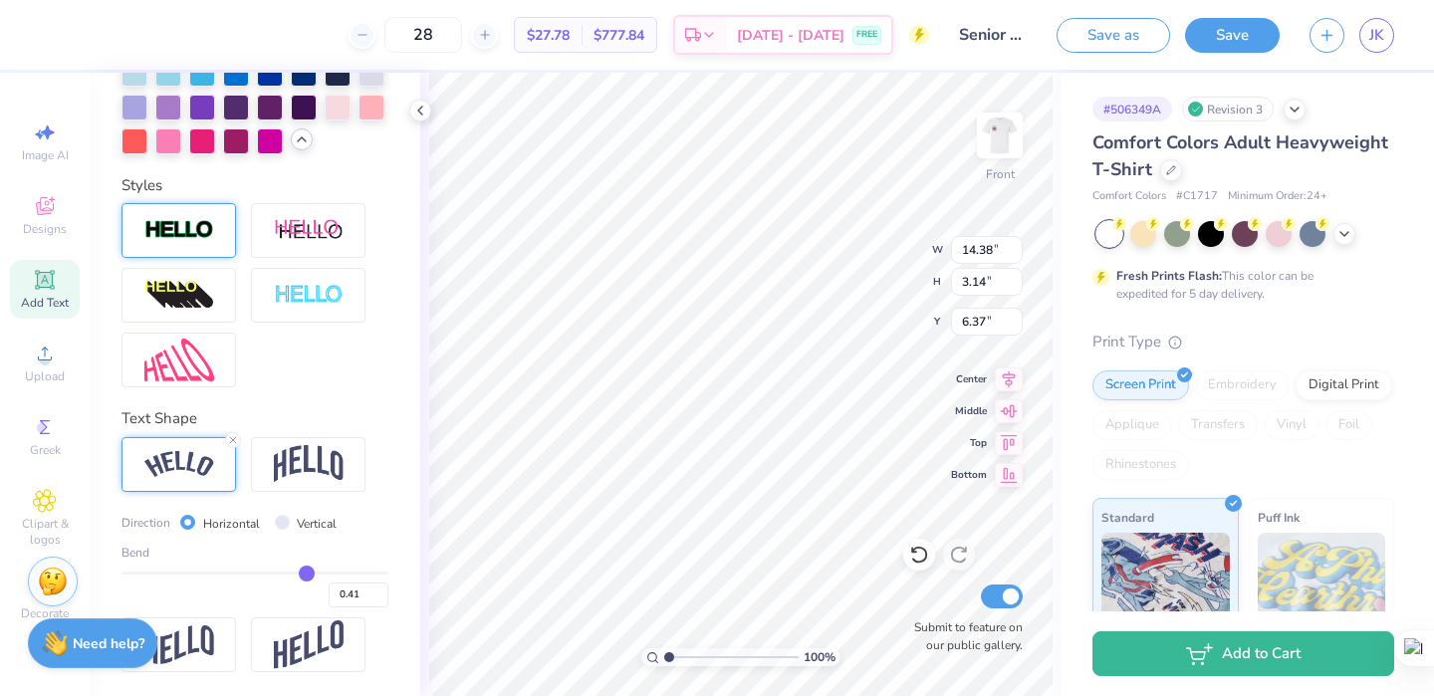
click at [307, 574] on input "range" at bounding box center [254, 573] width 267 height 3
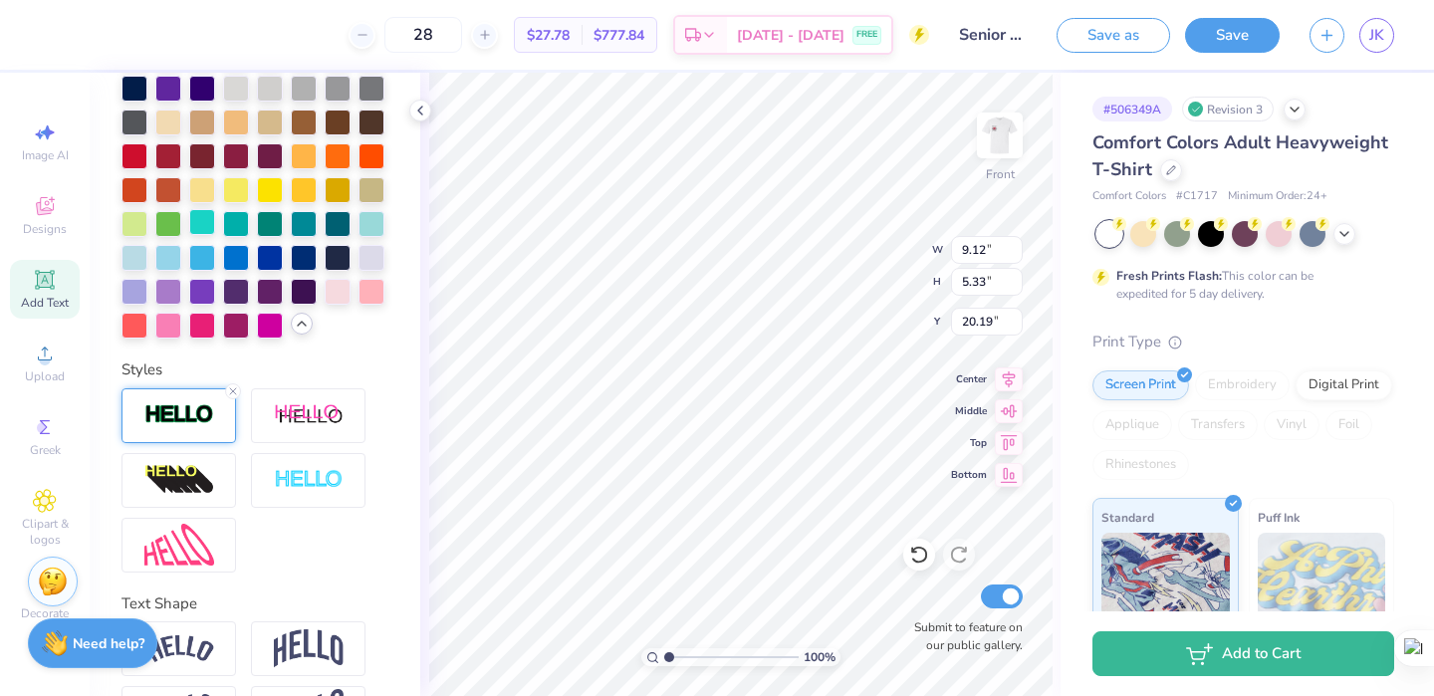
scroll to position [705, 0]
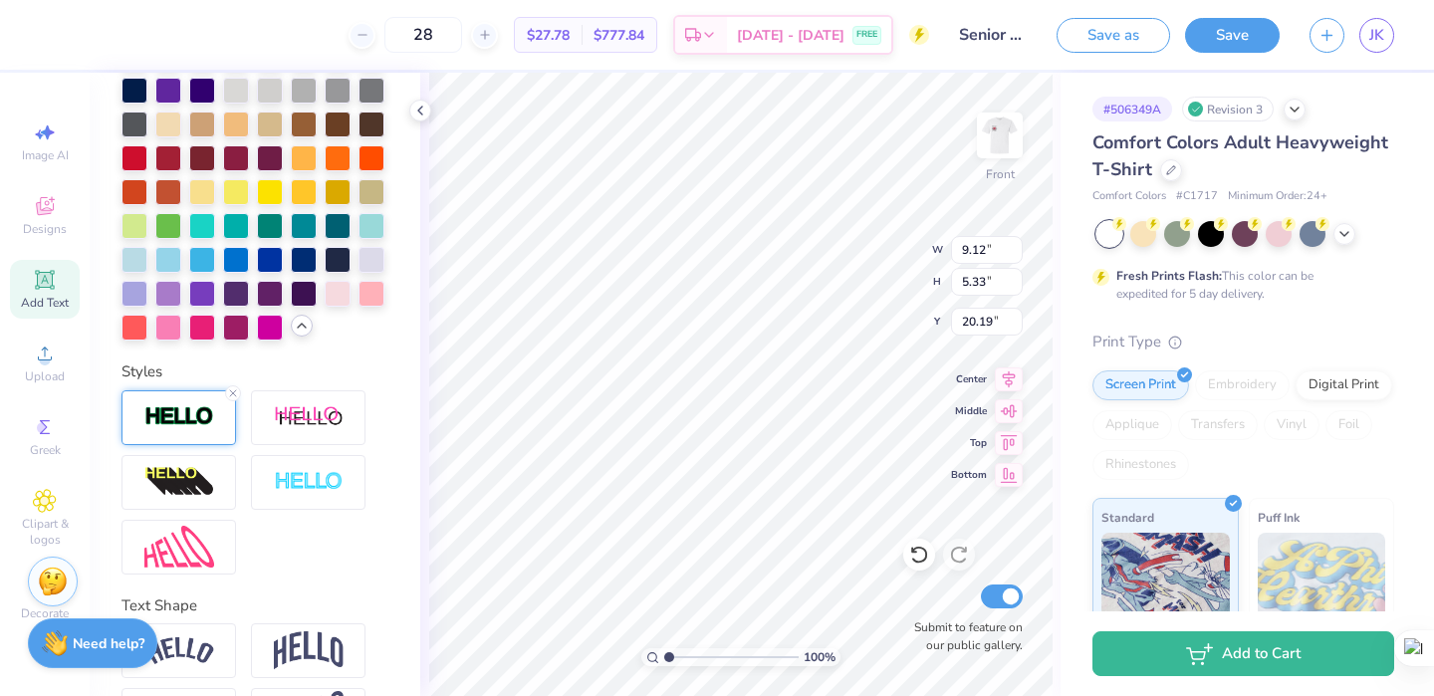
click at [145, 156] on div at bounding box center [134, 158] width 26 height 26
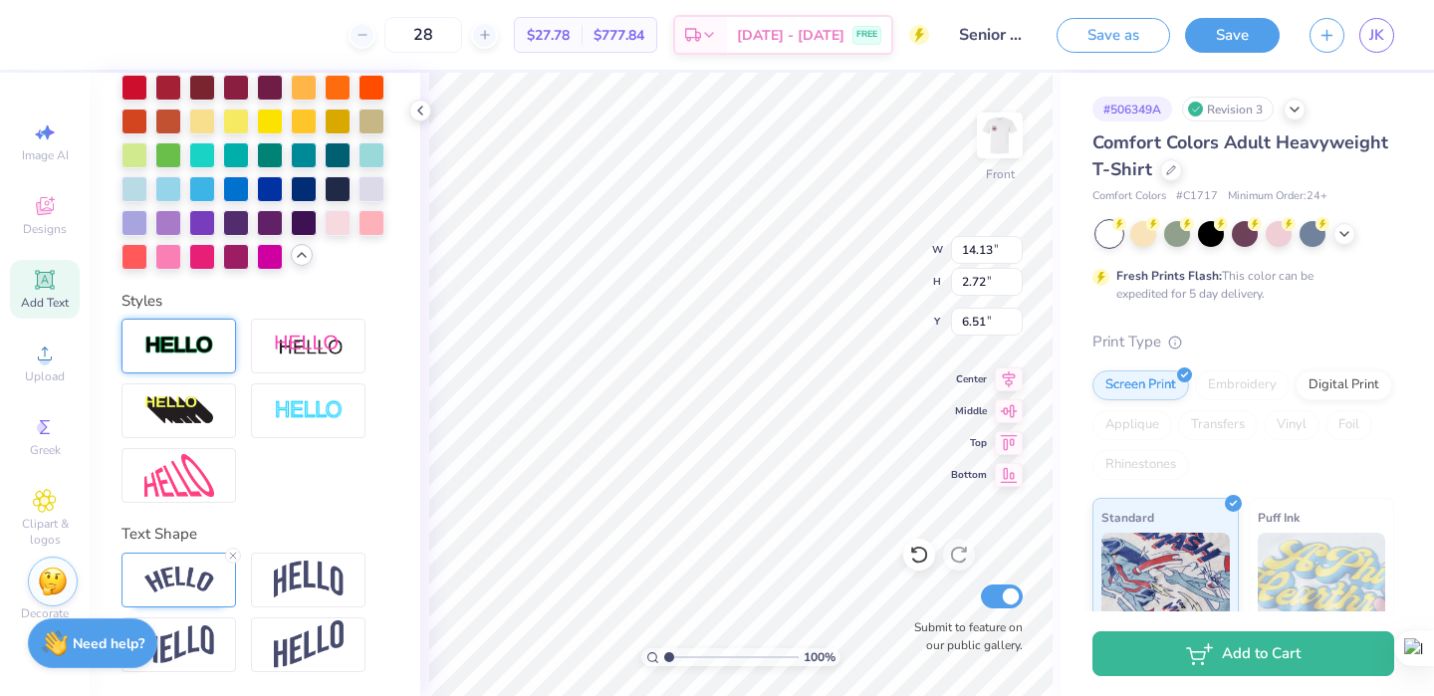
scroll to position [627, 0]
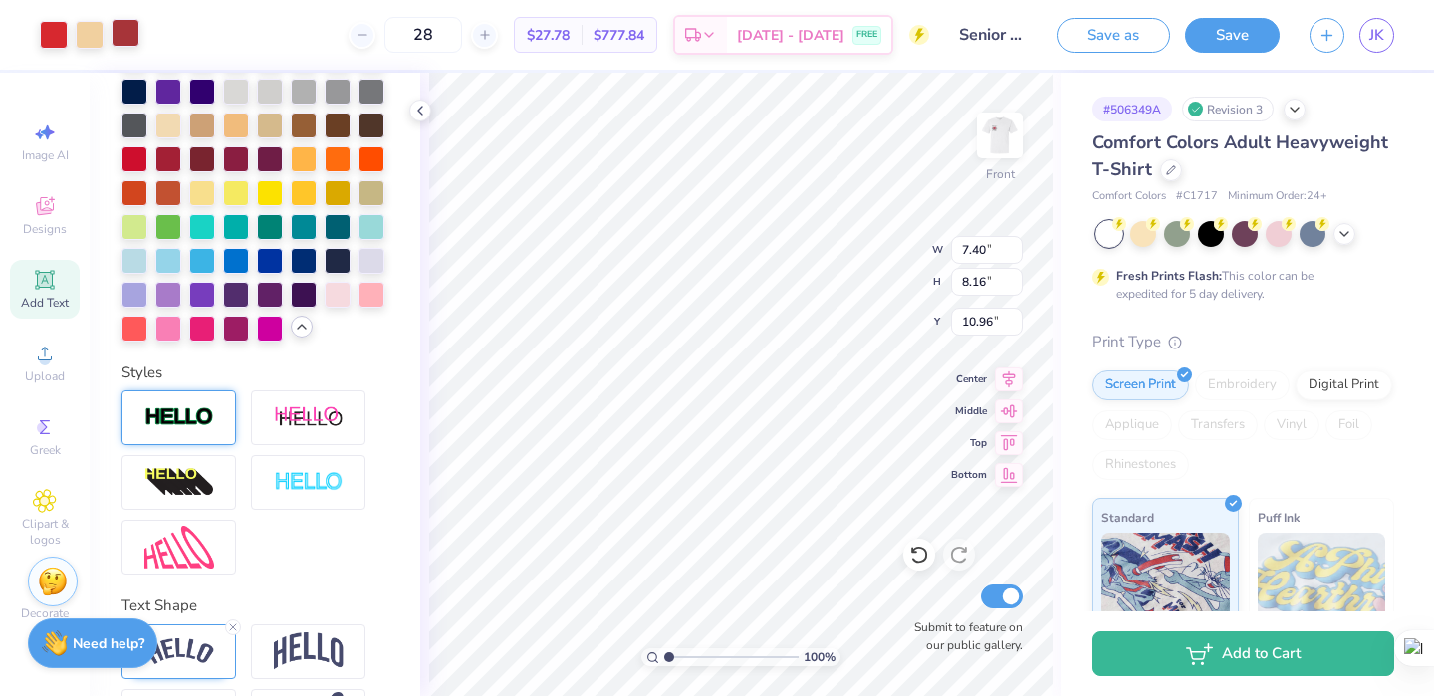
click at [128, 33] on div at bounding box center [126, 33] width 28 height 28
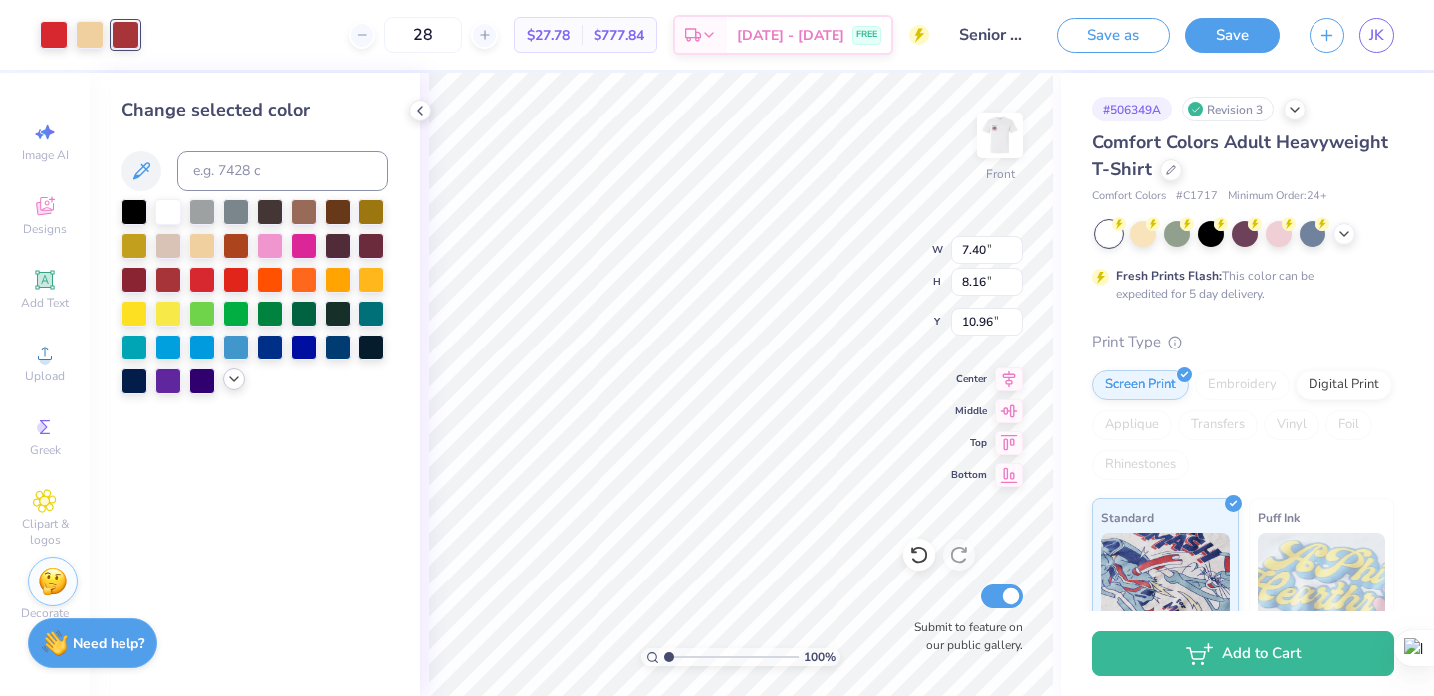
click at [234, 374] on icon at bounding box center [234, 379] width 16 height 16
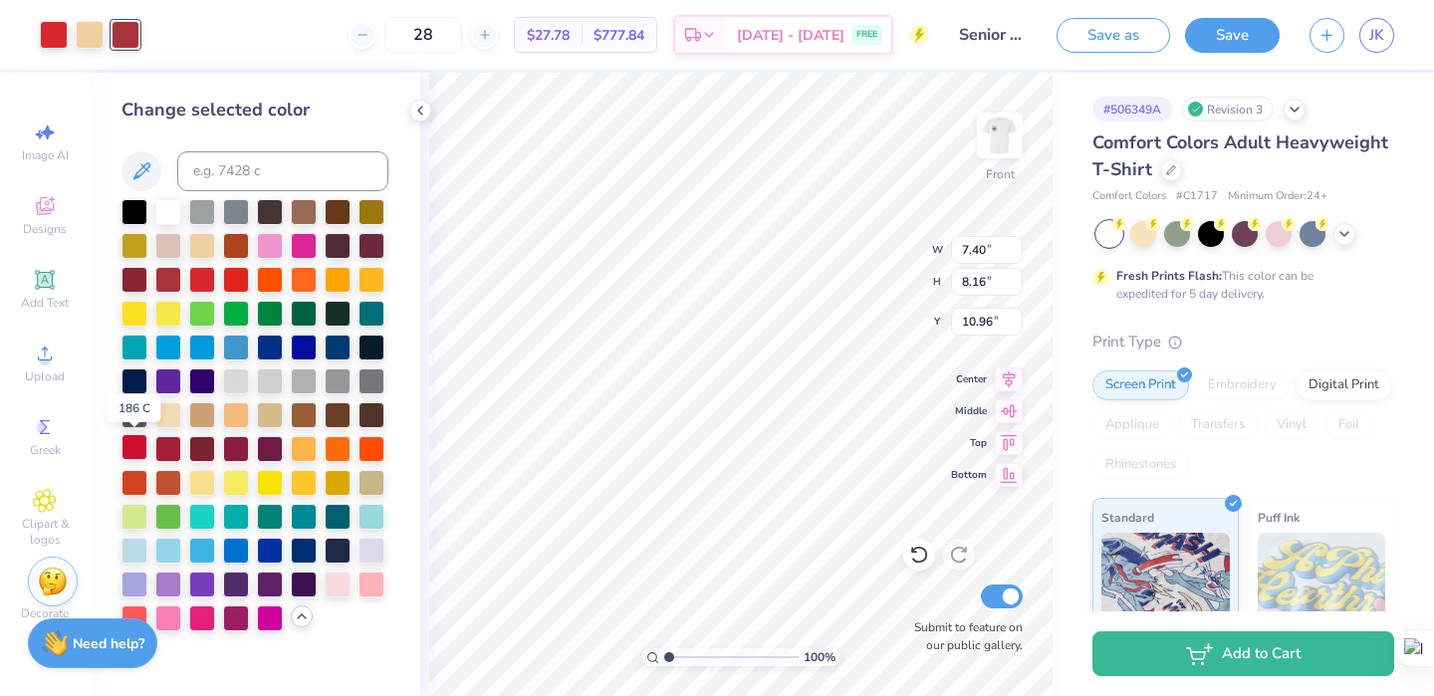
click at [138, 444] on div at bounding box center [134, 447] width 26 height 26
click at [56, 29] on div at bounding box center [54, 33] width 28 height 28
click at [133, 445] on div at bounding box center [134, 447] width 26 height 26
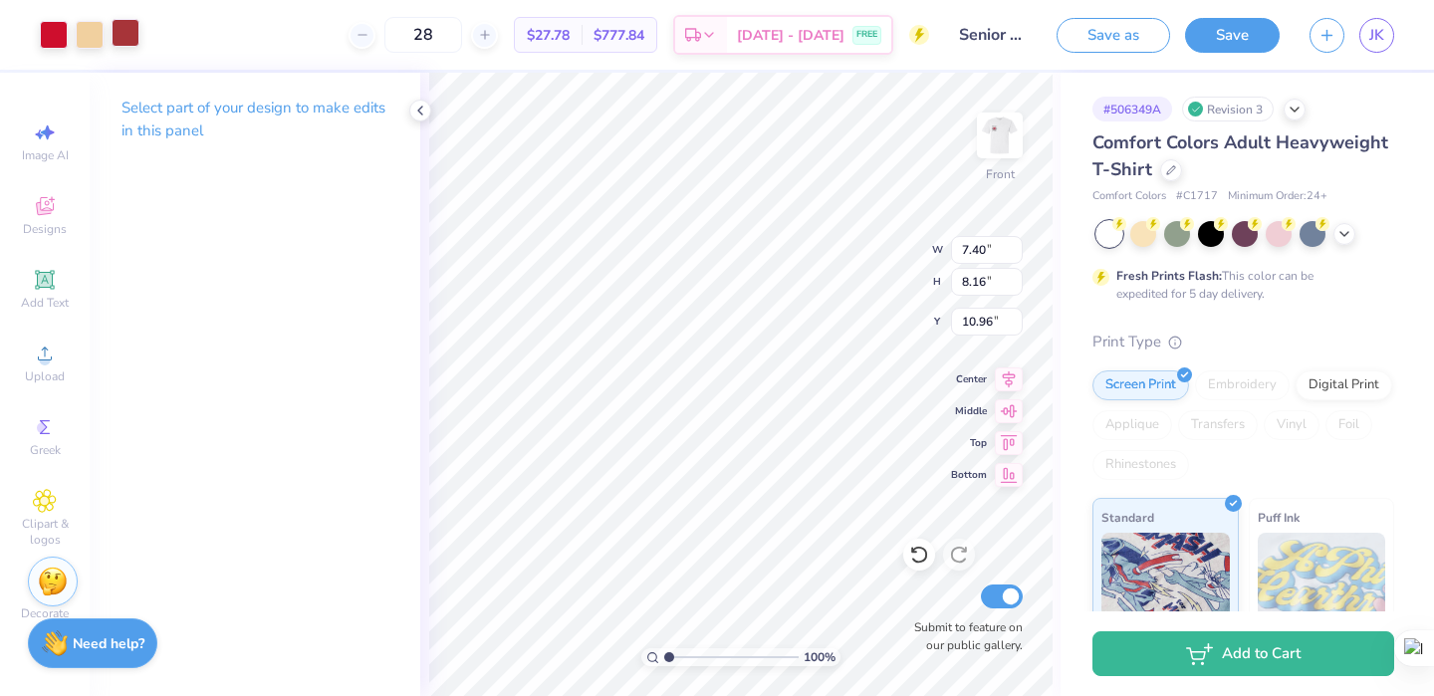
click at [129, 34] on div at bounding box center [126, 33] width 28 height 28
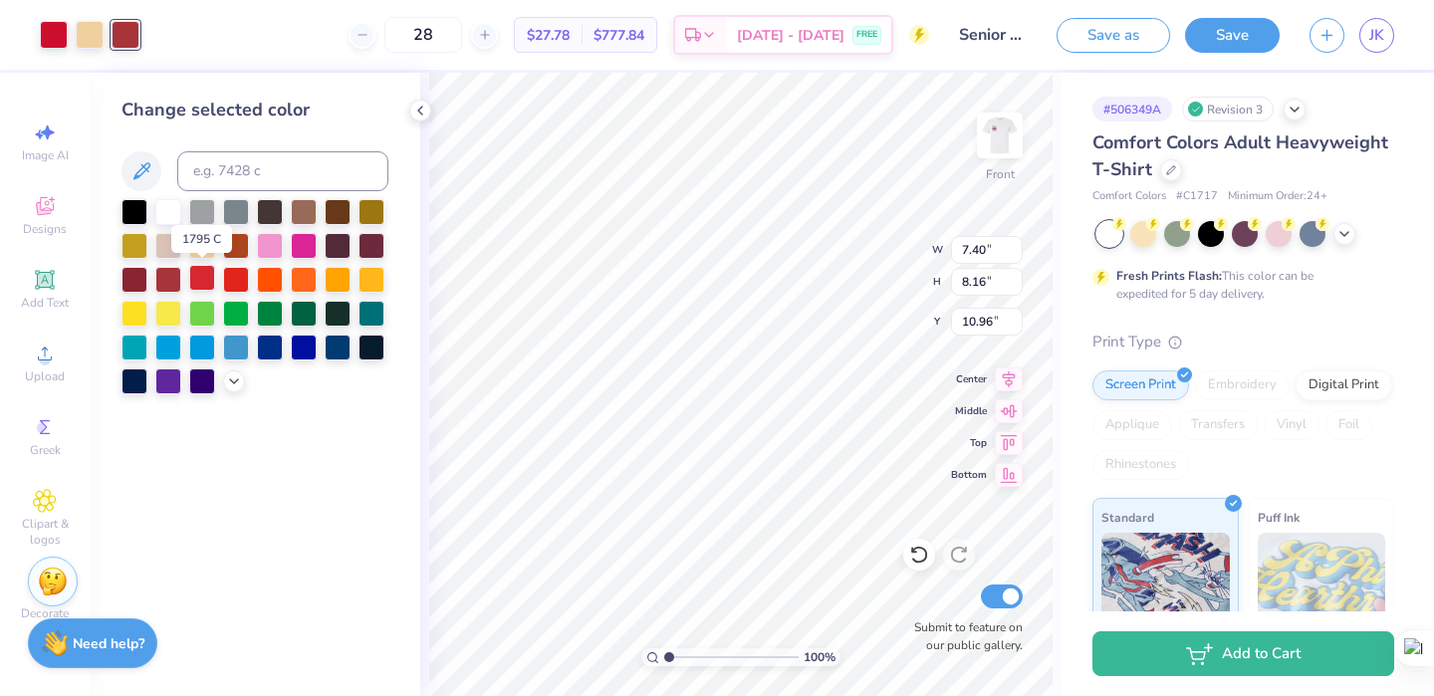
click at [199, 279] on div at bounding box center [202, 278] width 26 height 26
click at [235, 381] on icon at bounding box center [234, 379] width 16 height 16
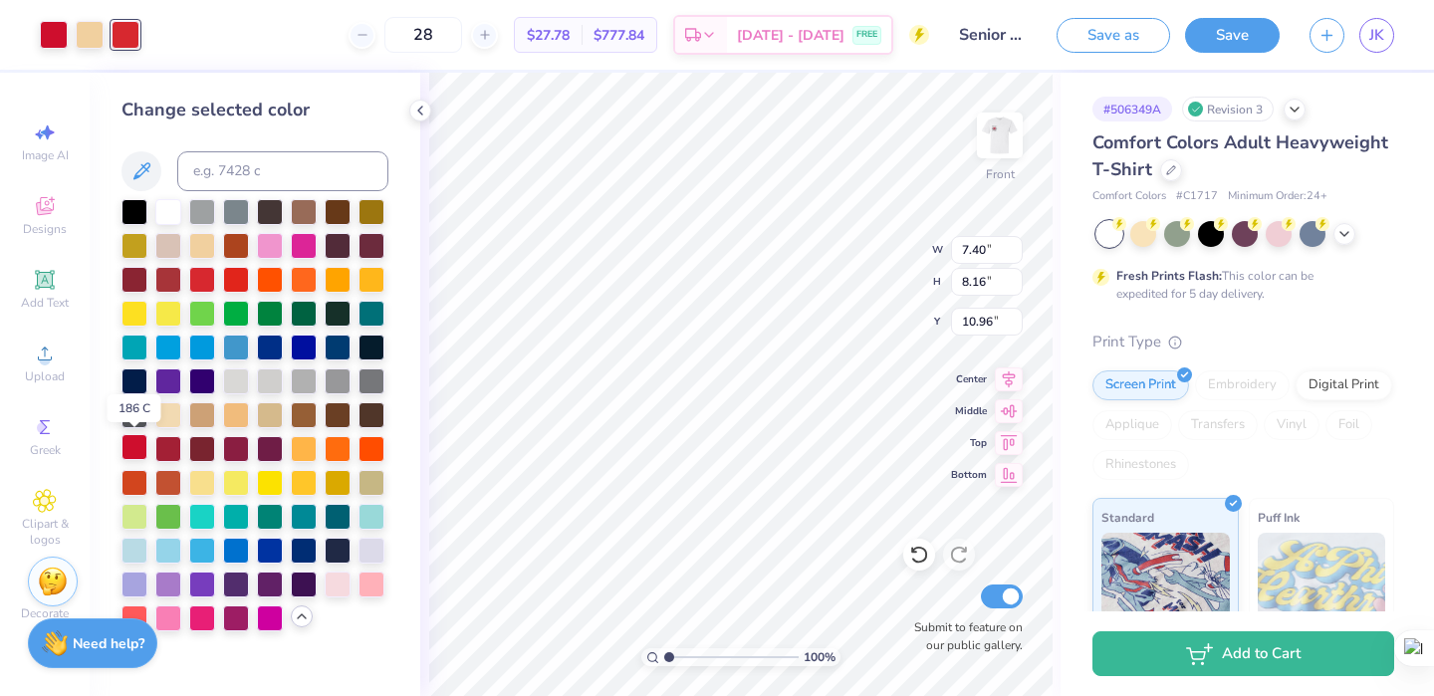
click at [142, 443] on div at bounding box center [134, 447] width 26 height 26
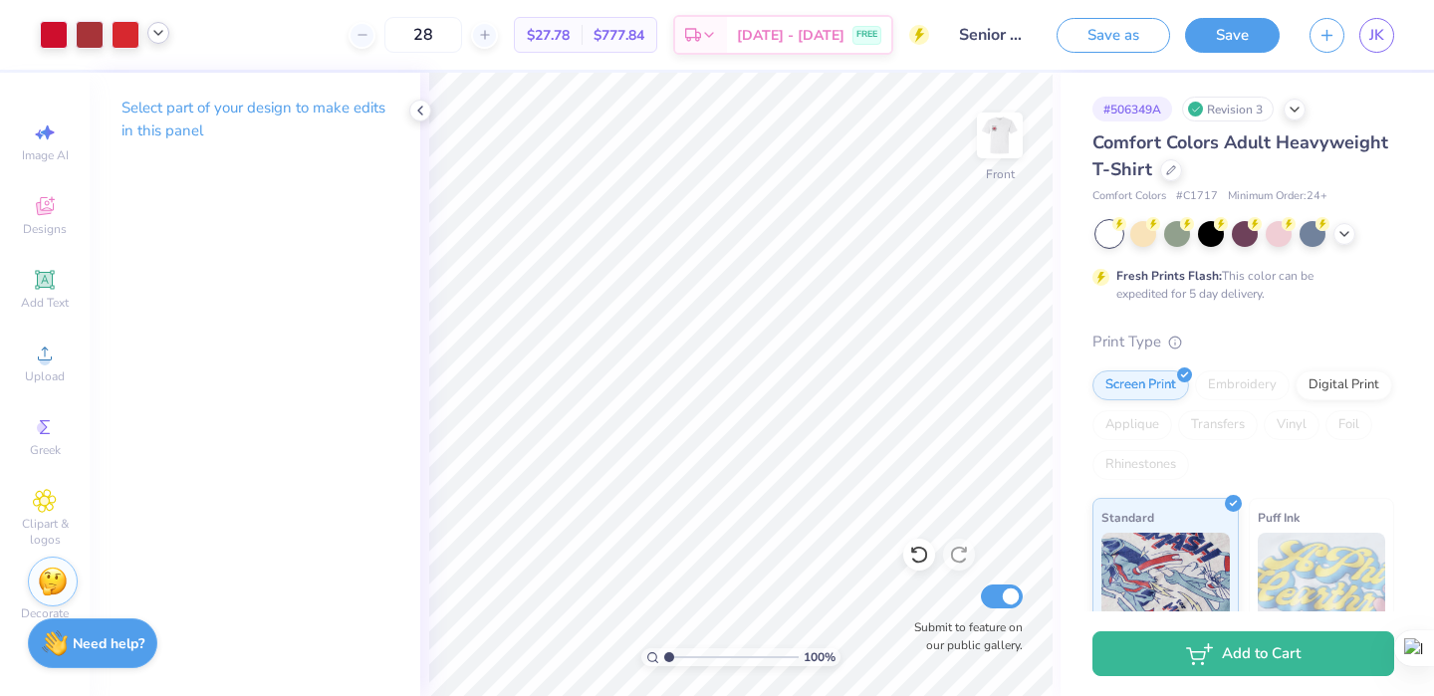
click at [151, 30] on icon at bounding box center [158, 33] width 16 height 16
click at [161, 33] on icon at bounding box center [158, 33] width 16 height 16
click at [97, 32] on div at bounding box center [90, 33] width 28 height 28
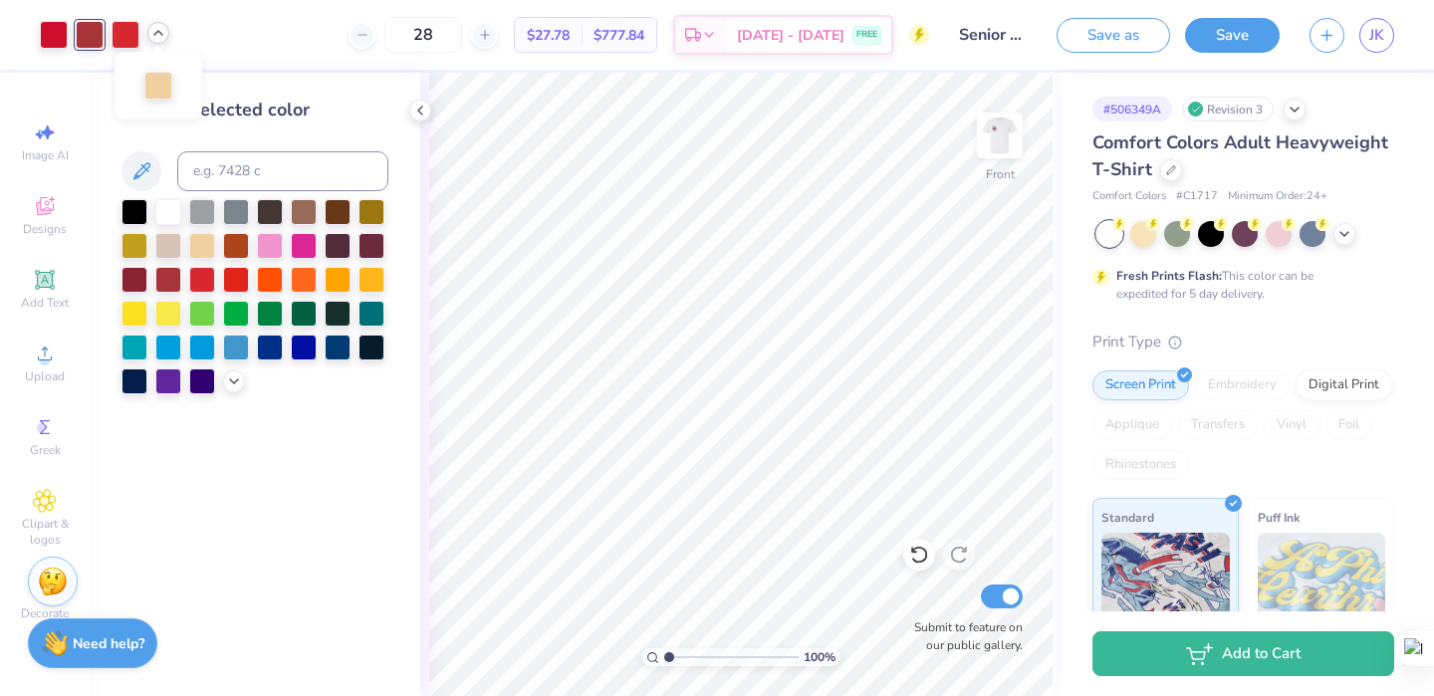
click at [100, 42] on div at bounding box center [90, 35] width 28 height 28
click at [235, 376] on icon at bounding box center [234, 379] width 16 height 16
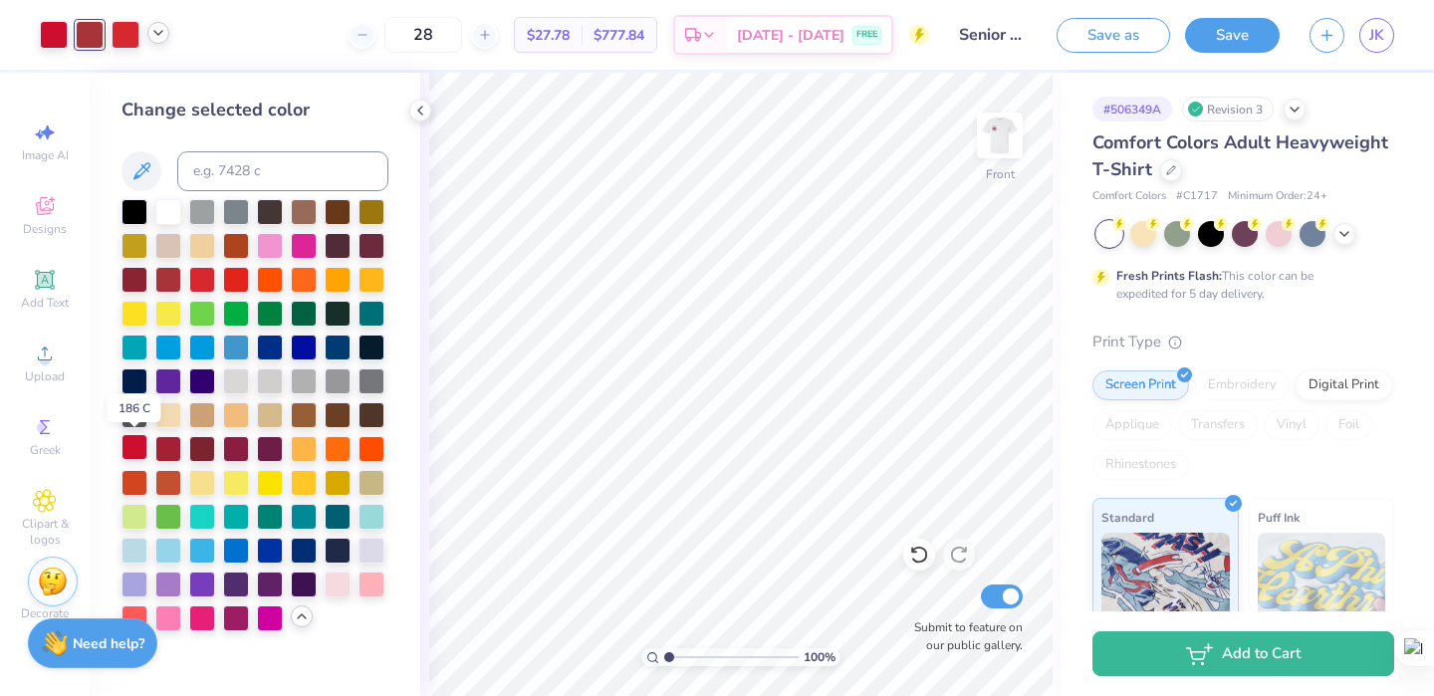
click at [139, 451] on div at bounding box center [134, 447] width 26 height 26
click at [93, 27] on div at bounding box center [90, 33] width 28 height 28
click at [137, 444] on div at bounding box center [134, 447] width 26 height 26
click at [423, 114] on icon at bounding box center [420, 111] width 16 height 16
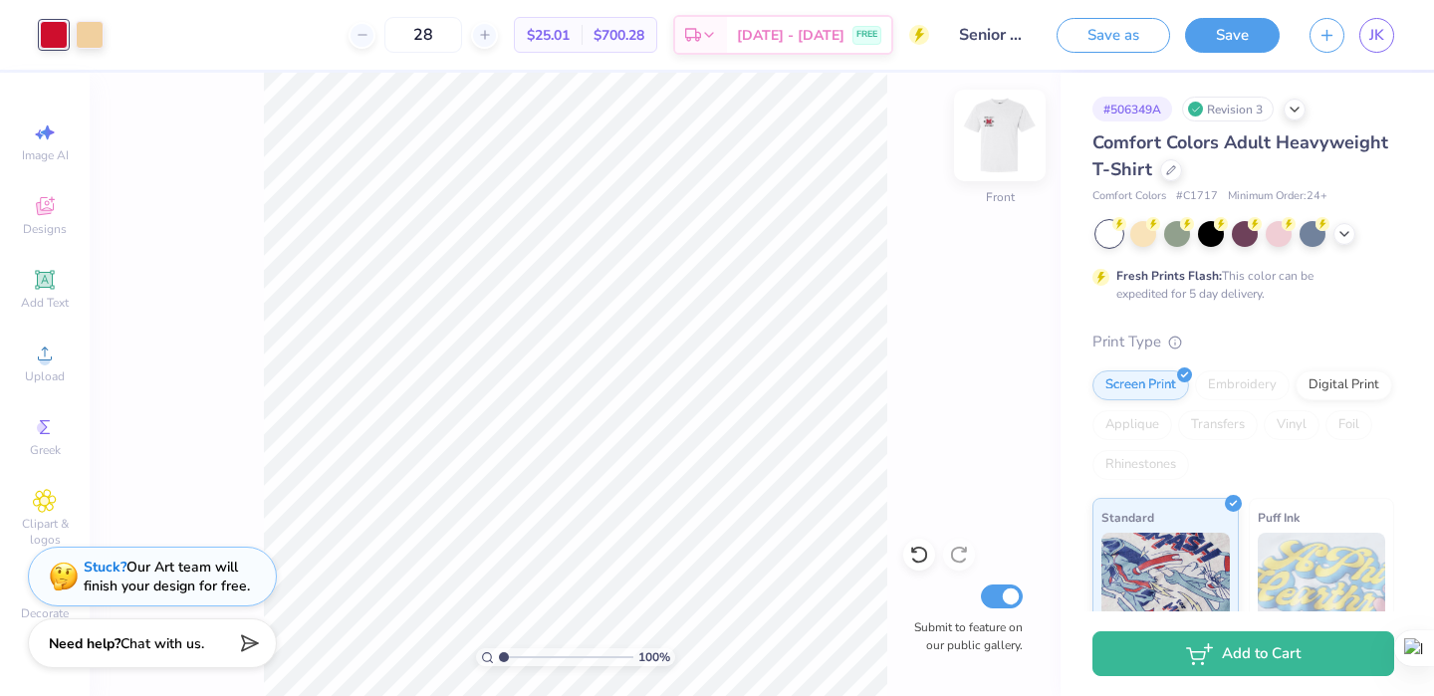
click at [990, 128] on img at bounding box center [1000, 136] width 80 height 80
click at [990, 128] on img at bounding box center [1000, 136] width 40 height 40
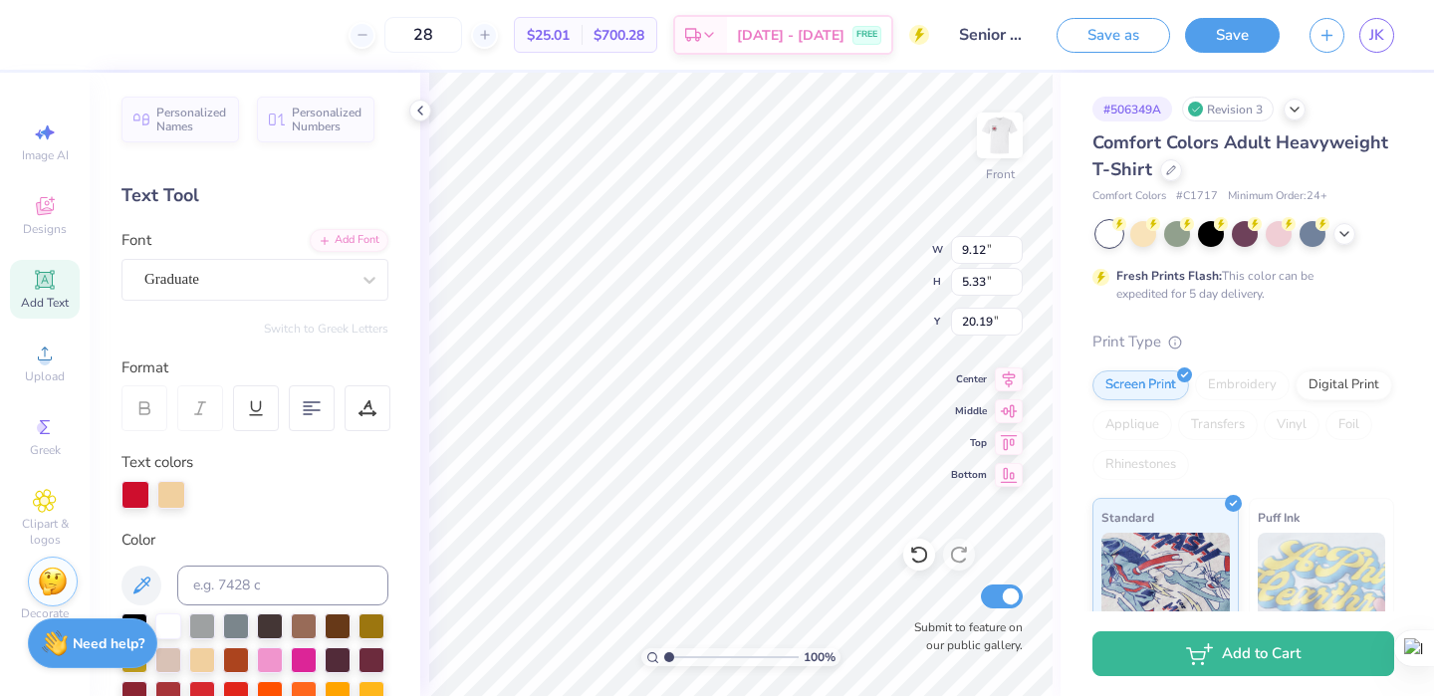
scroll to position [38, 0]
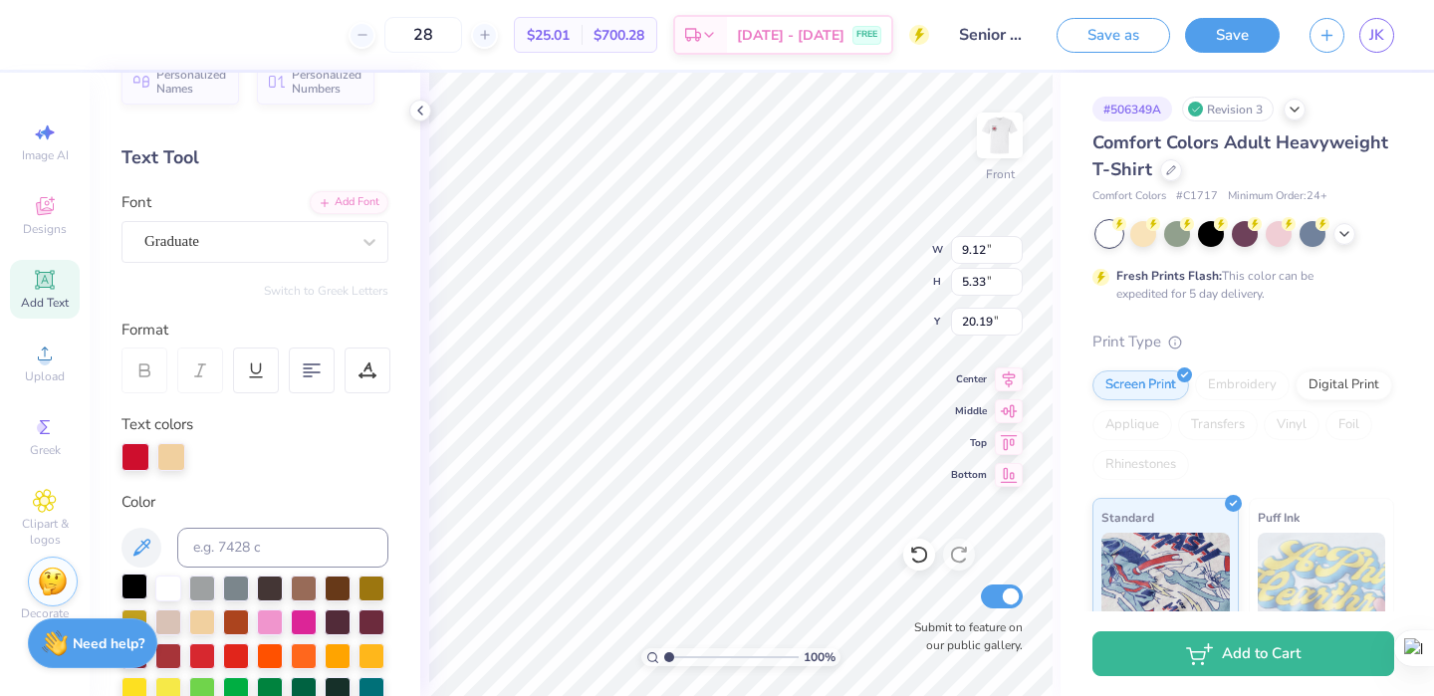
click at [141, 577] on div at bounding box center [134, 587] width 26 height 26
click at [163, 450] on div at bounding box center [171, 455] width 28 height 28
click at [167, 466] on div at bounding box center [171, 455] width 28 height 28
click at [168, 460] on div at bounding box center [171, 457] width 28 height 28
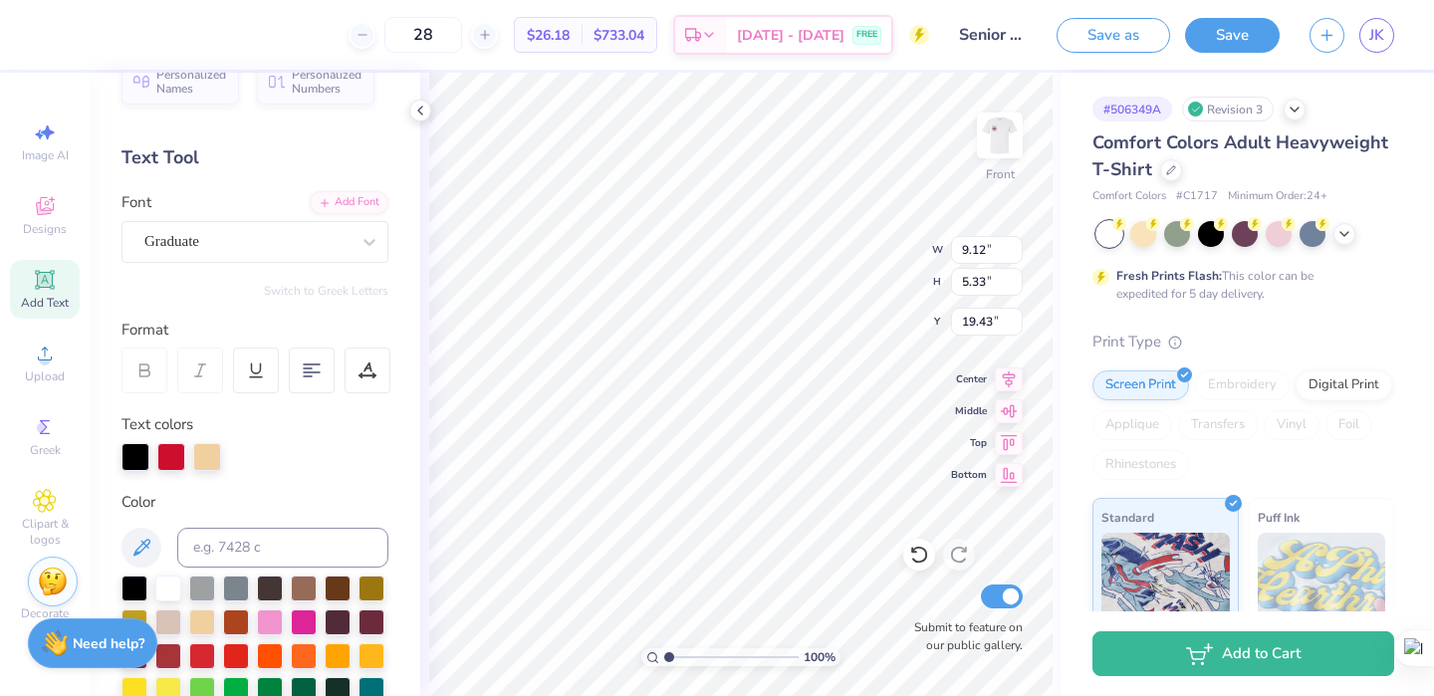
click at [162, 462] on div at bounding box center [171, 457] width 28 height 28
click at [170, 453] on div at bounding box center [171, 457] width 28 height 28
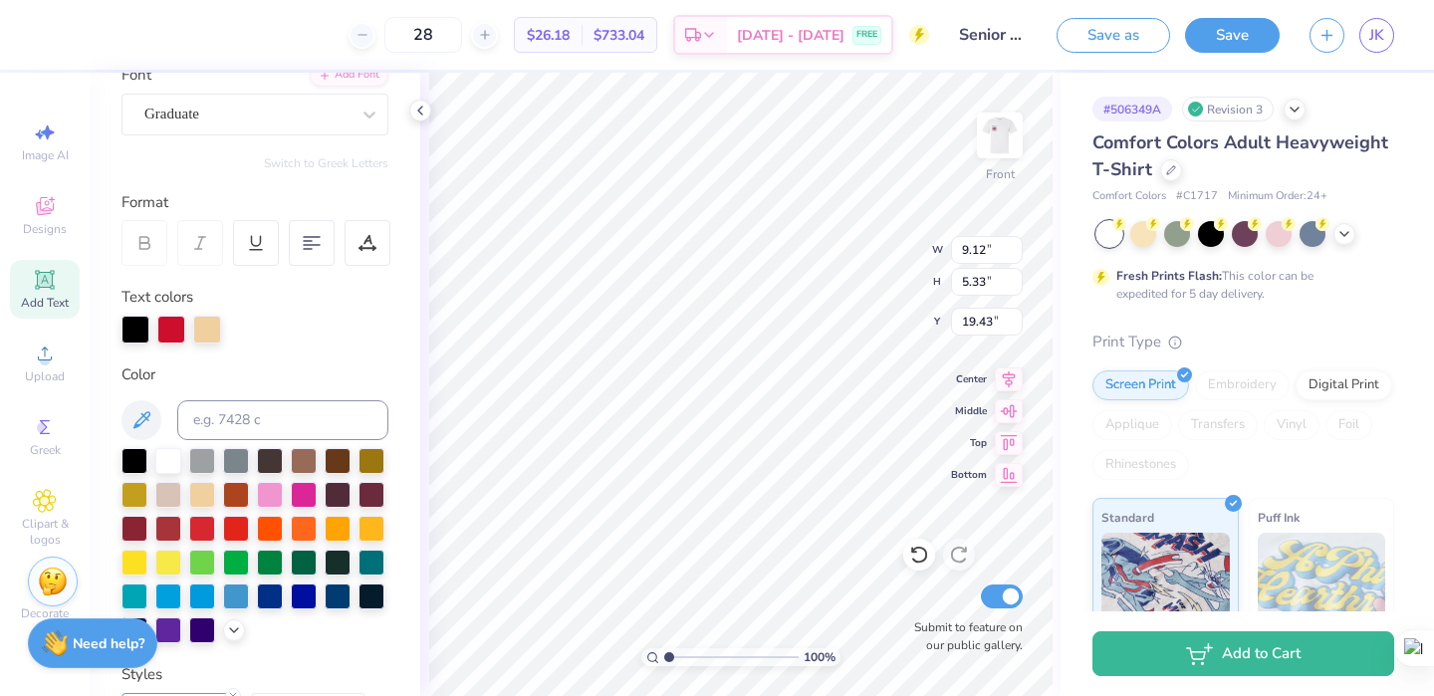
scroll to position [289, 0]
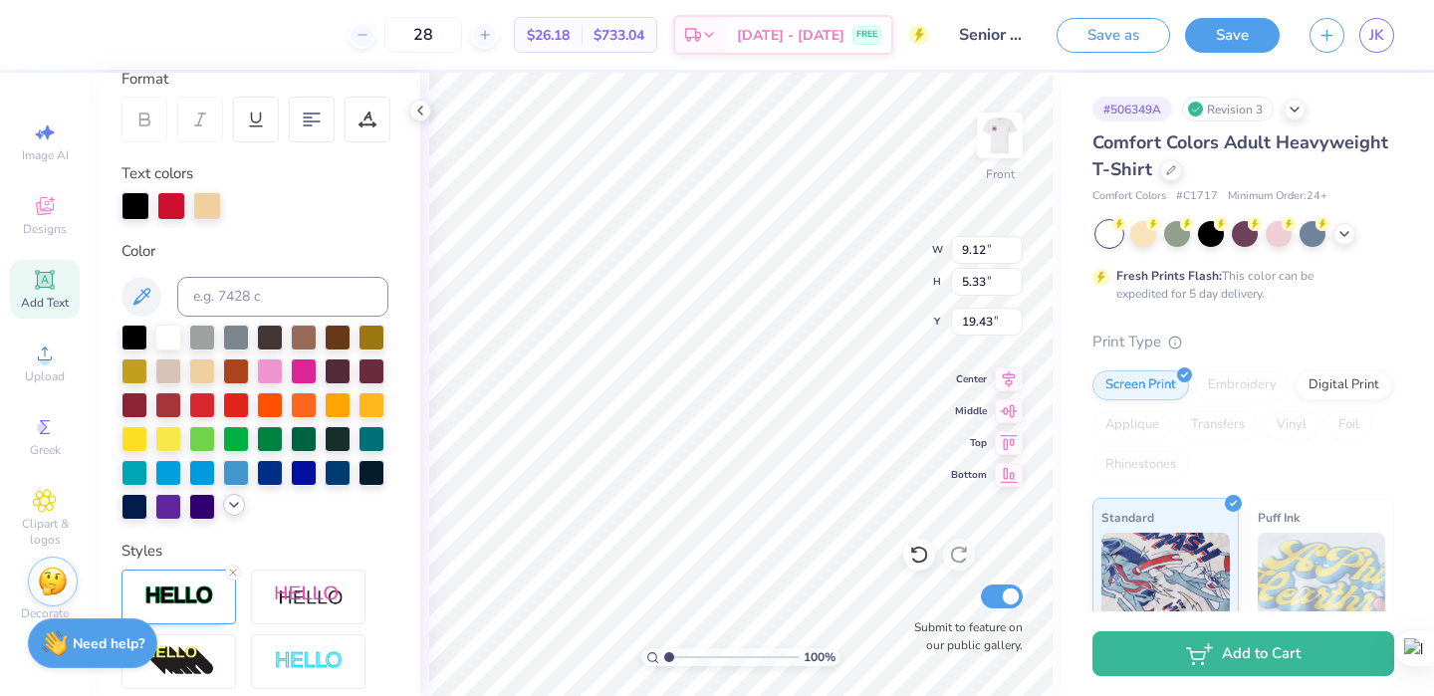
click at [226, 499] on icon at bounding box center [234, 505] width 16 height 16
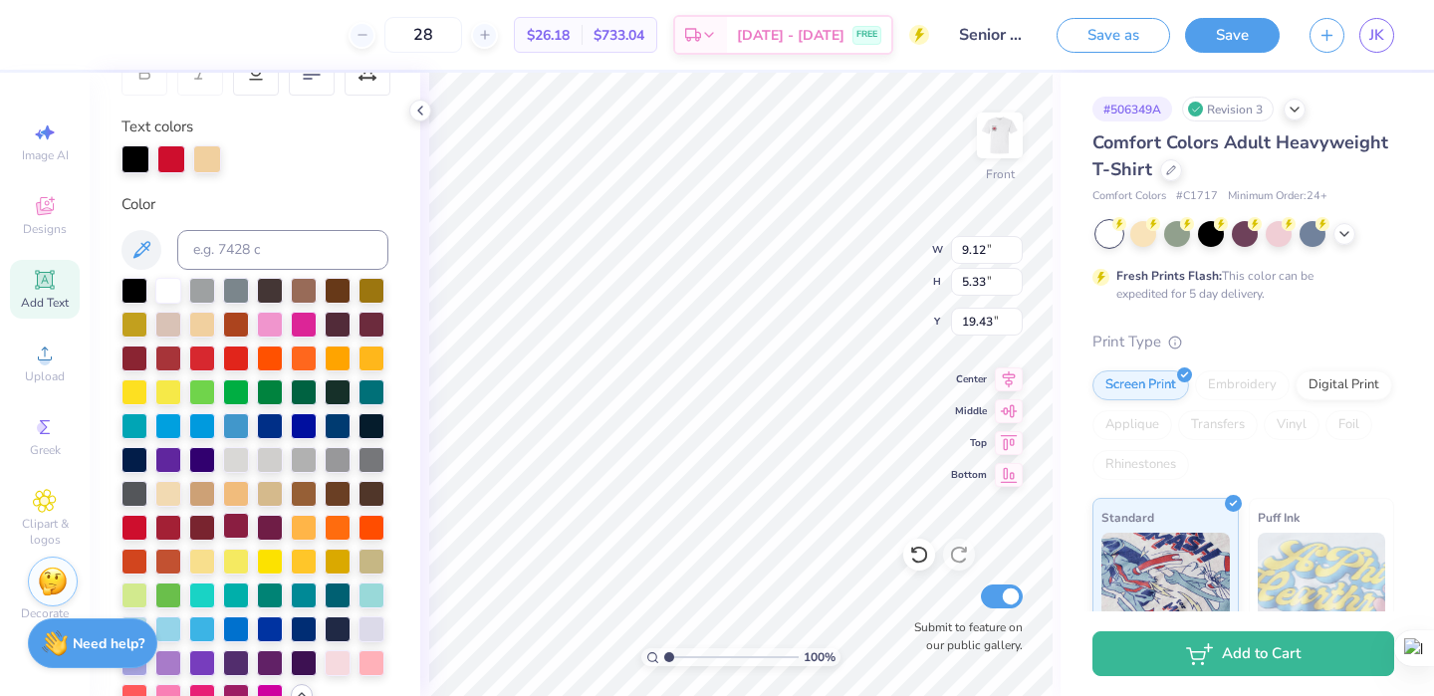
scroll to position [340, 0]
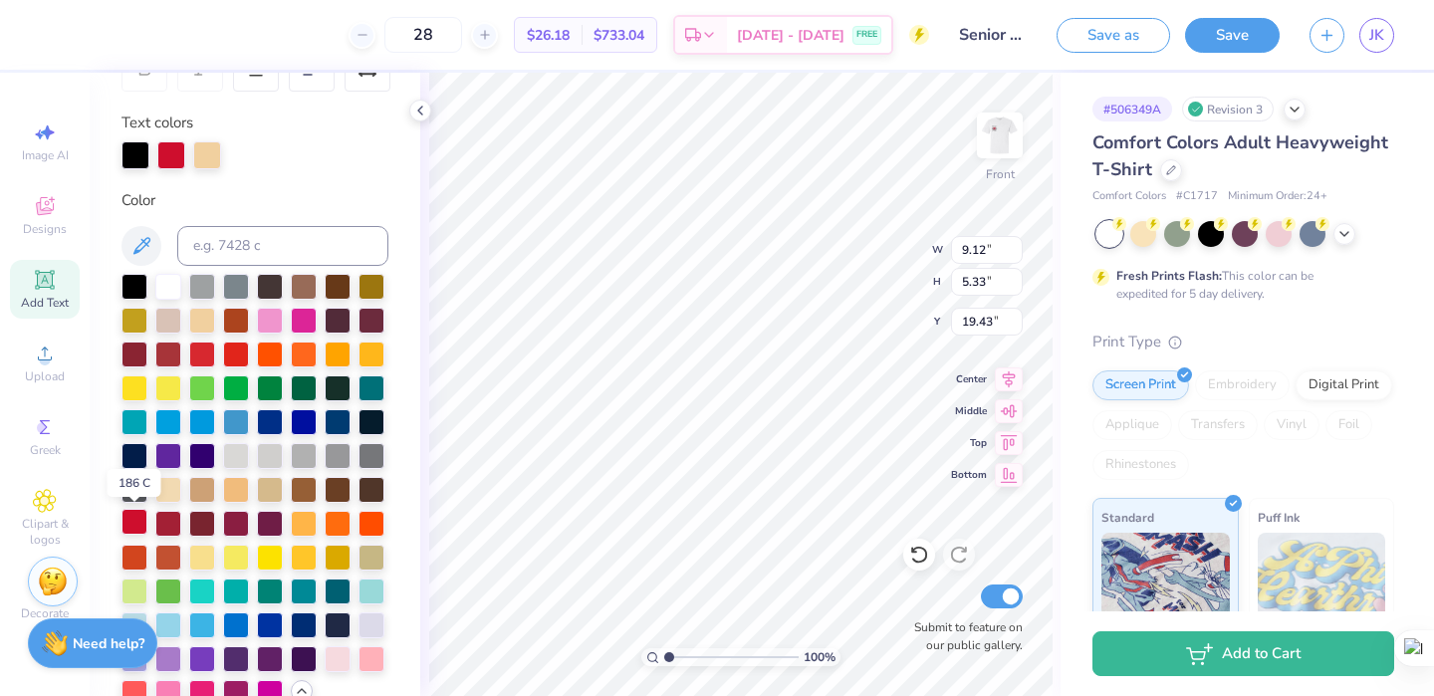
click at [141, 526] on div at bounding box center [134, 522] width 26 height 26
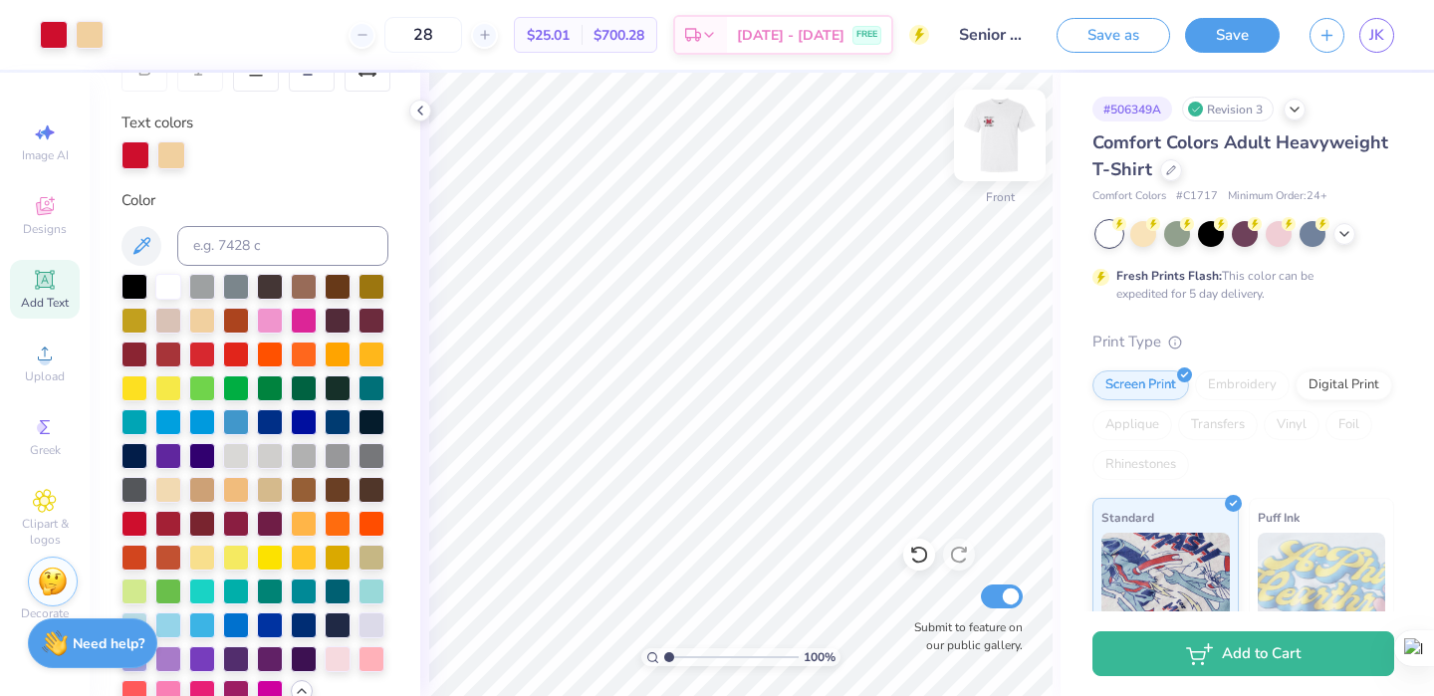
click at [984, 153] on img at bounding box center [1000, 136] width 80 height 80
click at [987, 140] on img at bounding box center [1000, 136] width 80 height 80
